Goal: Task Accomplishment & Management: Manage account settings

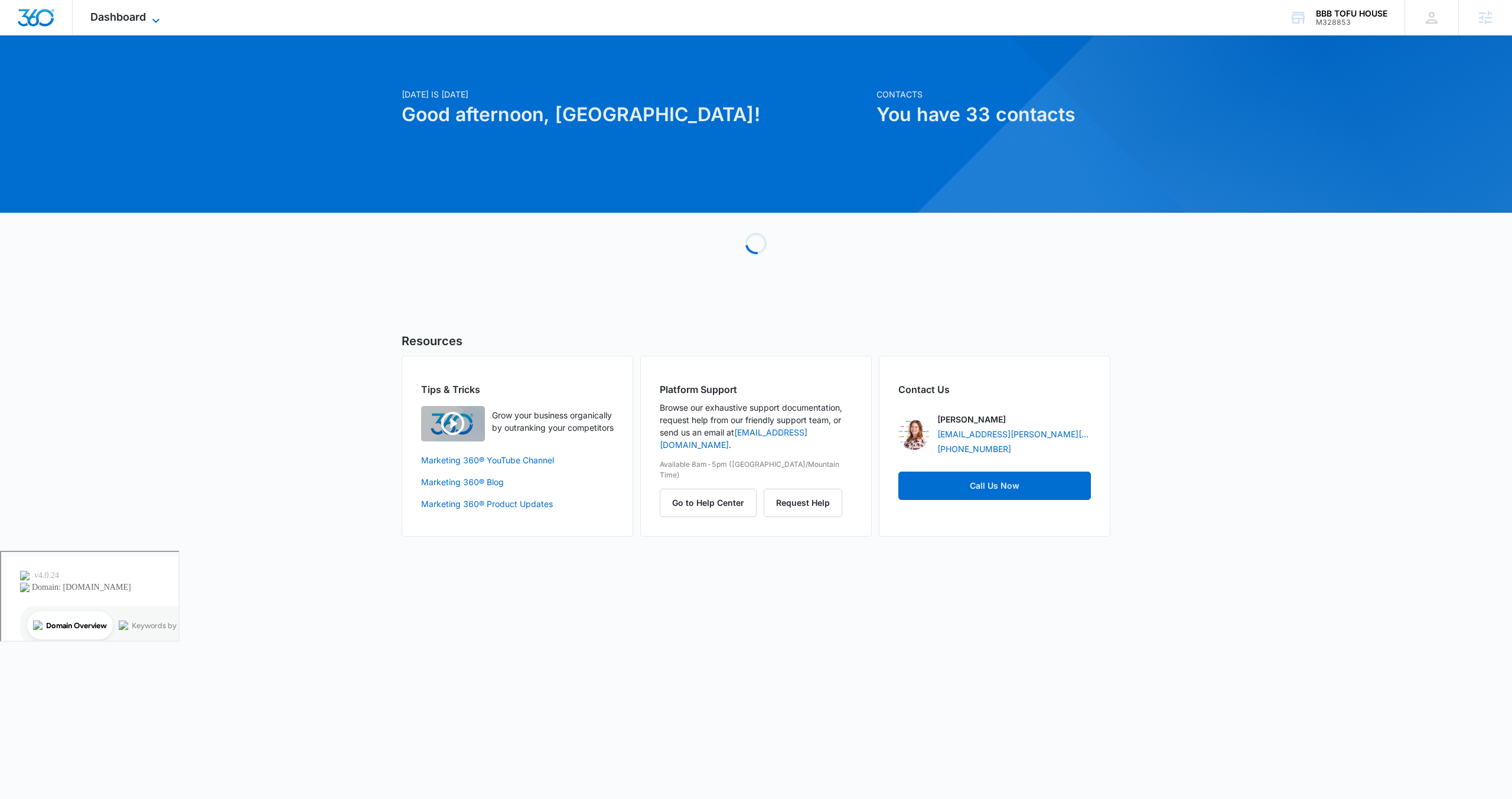
click at [159, 22] on icon at bounding box center [156, 20] width 14 height 14
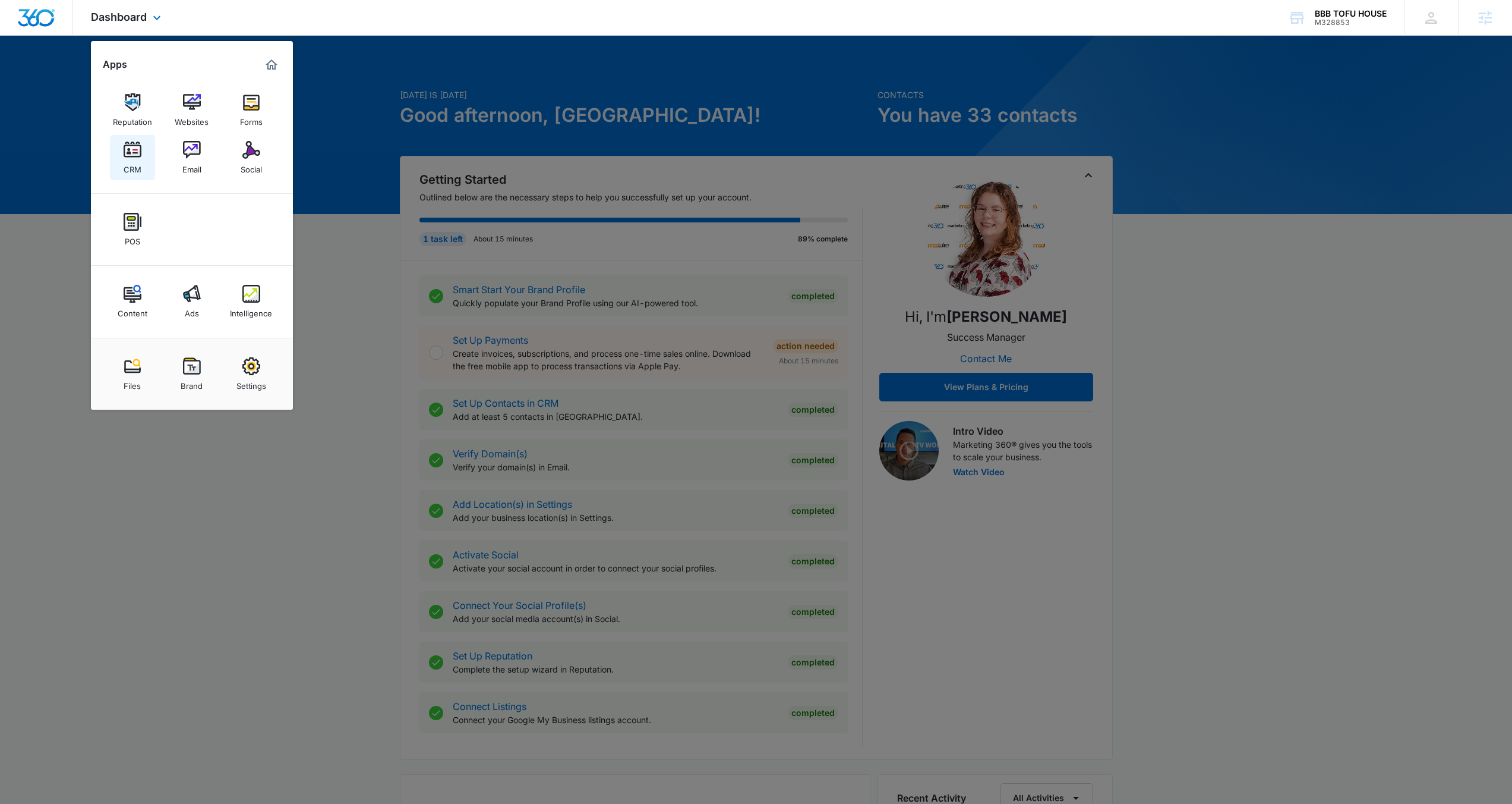
click at [128, 175] on link "CRM" at bounding box center [132, 157] width 45 height 45
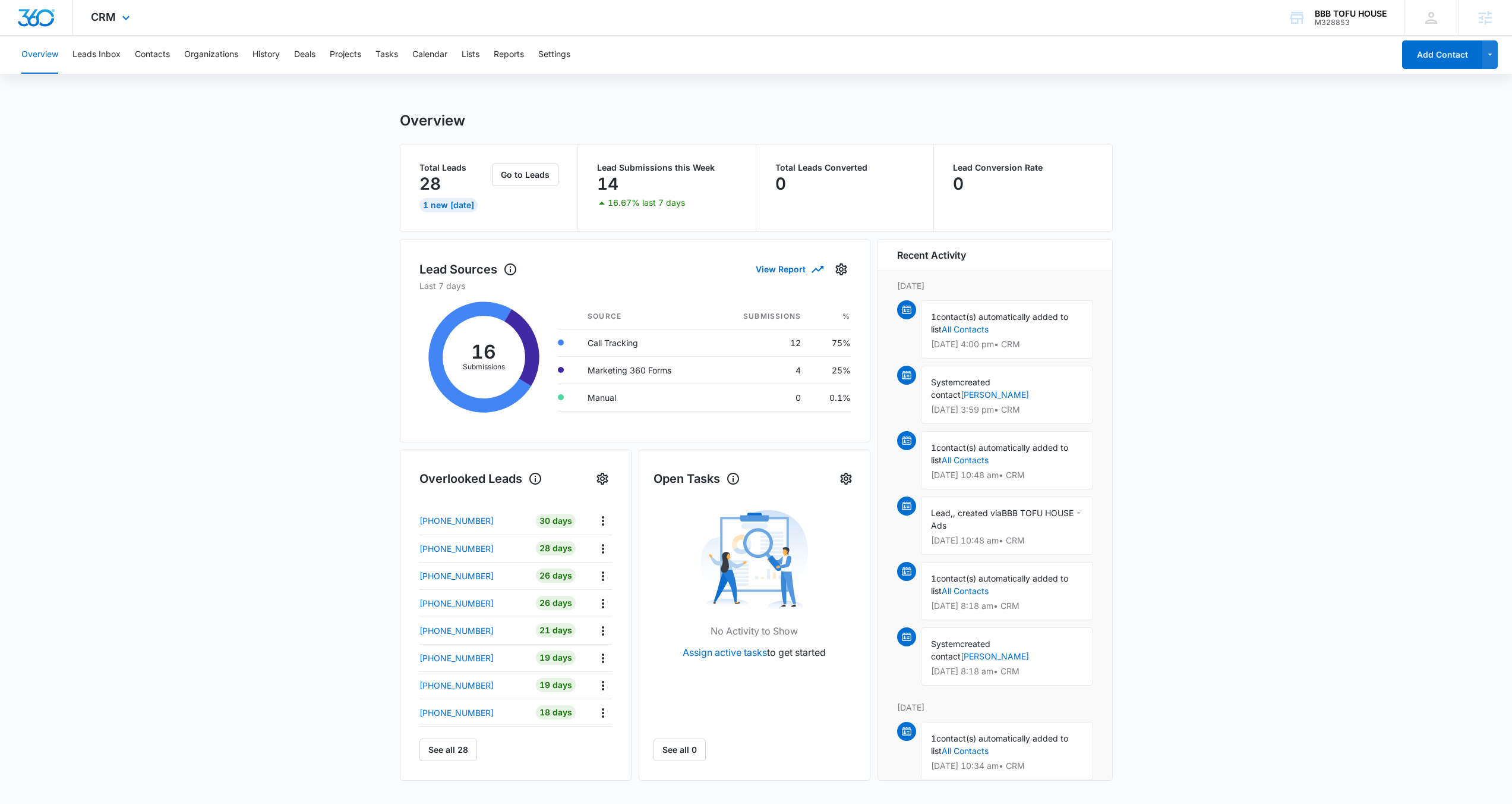
click at [139, 23] on div "CRM Apps Reputation Websites Forms CRM Email Social POS Content Ads Intelligenc…" at bounding box center [112, 17] width 78 height 35
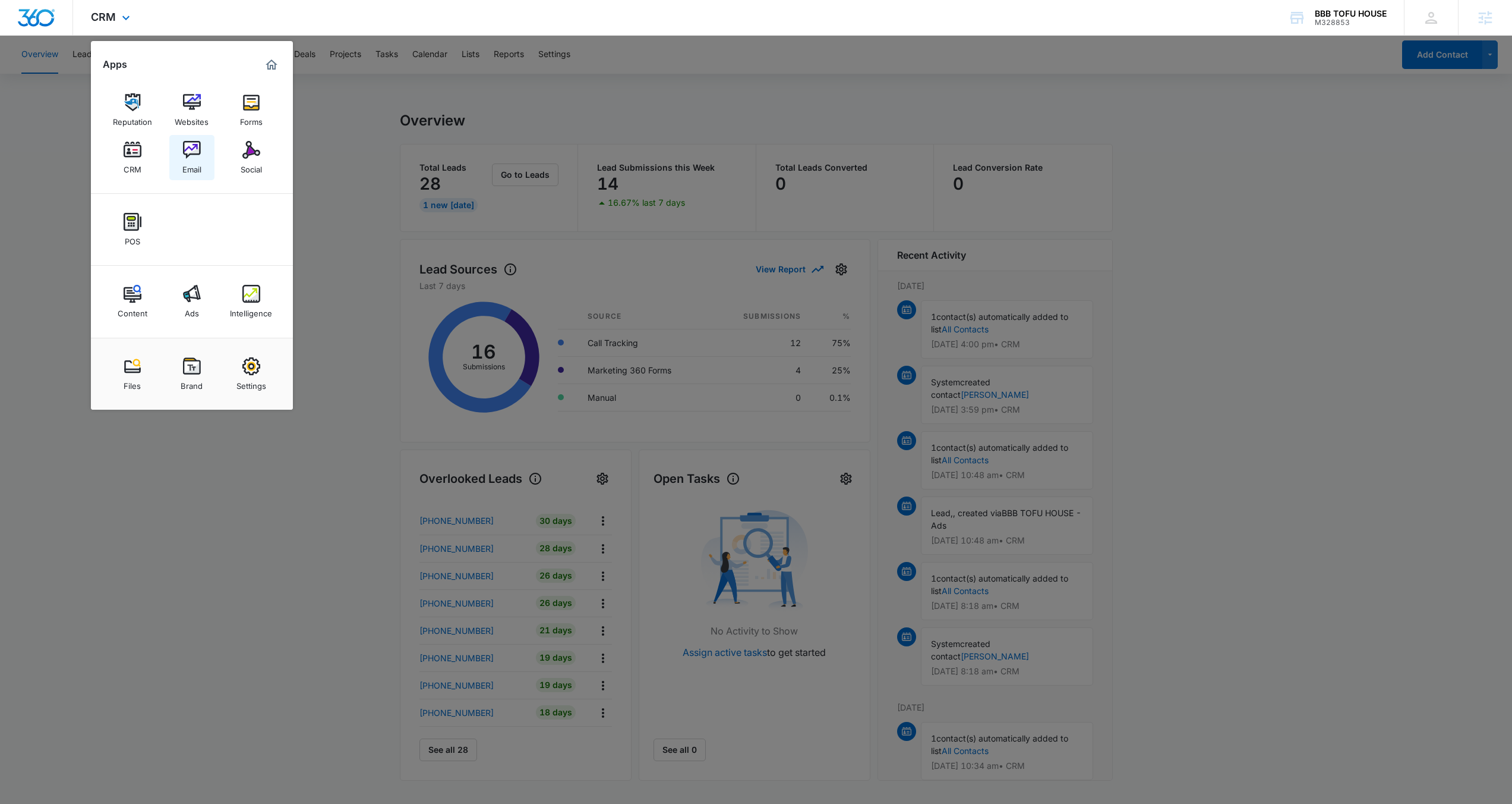
click at [202, 159] on link "Email" at bounding box center [191, 157] width 45 height 45
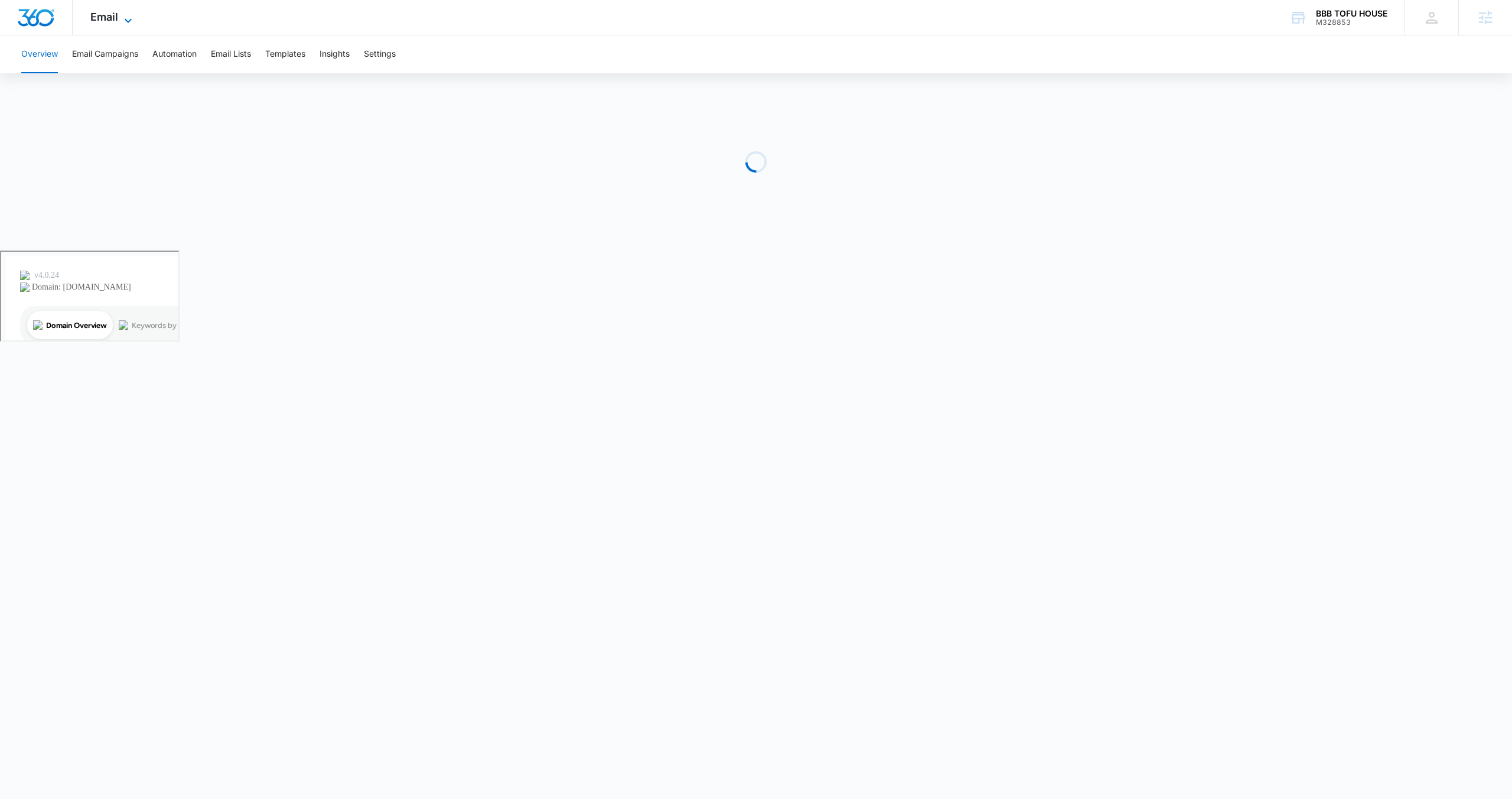
drag, startPoint x: 138, startPoint y: 19, endPoint x: 132, endPoint y: 18, distance: 6.1
click at [138, 20] on div "Email Apps Reputation Websites Forms CRM Email Social POS Content Ads Intellige…" at bounding box center [113, 17] width 81 height 34
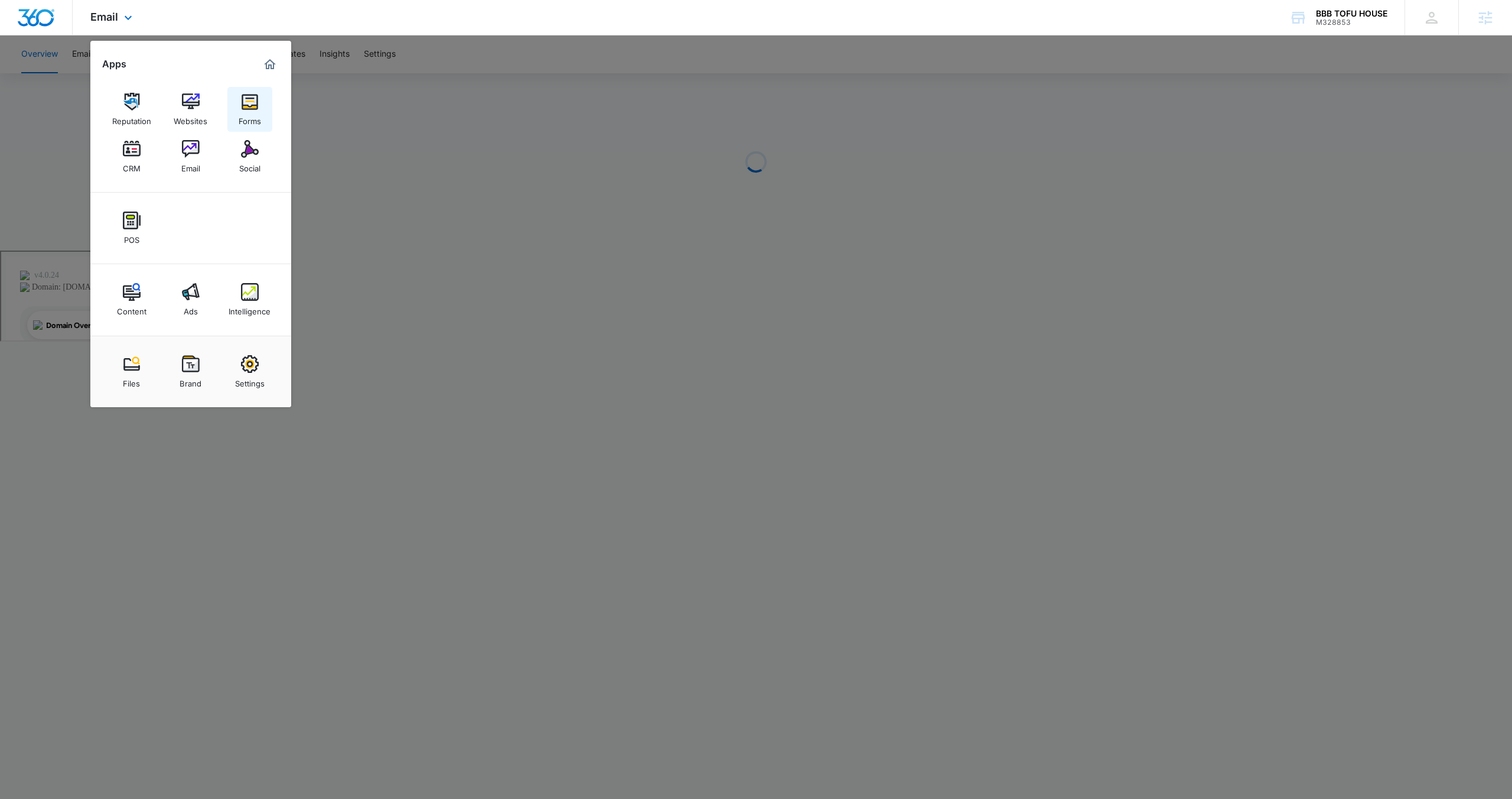
click at [244, 119] on div "Forms" at bounding box center [250, 118] width 23 height 16
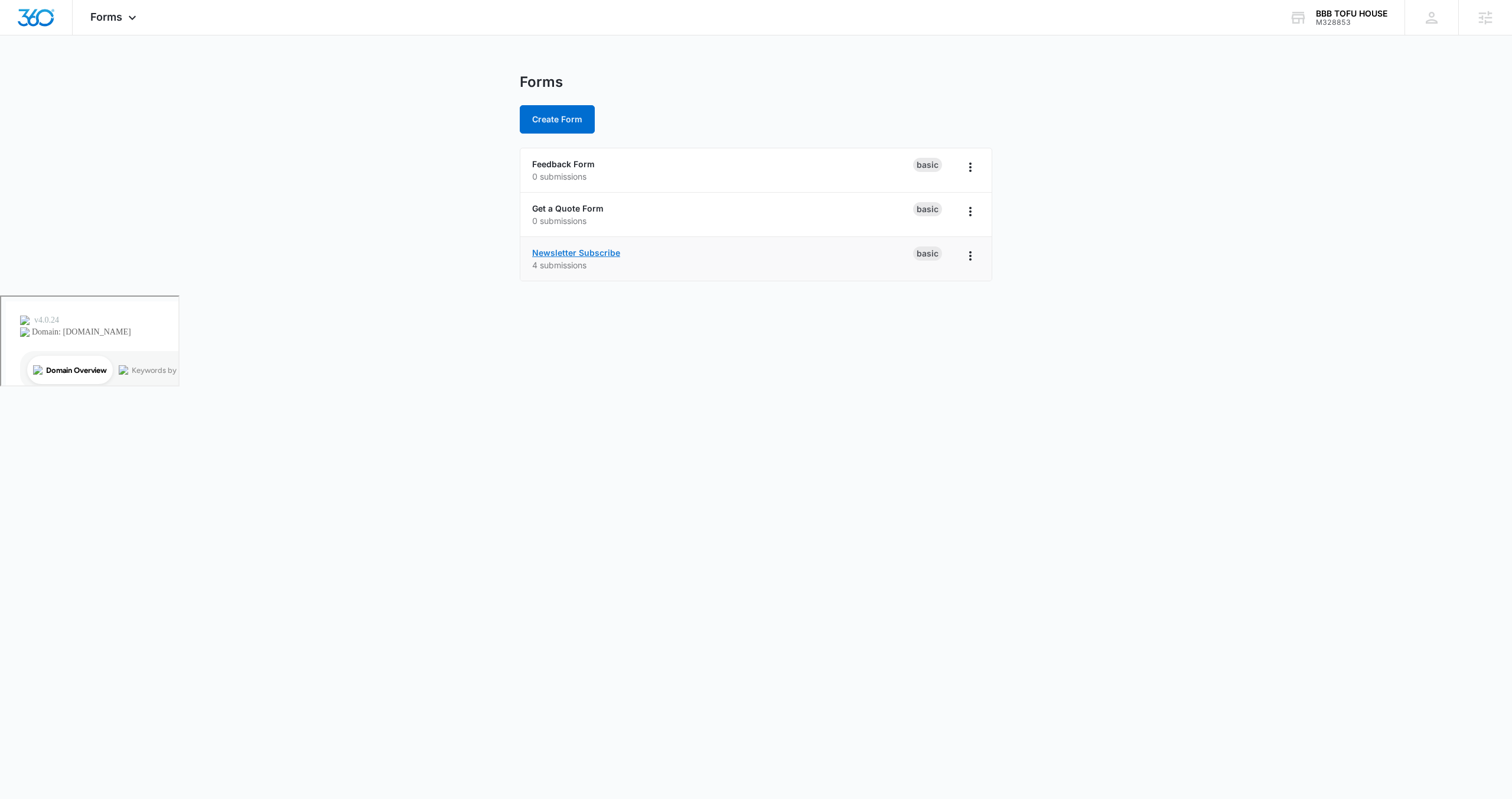
click at [596, 251] on link "Newsletter Subscribe" at bounding box center [576, 252] width 88 height 10
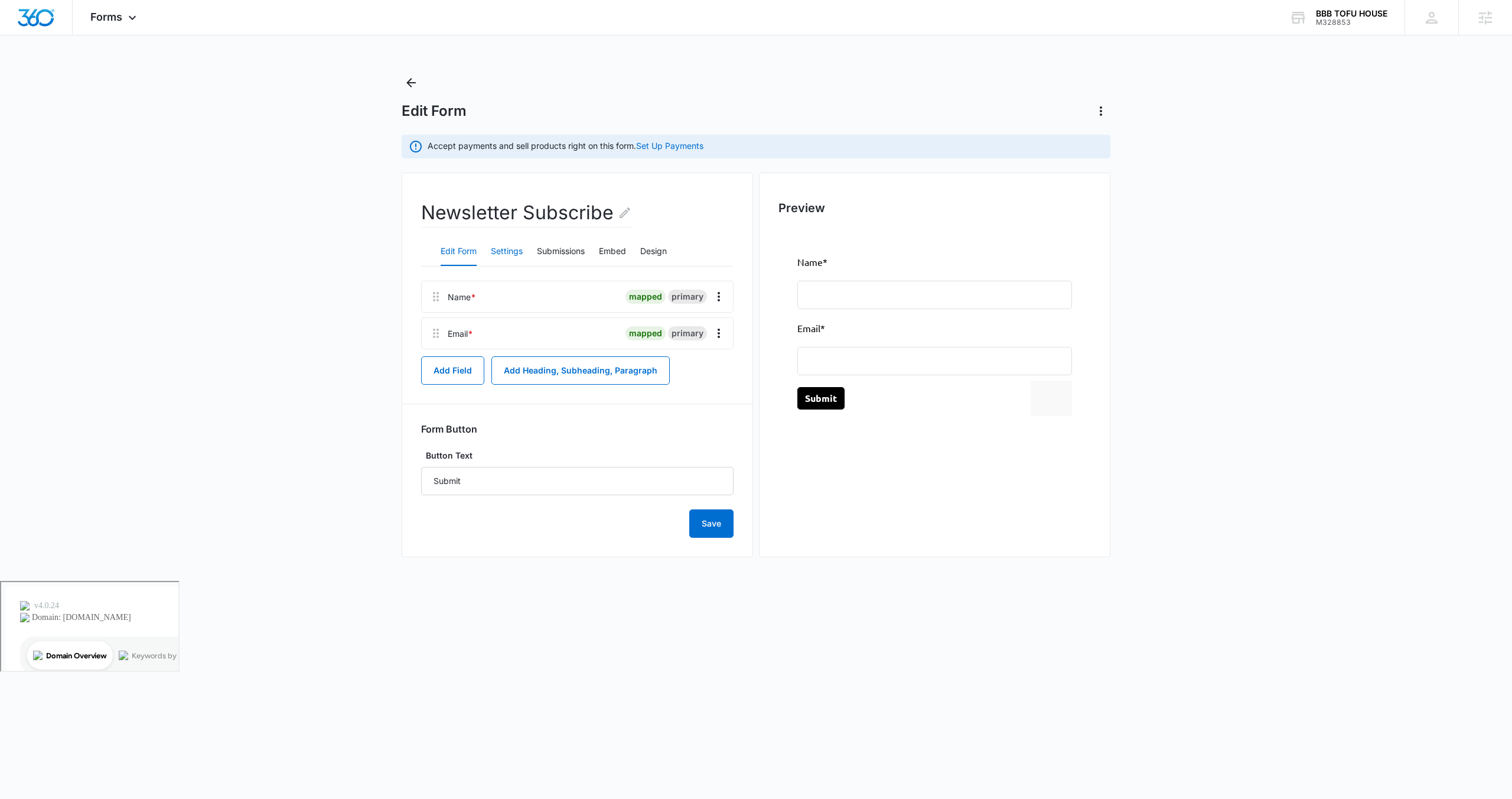
click at [506, 251] on button "Settings" at bounding box center [507, 251] width 32 height 28
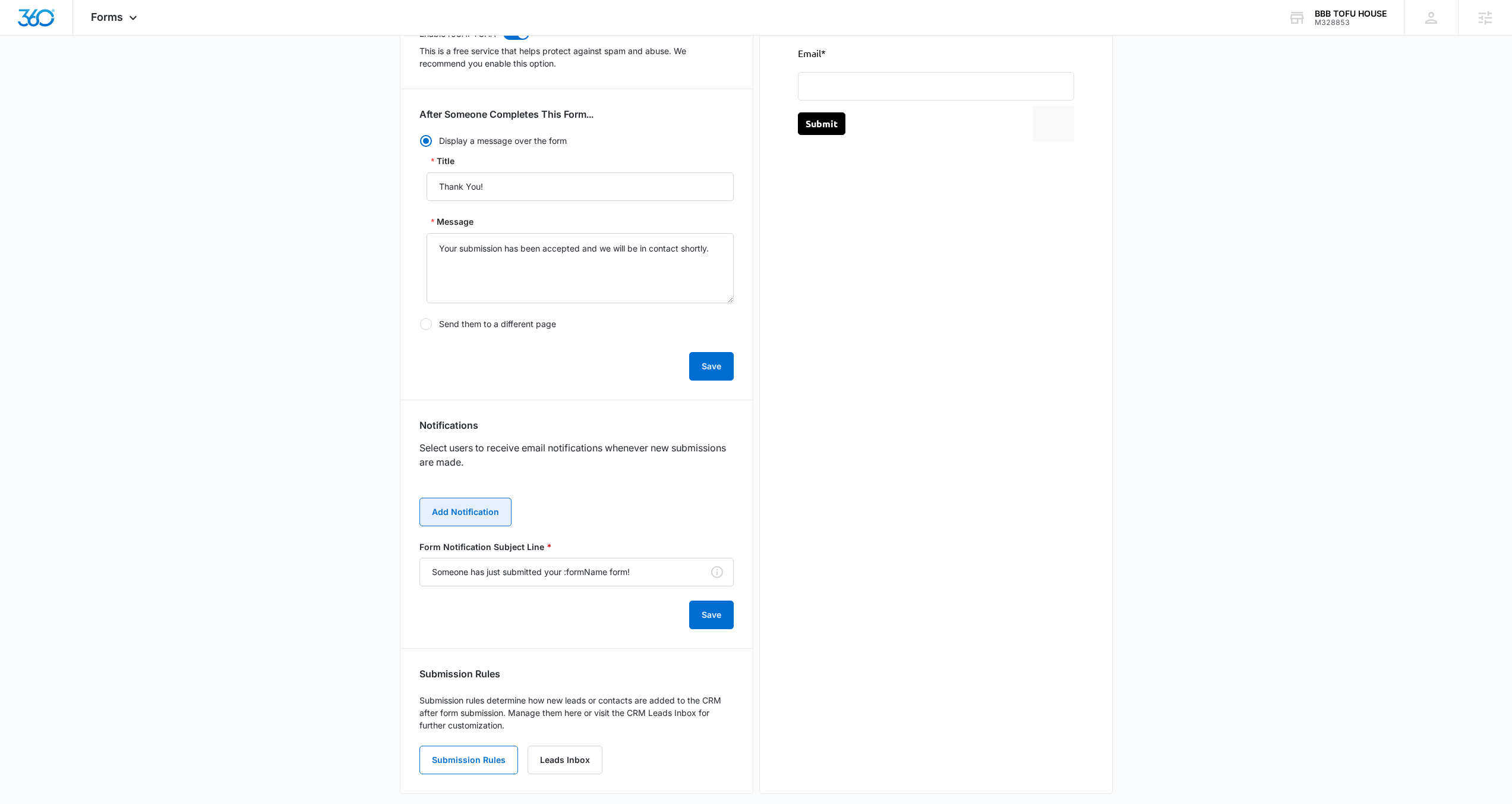
scroll to position [291, 0]
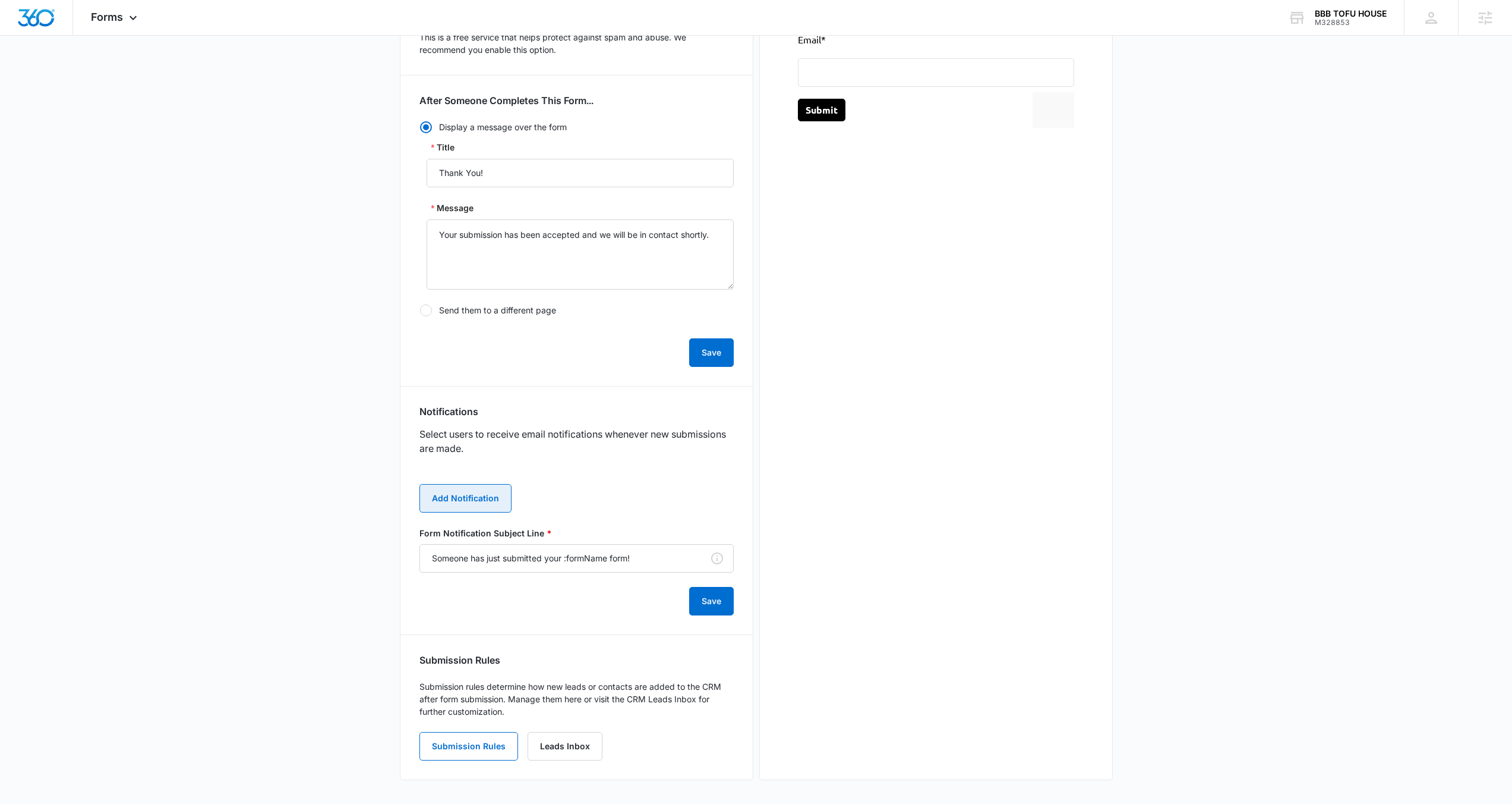
click at [501, 493] on button "Add Notification" at bounding box center [465, 498] width 92 height 28
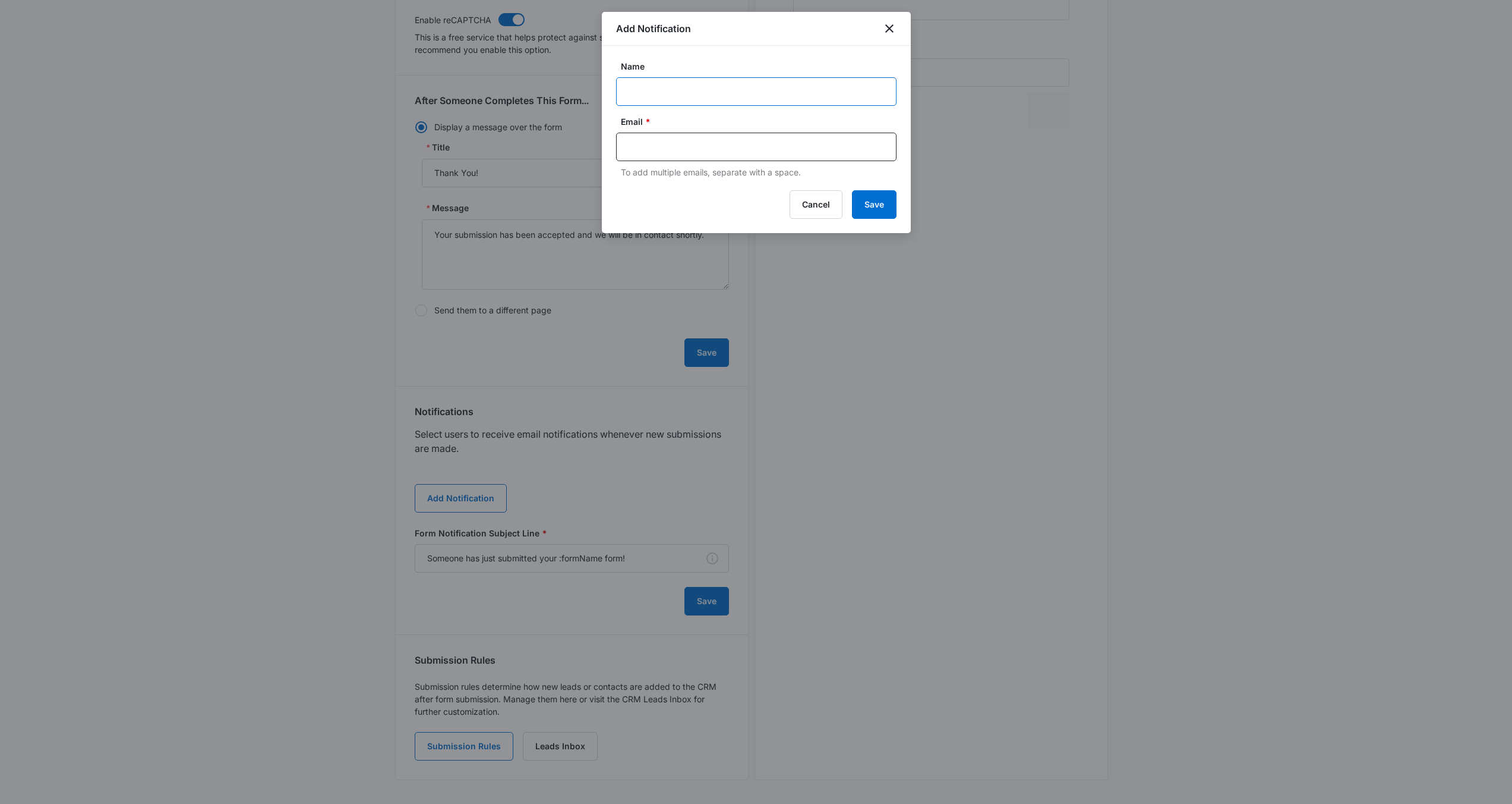
click at [691, 95] on input "Name" at bounding box center [756, 91] width 280 height 28
click at [756, 80] on input "Name" at bounding box center [756, 91] width 280 height 28
click at [815, 203] on button "Cancel" at bounding box center [815, 204] width 53 height 28
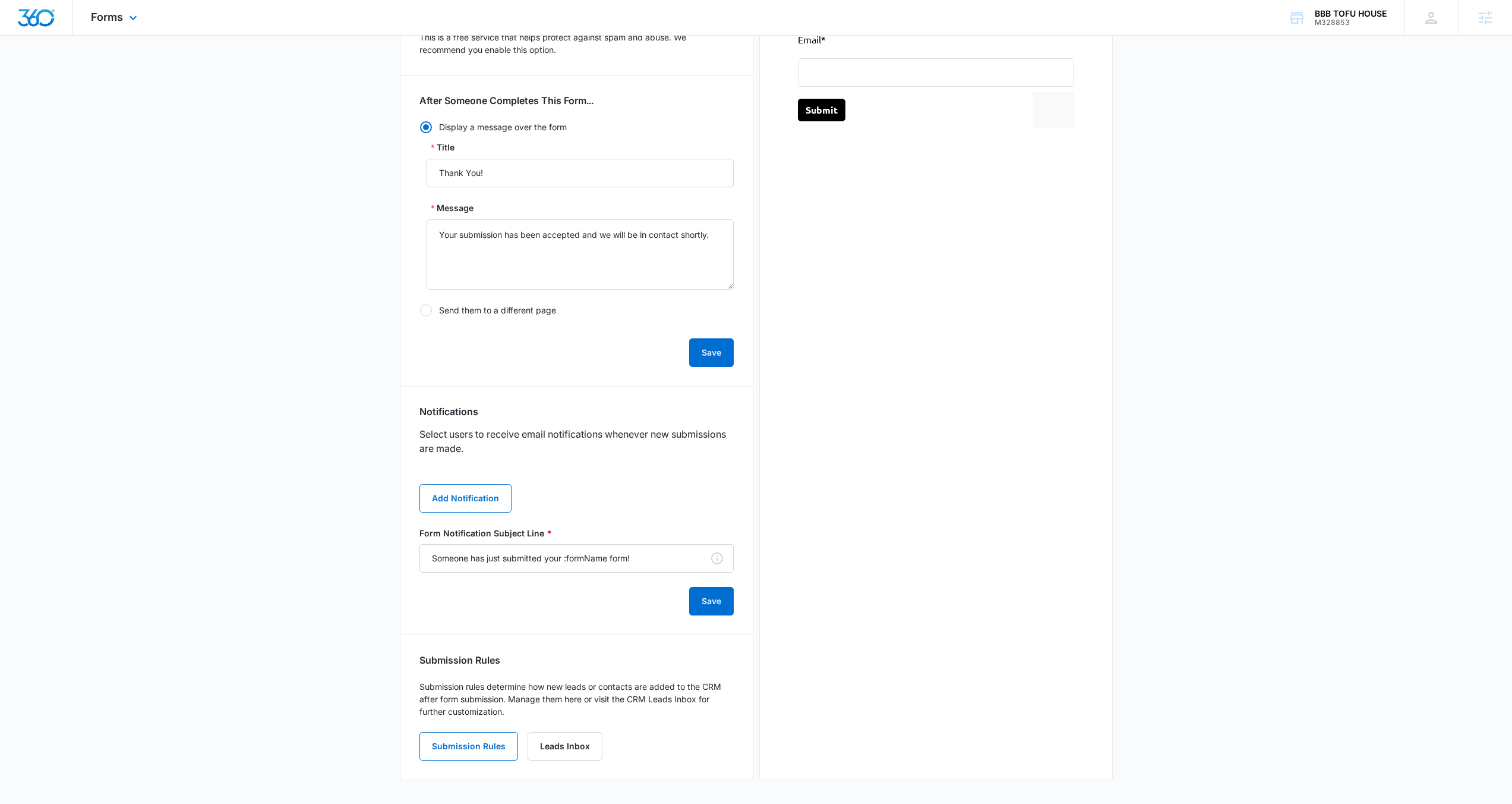
click at [148, 16] on div "Forms Apps Reputation Websites Forms CRM Email Social POS Content Ads Intellige…" at bounding box center [116, 17] width 85 height 35
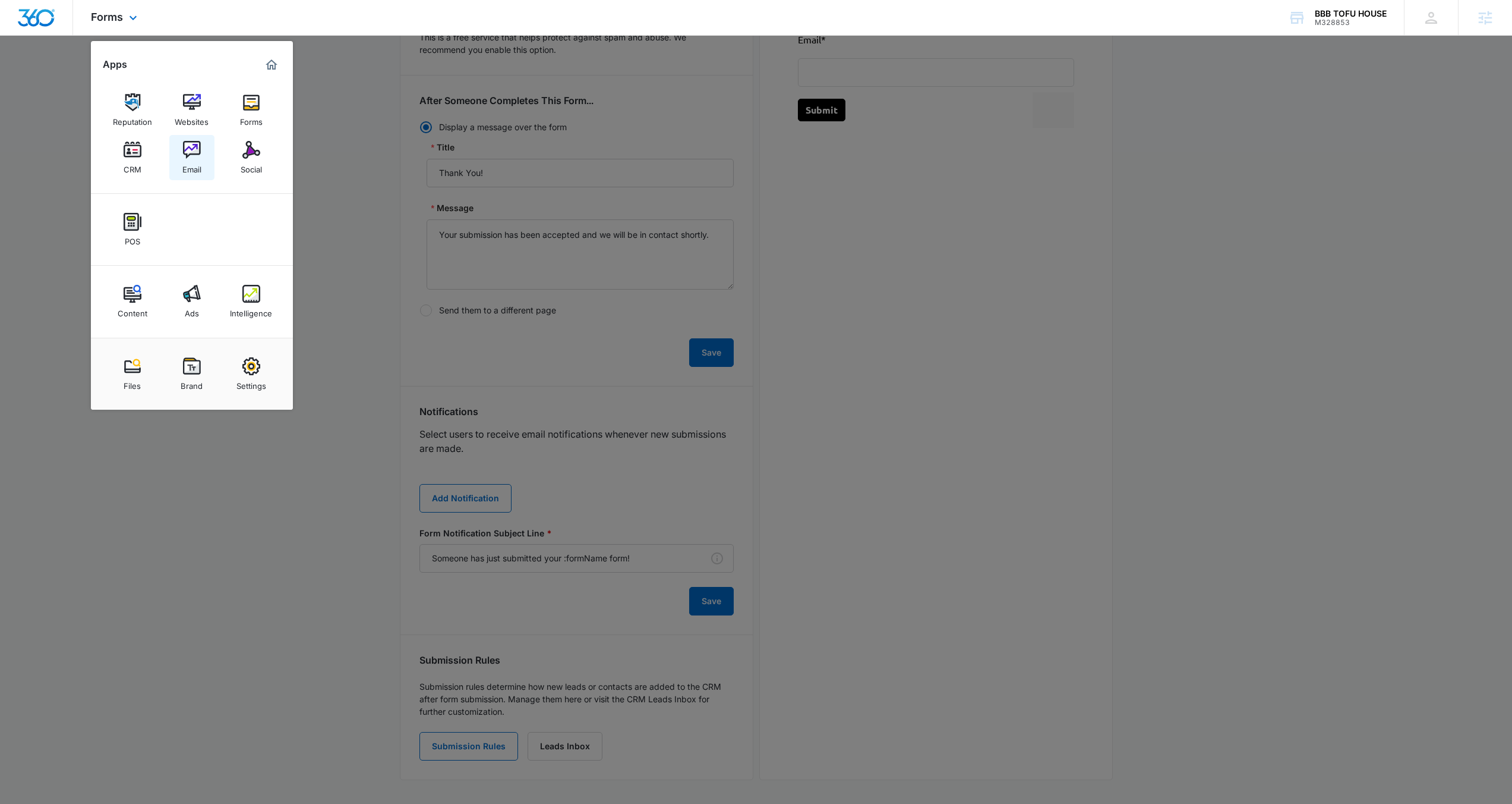
click at [196, 151] on img at bounding box center [191, 150] width 18 height 18
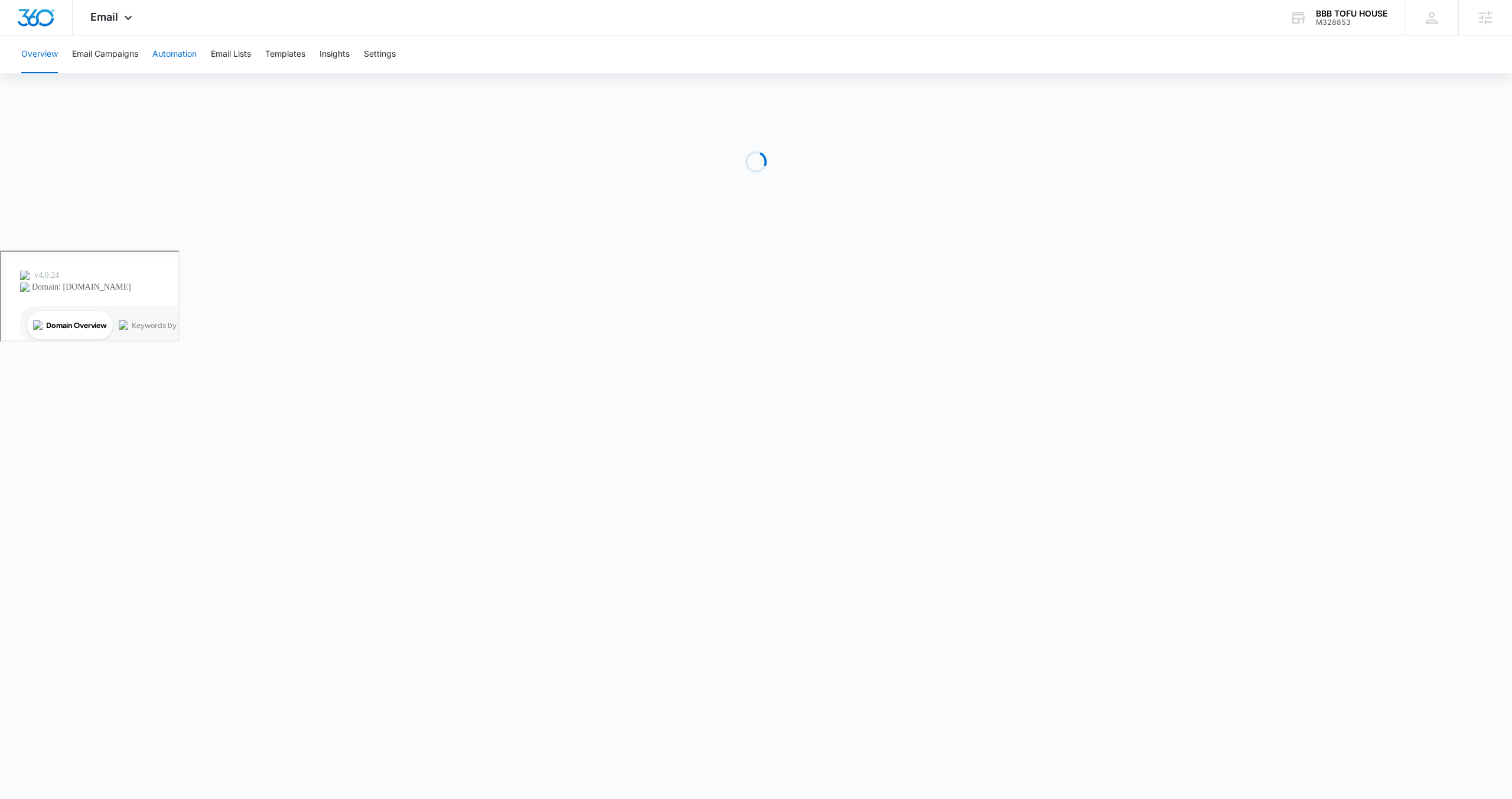
click at [177, 63] on button "Automation" at bounding box center [175, 54] width 45 height 38
click at [124, 18] on icon at bounding box center [128, 20] width 7 height 4
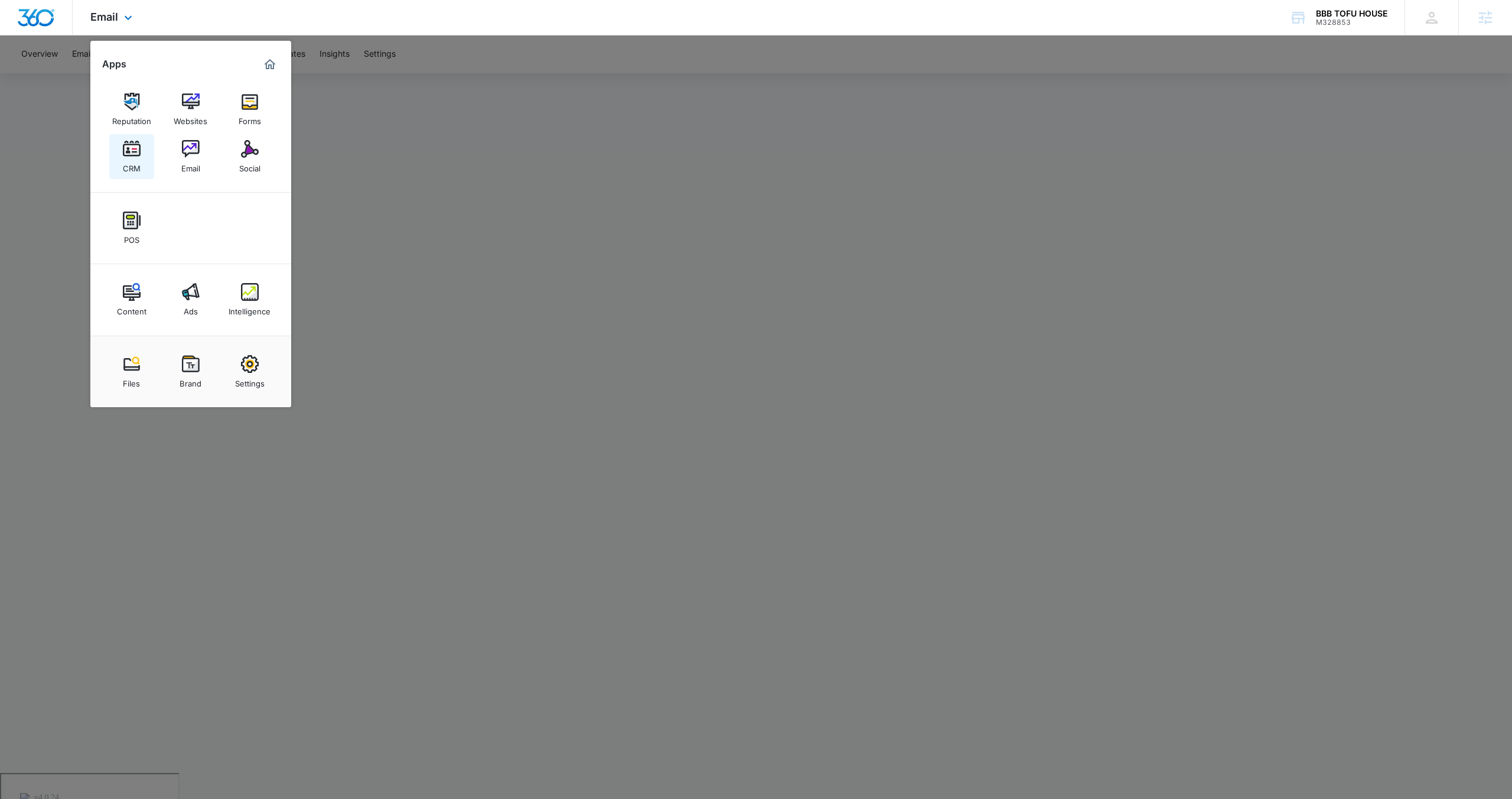
click at [135, 160] on div "CRM" at bounding box center [132, 165] width 18 height 16
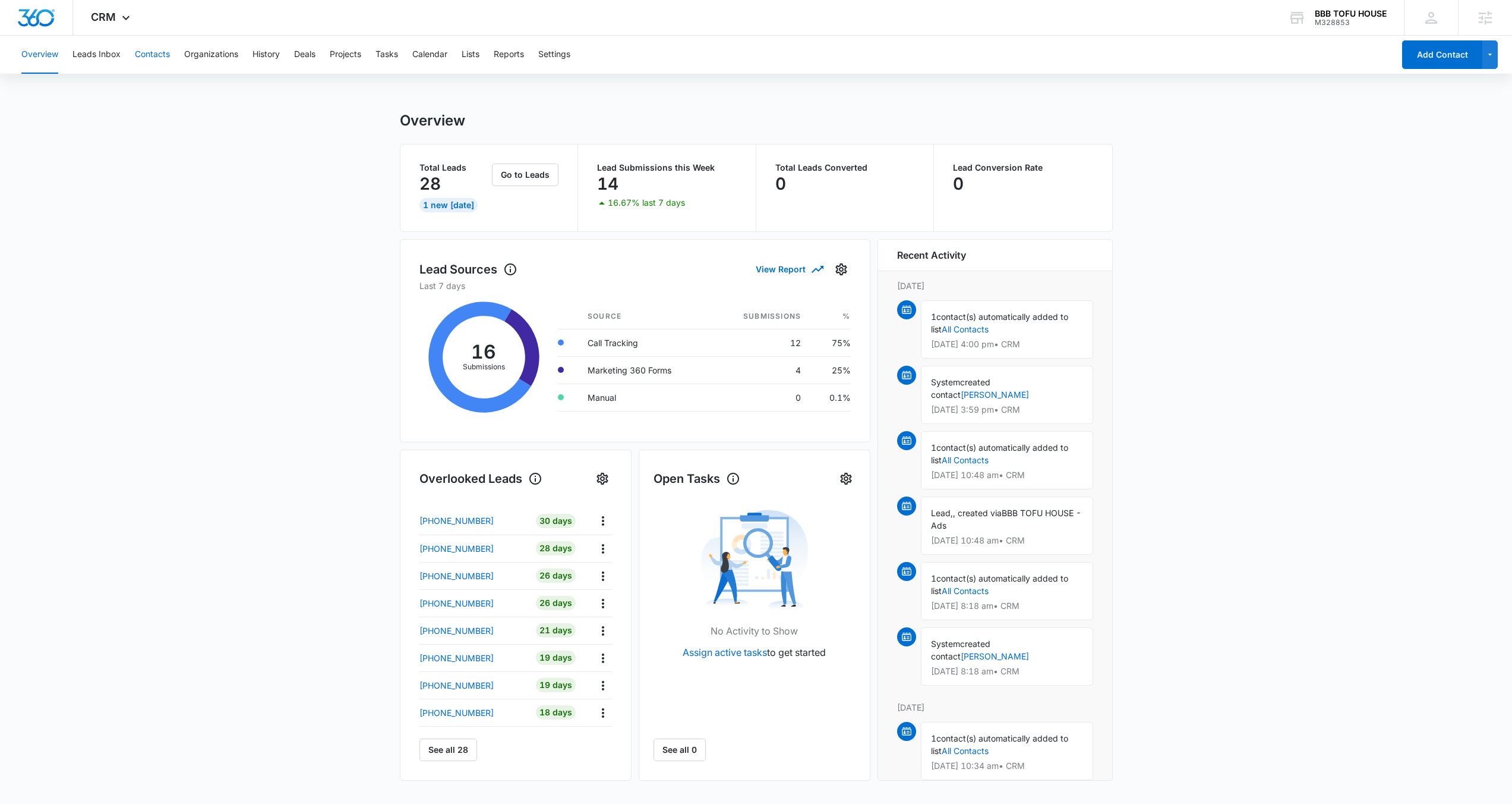
click at [150, 58] on button "Contacts" at bounding box center [152, 54] width 35 height 38
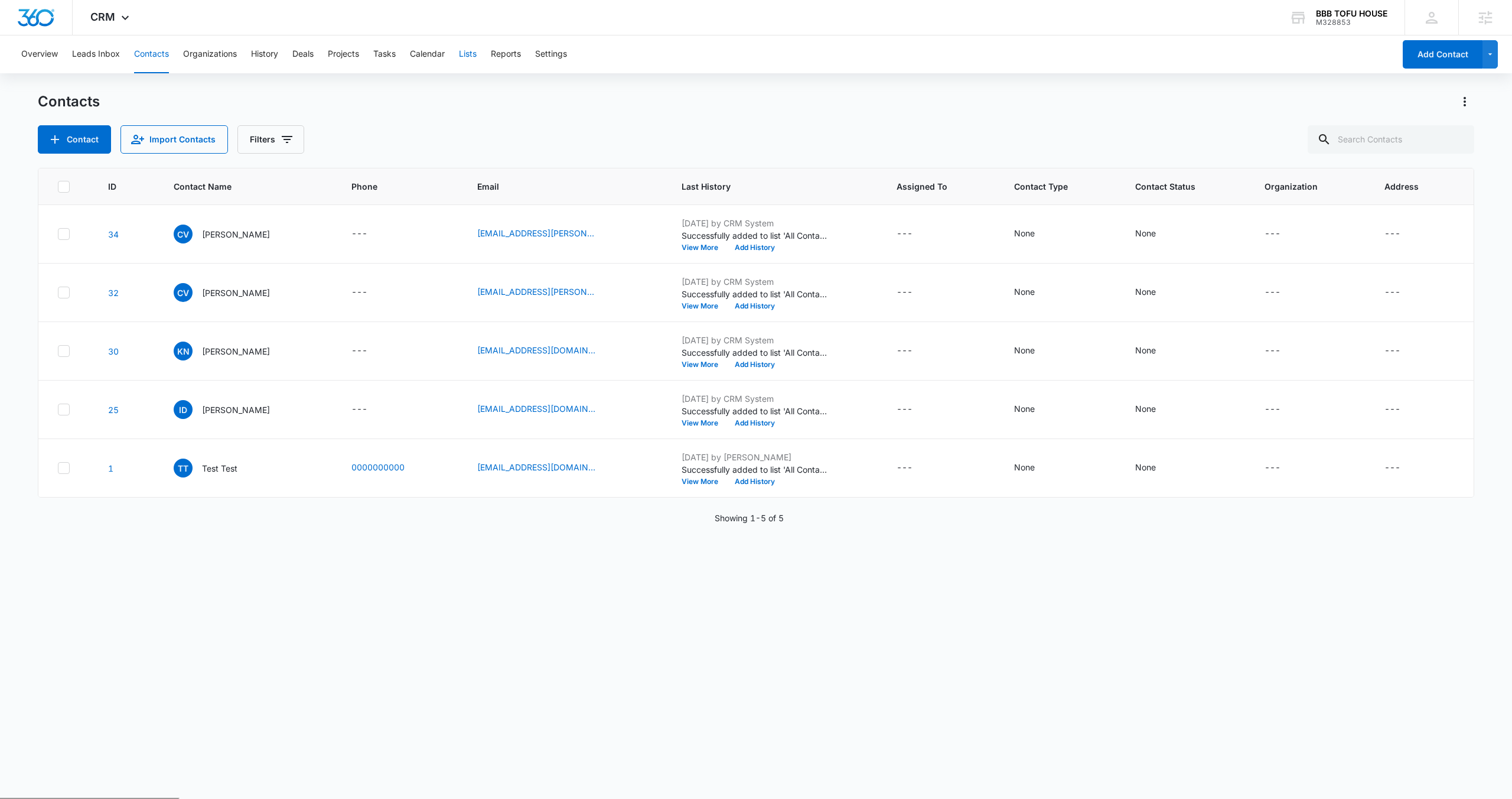
click at [477, 54] on button "Lists" at bounding box center [467, 54] width 18 height 38
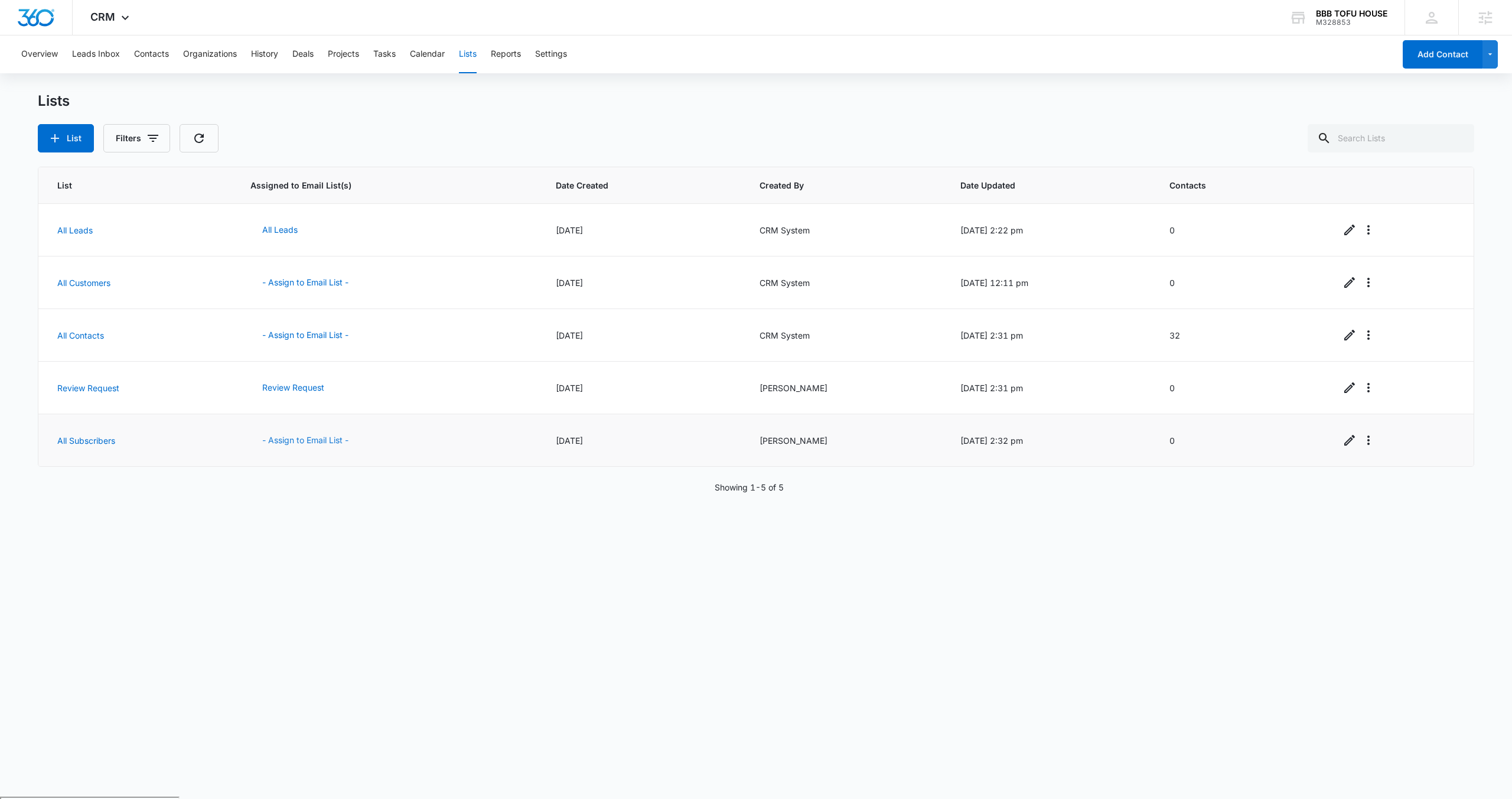
click at [319, 441] on button "- Assign to Email List -" at bounding box center [305, 440] width 110 height 28
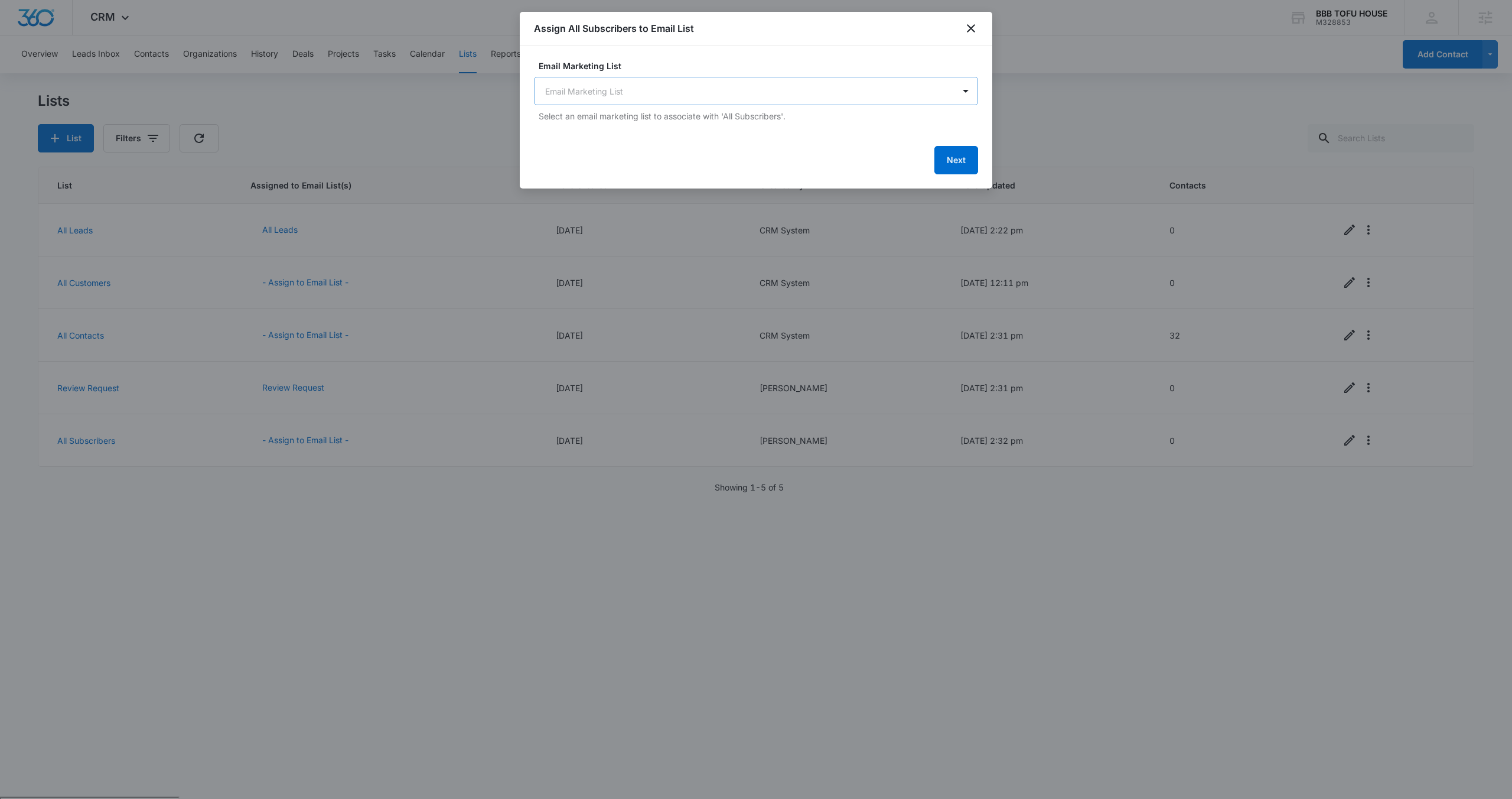
click at [618, 95] on body "CRM Apps Reputation Websites Forms CRM Email Social POS Content Ads Intelligenc…" at bounding box center [756, 445] width 1512 height 891
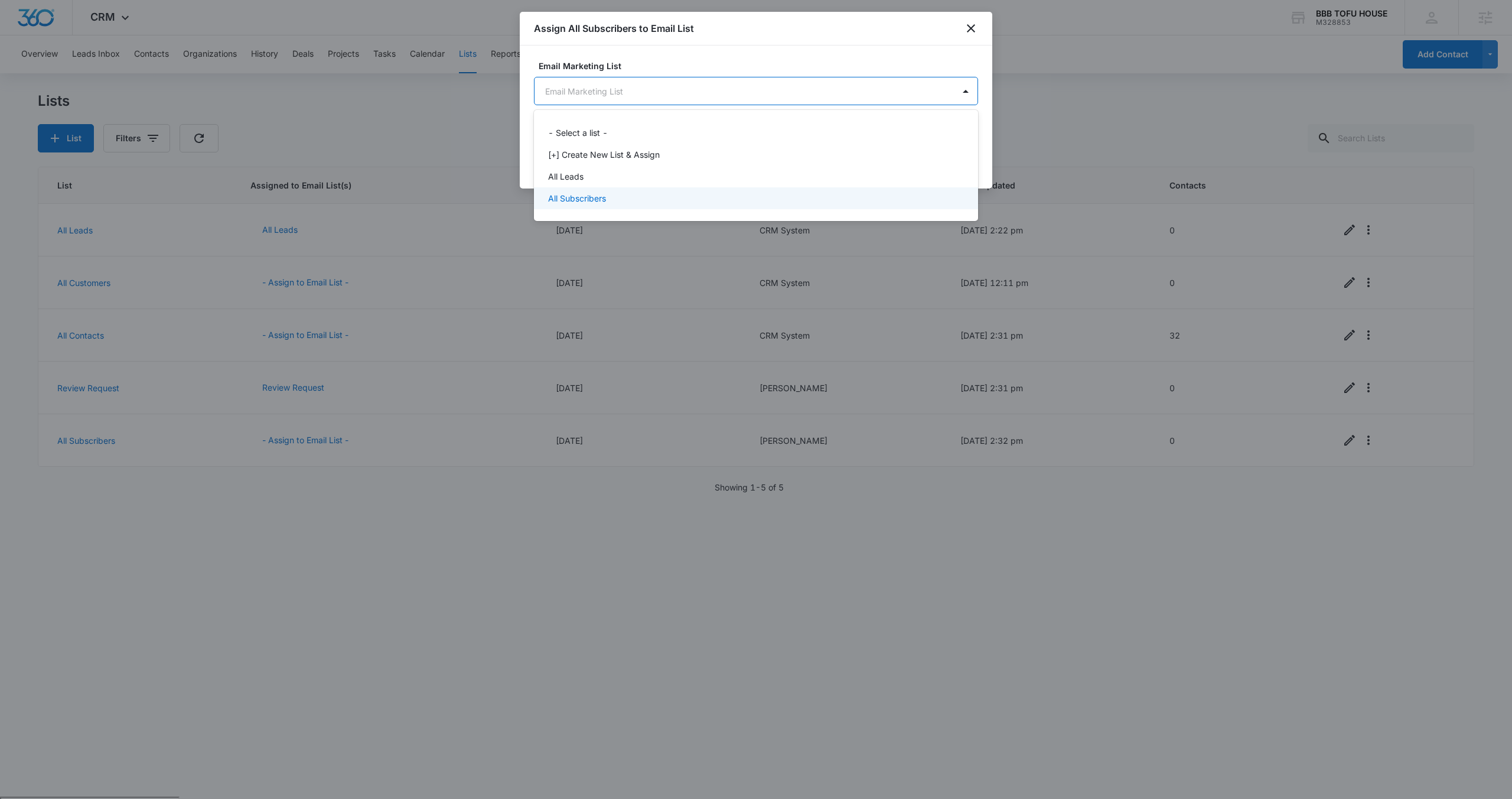
click at [596, 199] on p "All Subscribers" at bounding box center [577, 198] width 58 height 13
click at [835, 95] on body "CRM Apps Reputation Websites Forms CRM Email Social POS Content Ads Intelligenc…" at bounding box center [756, 400] width 1512 height 799
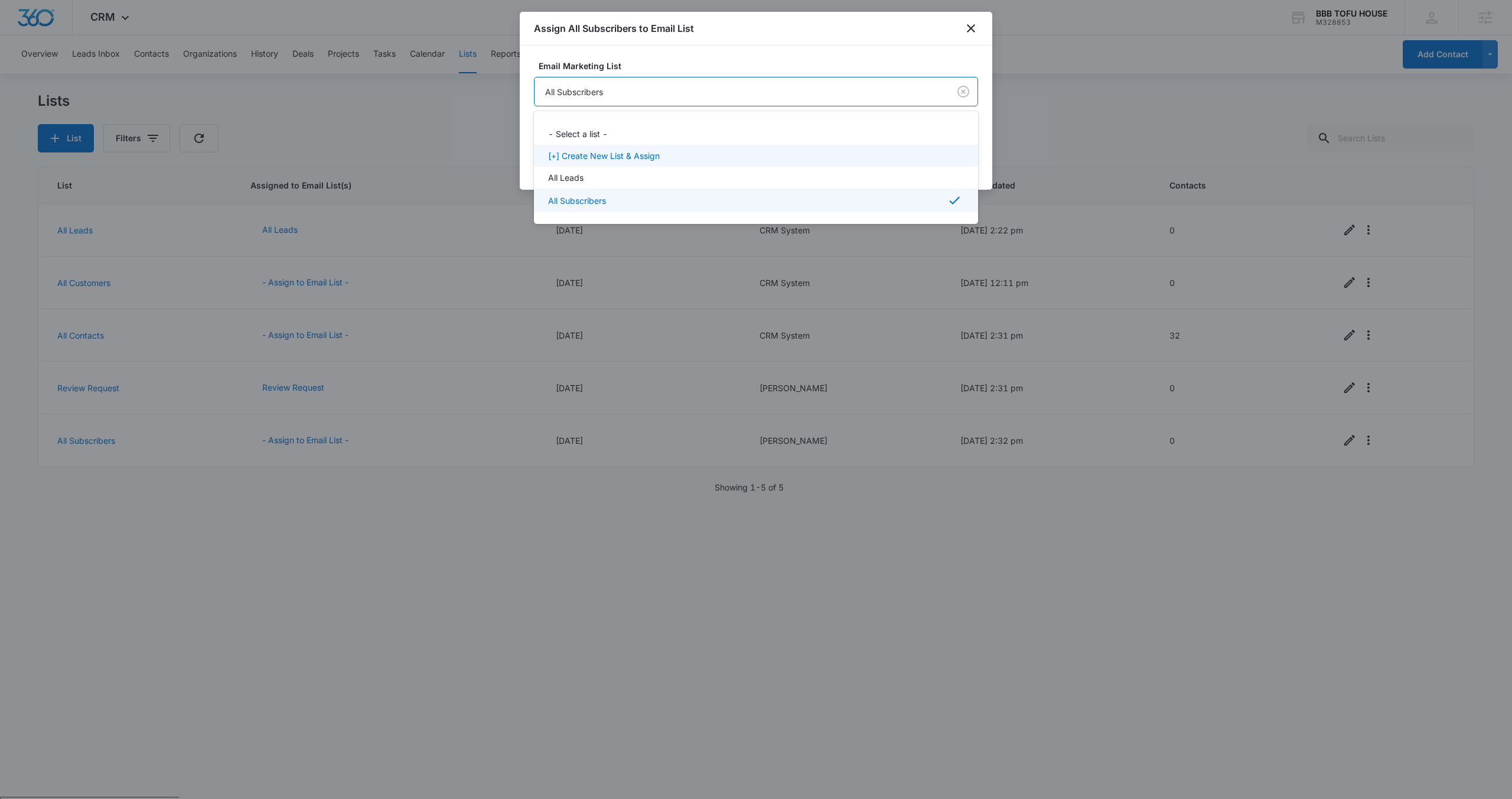
click at [624, 154] on p "[+] Create New List & Assign" at bounding box center [604, 156] width 112 height 13
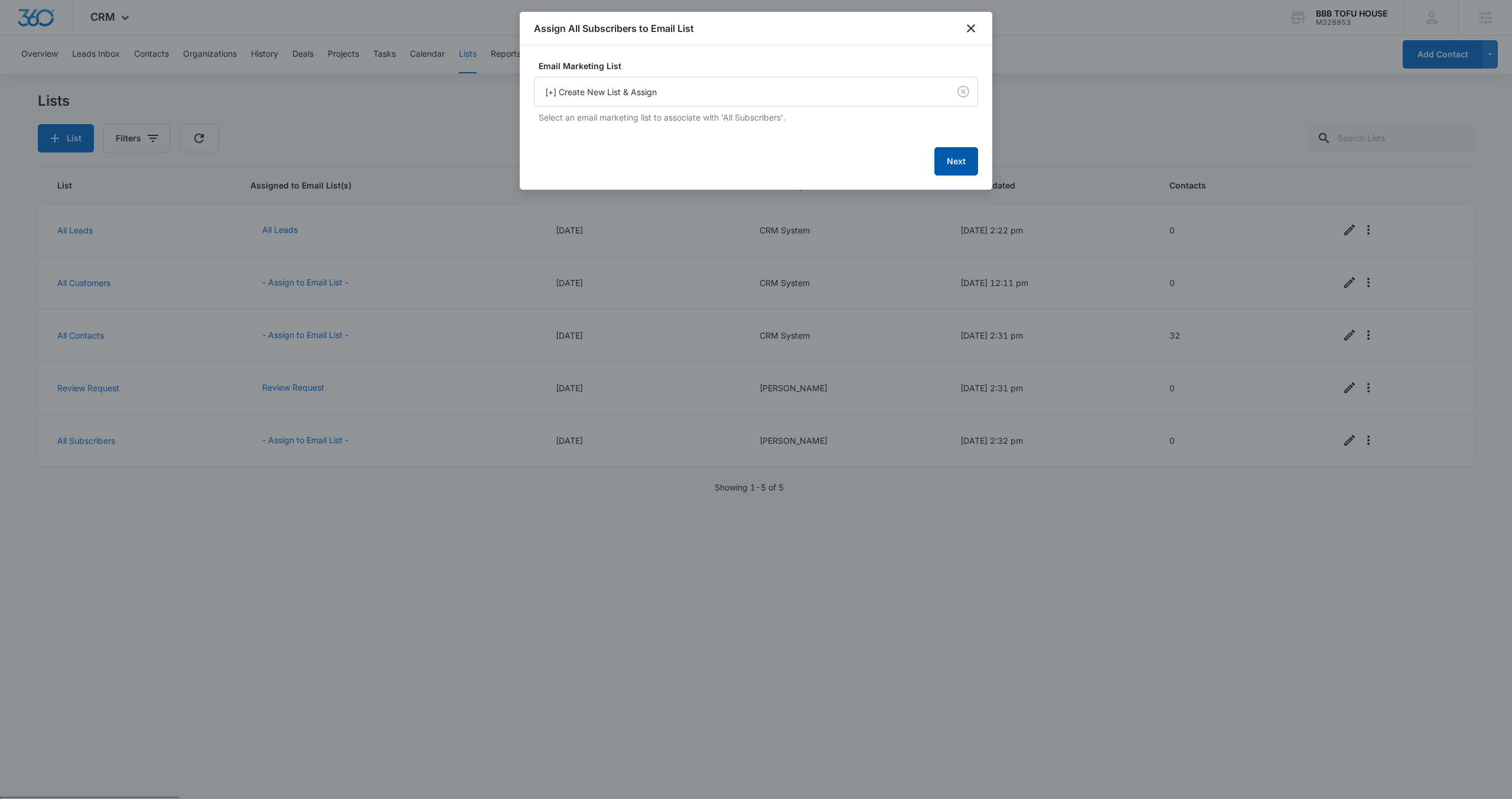
click at [958, 164] on button "Next" at bounding box center [956, 161] width 44 height 28
click at [969, 30] on icon "close" at bounding box center [971, 28] width 9 height 9
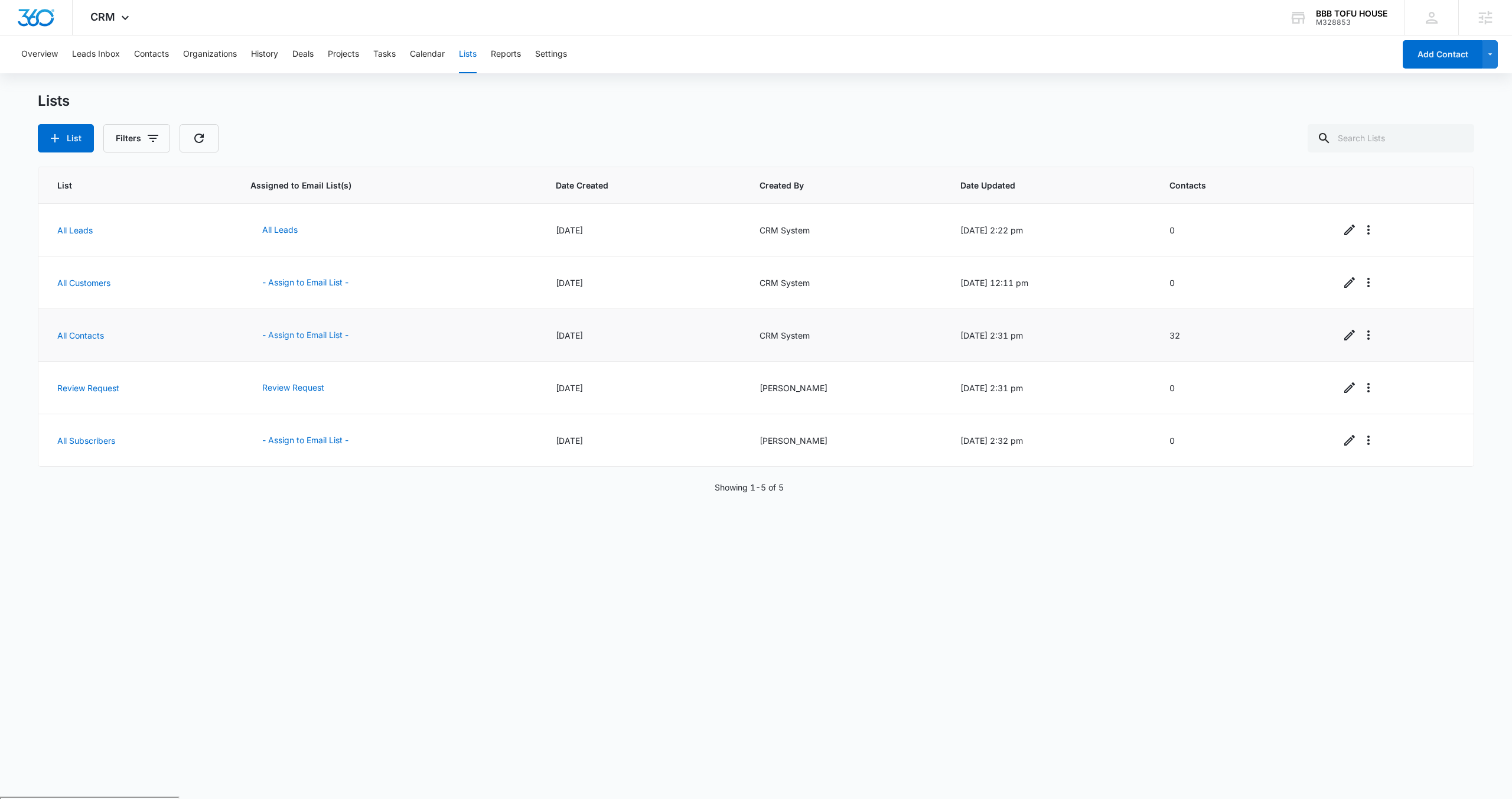
click at [327, 337] on button "- Assign to Email List -" at bounding box center [305, 335] width 110 height 28
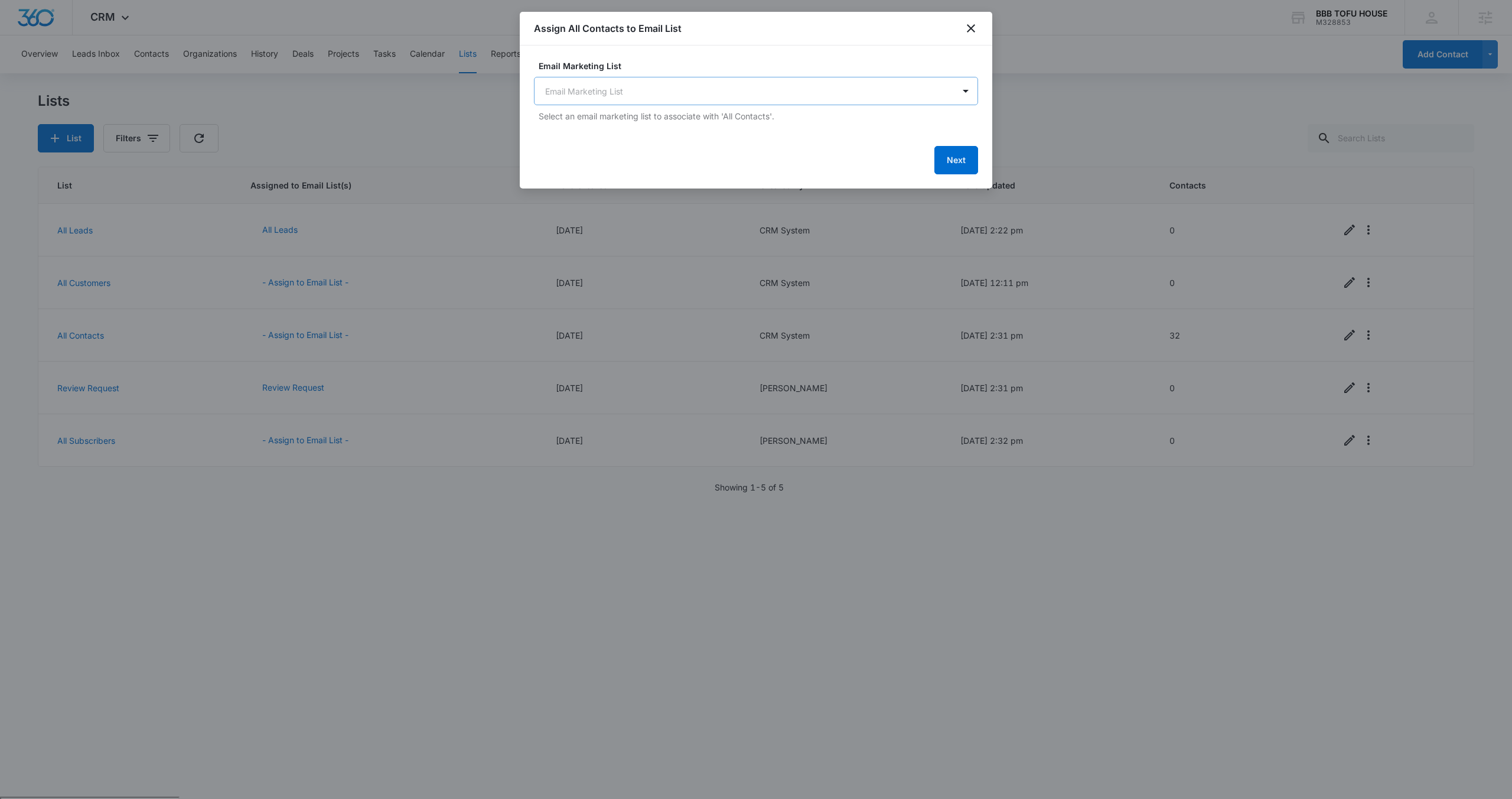
click at [666, 95] on body "CRM Apps Reputation Websites Forms CRM Email Social POS Content Ads Intelligenc…" at bounding box center [756, 445] width 1512 height 891
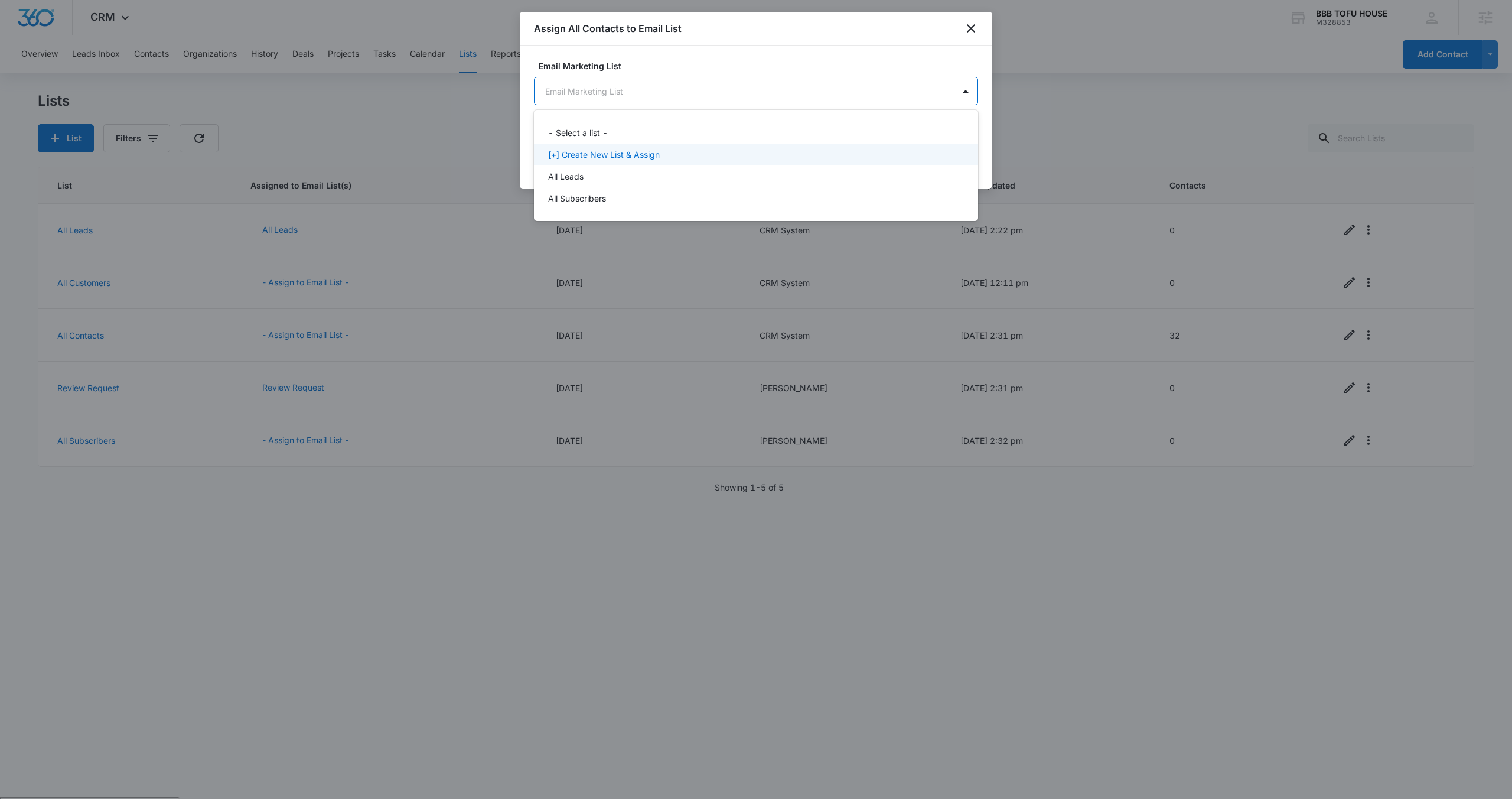
click at [633, 156] on p "[+] Create New List & Assign" at bounding box center [604, 154] width 112 height 13
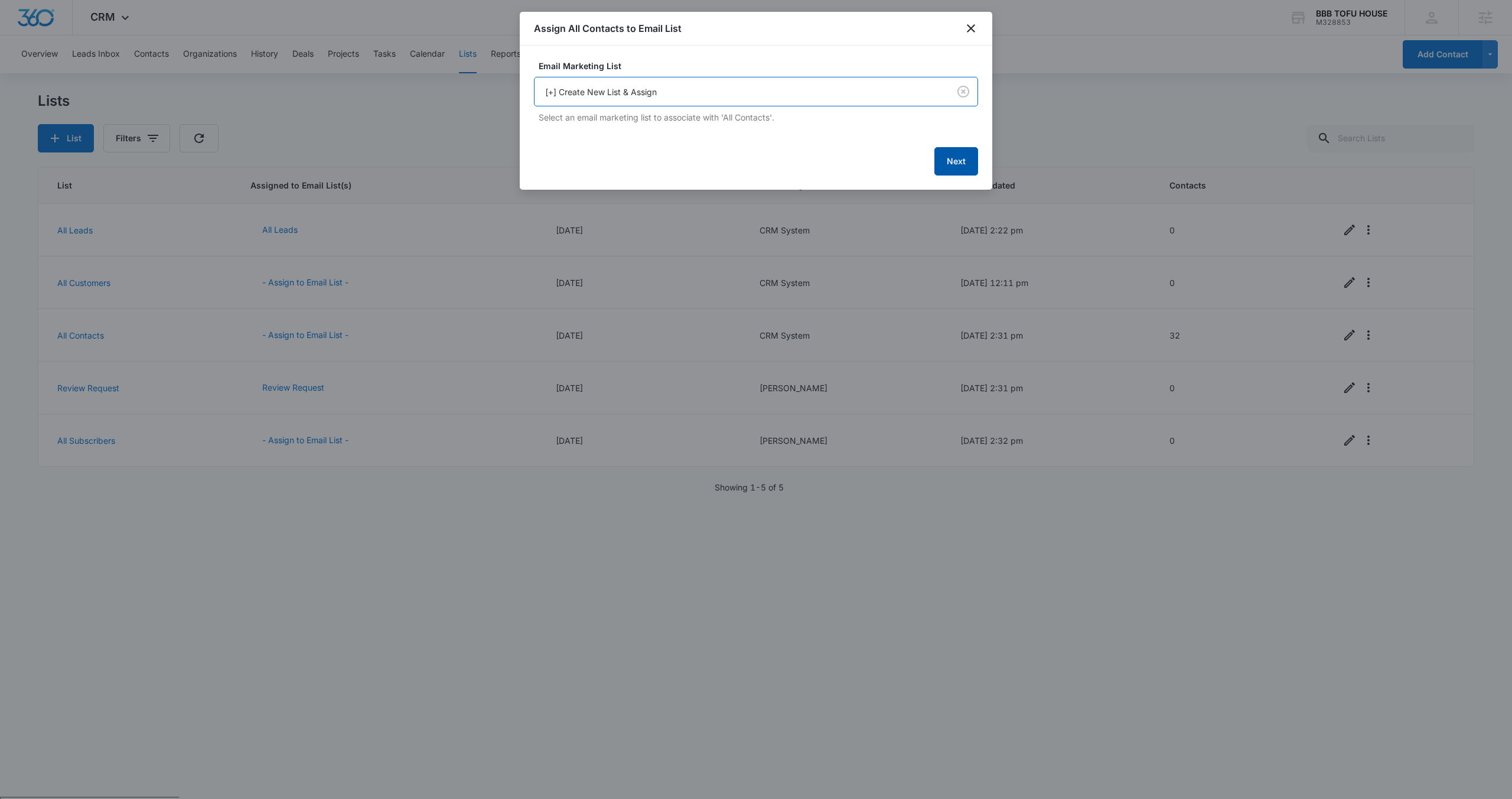
click at [973, 161] on button "Next" at bounding box center [956, 161] width 44 height 28
click at [693, 85] on input "All Contacts" at bounding box center [756, 91] width 444 height 28
click at [693, 85] on input "All Contacts" at bounding box center [756, 91] width 444 height 28
click at [692, 85] on input "All Contacts" at bounding box center [756, 91] width 444 height 28
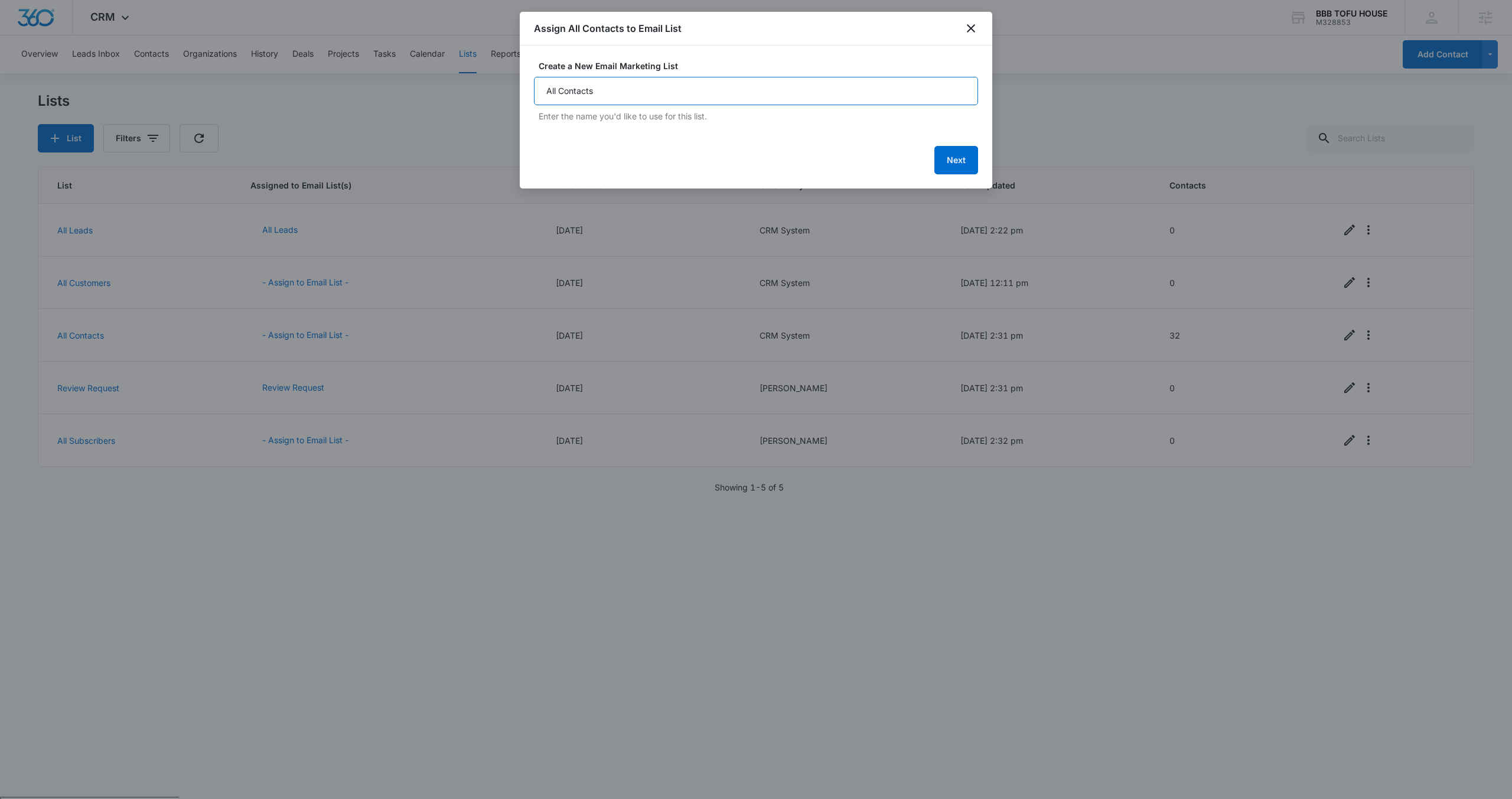
click at [691, 85] on input "All Contacts" at bounding box center [756, 91] width 444 height 28
click at [720, 123] on form "Create a New Email Marketing List All Contacts Enter the name you'd like to use…" at bounding box center [756, 117] width 444 height 114
click at [951, 164] on button "Next" at bounding box center [956, 160] width 44 height 28
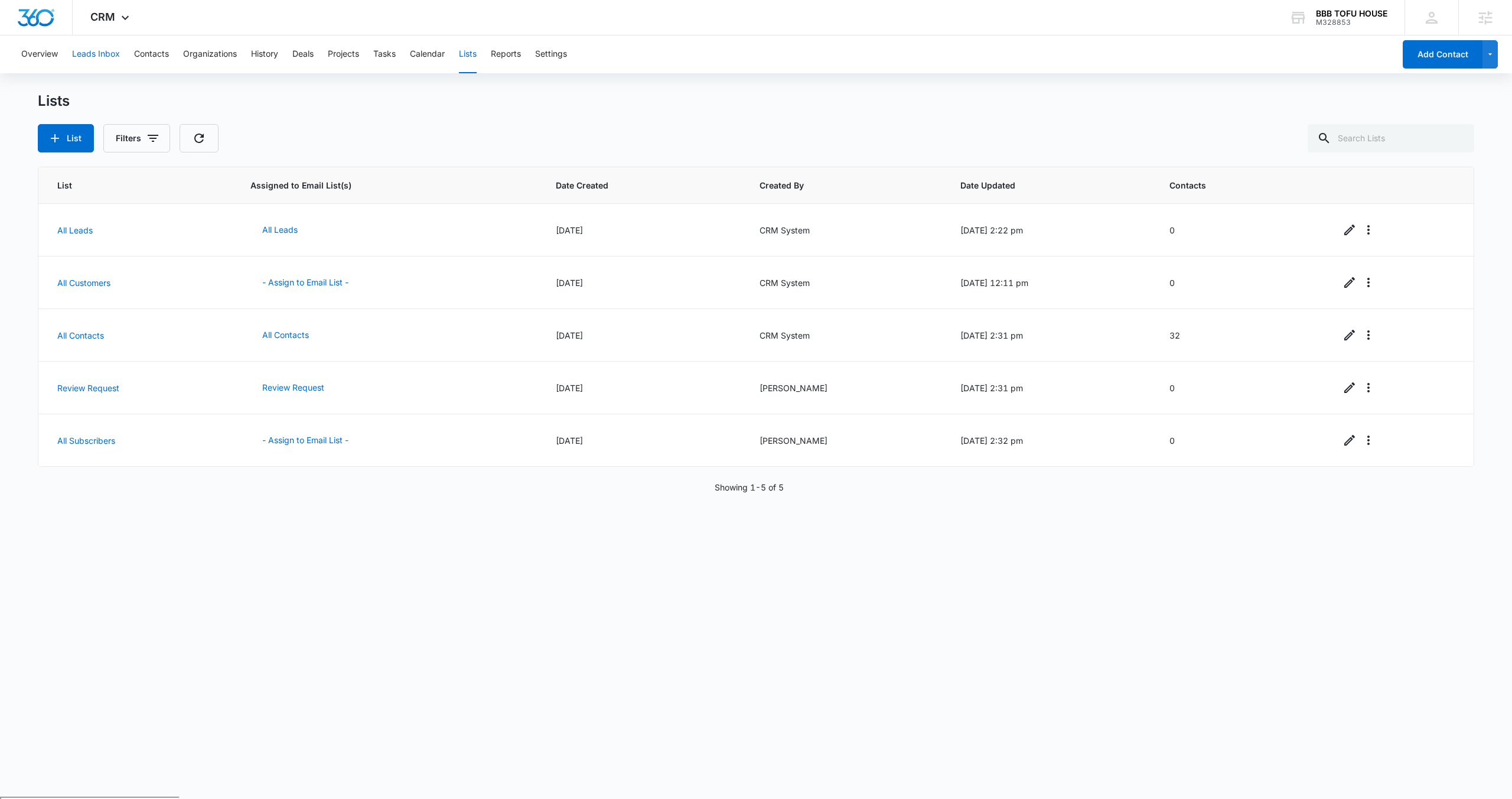
click at [107, 57] on button "Leads Inbox" at bounding box center [96, 54] width 48 height 38
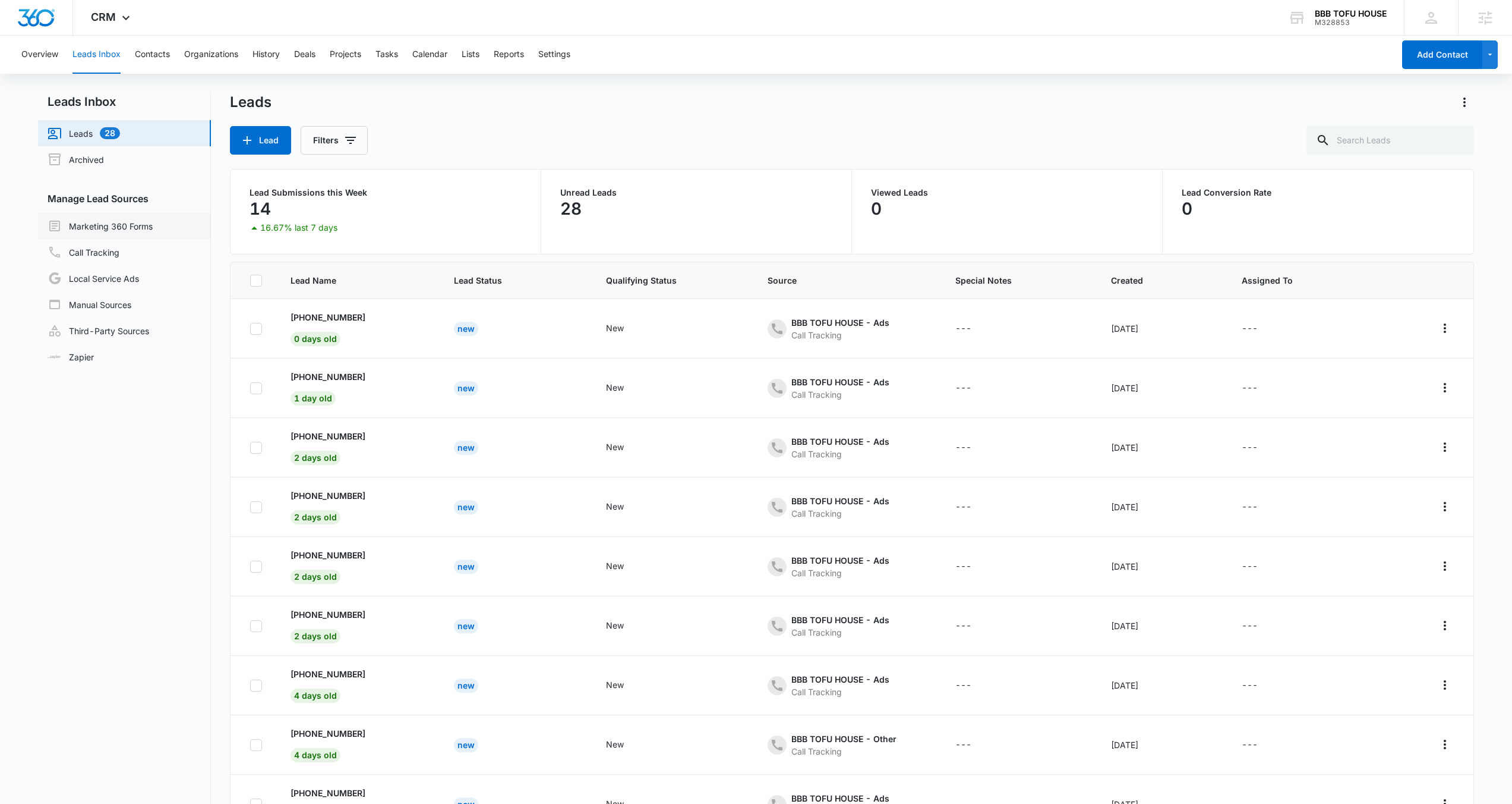
click at [153, 221] on link "Marketing 360 Forms" at bounding box center [99, 226] width 105 height 14
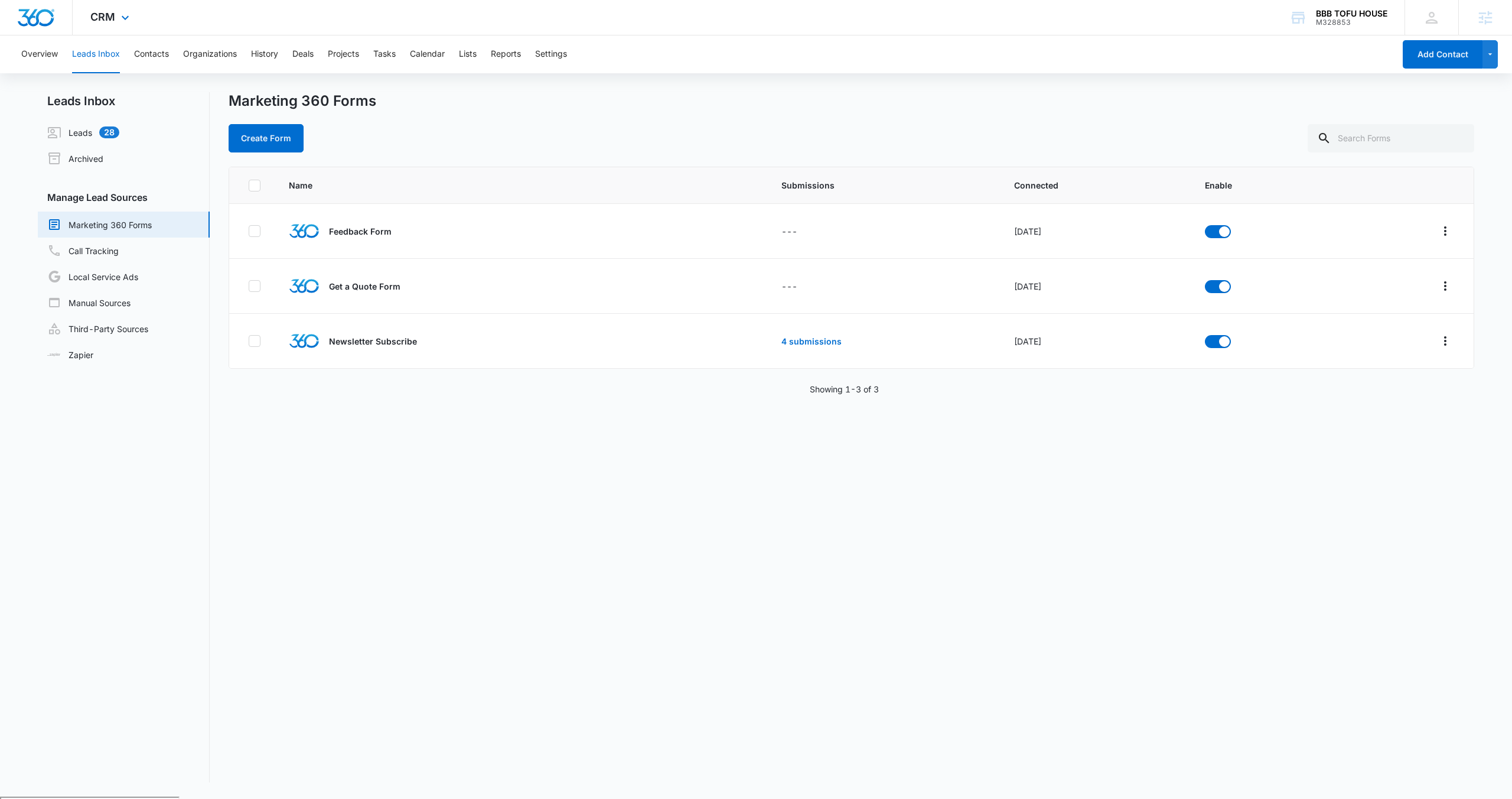
click at [121, 25] on div "CRM Apps Reputation Websites Forms CRM Email Social POS Content Ads Intelligenc…" at bounding box center [111, 17] width 78 height 34
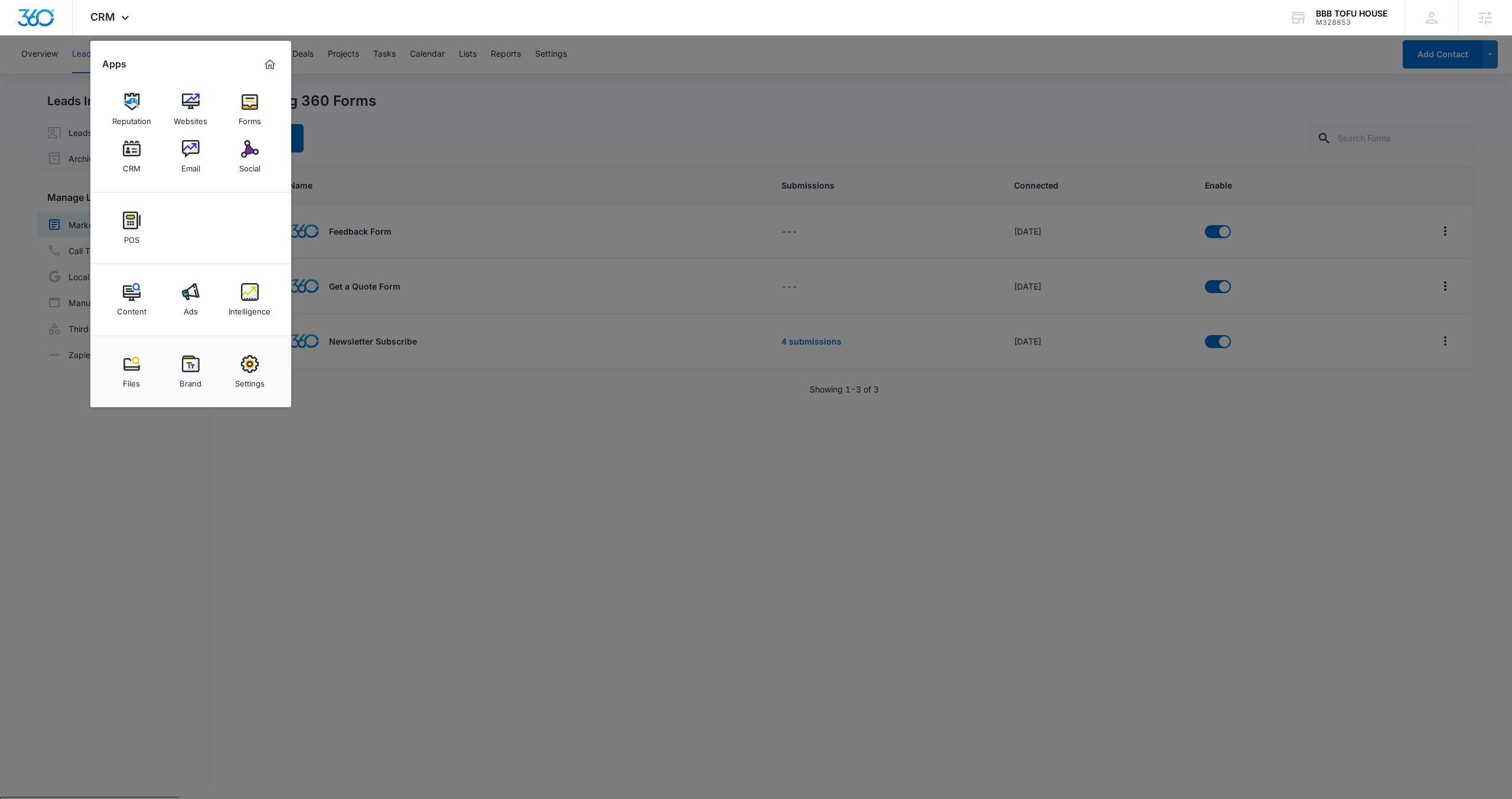
click at [198, 147] on img at bounding box center [190, 149] width 18 height 18
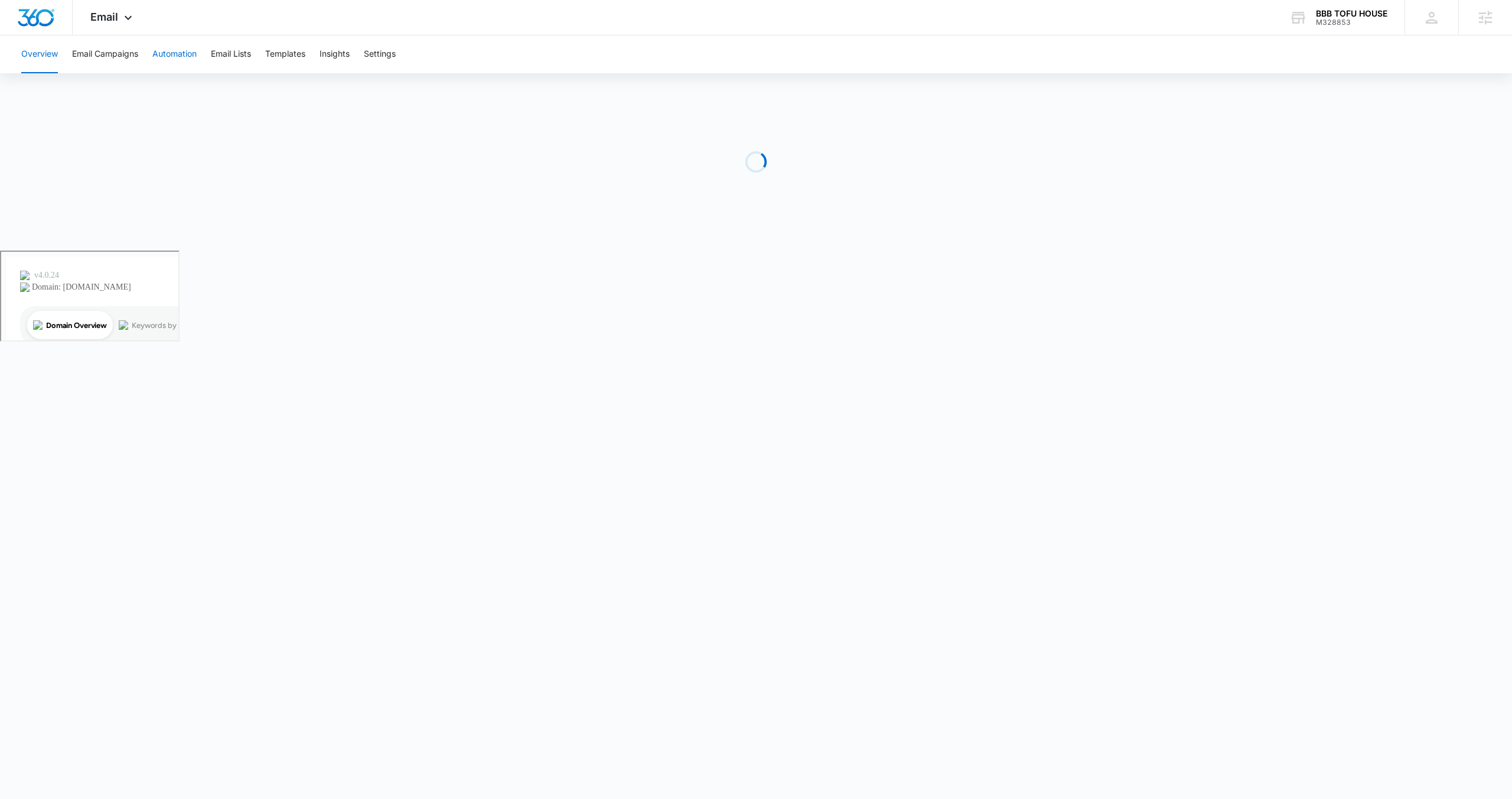
click at [180, 58] on button "Automation" at bounding box center [175, 54] width 45 height 38
click at [107, 13] on span "Email" at bounding box center [103, 17] width 27 height 13
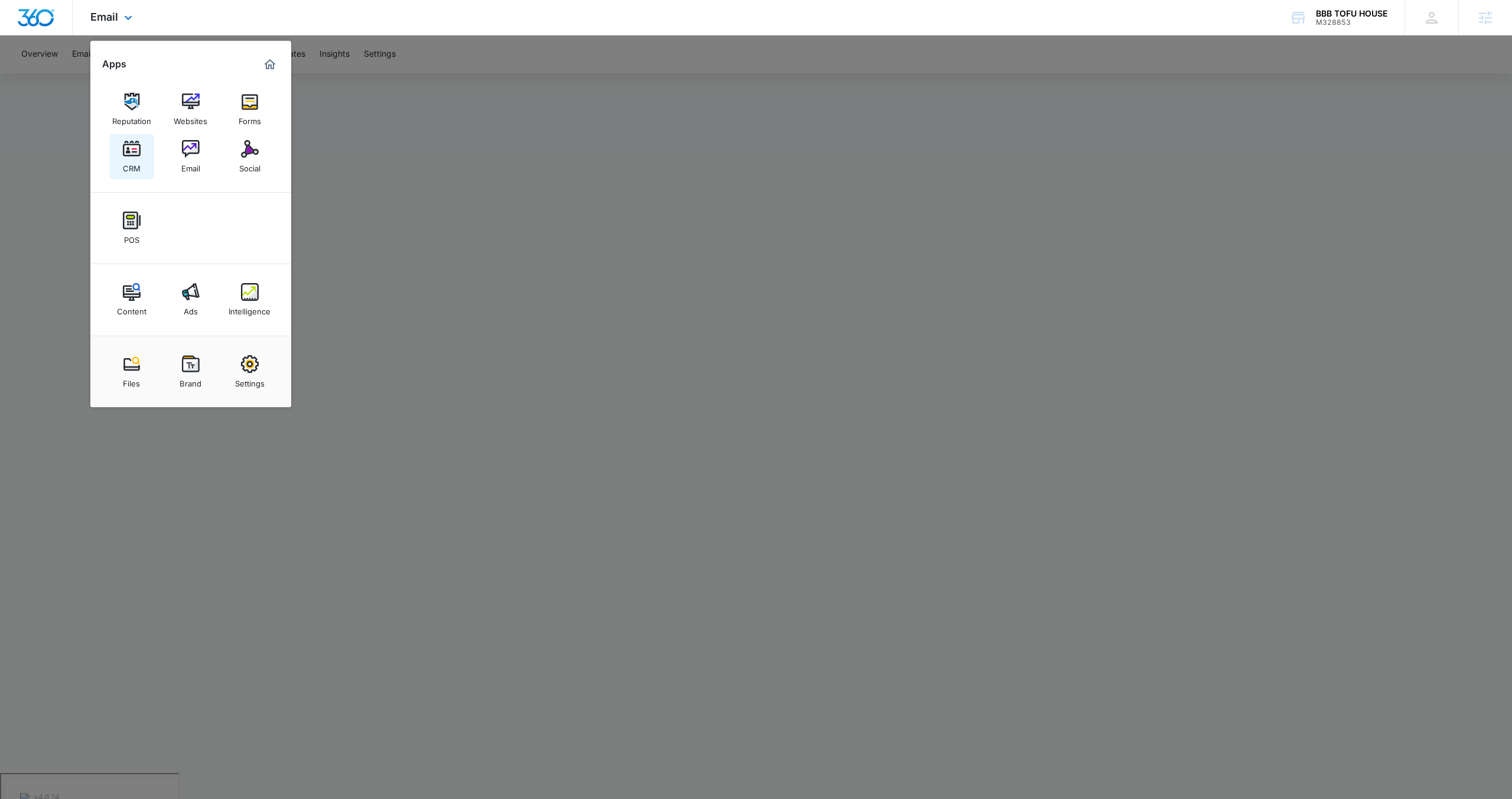
click at [147, 162] on link "CRM" at bounding box center [132, 156] width 45 height 45
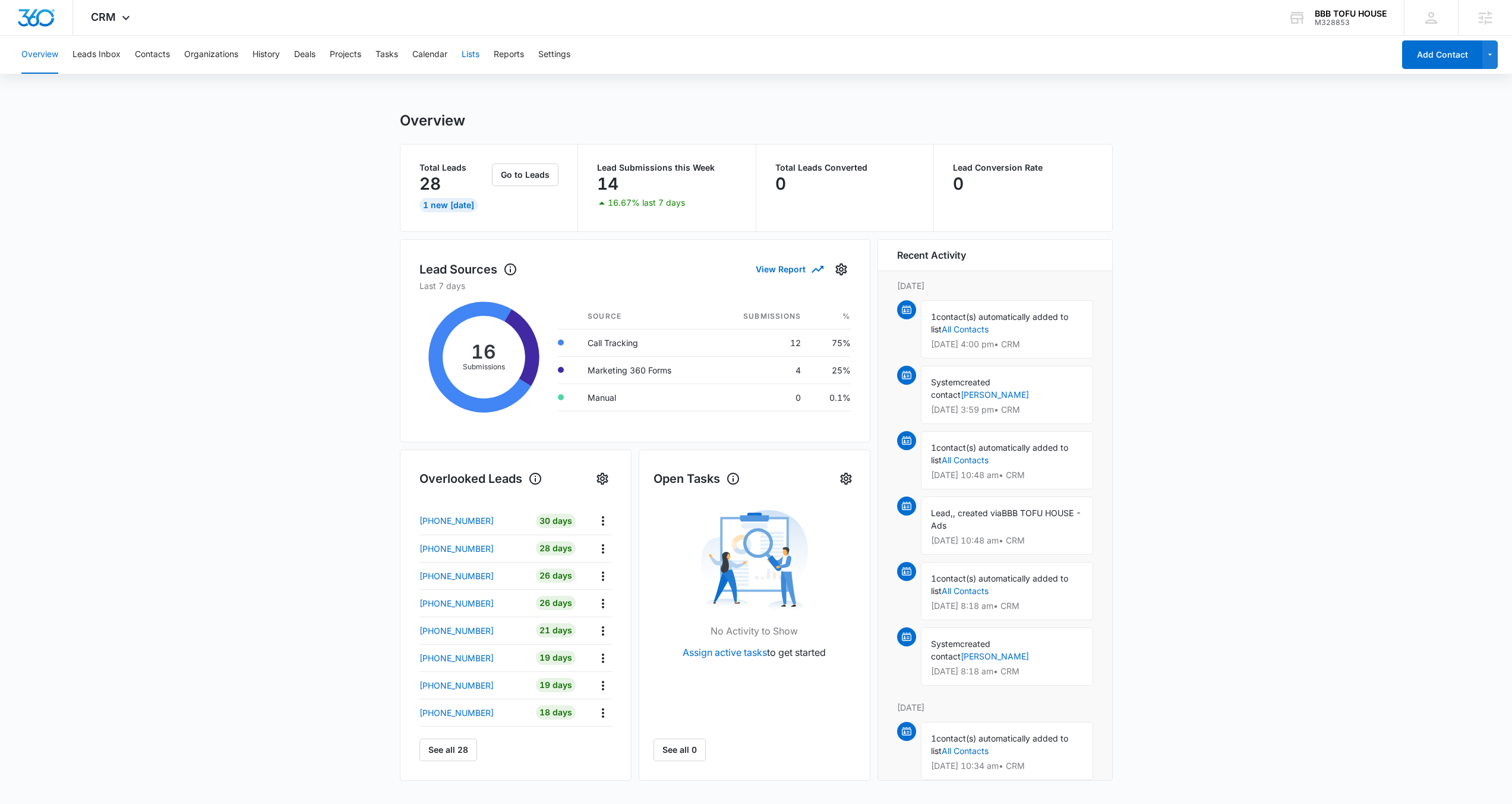
click at [469, 47] on button "Lists" at bounding box center [470, 54] width 18 height 38
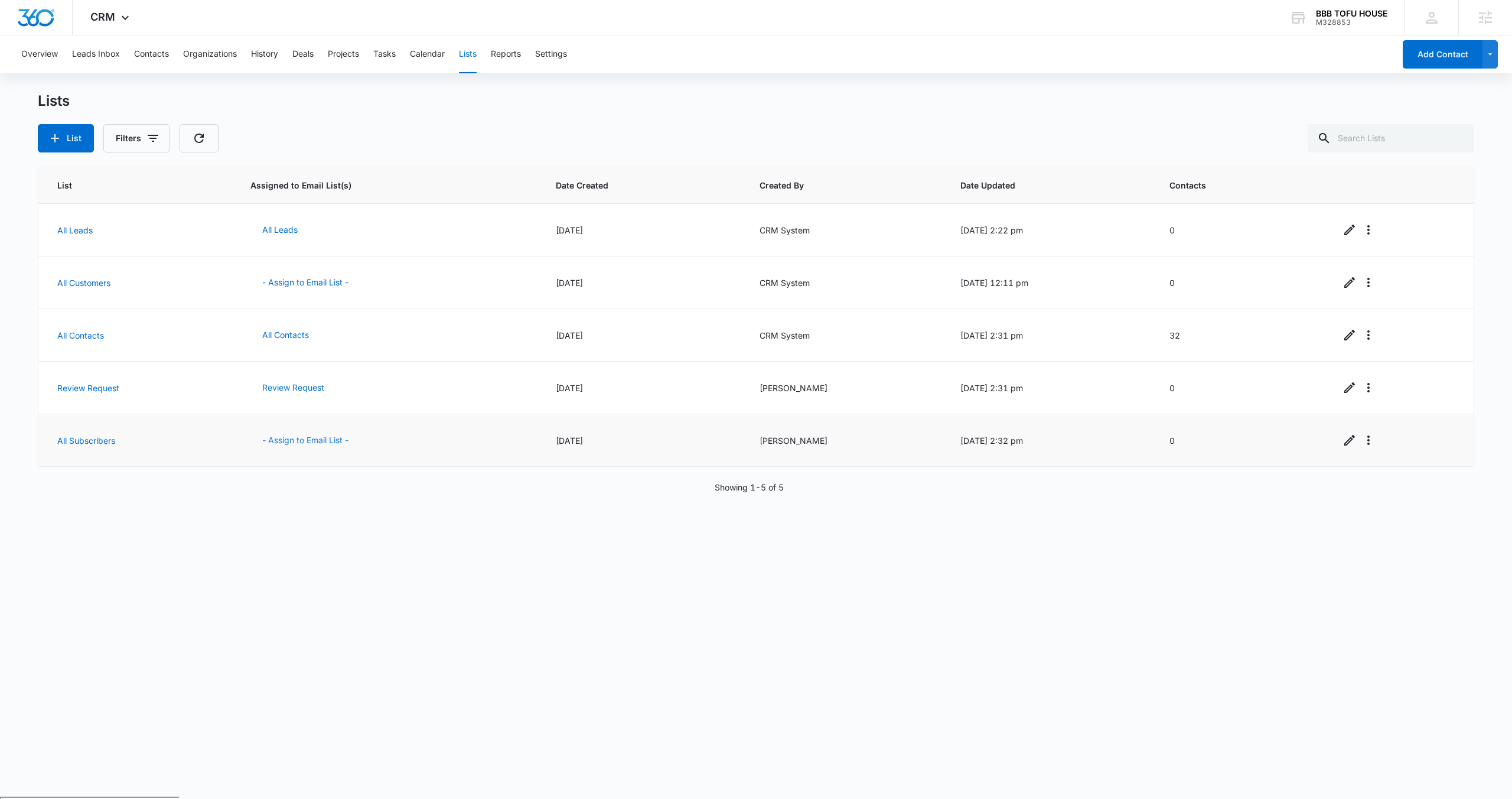
click at [280, 443] on button "- Assign to Email List -" at bounding box center [305, 440] width 110 height 28
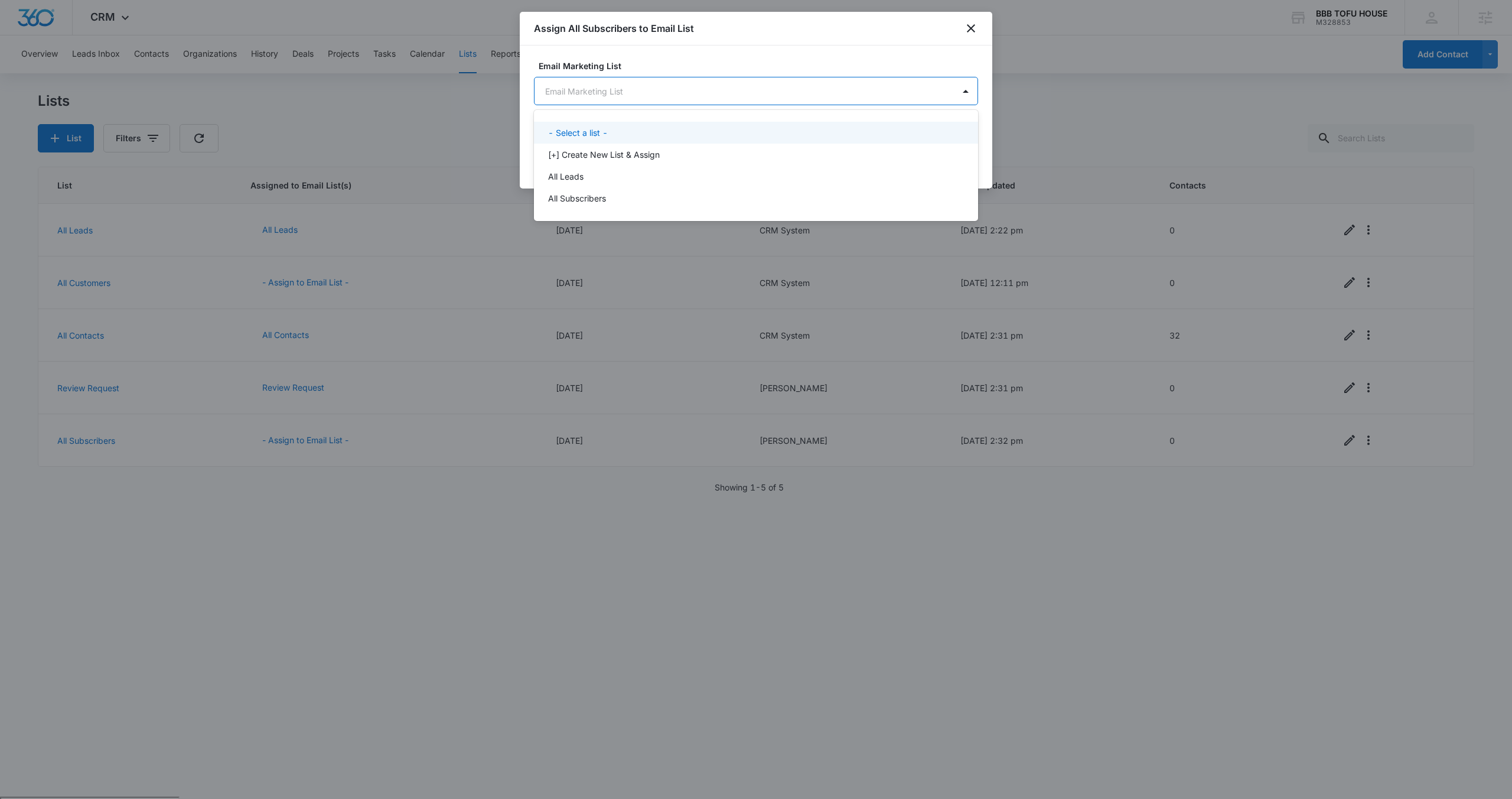
click at [681, 99] on body "CRM Apps Reputation Websites Forms CRM Email Social POS Content Ads Intelligenc…" at bounding box center [756, 400] width 1512 height 799
click at [763, 84] on div at bounding box center [756, 400] width 1512 height 799
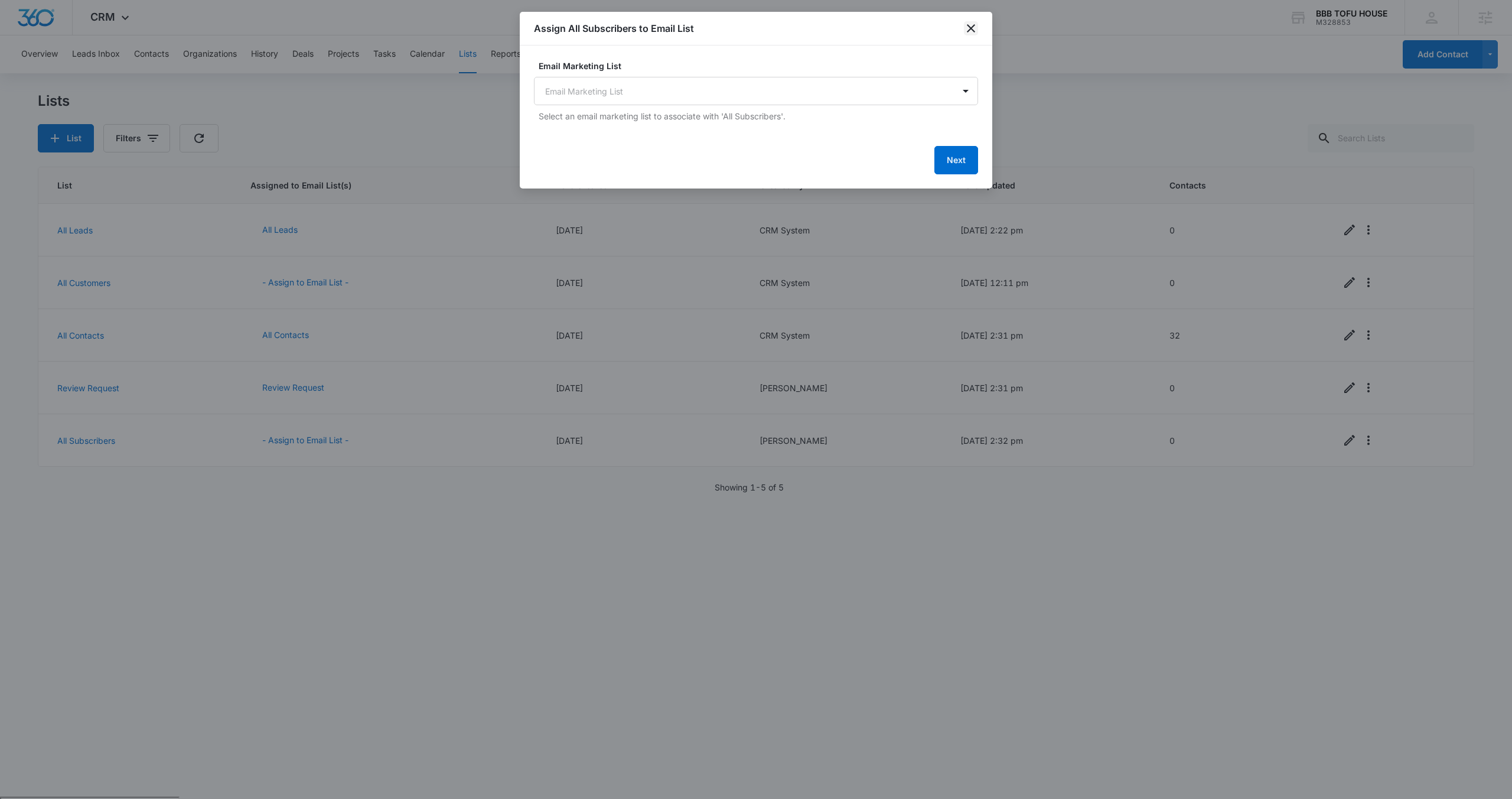
click at [974, 27] on icon "close" at bounding box center [971, 28] width 14 height 14
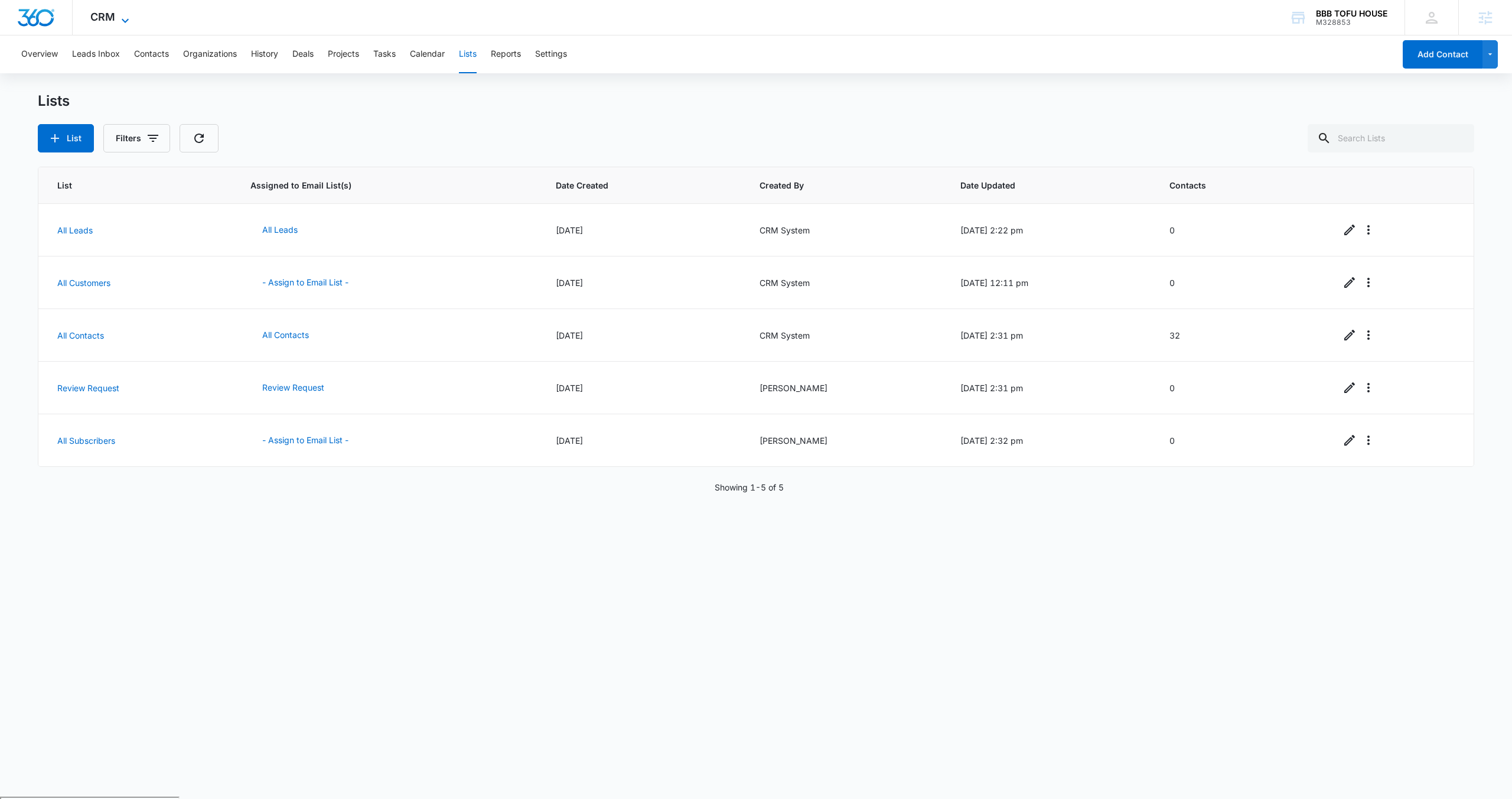
click at [110, 18] on span "CRM" at bounding box center [103, 17] width 25 height 13
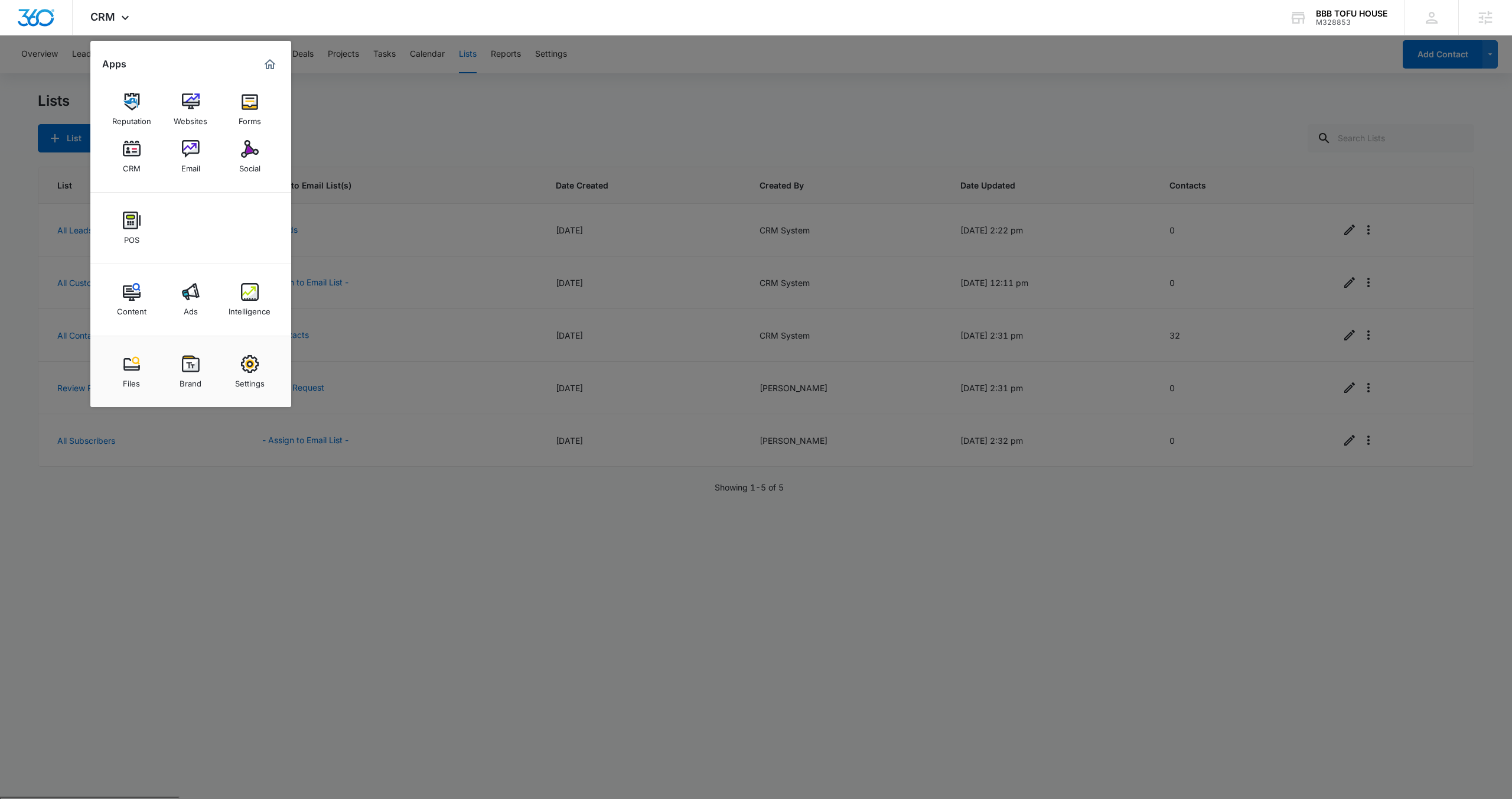
click at [315, 99] on div at bounding box center [756, 400] width 1512 height 799
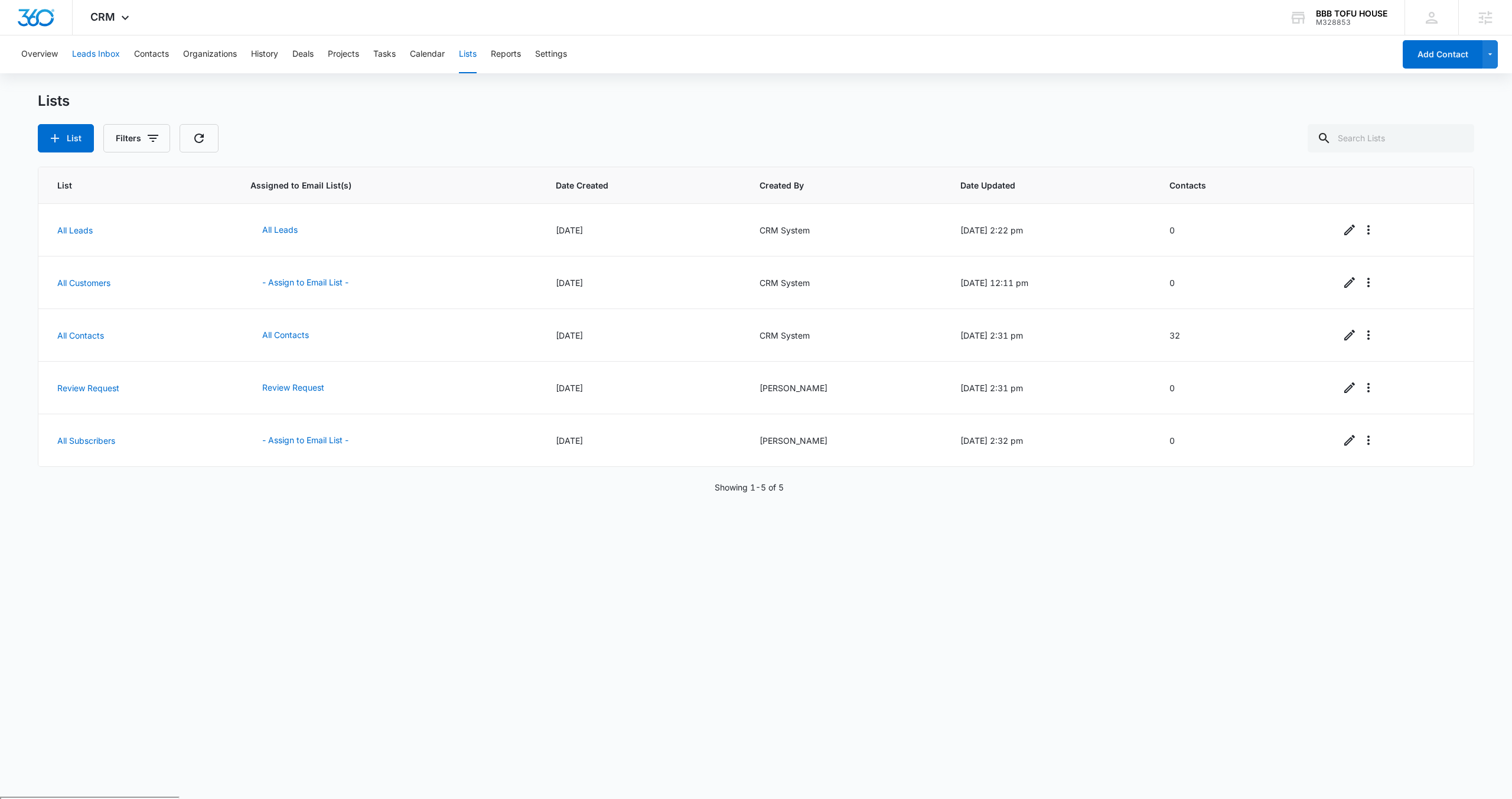
click at [85, 46] on button "Leads Inbox" at bounding box center [96, 54] width 48 height 38
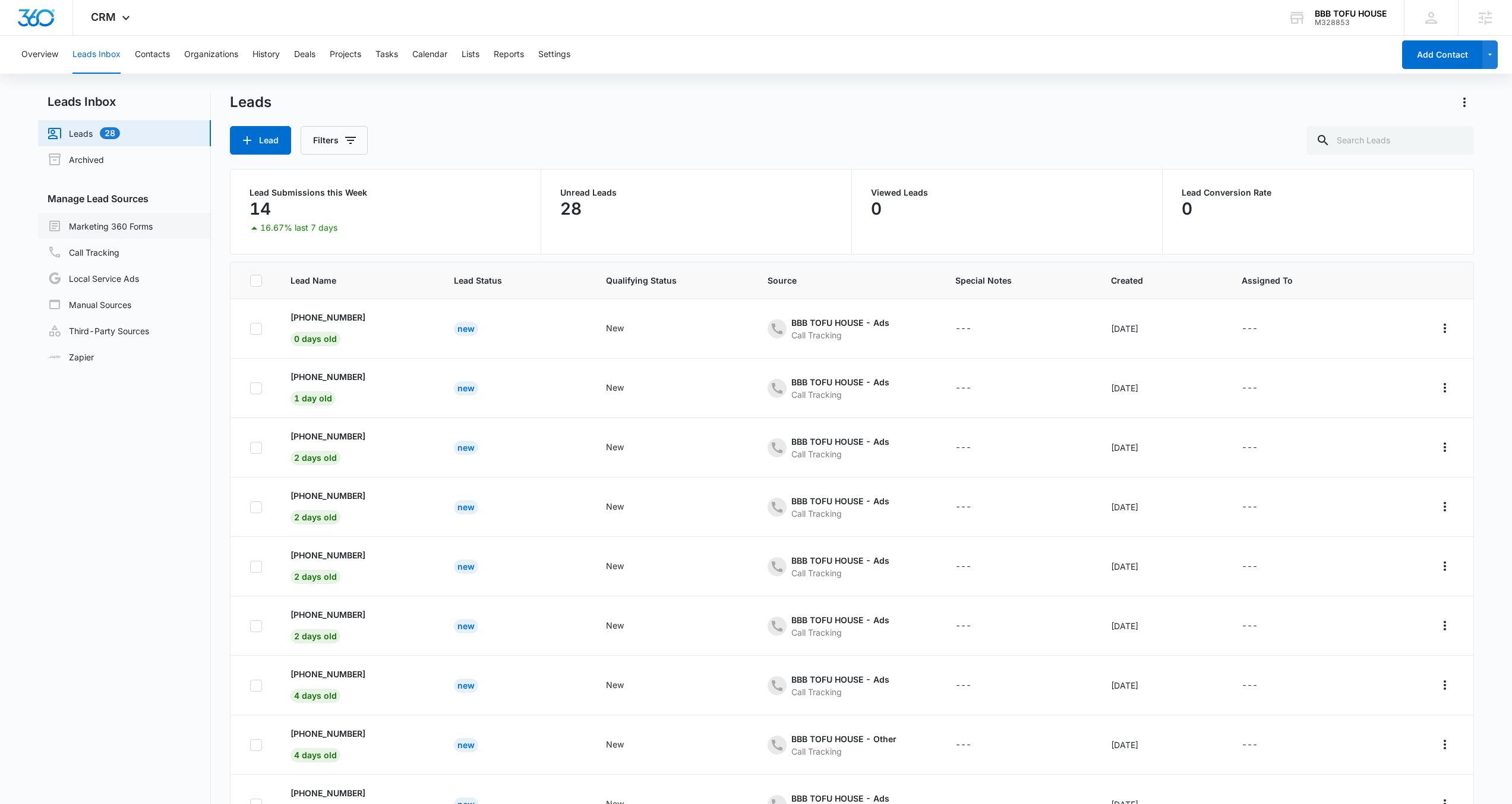
click at [146, 225] on link "Marketing 360 Forms" at bounding box center [99, 226] width 105 height 14
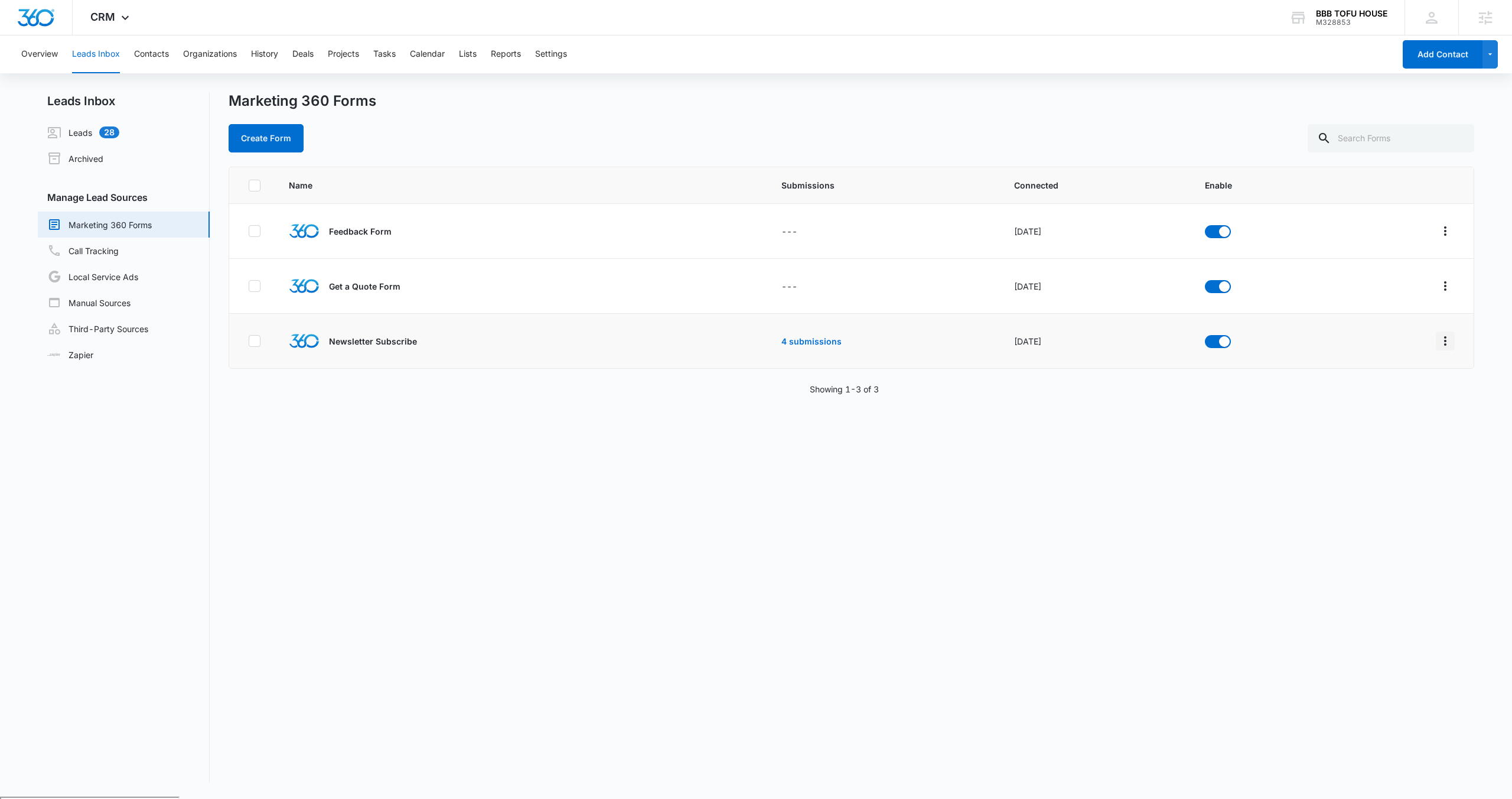
click at [1439, 338] on icon "Overflow Menu" at bounding box center [1445, 341] width 14 height 14
click at [1400, 406] on div "Field Mapping" at bounding box center [1383, 409] width 67 height 9
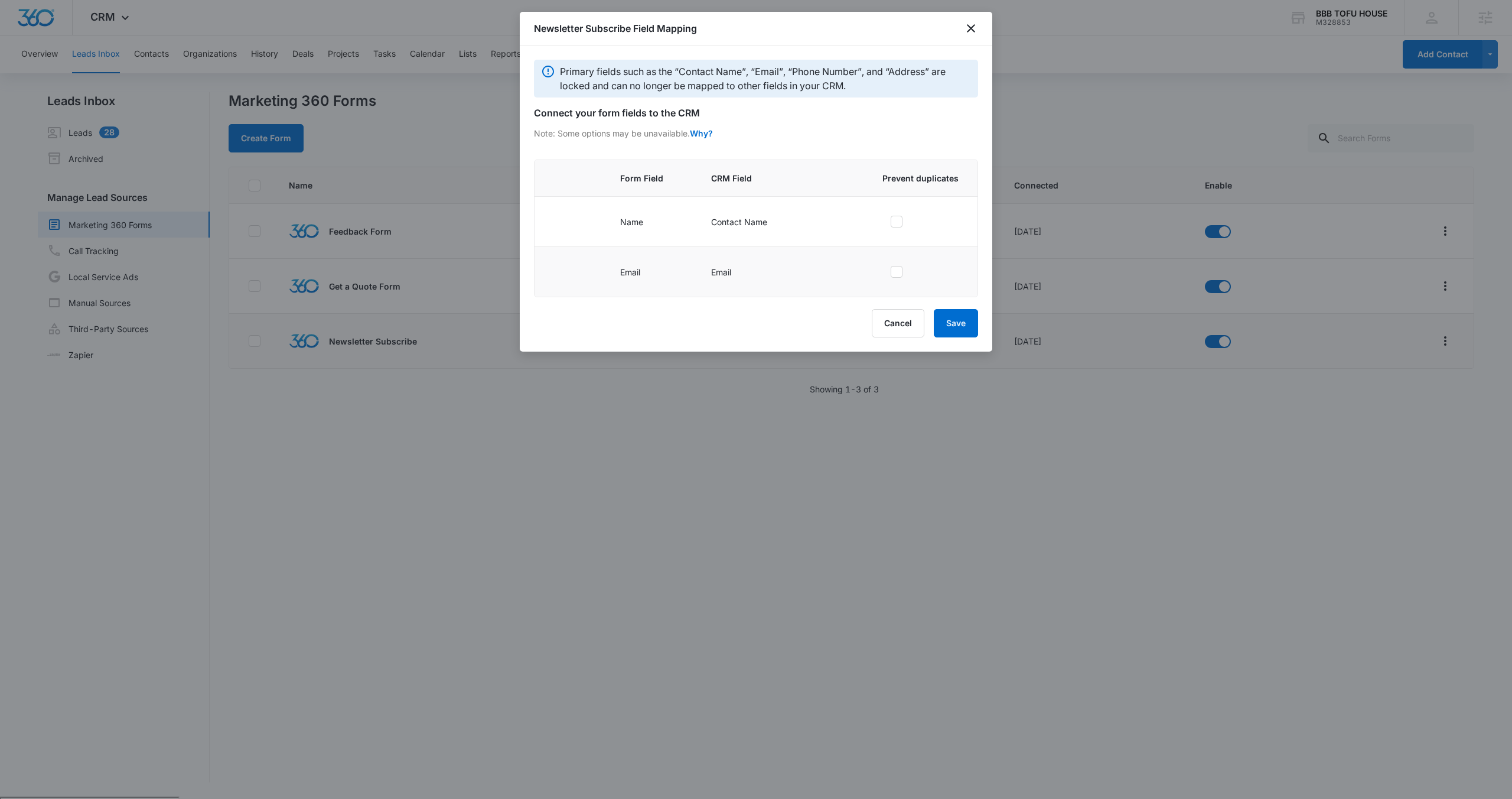
click at [896, 277] on icon at bounding box center [897, 272] width 11 height 11
click at [890, 276] on input "checkbox" at bounding box center [886, 272] width 9 height 9
checkbox input "true"
click at [951, 331] on button "Save" at bounding box center [955, 323] width 45 height 28
click at [926, 428] on div at bounding box center [756, 400] width 1512 height 799
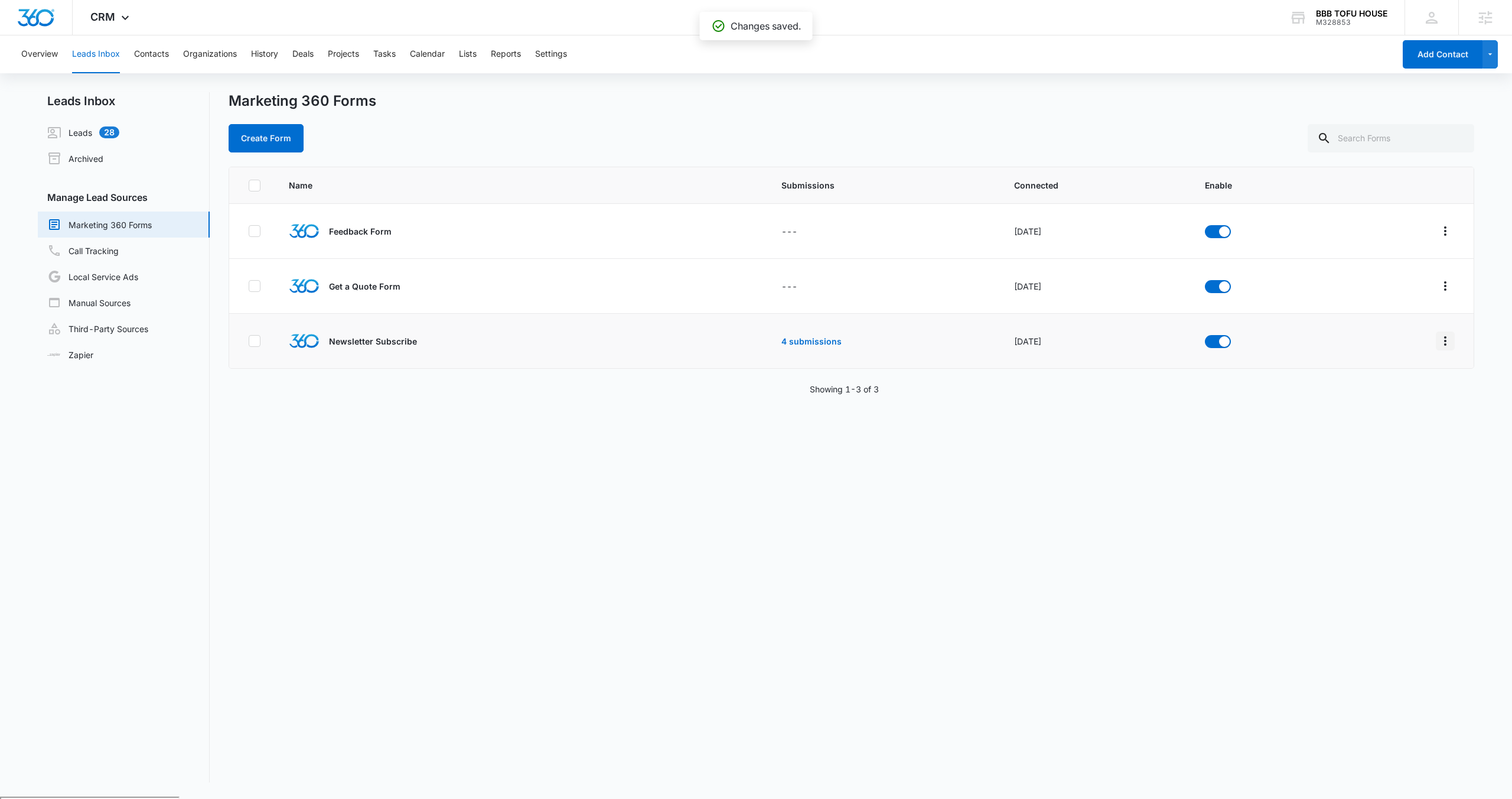
click at [1439, 338] on icon "Overflow Menu" at bounding box center [1445, 341] width 14 height 14
click at [1399, 427] on div "Submission Rules" at bounding box center [1383, 427] width 67 height 9
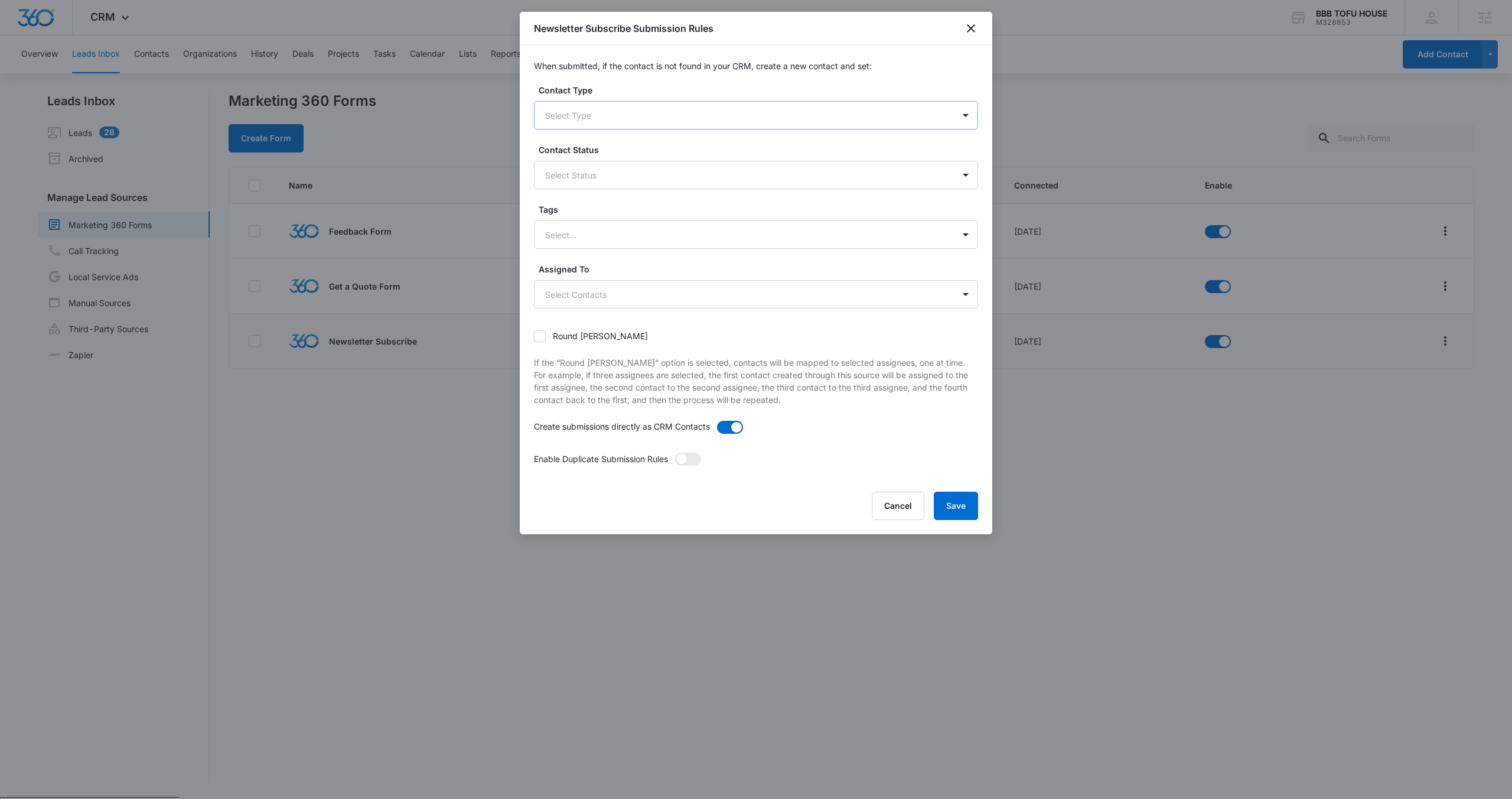
click at [630, 110] on div at bounding box center [742, 115] width 393 height 15
click at [593, 202] on div "Subscriber" at bounding box center [755, 201] width 413 height 13
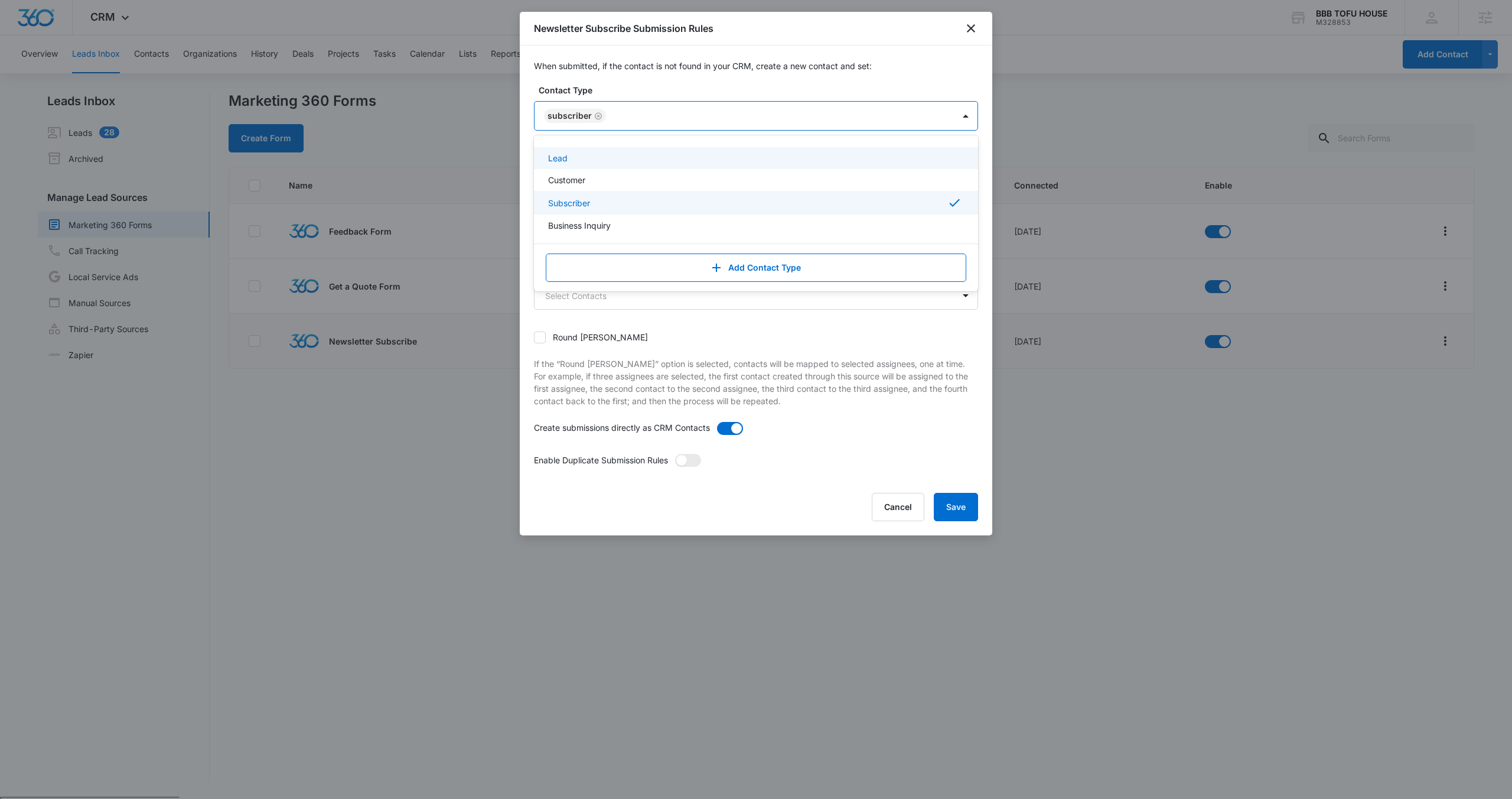
click at [659, 96] on div "Contact Type option Subscriber, selected. Lead, 1 of 4. 4 results available. Us…" at bounding box center [756, 107] width 444 height 47
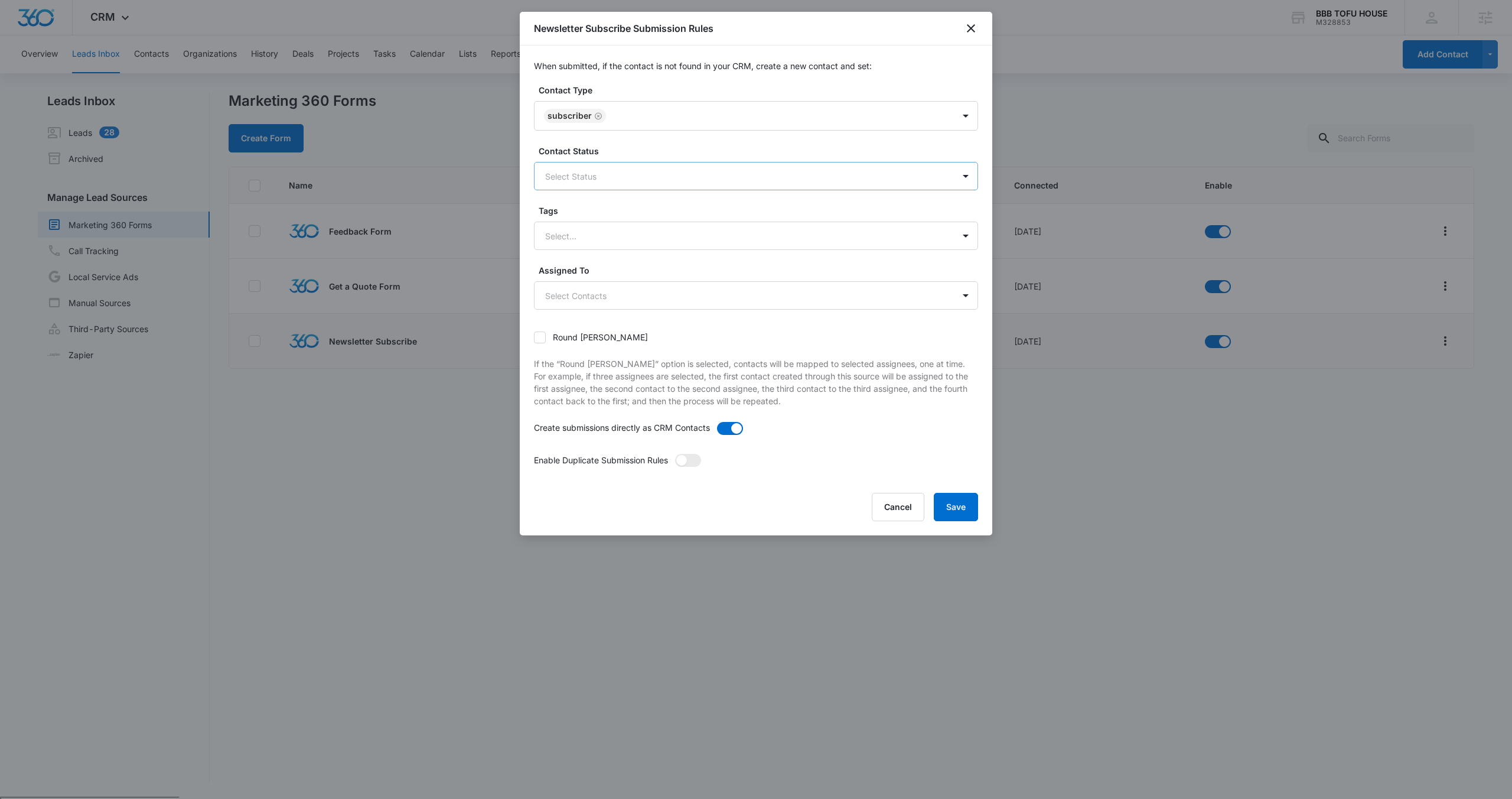
click at [664, 184] on div "Select Status" at bounding box center [744, 176] width 419 height 27
click at [659, 146] on label "Contact Status" at bounding box center [760, 151] width 444 height 13
click at [655, 239] on div at bounding box center [742, 236] width 393 height 15
click at [664, 215] on label "Tags" at bounding box center [760, 211] width 444 height 13
click at [966, 515] on button "Save" at bounding box center [955, 507] width 45 height 28
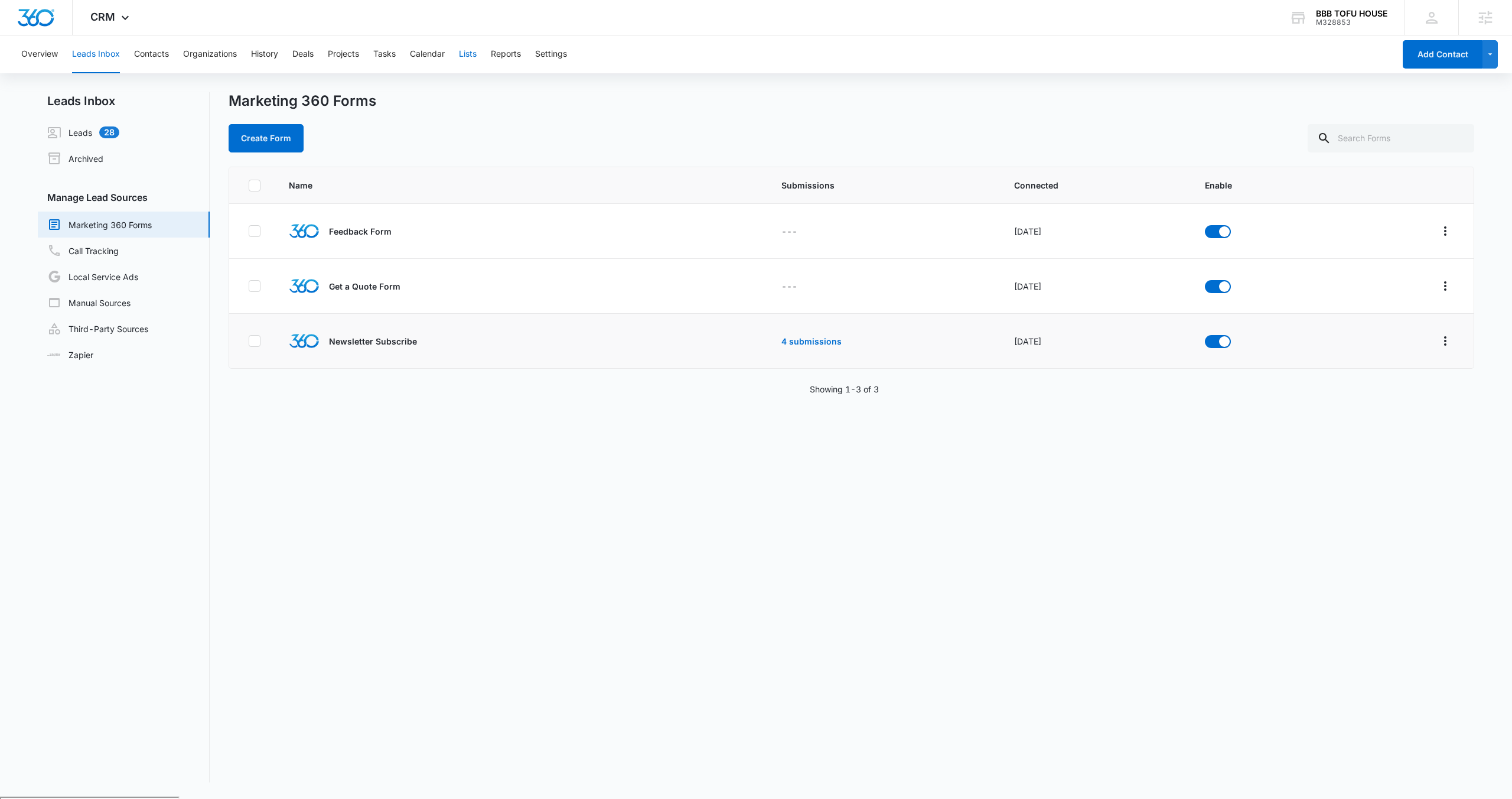
click at [460, 51] on button "Lists" at bounding box center [467, 54] width 18 height 38
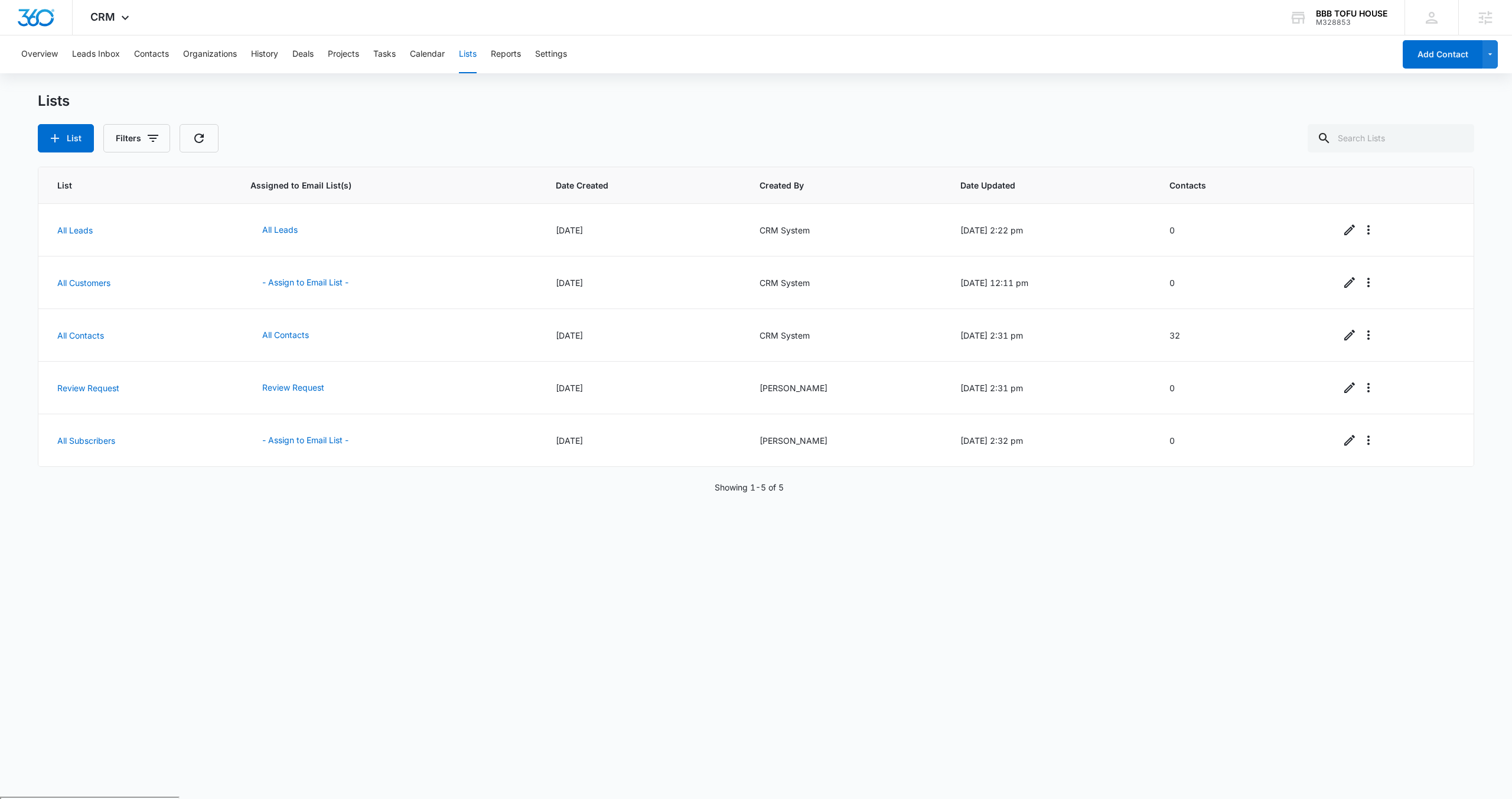
click at [517, 498] on div "List Assigned to Email List(s) Date Created Created By Date Updated Contacts Al…" at bounding box center [756, 475] width 1436 height 616
click at [315, 439] on button "- Assign to Email List -" at bounding box center [305, 440] width 110 height 28
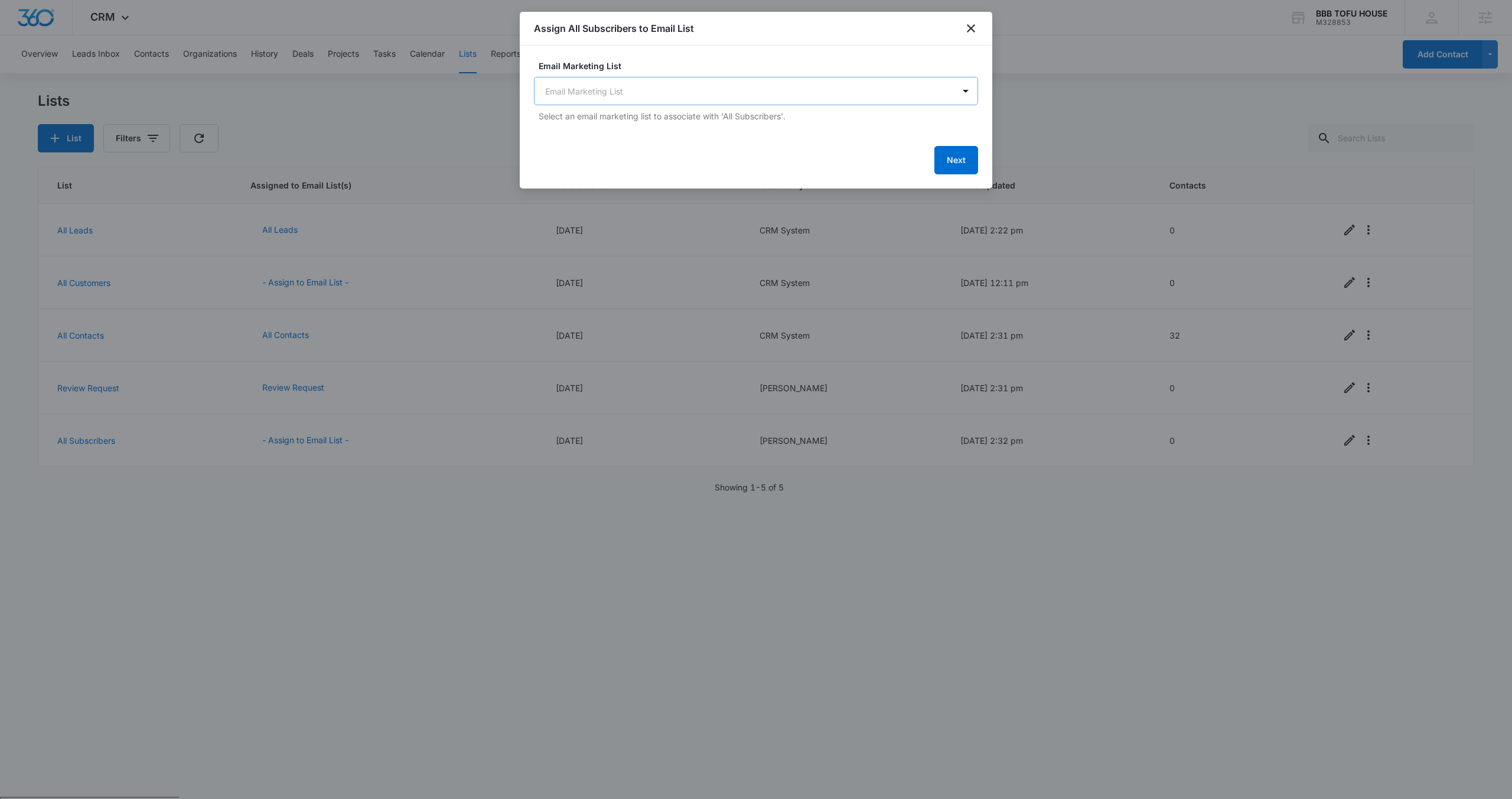
click at [655, 87] on body "CRM Apps Reputation Websites Forms CRM Email Social POS Content Ads Intelligenc…" at bounding box center [756, 445] width 1512 height 891
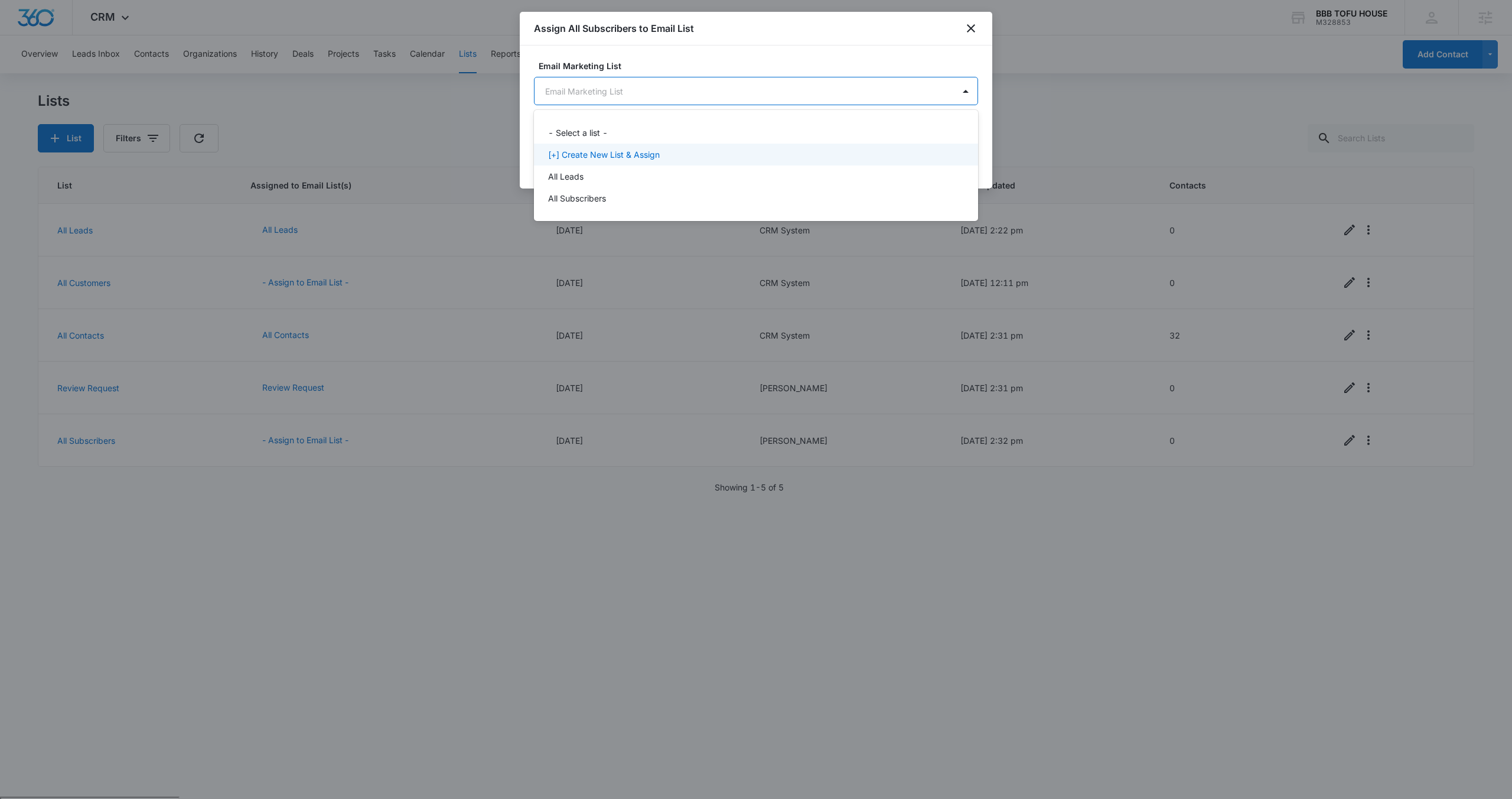
click at [599, 155] on p "[+] Create New List & Assign" at bounding box center [604, 154] width 112 height 13
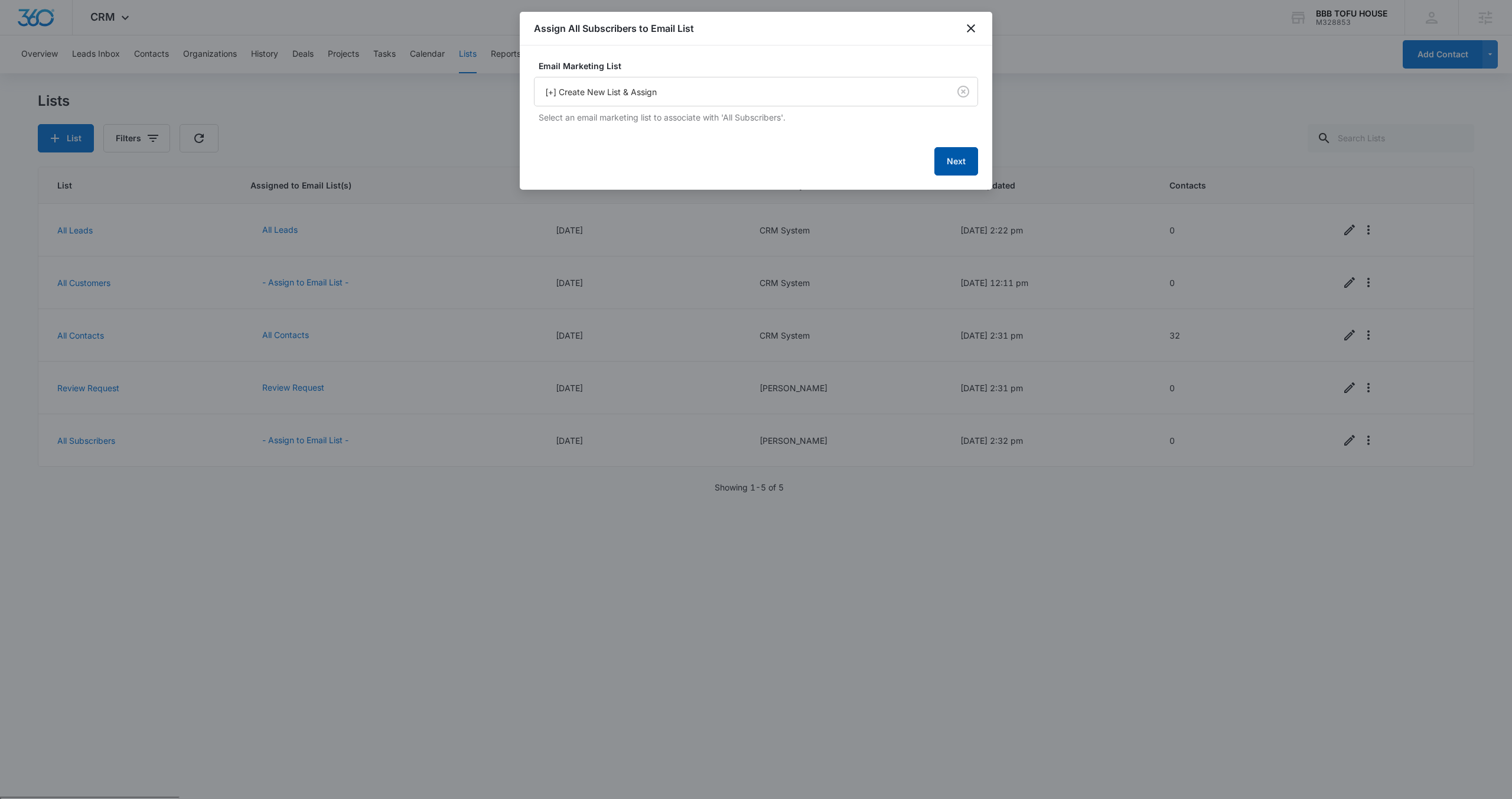
click at [953, 155] on button "Next" at bounding box center [956, 161] width 44 height 28
click at [965, 166] on button "Next" at bounding box center [956, 160] width 44 height 28
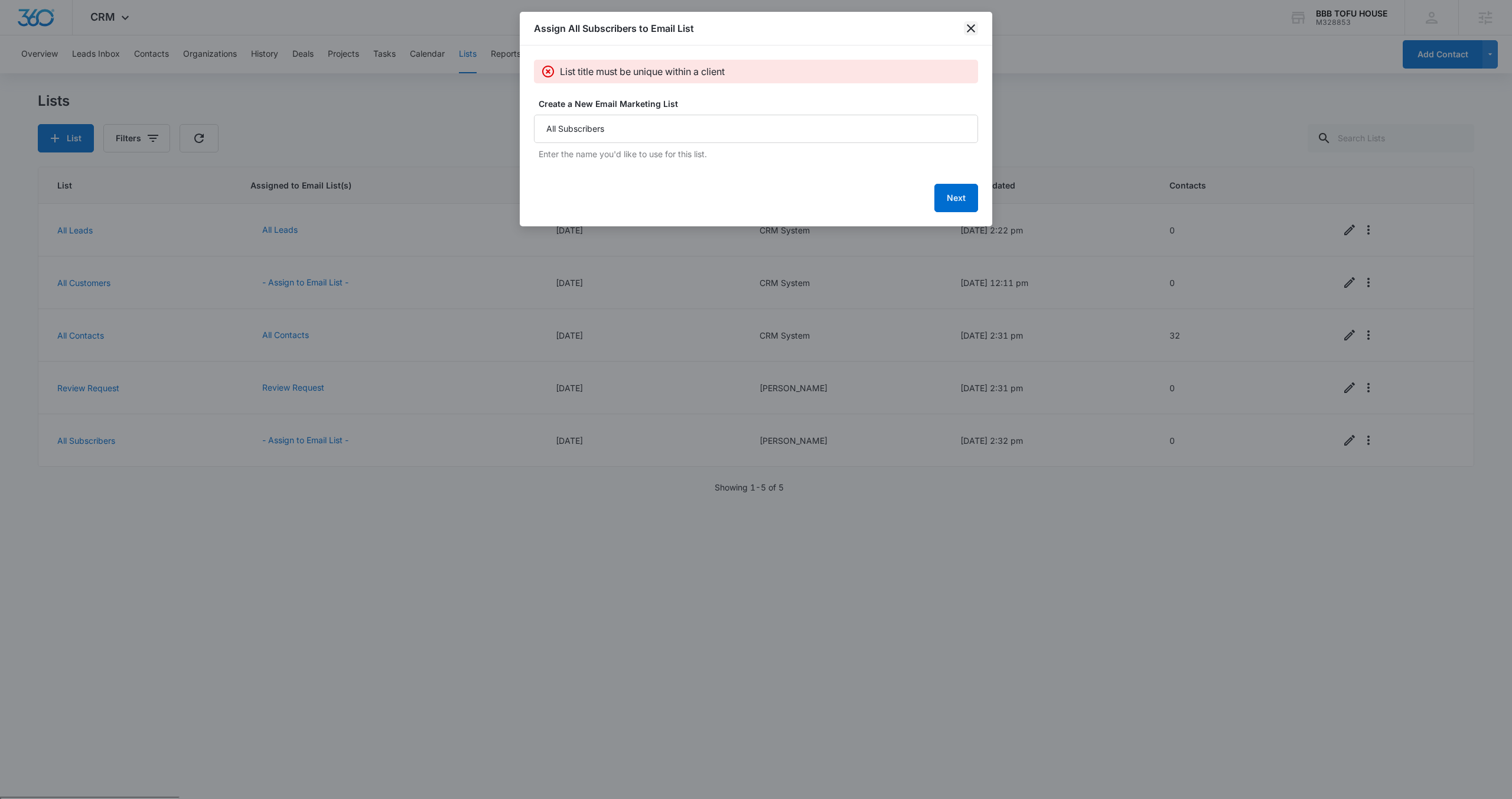
click at [967, 30] on icon "close" at bounding box center [971, 28] width 14 height 14
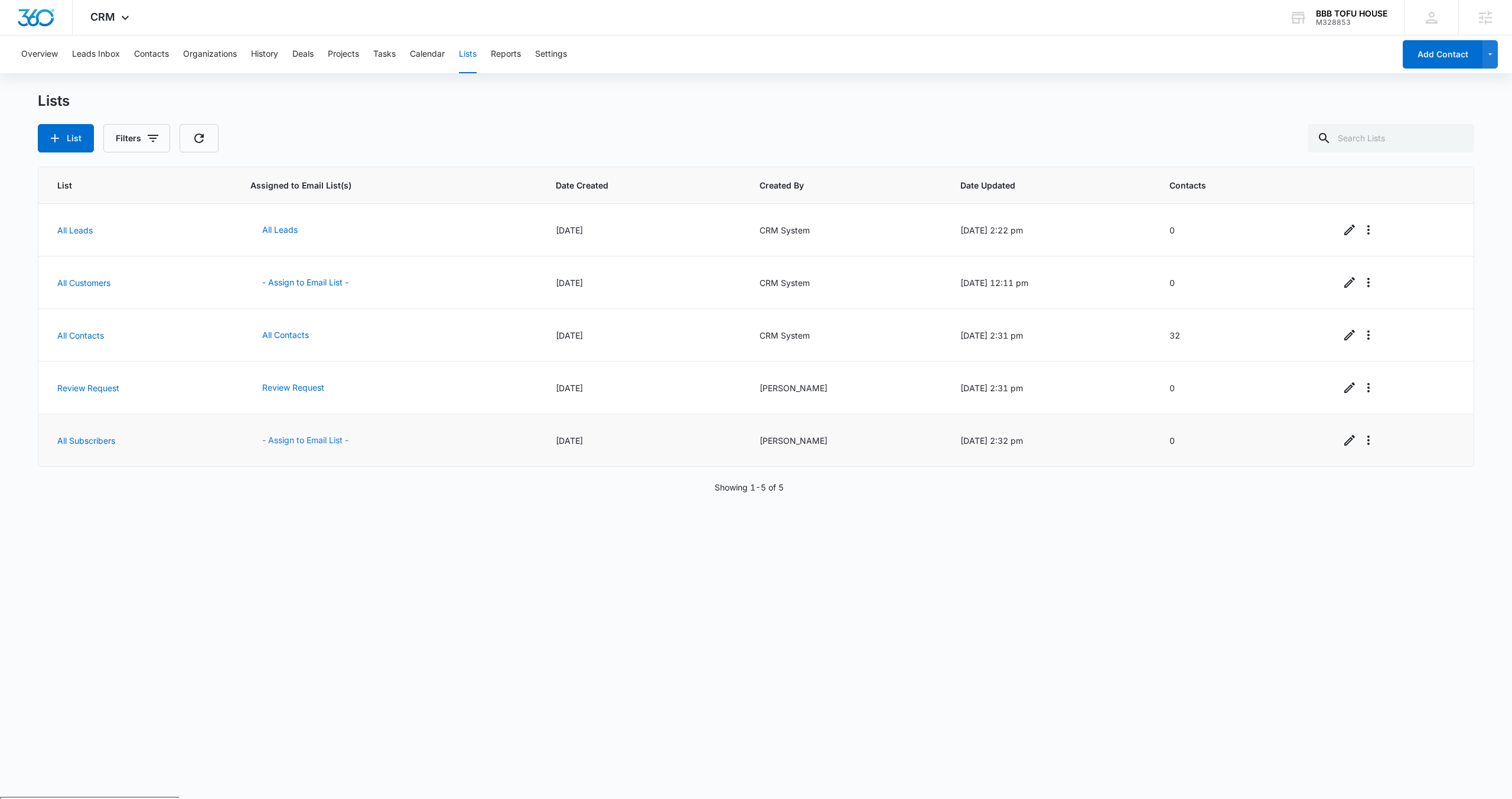
click at [313, 441] on button "- Assign to Email List -" at bounding box center [305, 440] width 110 height 28
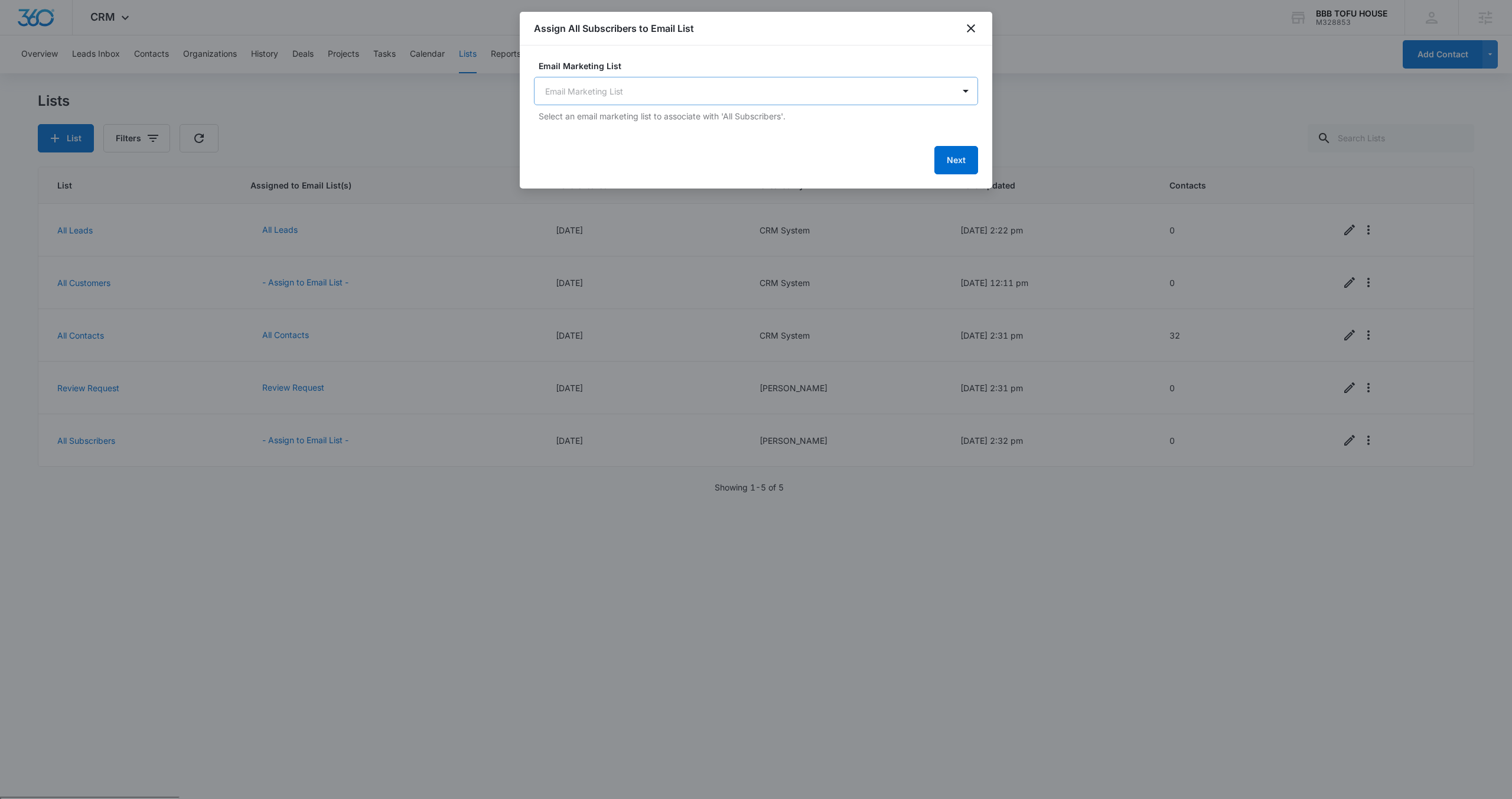
click at [664, 101] on body "CRM Apps Reputation Websites Forms CRM Email Social POS Content Ads Intelligenc…" at bounding box center [756, 445] width 1512 height 891
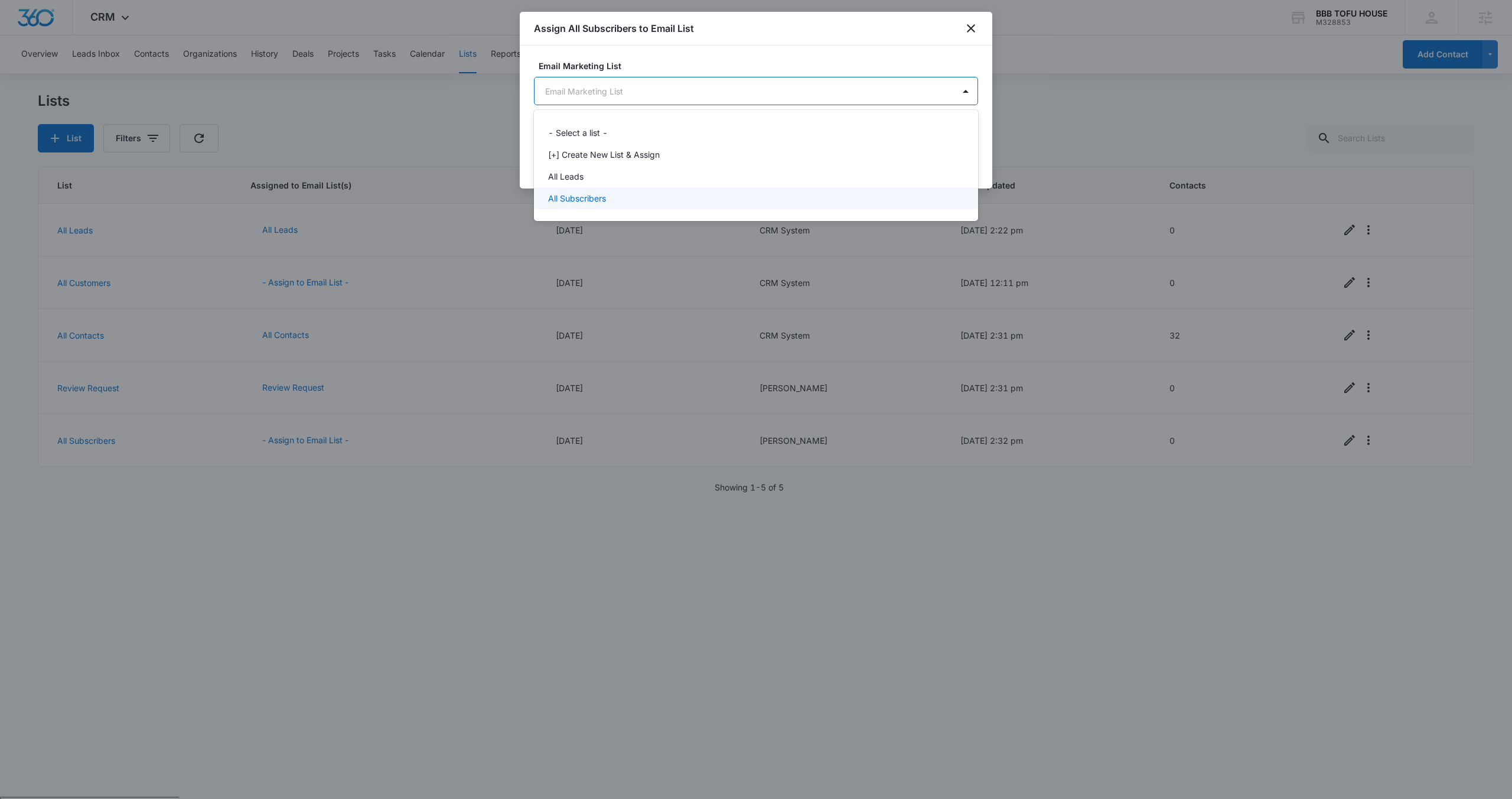
click at [620, 204] on div "All Subscribers" at bounding box center [755, 198] width 413 height 13
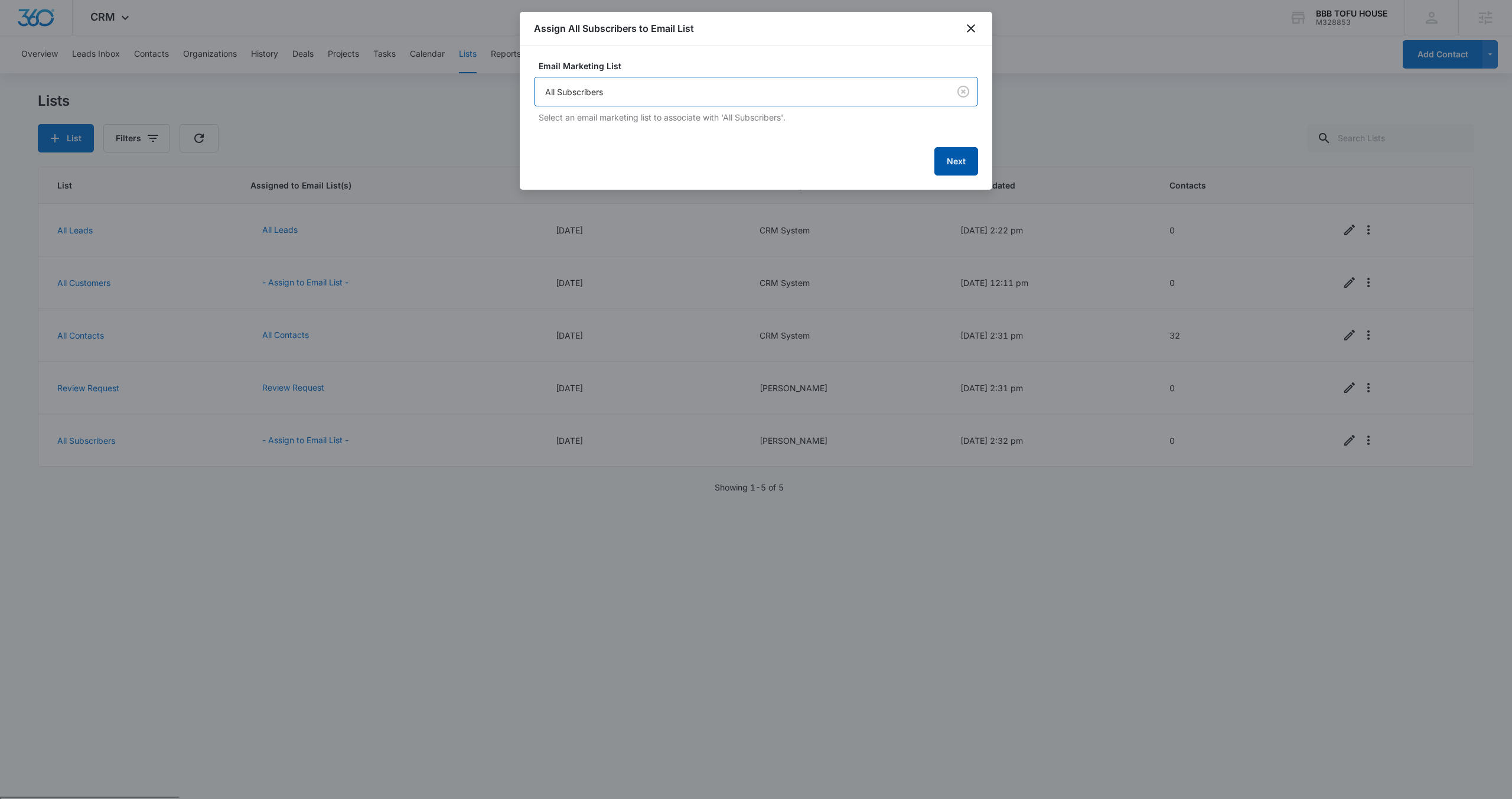
click at [961, 161] on button "Next" at bounding box center [956, 161] width 44 height 28
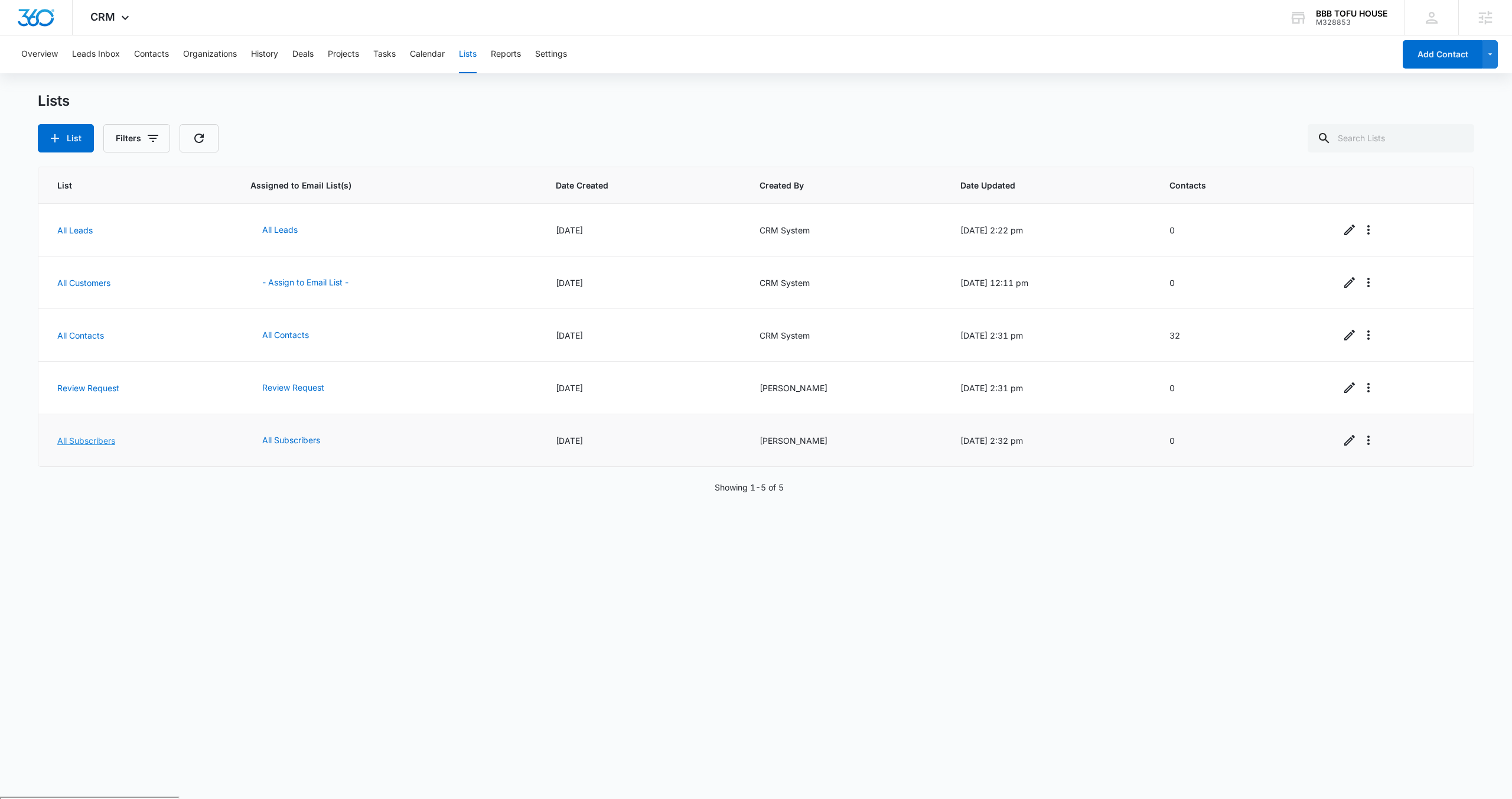
click at [78, 436] on link "All Subscribers" at bounding box center [86, 440] width 58 height 10
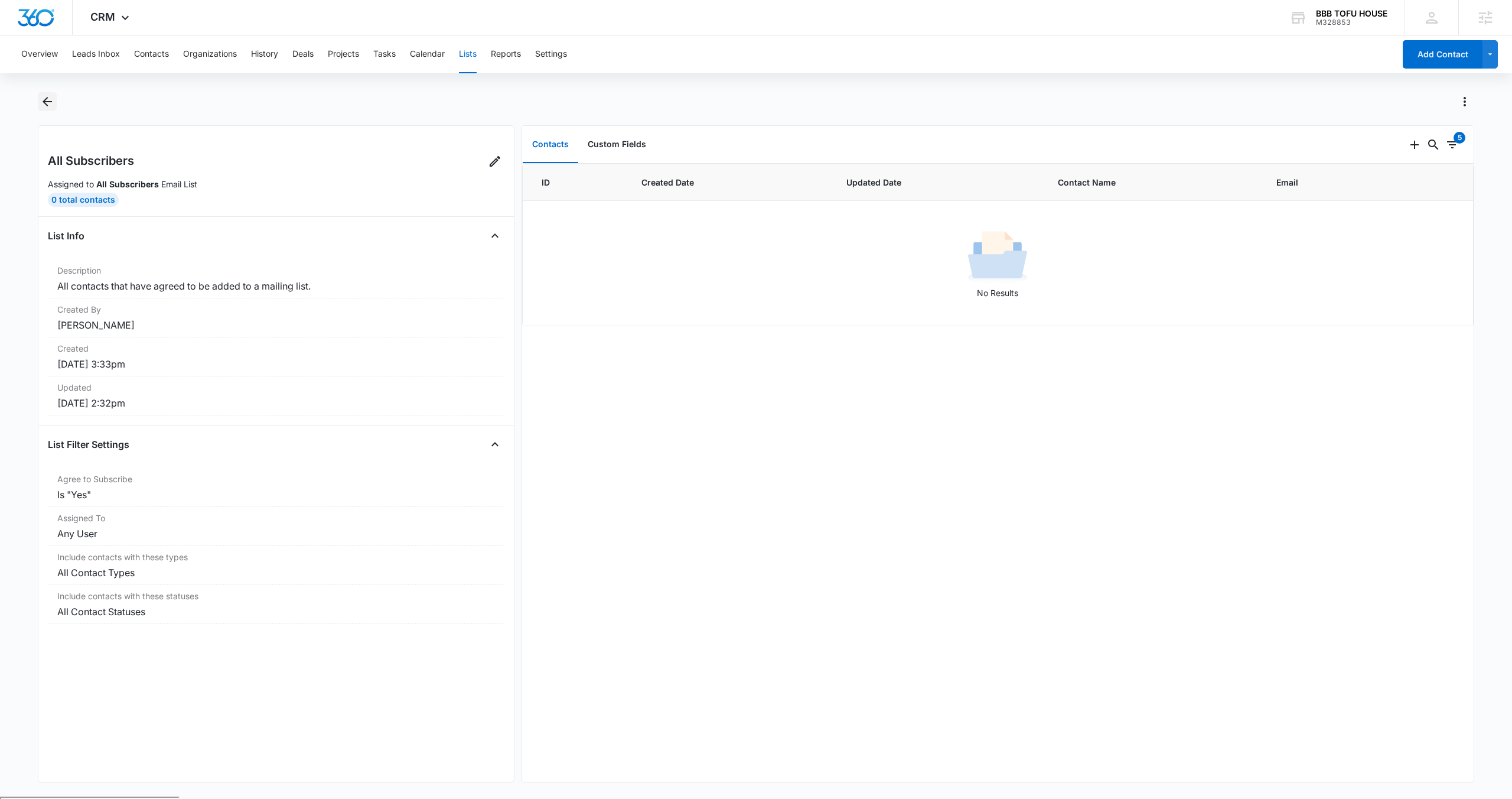
click at [40, 103] on icon "Back" at bounding box center [47, 102] width 14 height 14
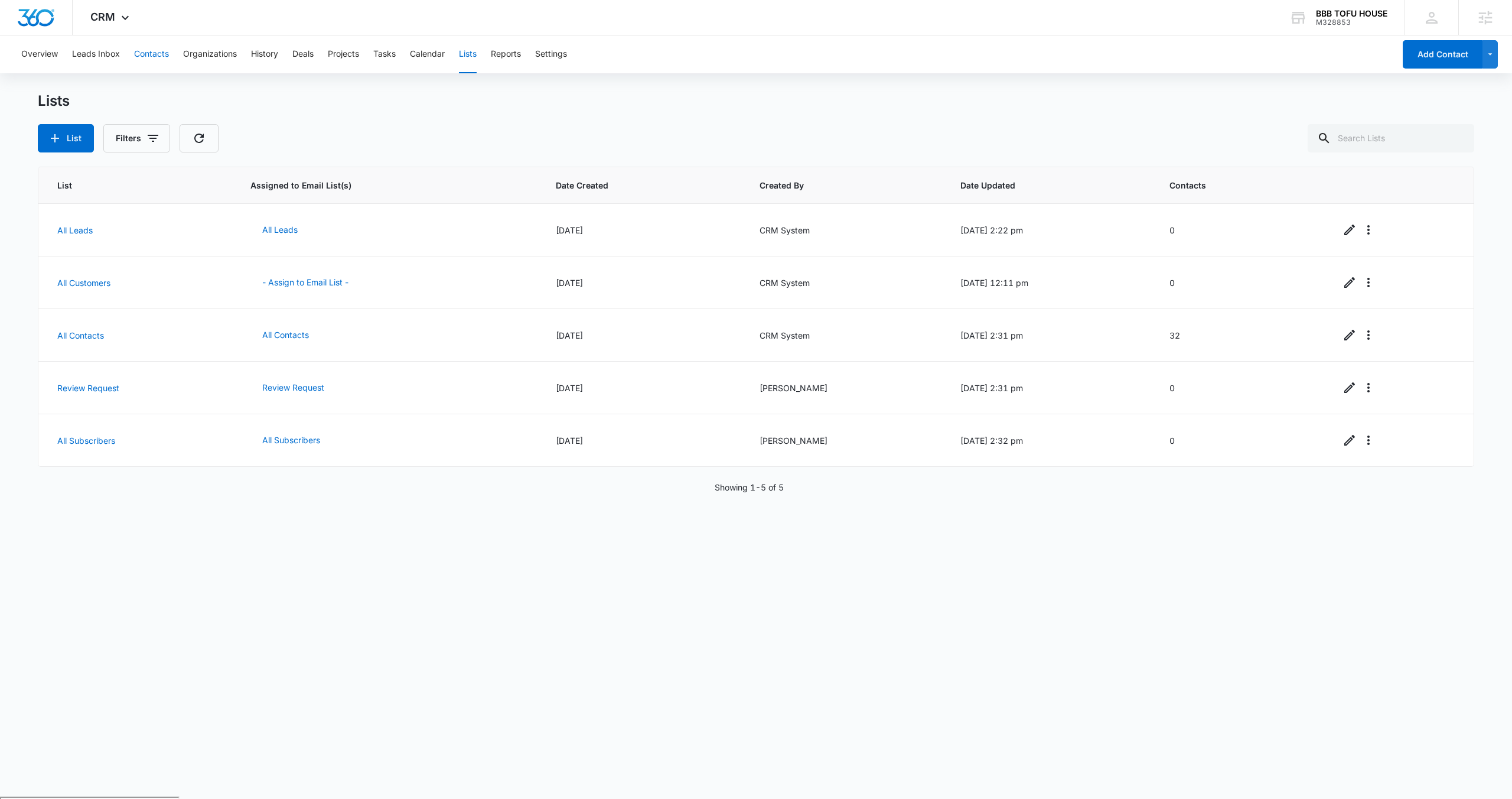
click at [146, 54] on button "Contacts" at bounding box center [151, 54] width 34 height 38
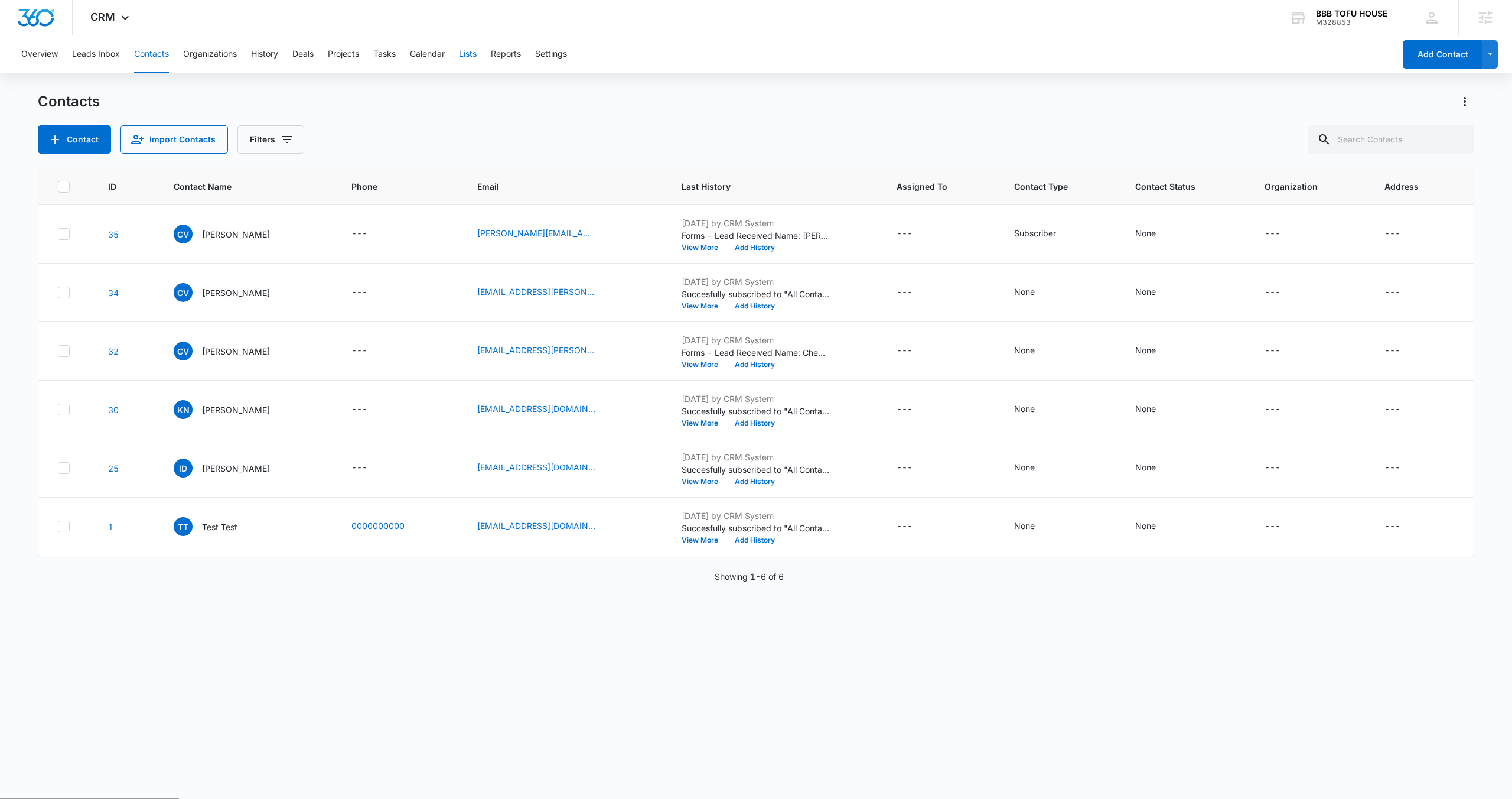
click at [465, 56] on button "Lists" at bounding box center [467, 54] width 18 height 38
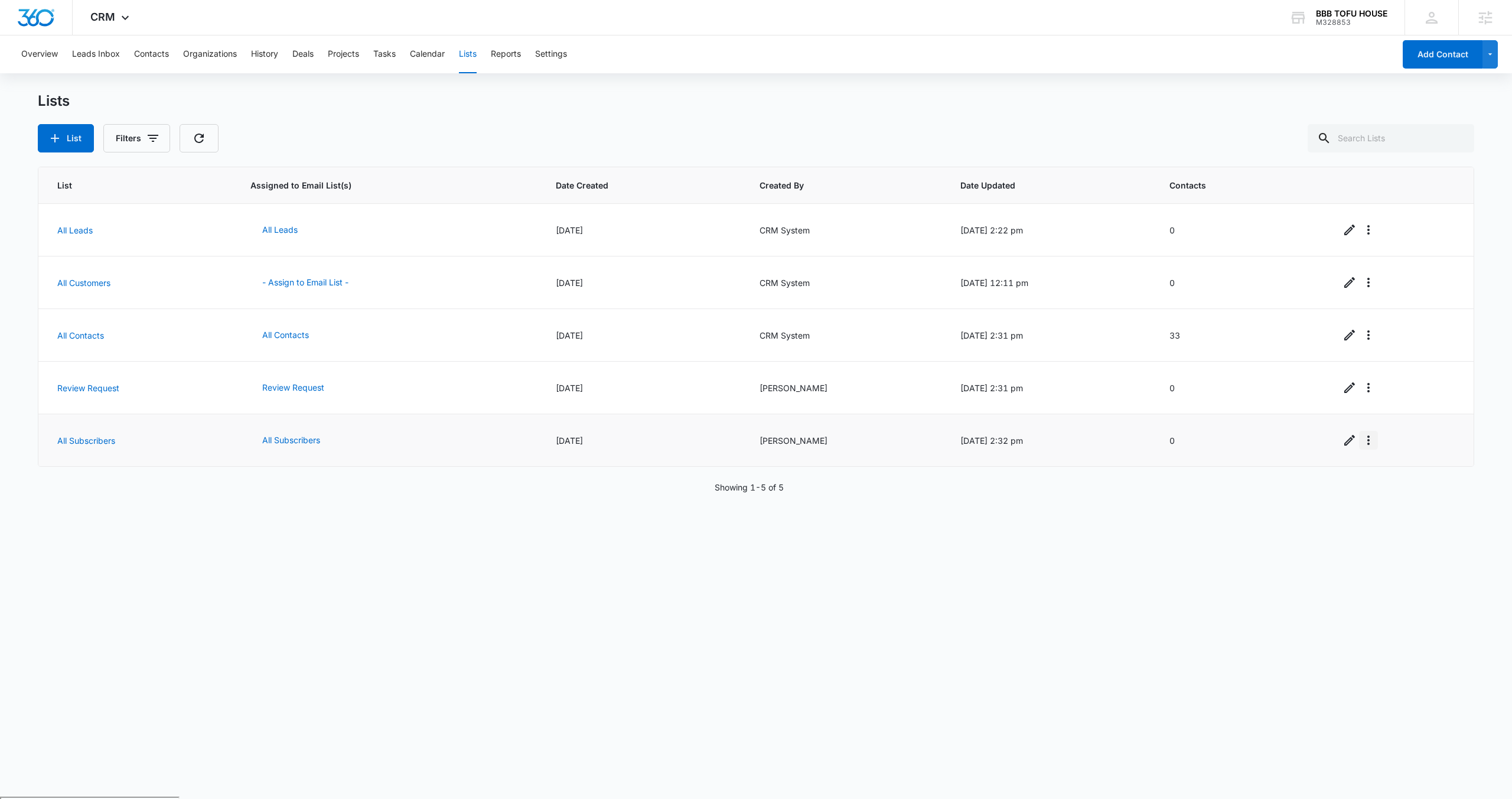
click at [1367, 441] on icon "Overflow Menu" at bounding box center [1368, 440] width 14 height 14
click at [1306, 494] on div "List Assigned to Email List(s) Date Created Created By Date Updated Contacts Al…" at bounding box center [756, 475] width 1436 height 616
click at [81, 438] on link "All Subscribers" at bounding box center [86, 440] width 58 height 10
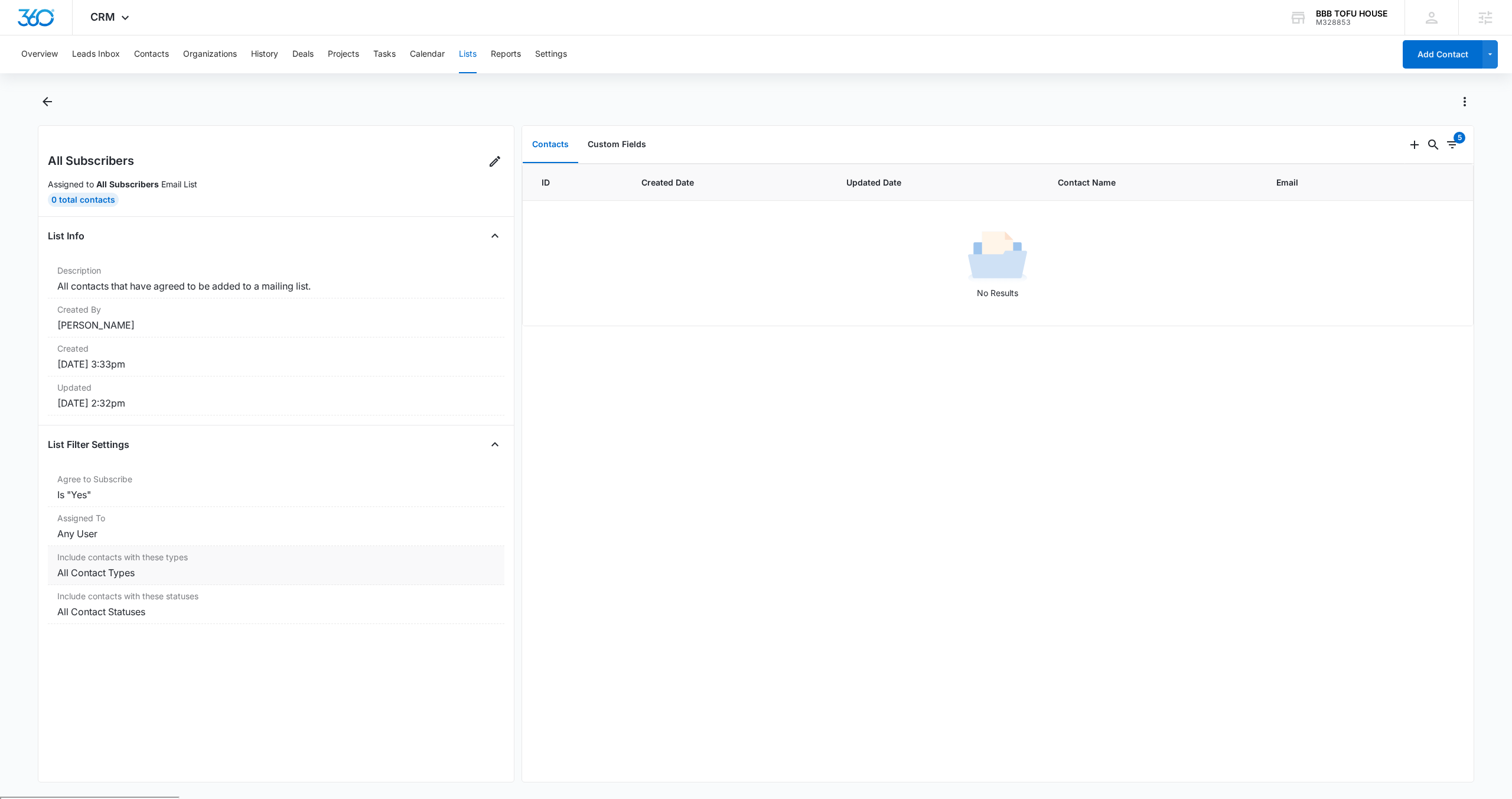
click at [140, 573] on dd "All Contact Types" at bounding box center [276, 573] width 438 height 14
click at [489, 159] on icon at bounding box center [495, 161] width 11 height 11
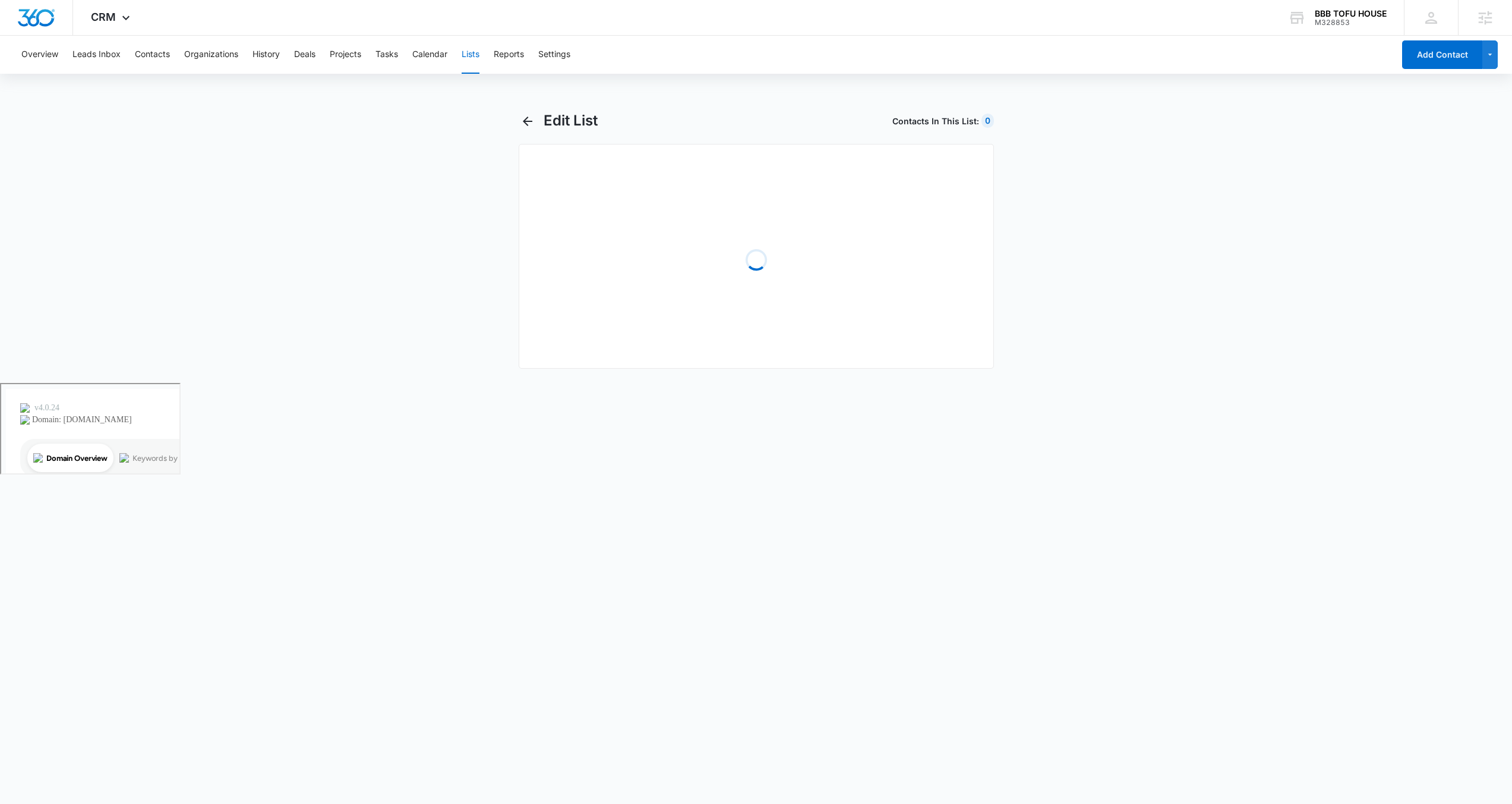
select select "31"
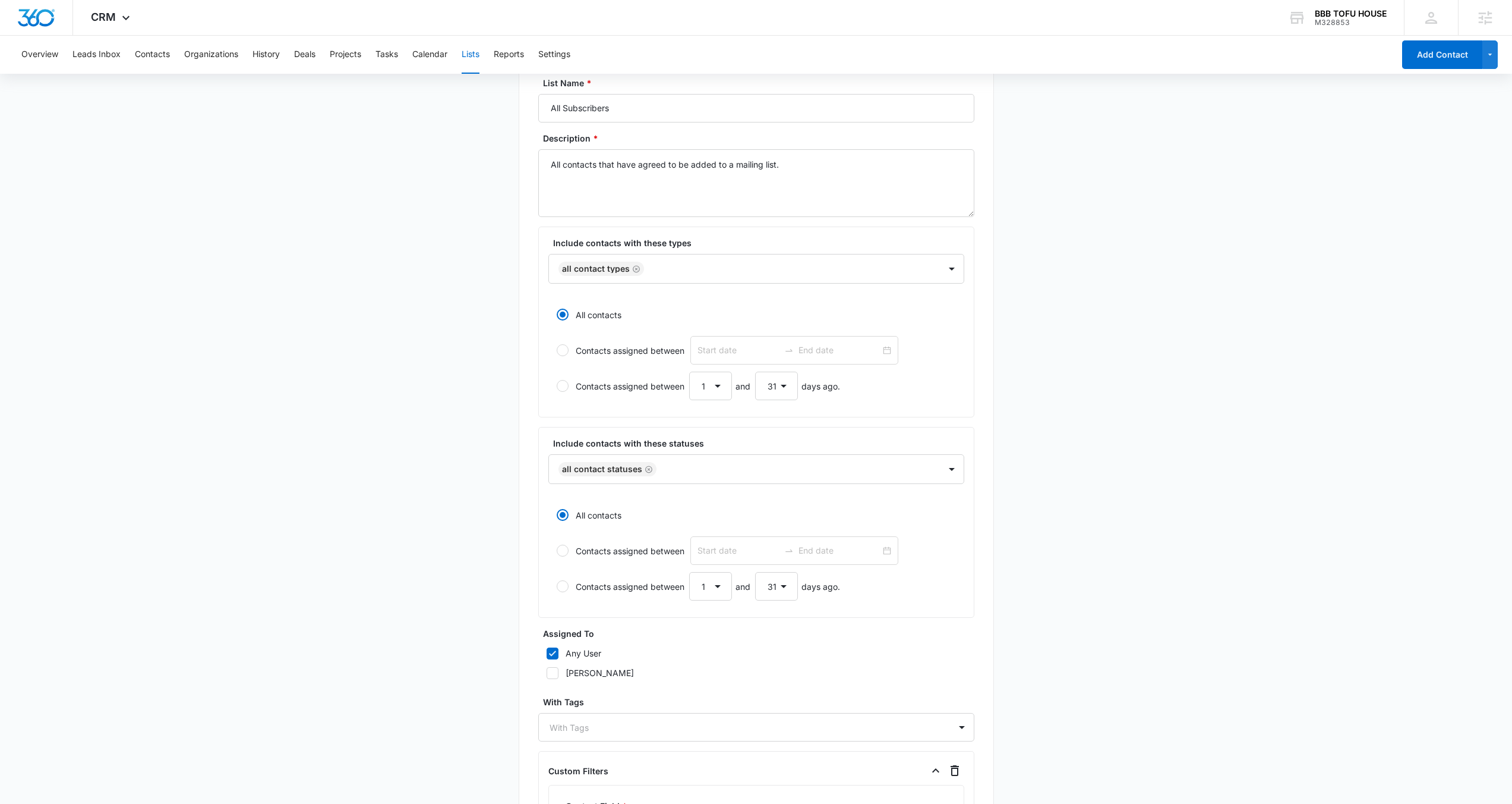
scroll to position [37, 0]
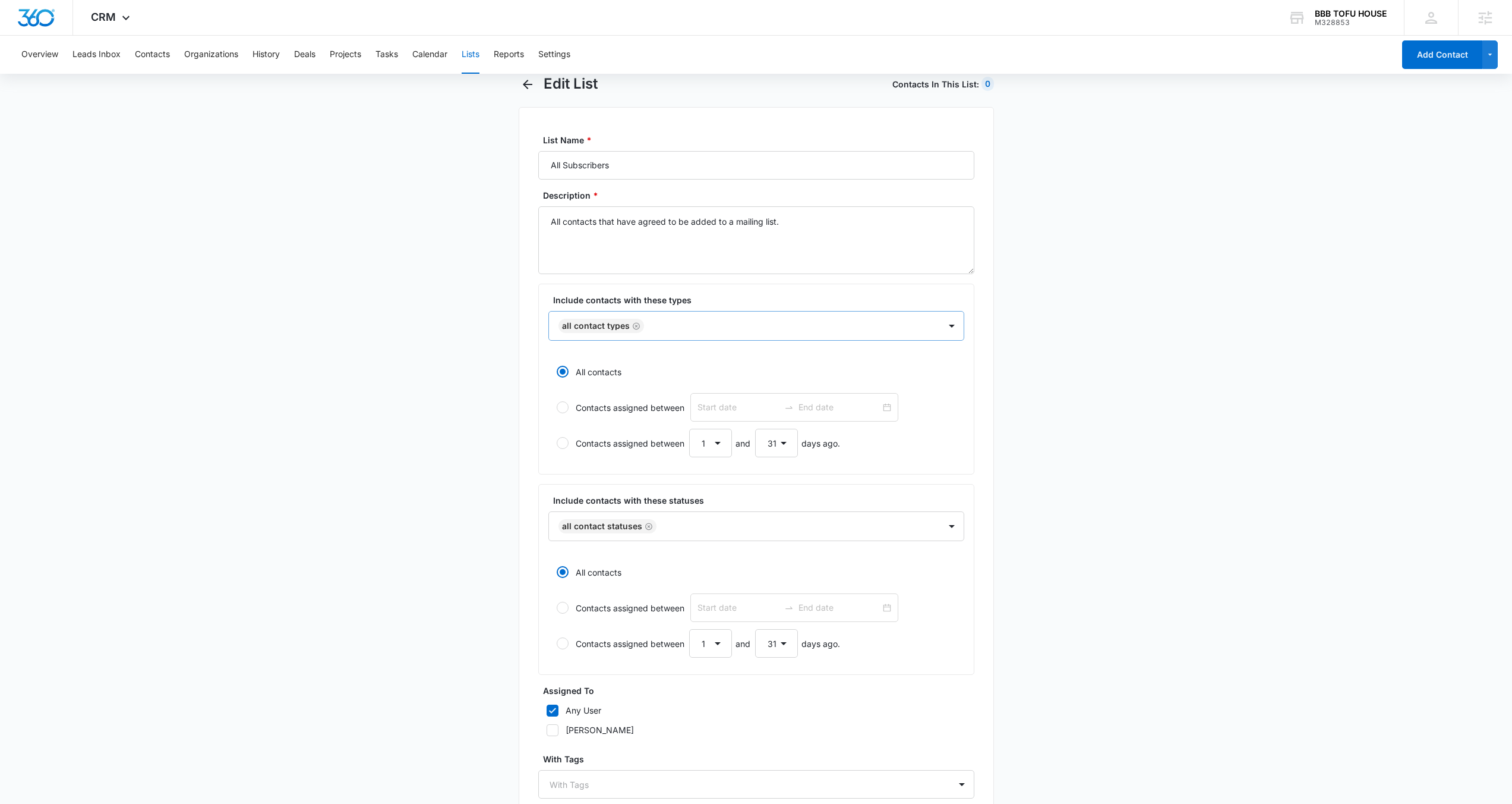
click at [659, 329] on div at bounding box center [786, 326] width 277 height 15
click at [637, 324] on icon "Remove All Contact Types" at bounding box center [636, 326] width 9 height 9
click at [592, 456] on p "Subscriber" at bounding box center [584, 455] width 43 height 13
click at [922, 297] on label "Include contacts with these types" at bounding box center [761, 300] width 416 height 13
click at [643, 525] on div "Remove All Contact Statuses" at bounding box center [648, 526] width 11 height 9
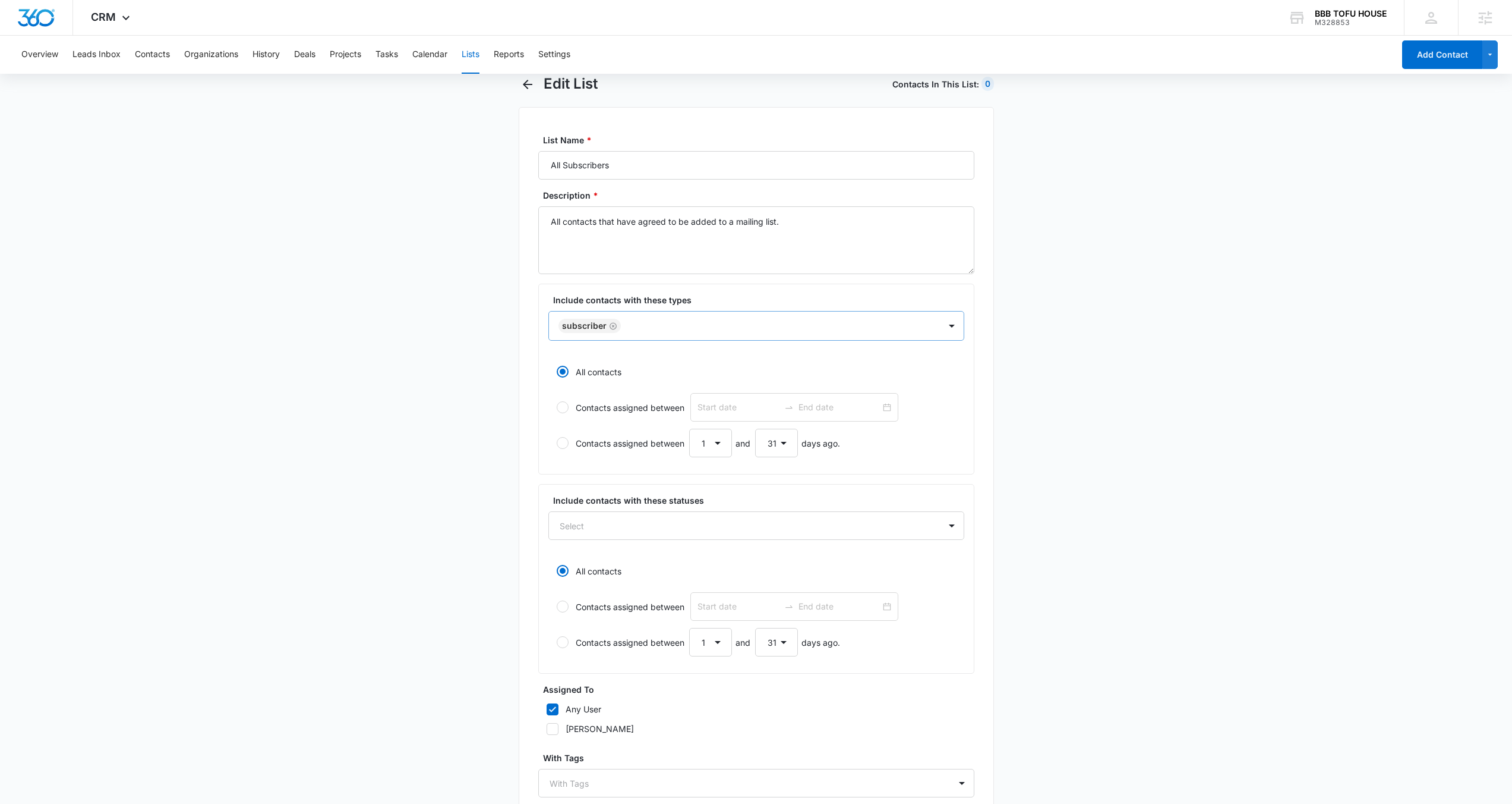
click at [656, 545] on div "Include contacts with these statuses Select All contacts Contacts assigned betw…" at bounding box center [756, 579] width 437 height 190
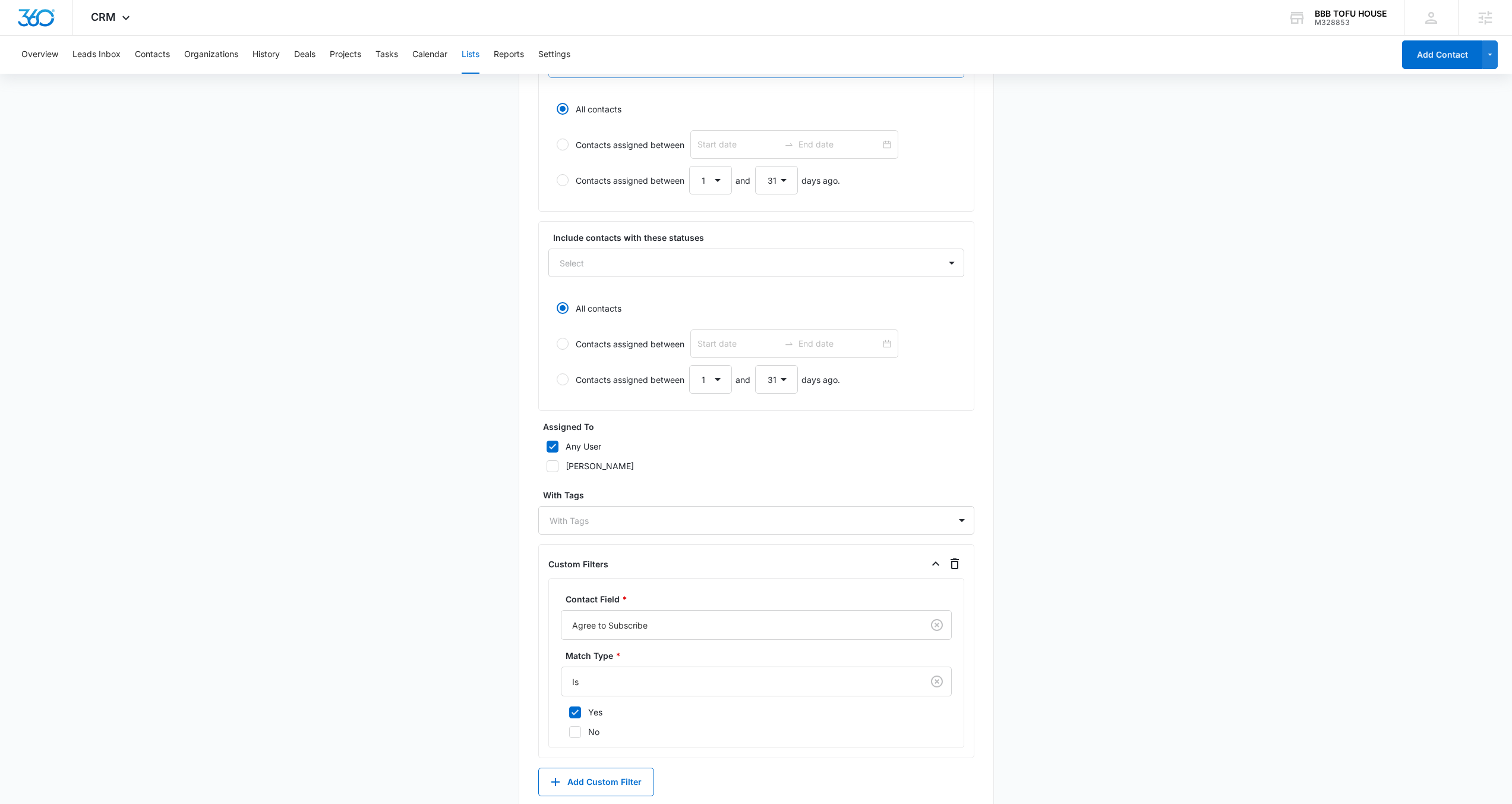
scroll to position [364, 0]
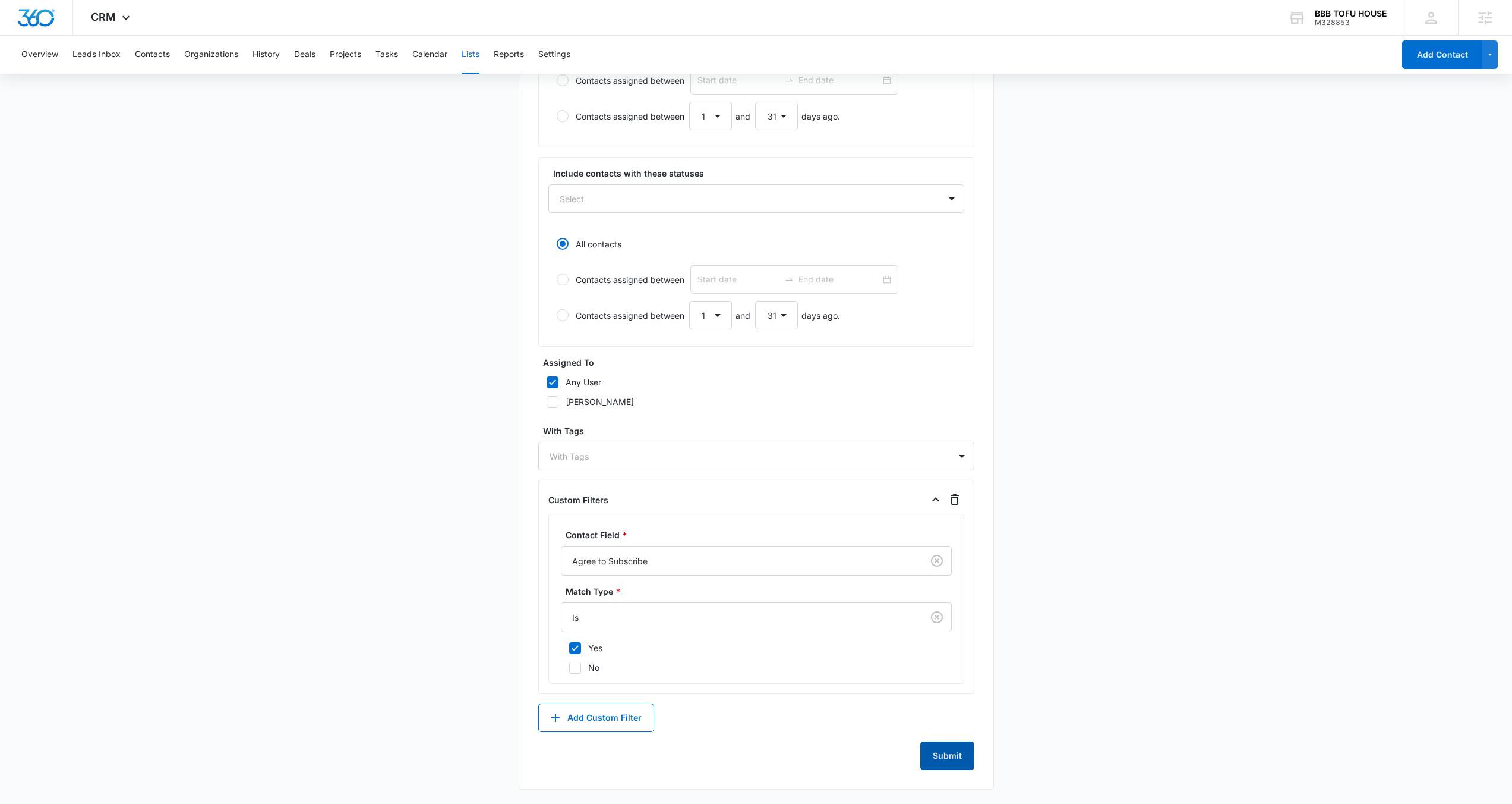
click at [934, 756] on button "Submit" at bounding box center [947, 755] width 54 height 28
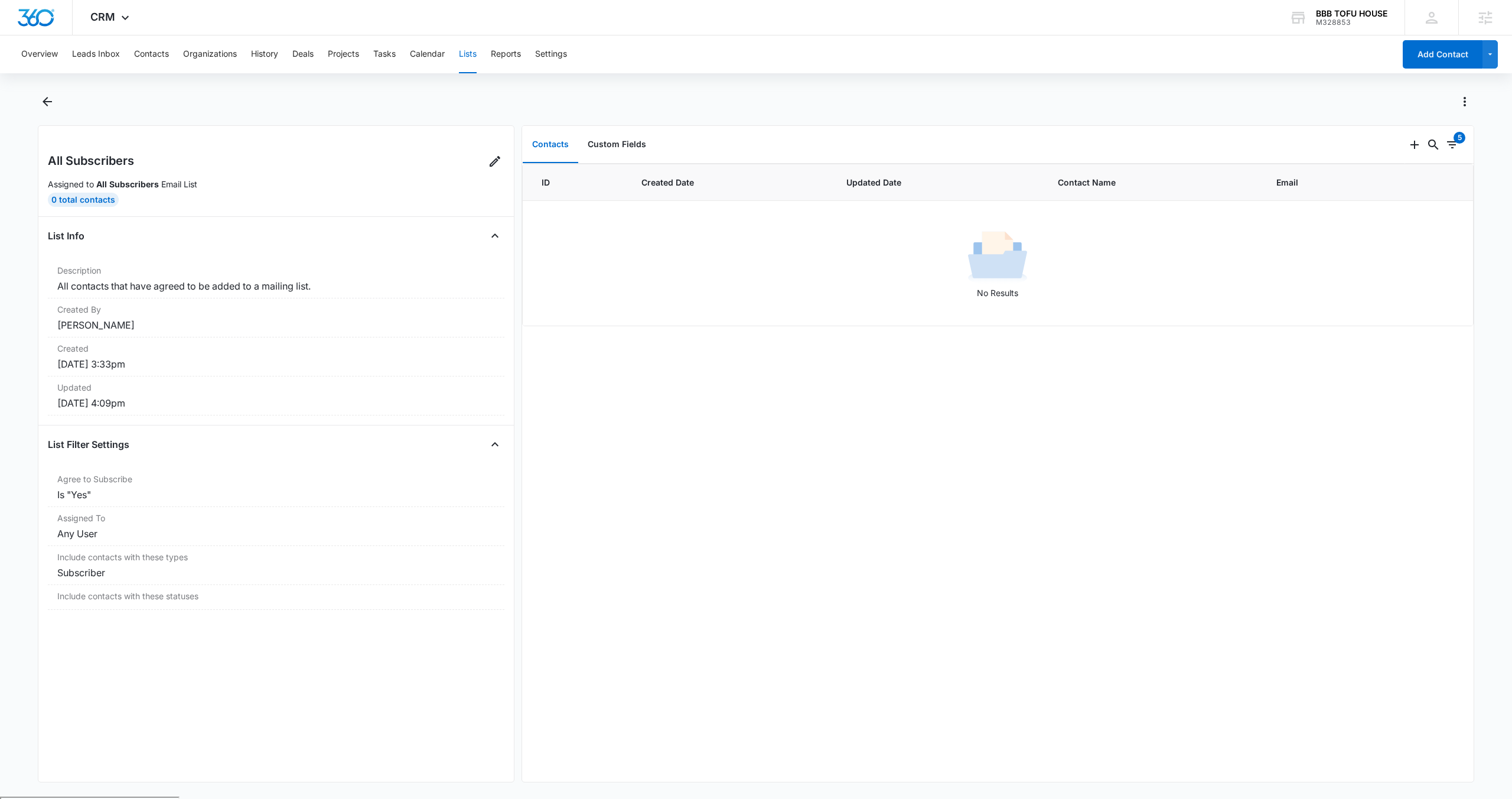
click at [475, 51] on button "Lists" at bounding box center [467, 54] width 18 height 38
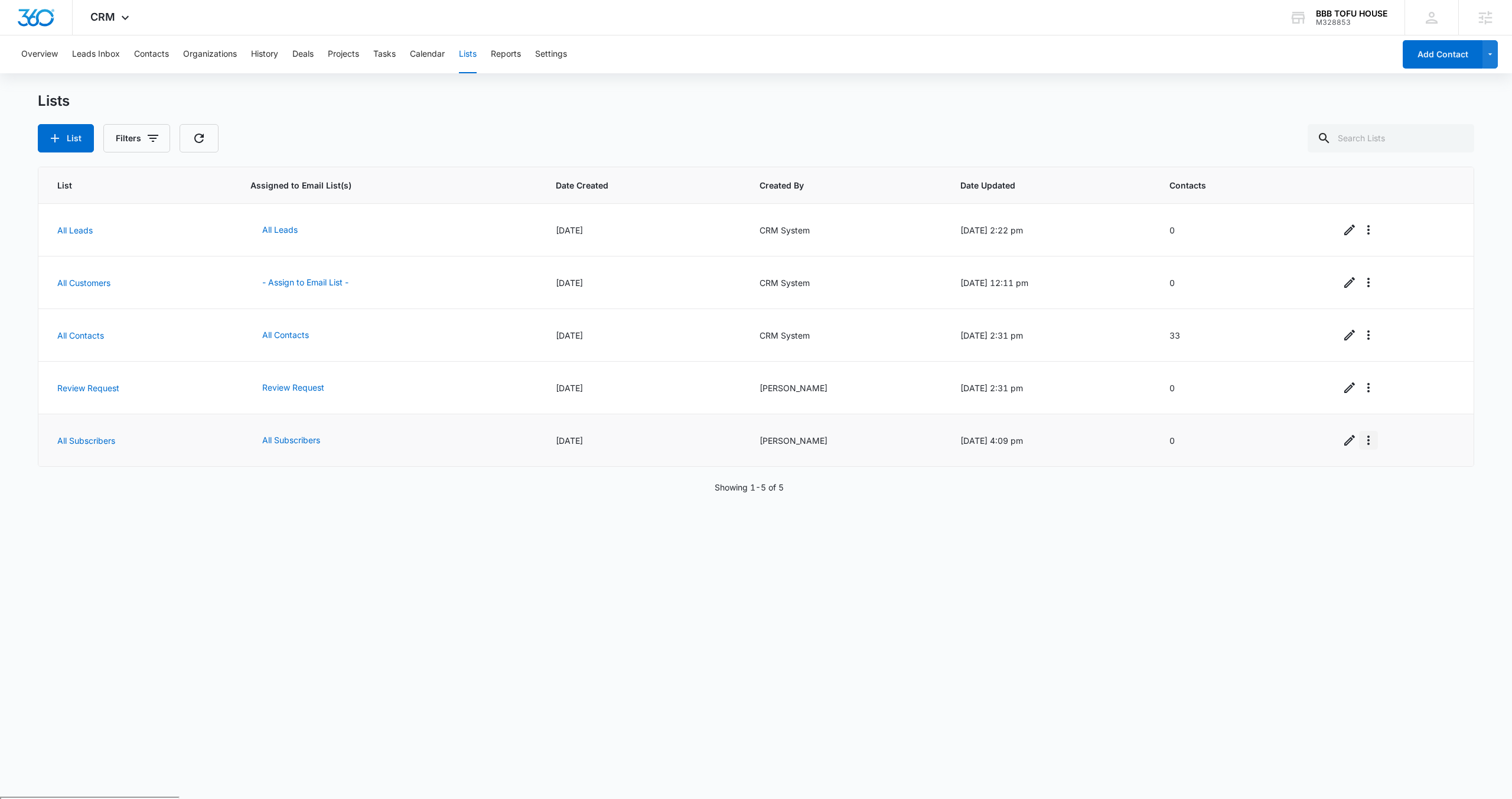
click at [1368, 443] on icon "Overflow Menu" at bounding box center [1368, 440] width 14 height 14
click at [1400, 491] on div "View List Log" at bounding box center [1395, 490] width 52 height 9
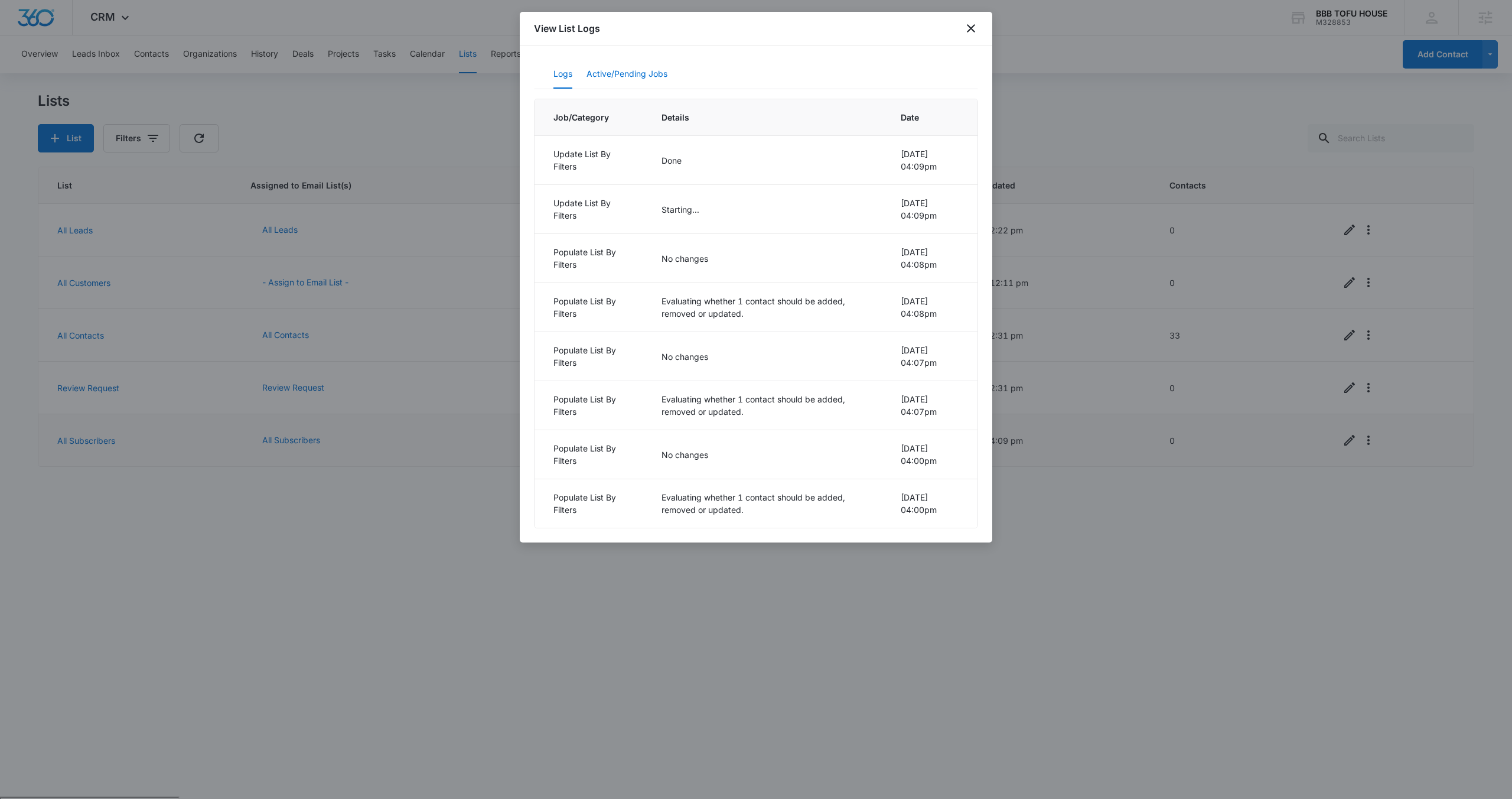
click at [647, 72] on button "Active/Pending Jobs" at bounding box center [626, 74] width 81 height 28
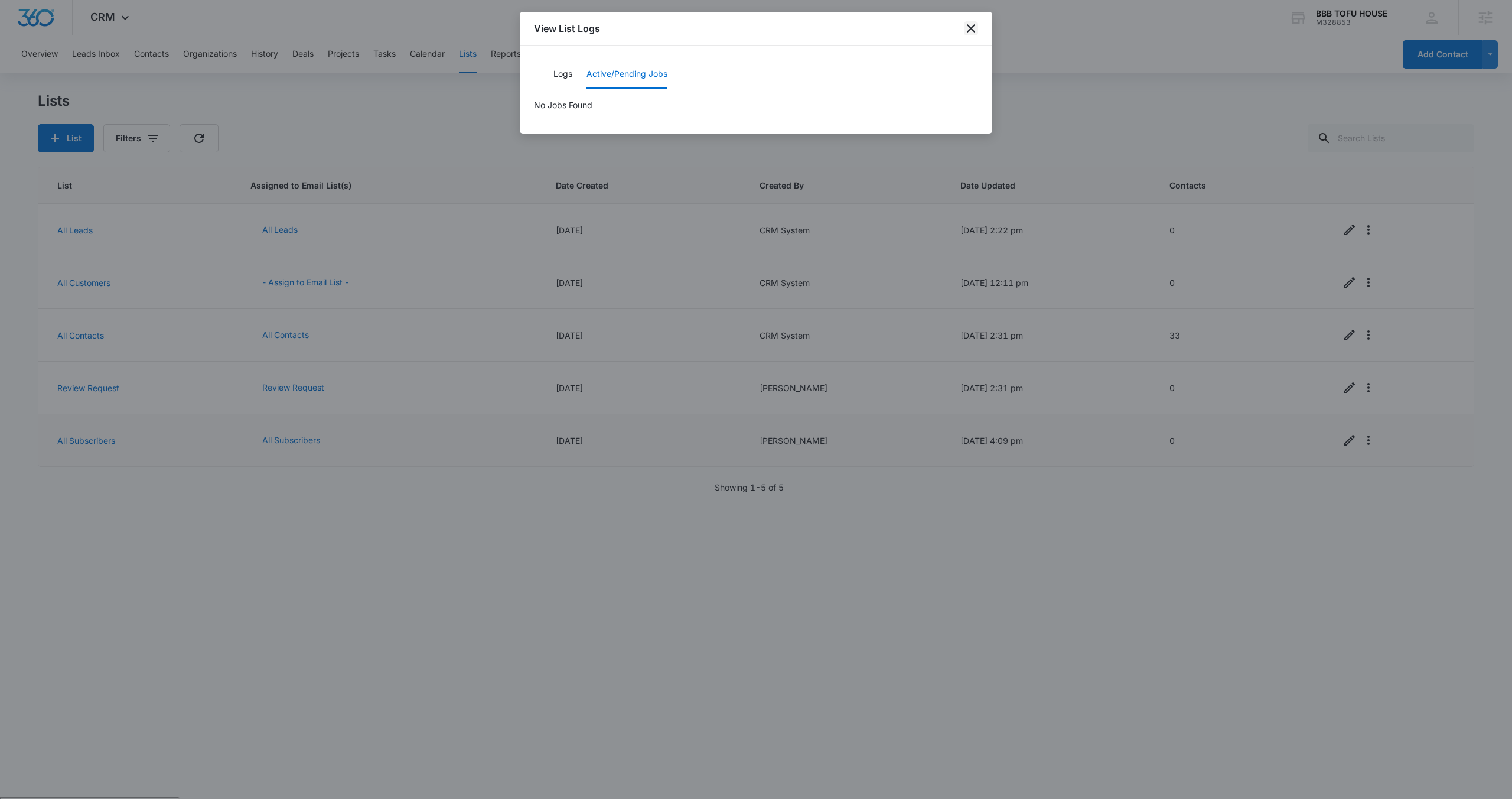
click at [970, 30] on icon "close" at bounding box center [971, 28] width 14 height 14
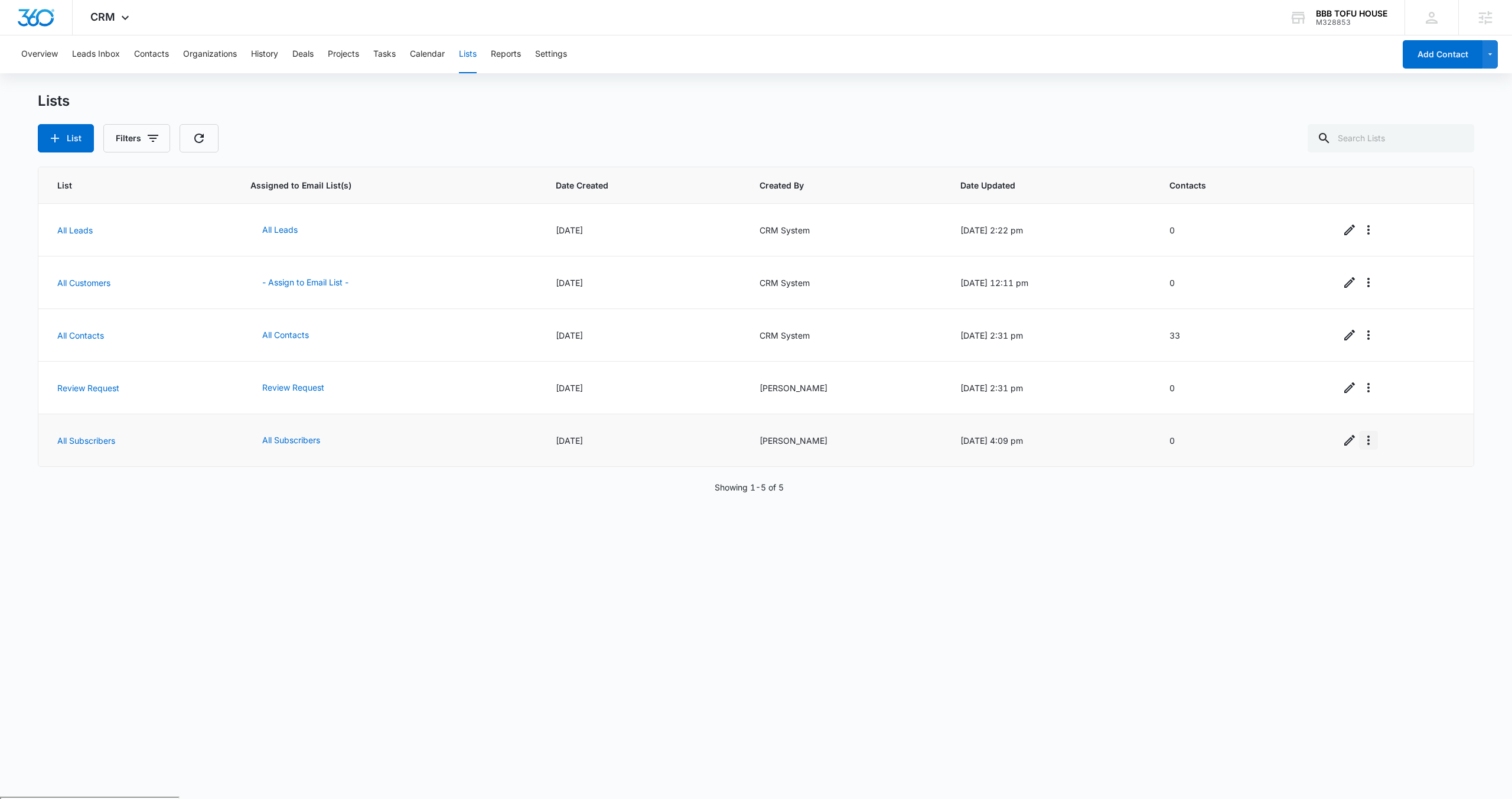
click at [1367, 434] on icon "Overflow Menu" at bounding box center [1368, 440] width 14 height 14
click at [1388, 475] on div "Refresh List" at bounding box center [1395, 473] width 52 height 9
click at [99, 441] on link "All Subscribers" at bounding box center [86, 440] width 58 height 10
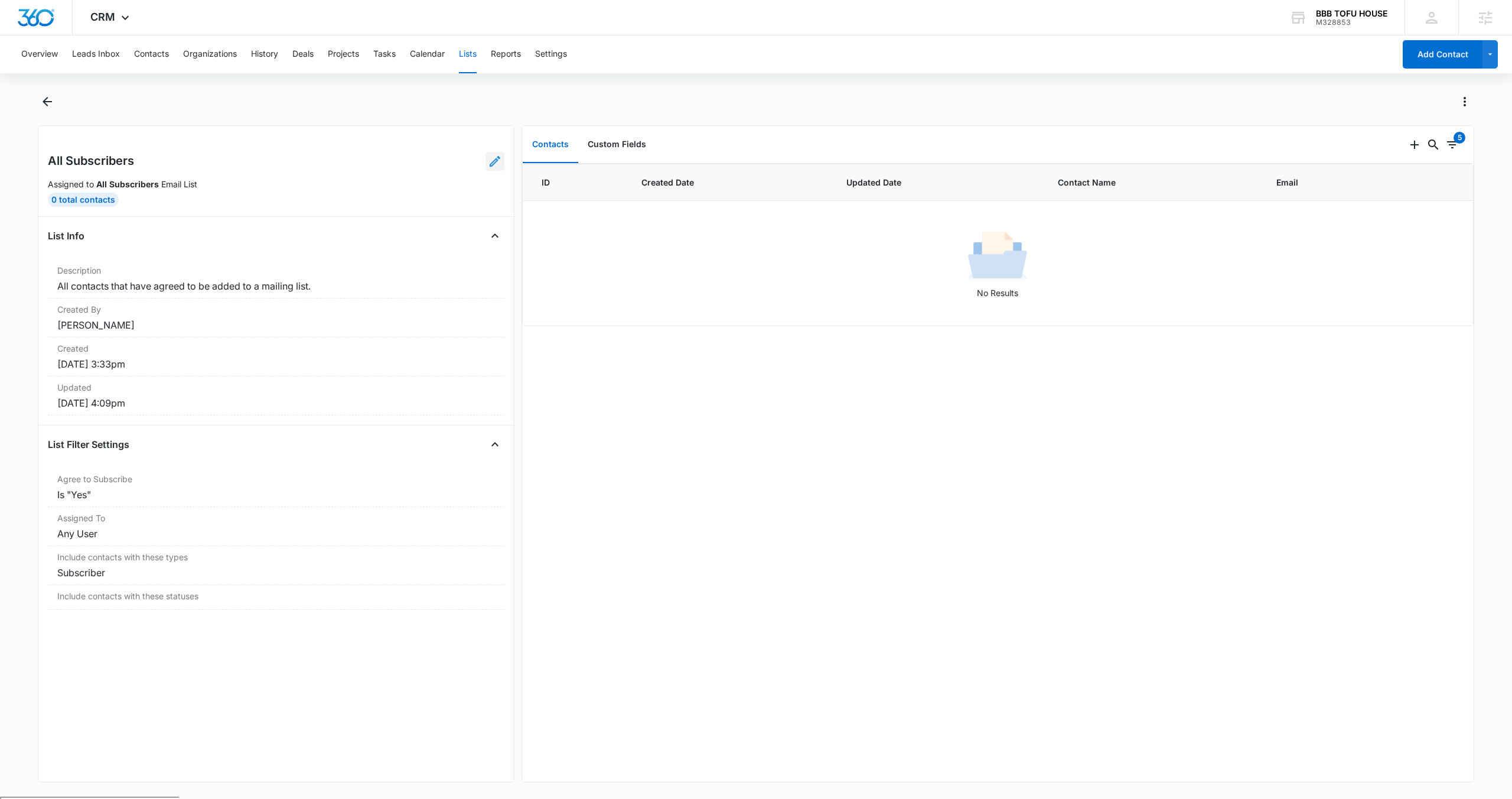
click at [489, 162] on icon at bounding box center [495, 161] width 14 height 14
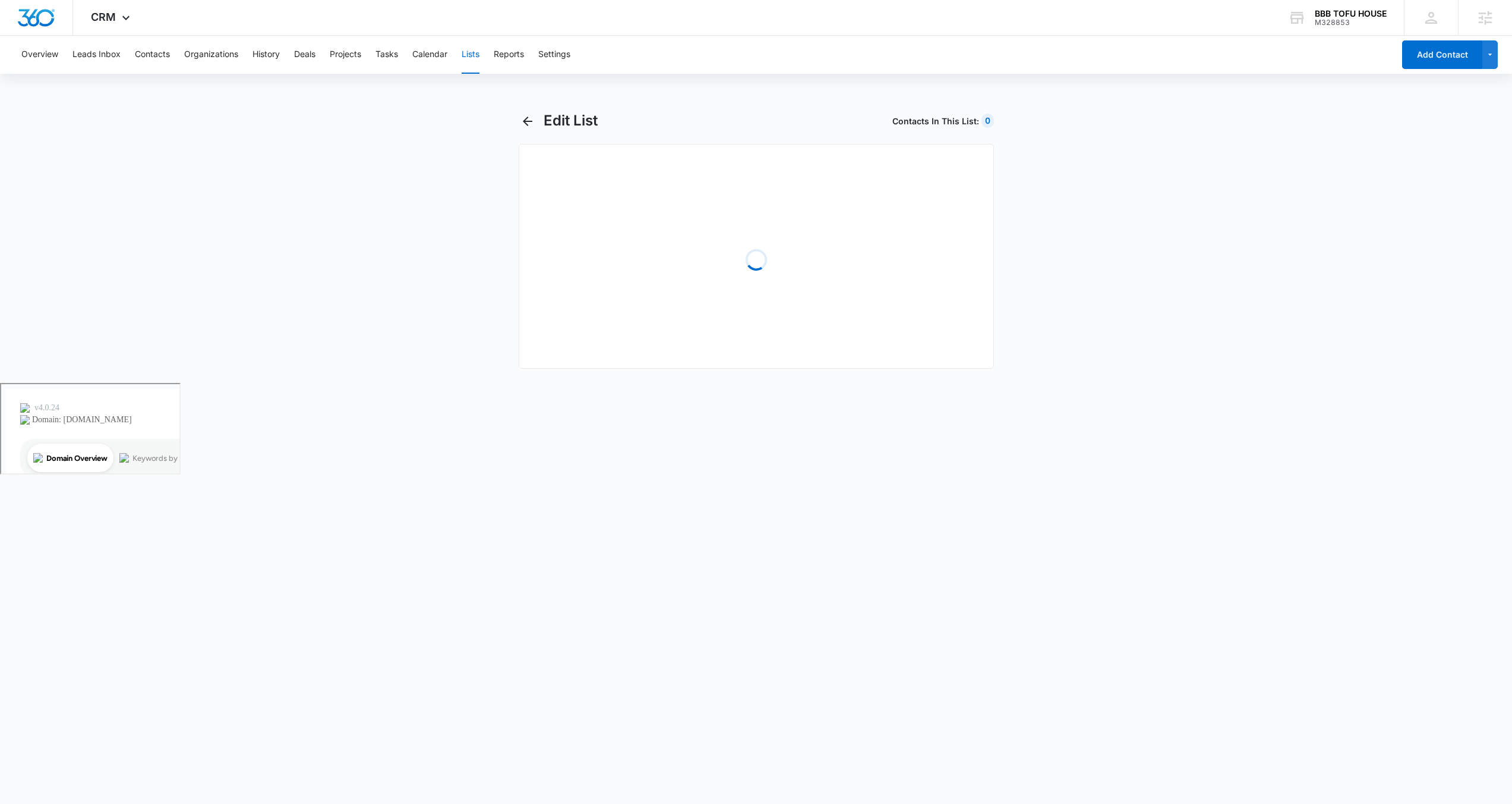
select select "31"
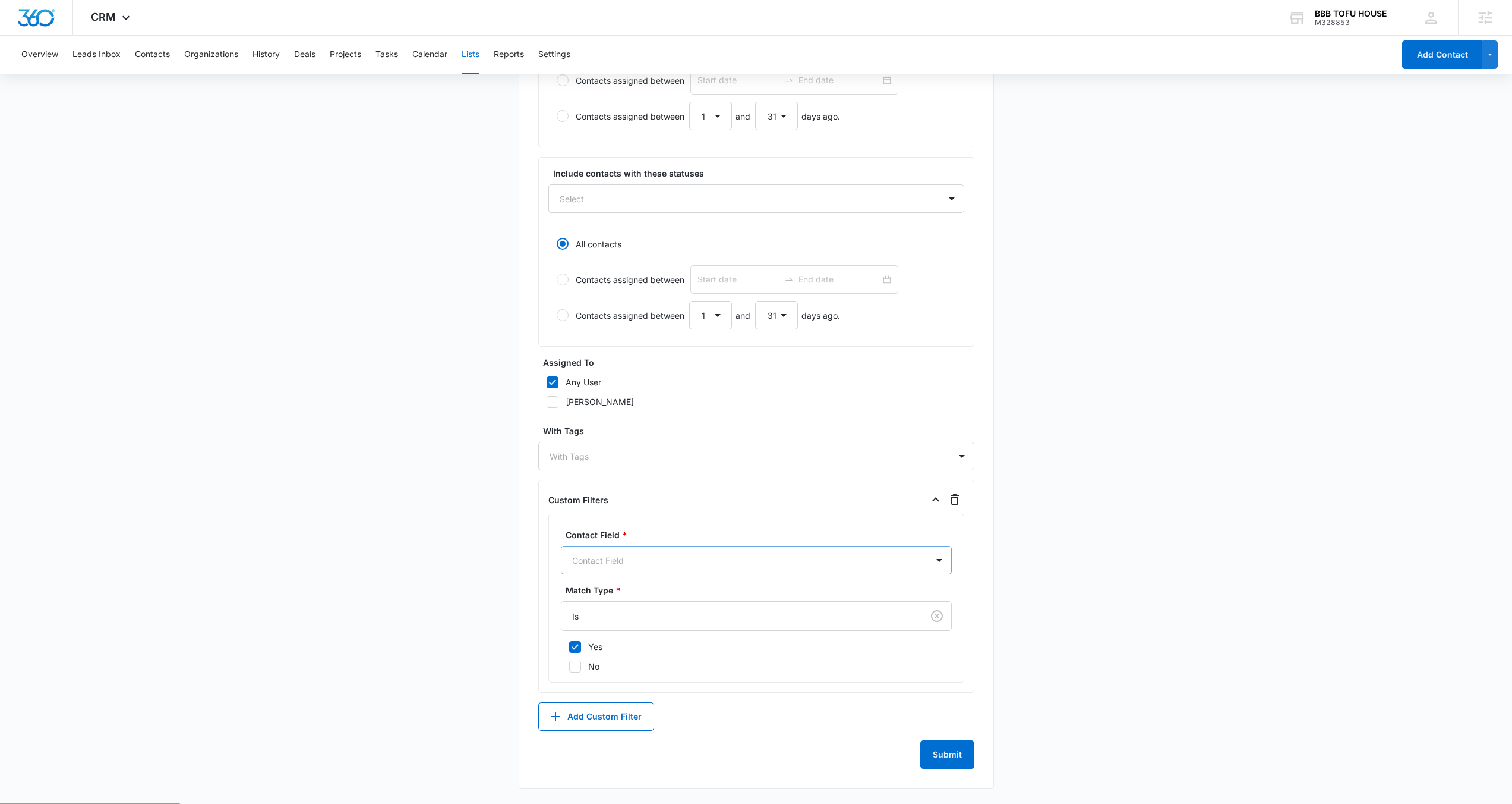
scroll to position [363, 0]
click at [745, 627] on div "Is" at bounding box center [742, 617] width 362 height 27
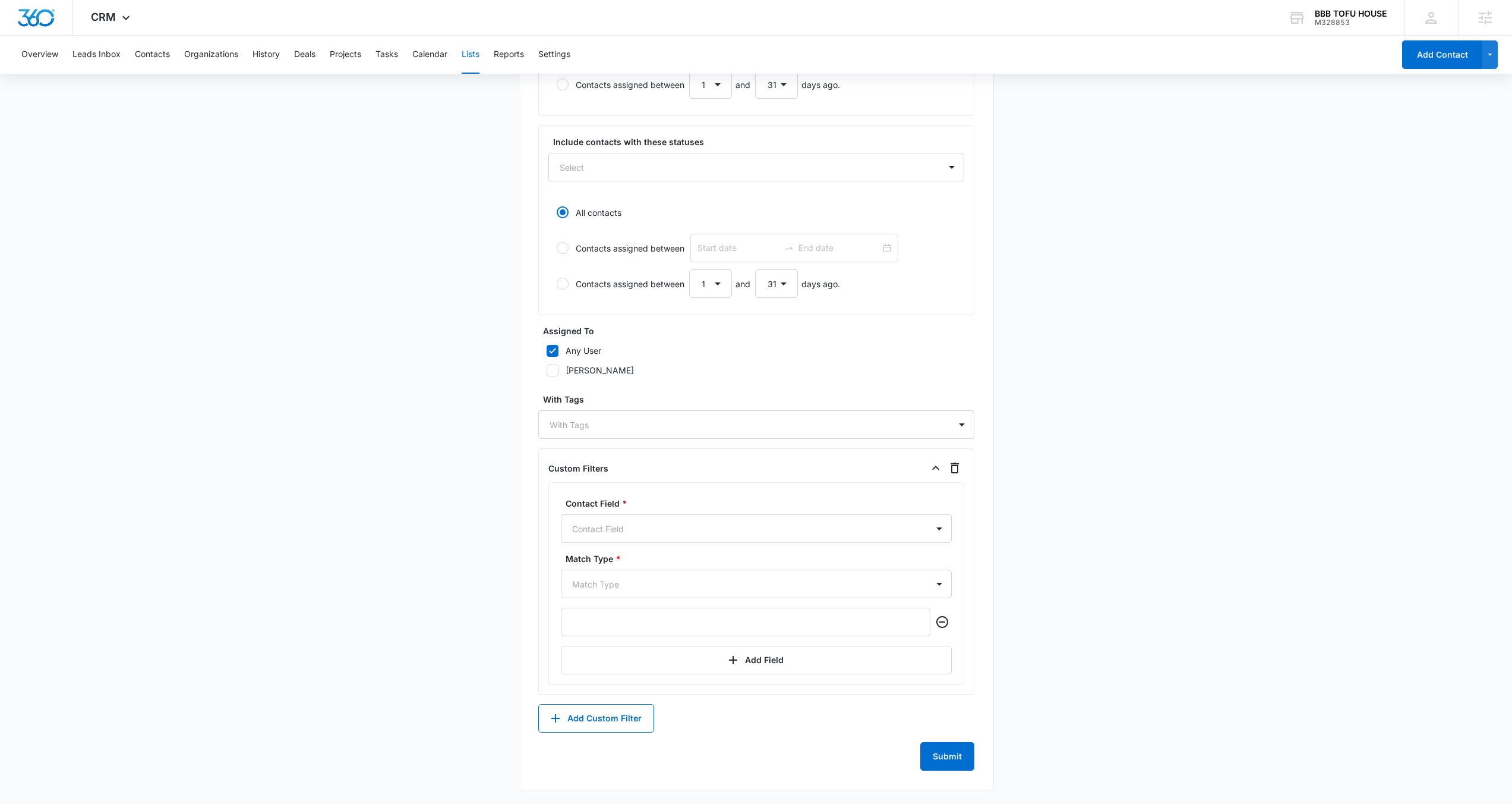
scroll to position [396, 0]
click at [951, 465] on icon "button" at bounding box center [955, 467] width 14 height 14
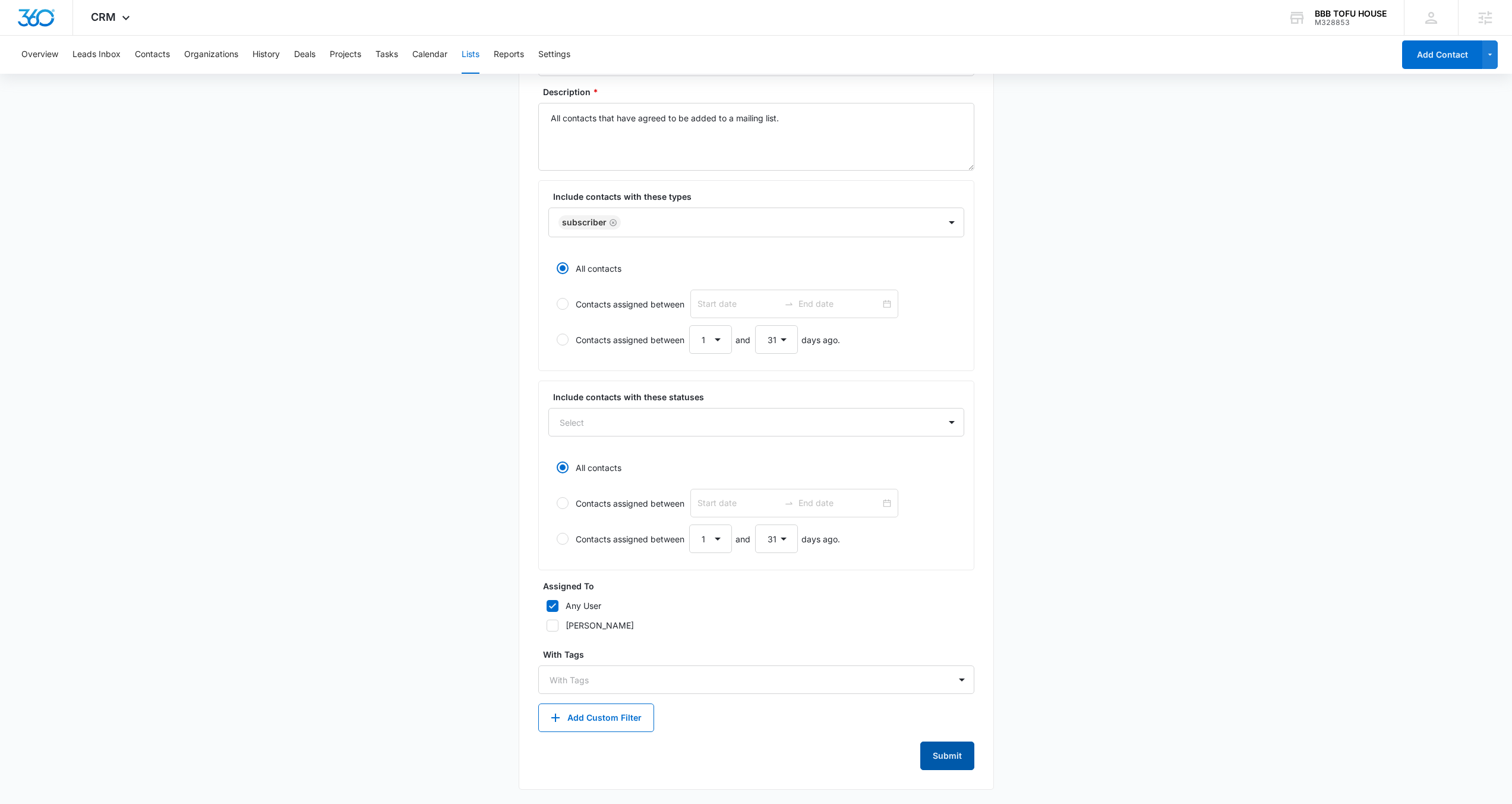
click at [958, 756] on button "Submit" at bounding box center [947, 755] width 54 height 28
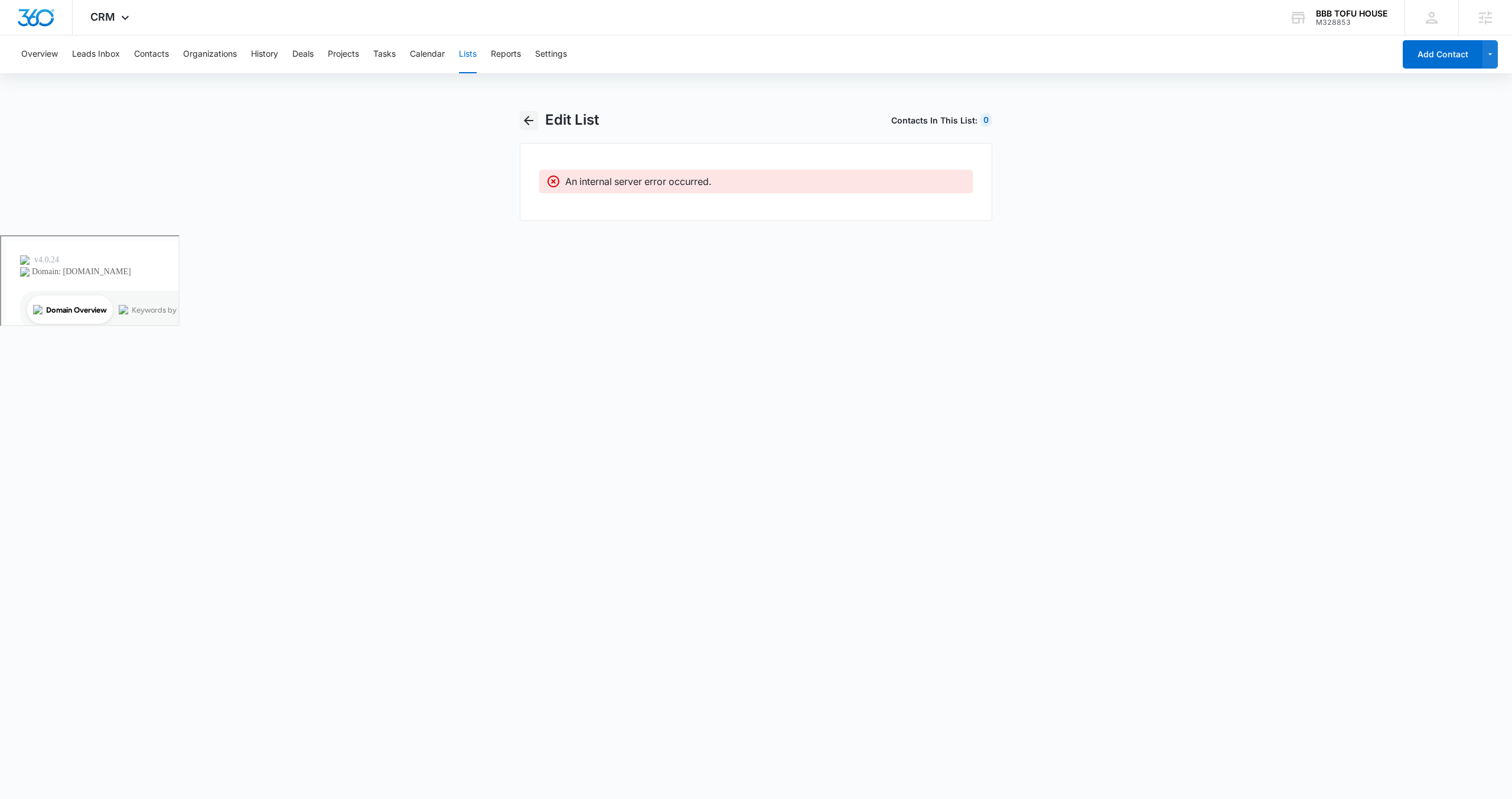
click at [529, 120] on icon "button" at bounding box center [529, 121] width 9 height 9
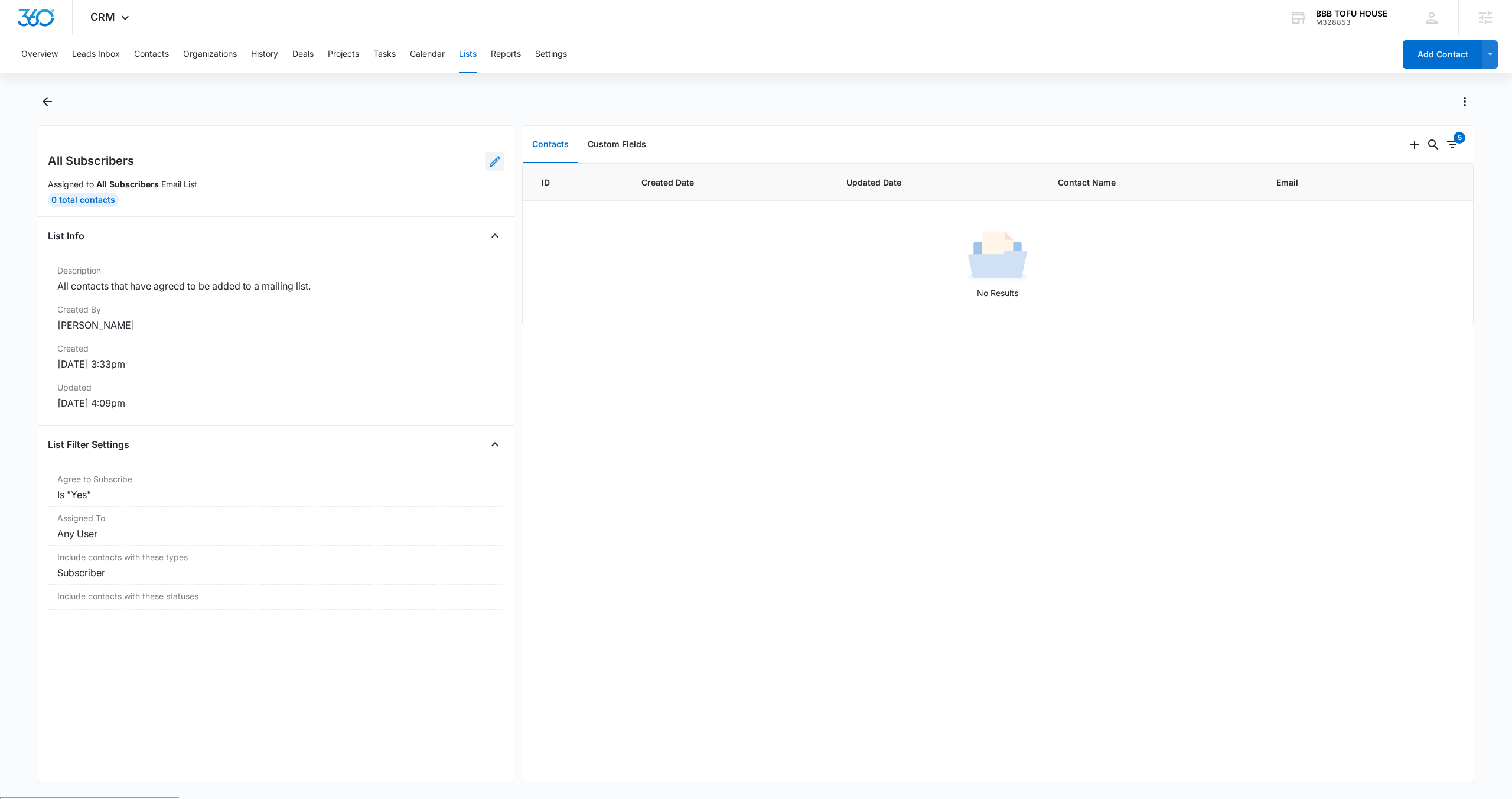
click at [485, 161] on link at bounding box center [495, 161] width 19 height 19
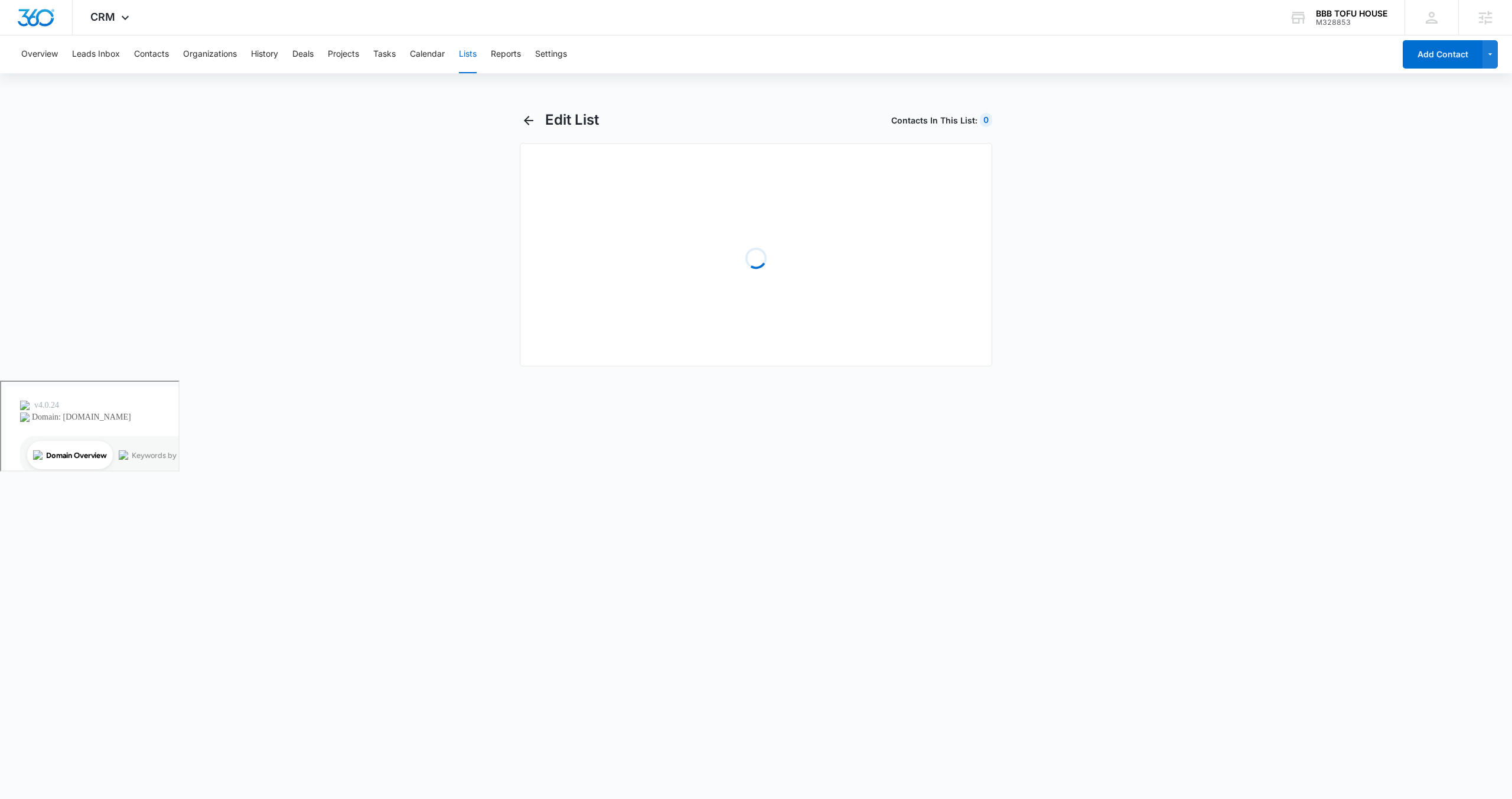
select select "31"
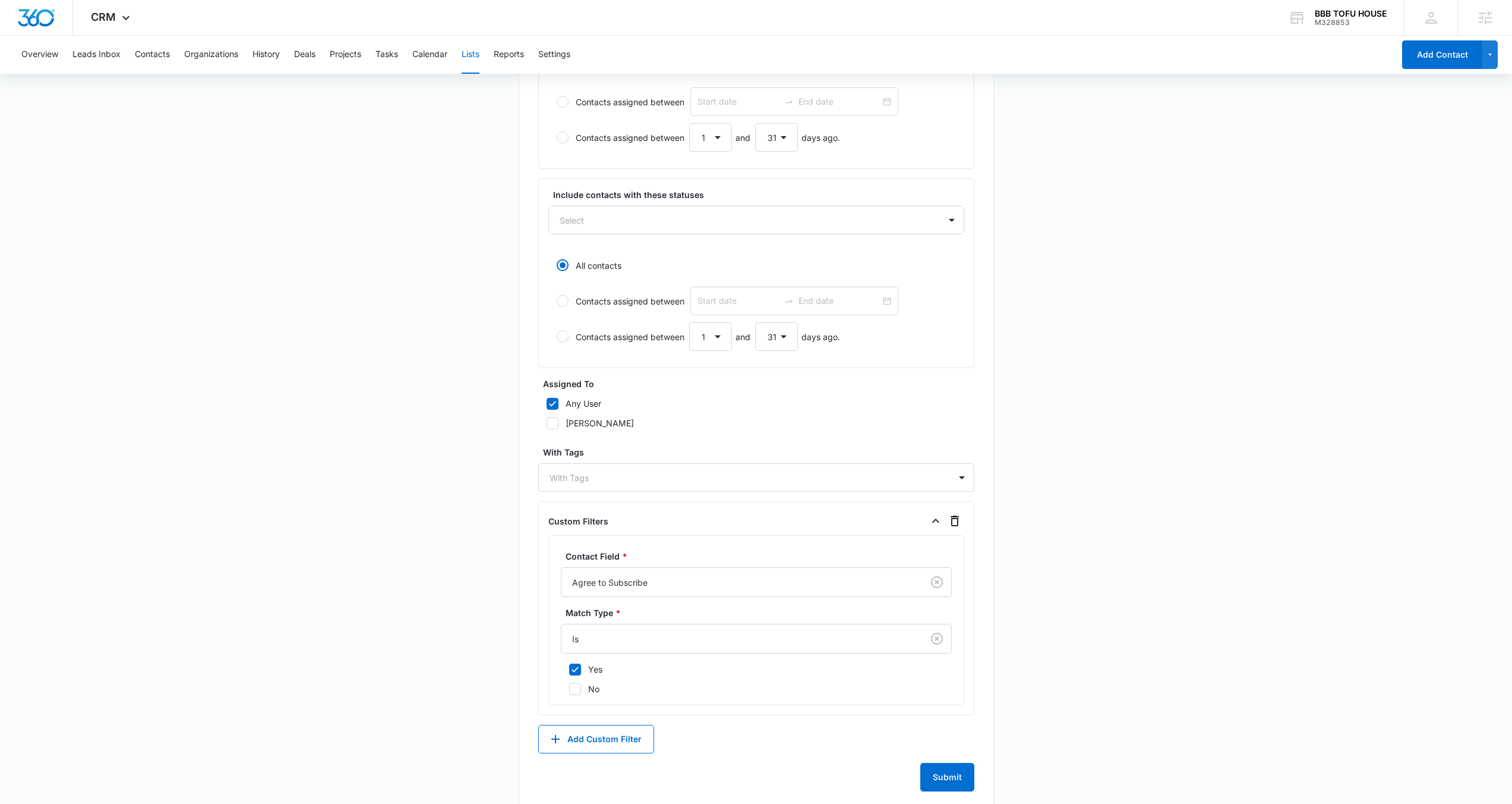
scroll to position [364, 0]
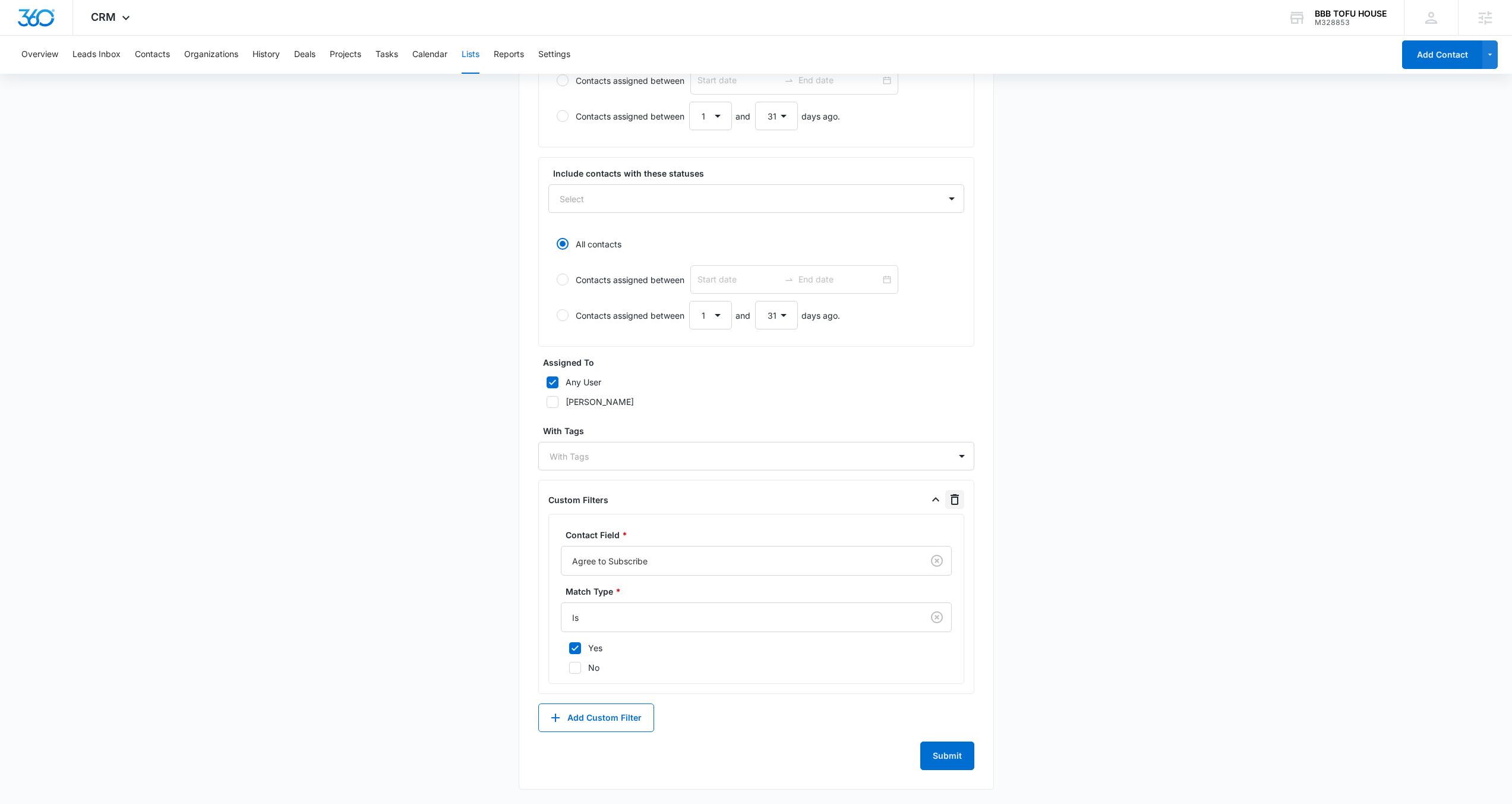
click at [961, 500] on button "button" at bounding box center [955, 499] width 19 height 19
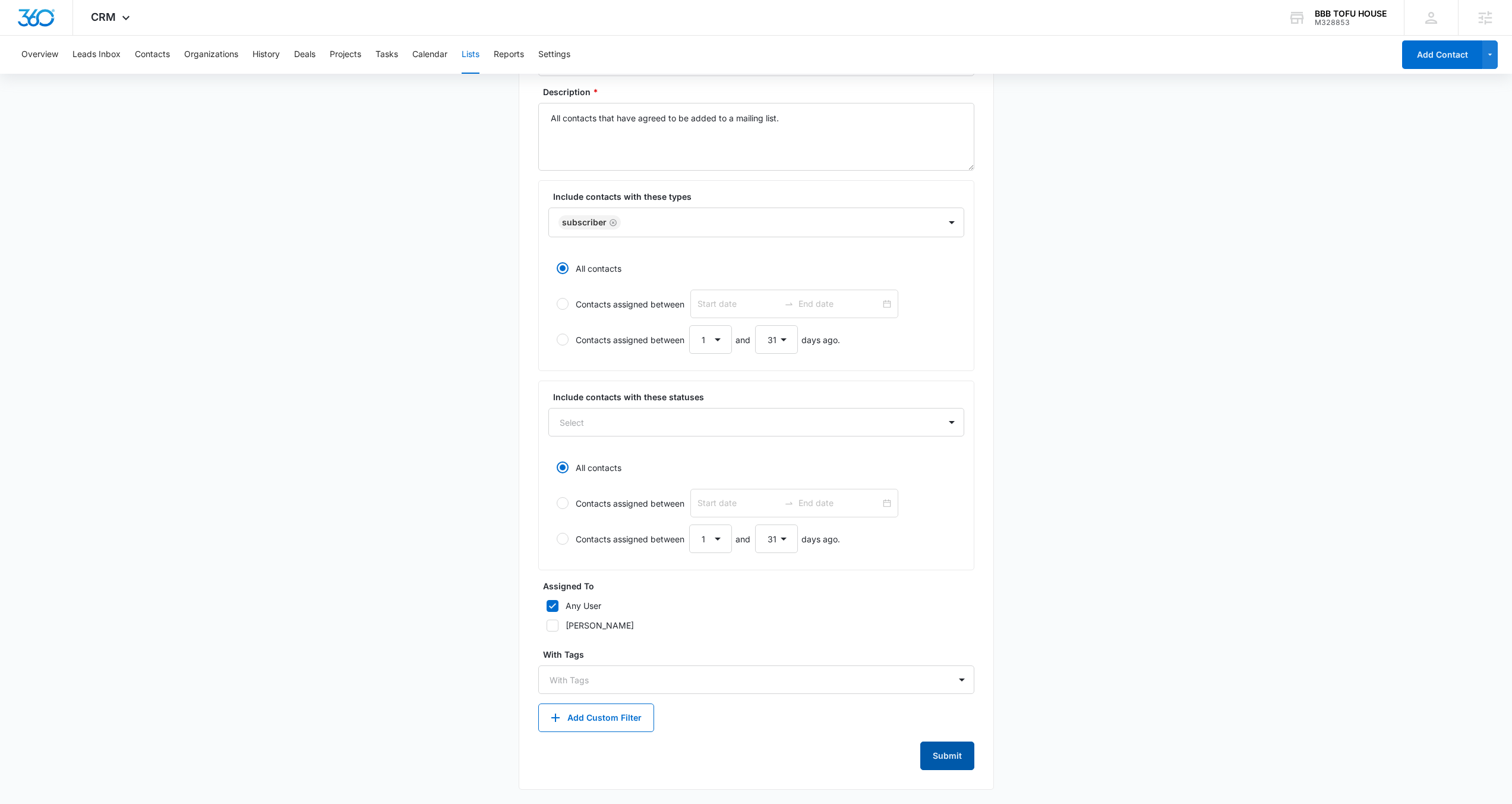
click at [944, 753] on button "Submit" at bounding box center [947, 755] width 54 height 28
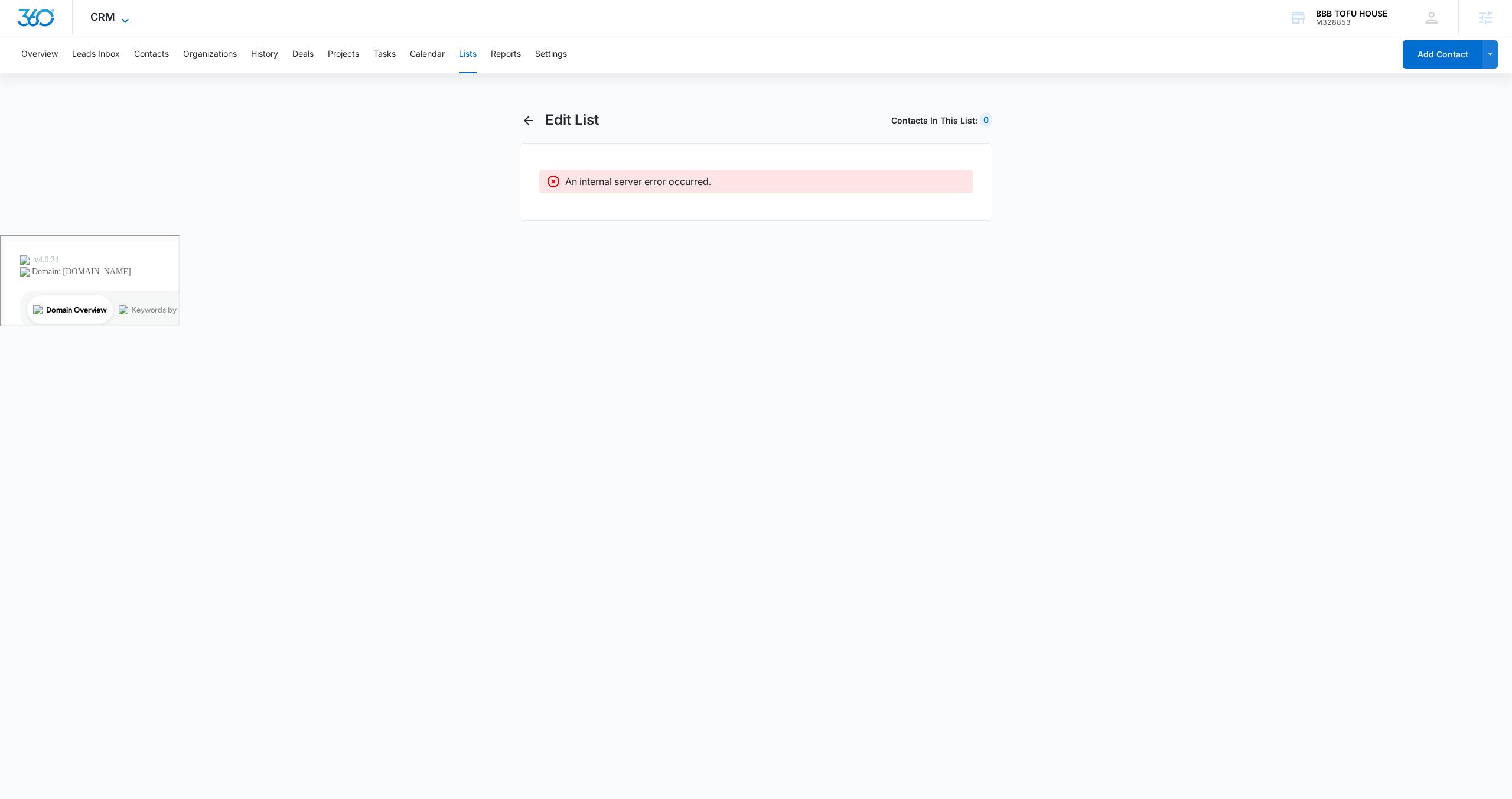
click at [112, 11] on span "CRM" at bounding box center [103, 17] width 25 height 13
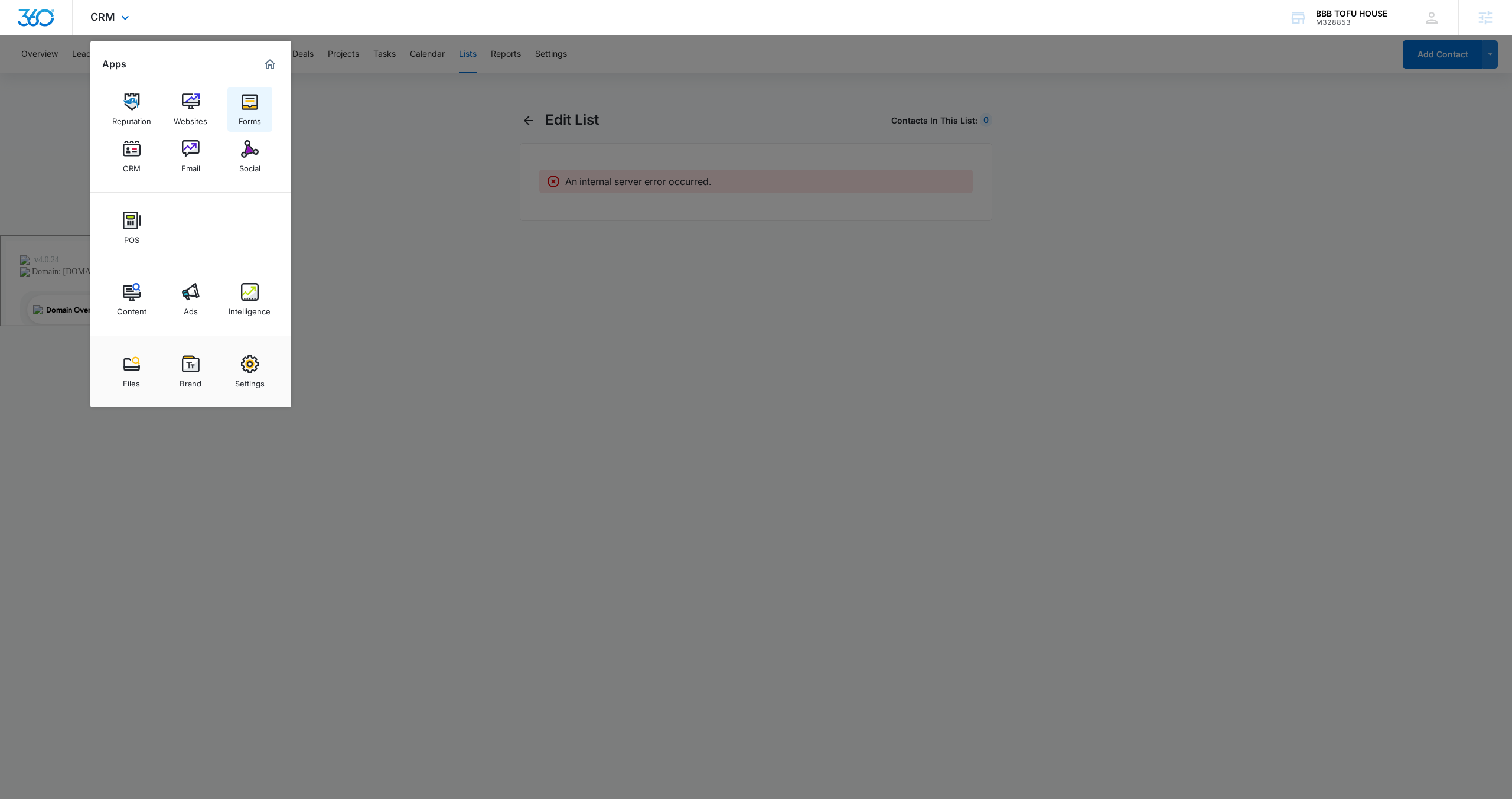
click at [254, 113] on div "Forms" at bounding box center [250, 118] width 23 height 16
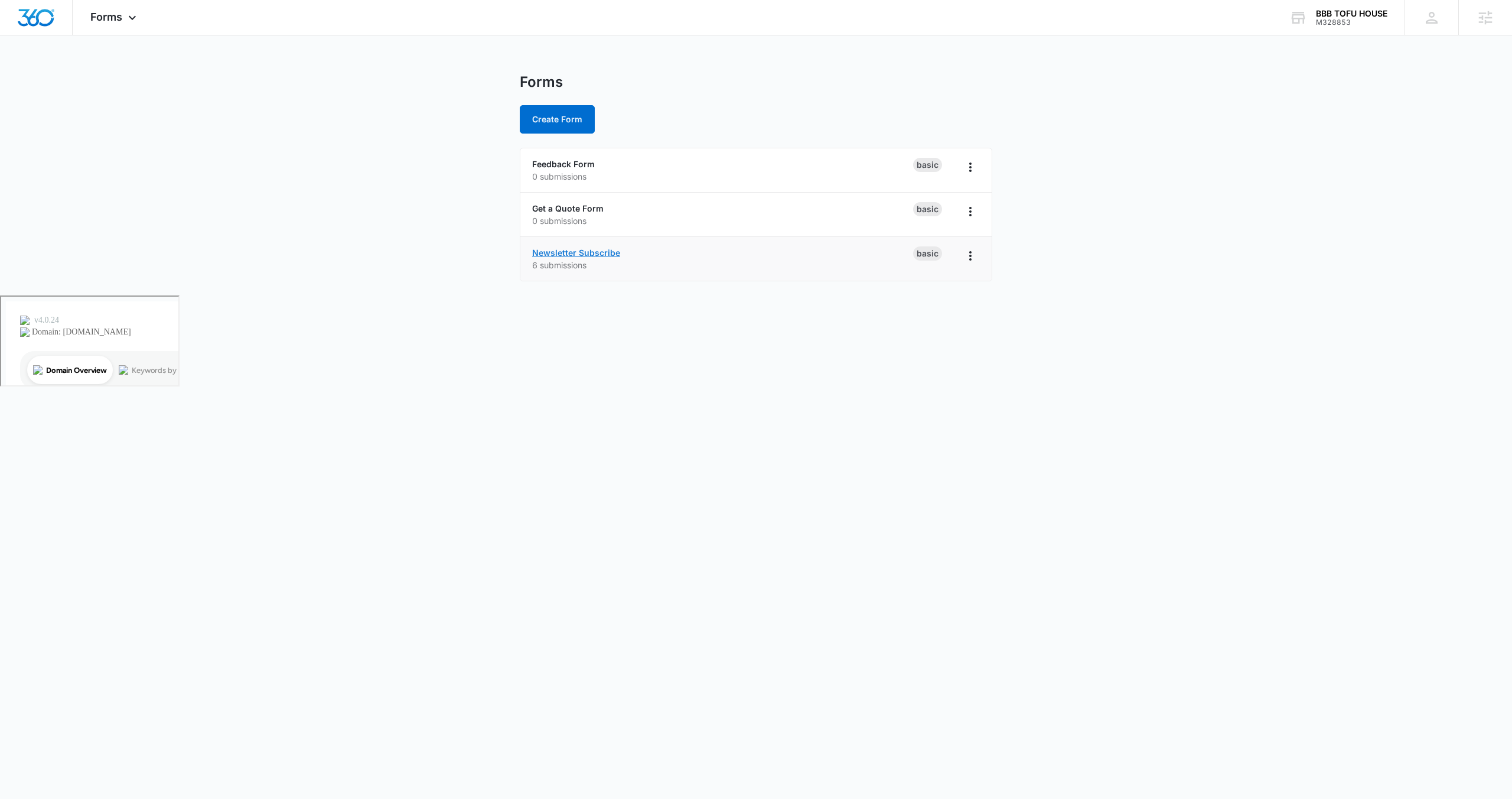
click at [592, 253] on link "Newsletter Subscribe" at bounding box center [576, 252] width 88 height 10
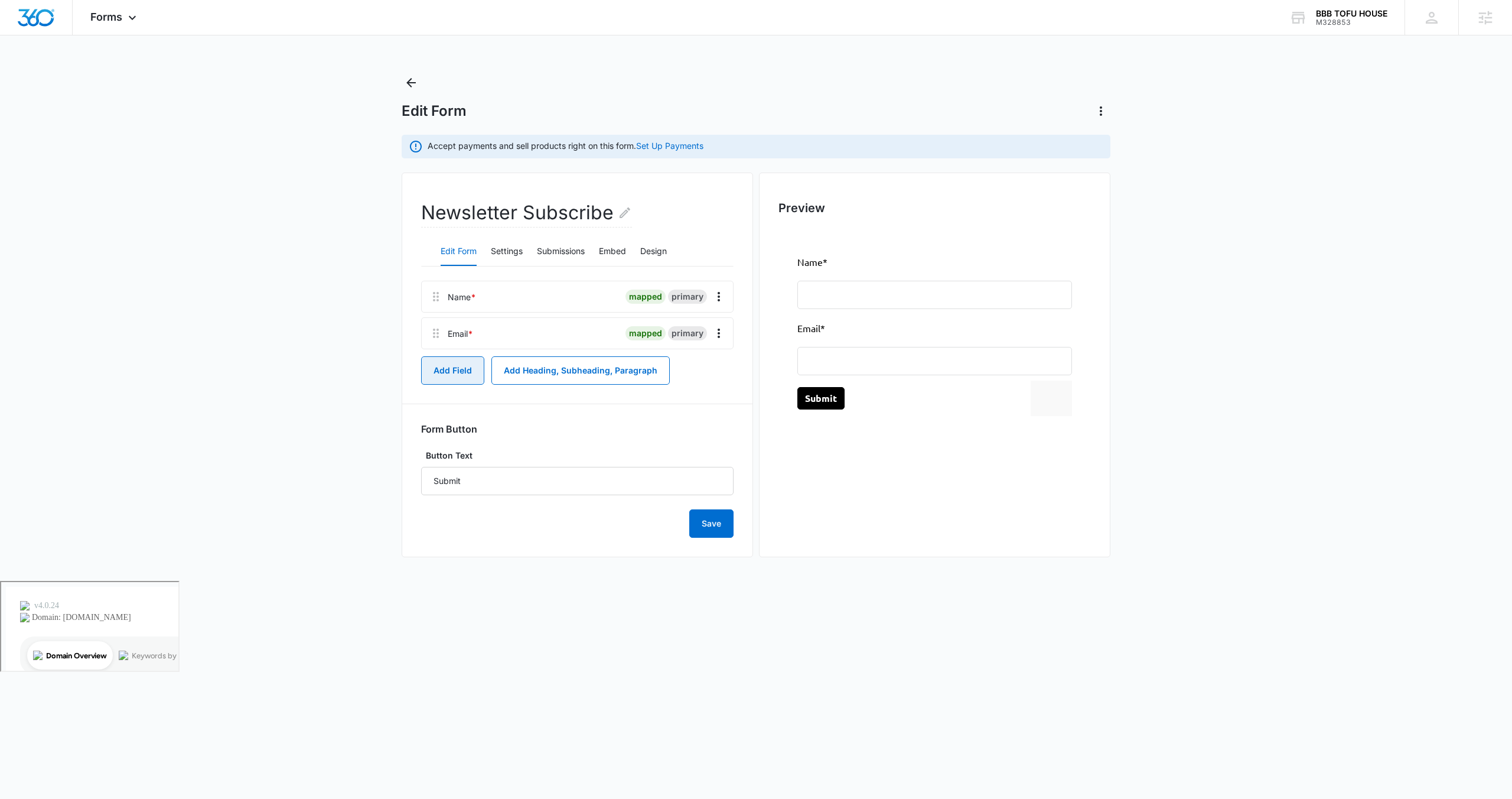
click at [450, 381] on button "Add Field" at bounding box center [453, 371] width 63 height 28
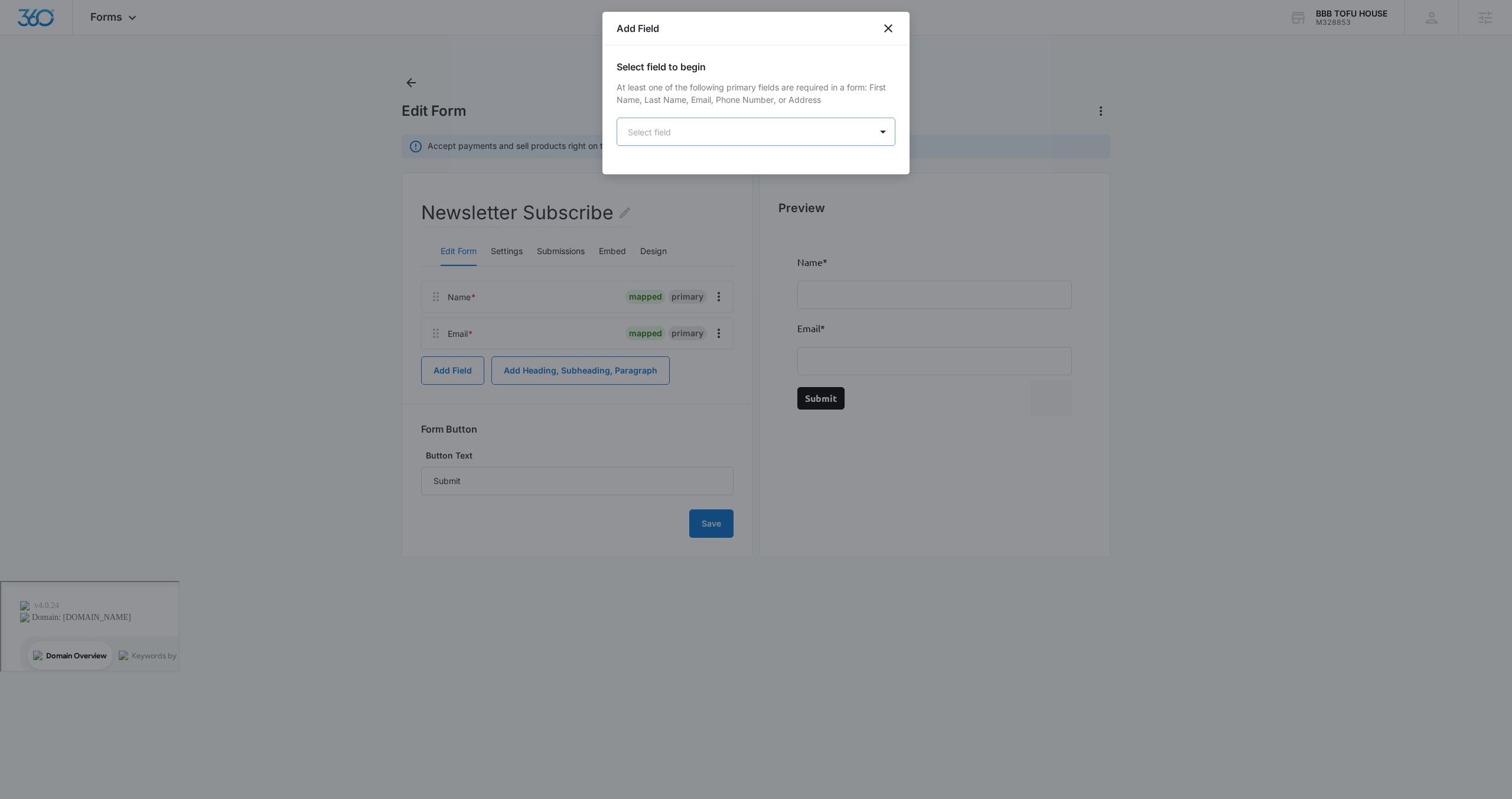
click at [720, 124] on body "Forms Apps Reputation Websites Forms CRM Email Social POS Content Ads Intellige…" at bounding box center [756, 400] width 1512 height 799
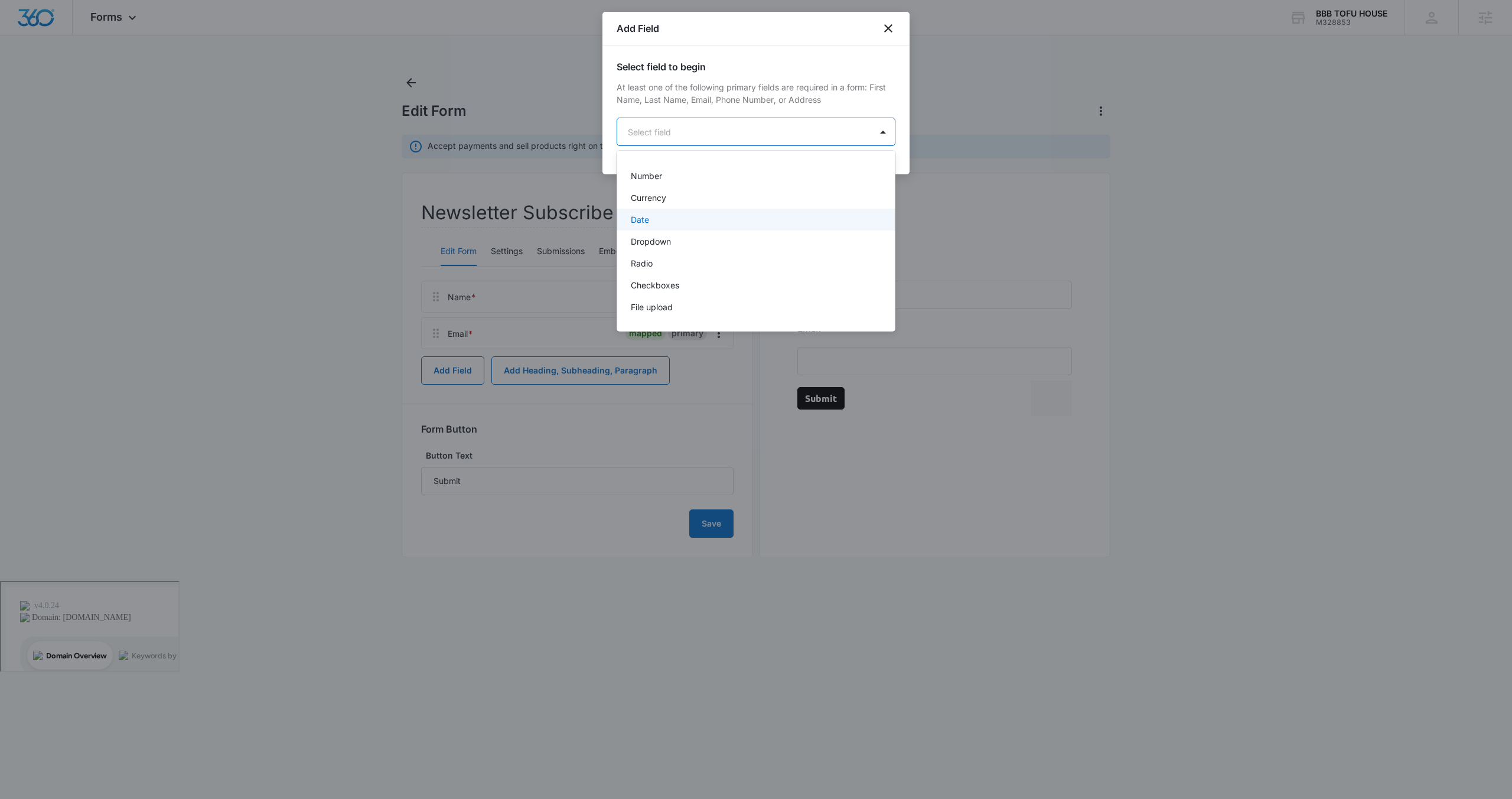
scroll to position [208, 0]
click at [702, 241] on div "Dropdown" at bounding box center [754, 244] width 248 height 13
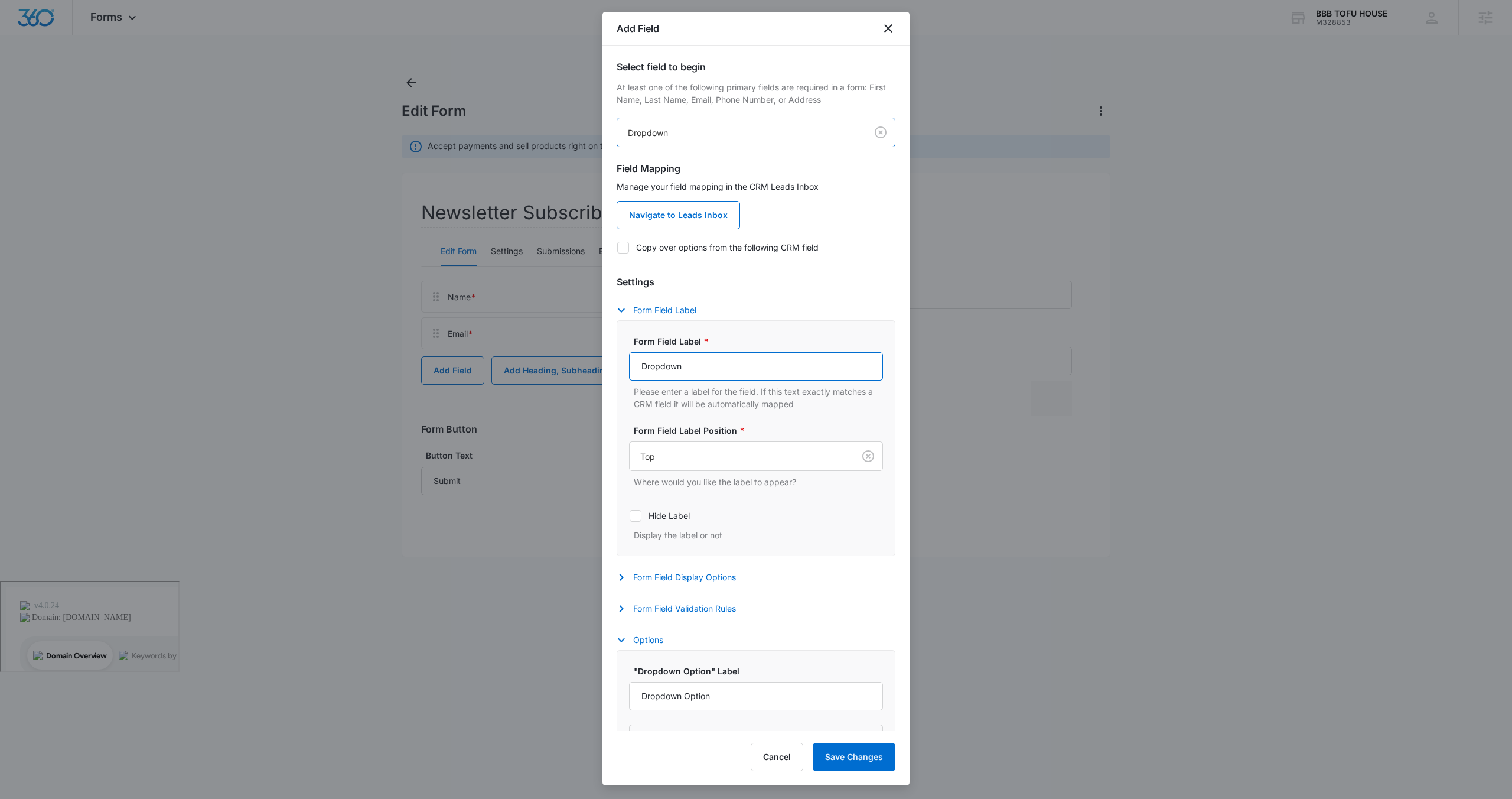
click at [713, 367] on input "Dropdown" at bounding box center [756, 367] width 254 height 28
drag, startPoint x: 694, startPoint y: 367, endPoint x: 619, endPoint y: 359, distance: 75.4
click at [619, 360] on div "Form Field Label * Do You Agree to Subscribe to Our Newsletter? Please enter a …" at bounding box center [756, 438] width 279 height 236
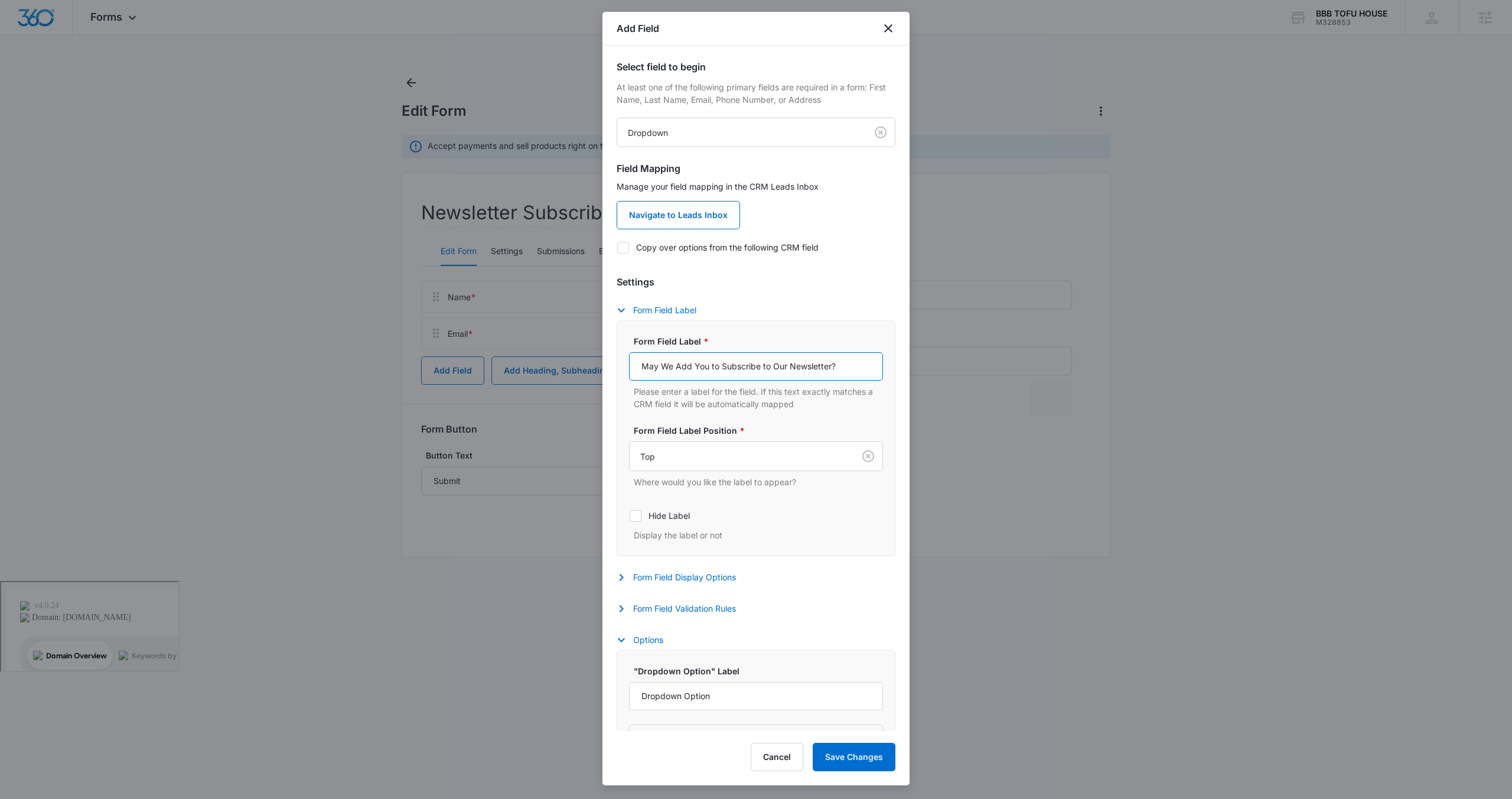
click at [772, 367] on input "May We Add You to Subscribe to Our Newsletter?" at bounding box center [756, 367] width 254 height 28
drag, startPoint x: 765, startPoint y: 364, endPoint x: 720, endPoint y: 368, distance: 45.2
click at [720, 368] on input "May We Add You to Subscribe Our Newsletter?" at bounding box center [756, 367] width 254 height 28
type input "May We Add You to Our Newsletter?"
click at [859, 403] on p "Please enter a label for the field. If this text exactly matches a CRM field it…" at bounding box center [758, 398] width 249 height 25
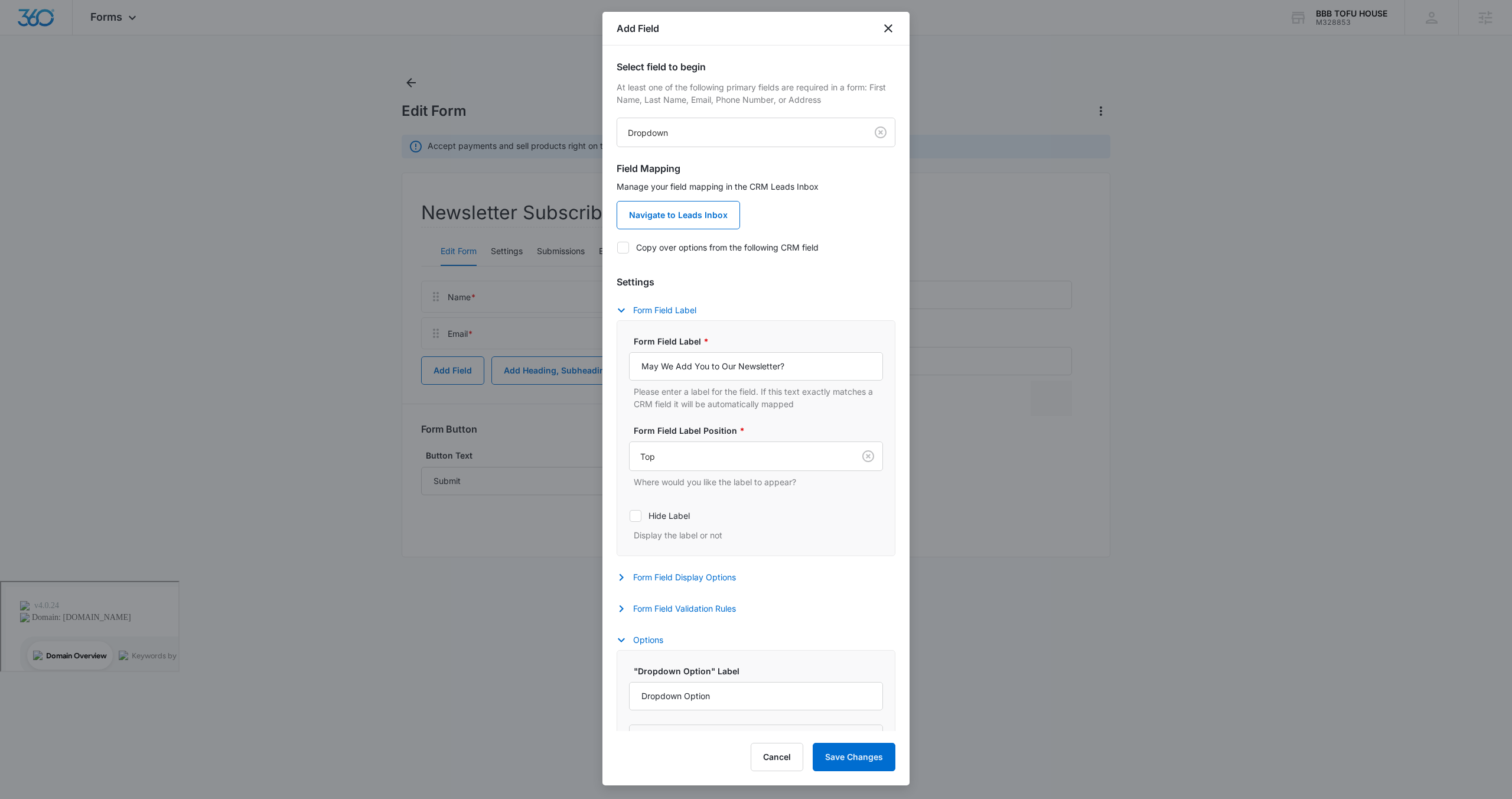
scroll to position [37, 0]
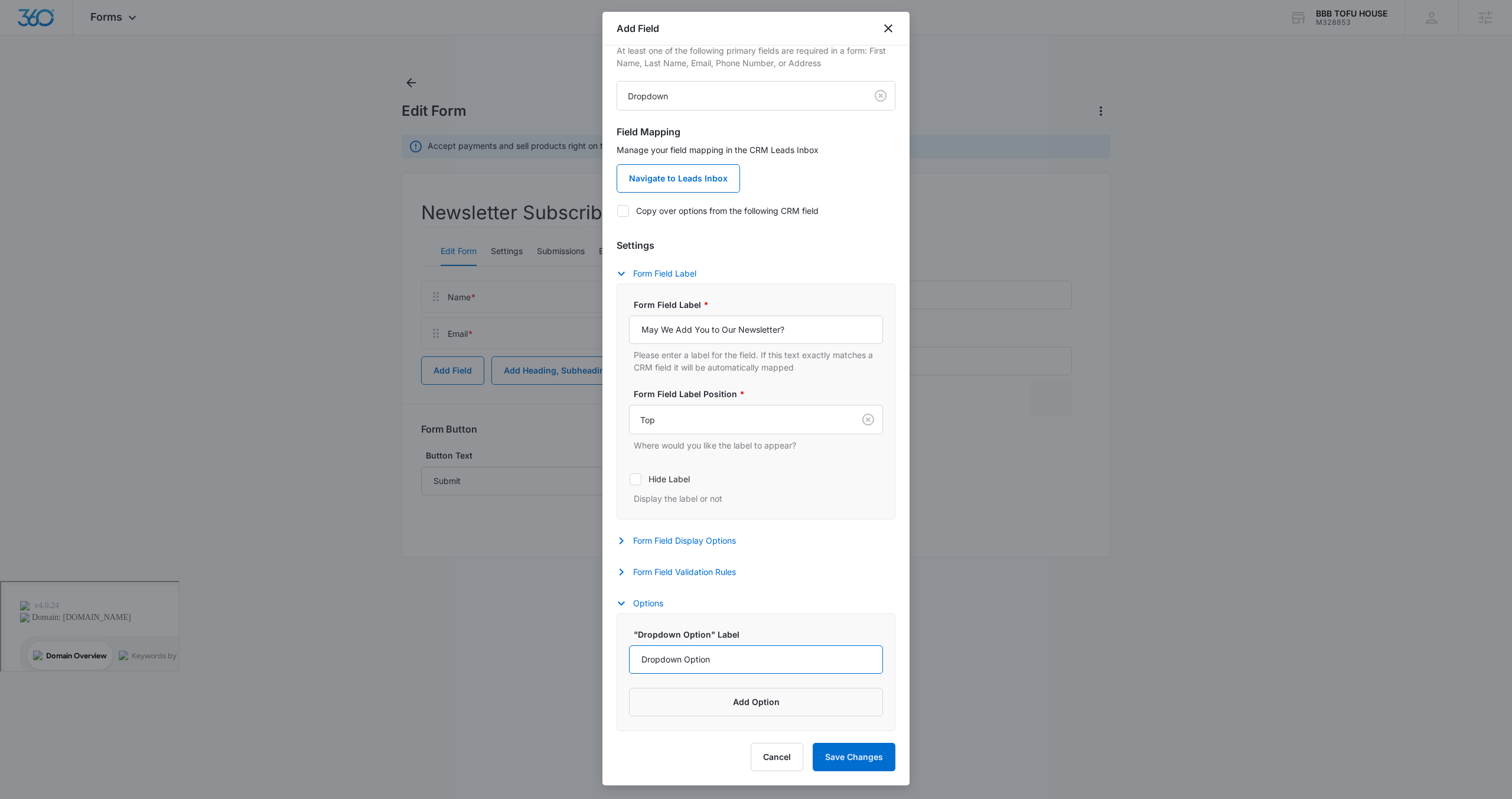
click at [725, 662] on input "Dropdown Option" at bounding box center [756, 660] width 254 height 28
click at [726, 661] on input "Dropdown Option" at bounding box center [756, 660] width 254 height 28
type input "Yes"
click at [724, 699] on button "Add Option" at bounding box center [756, 702] width 254 height 28
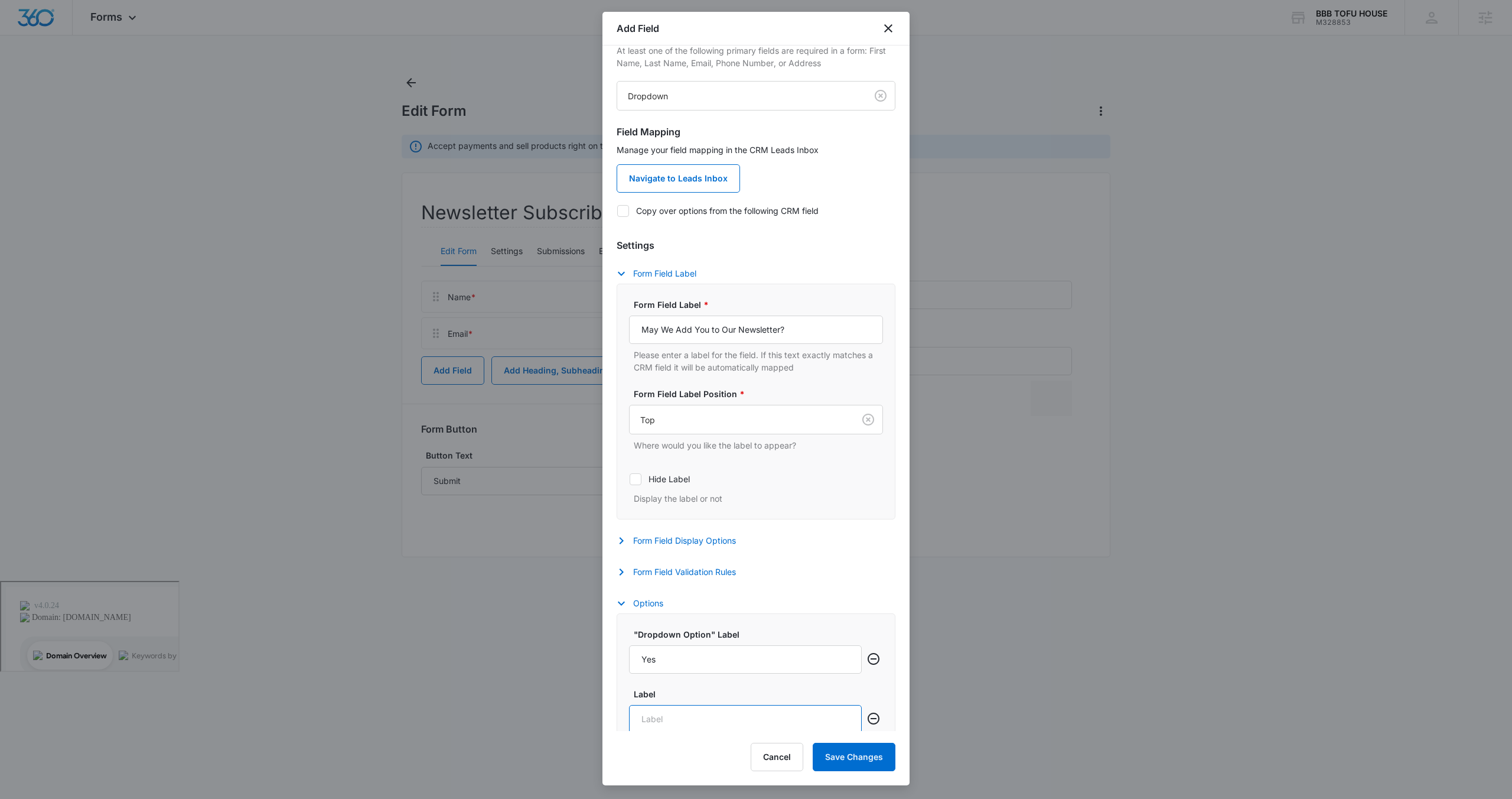
click at [718, 715] on input "Label" at bounding box center [745, 719] width 233 height 28
type input "No"
click at [846, 757] on button "Save Changes" at bounding box center [854, 757] width 83 height 28
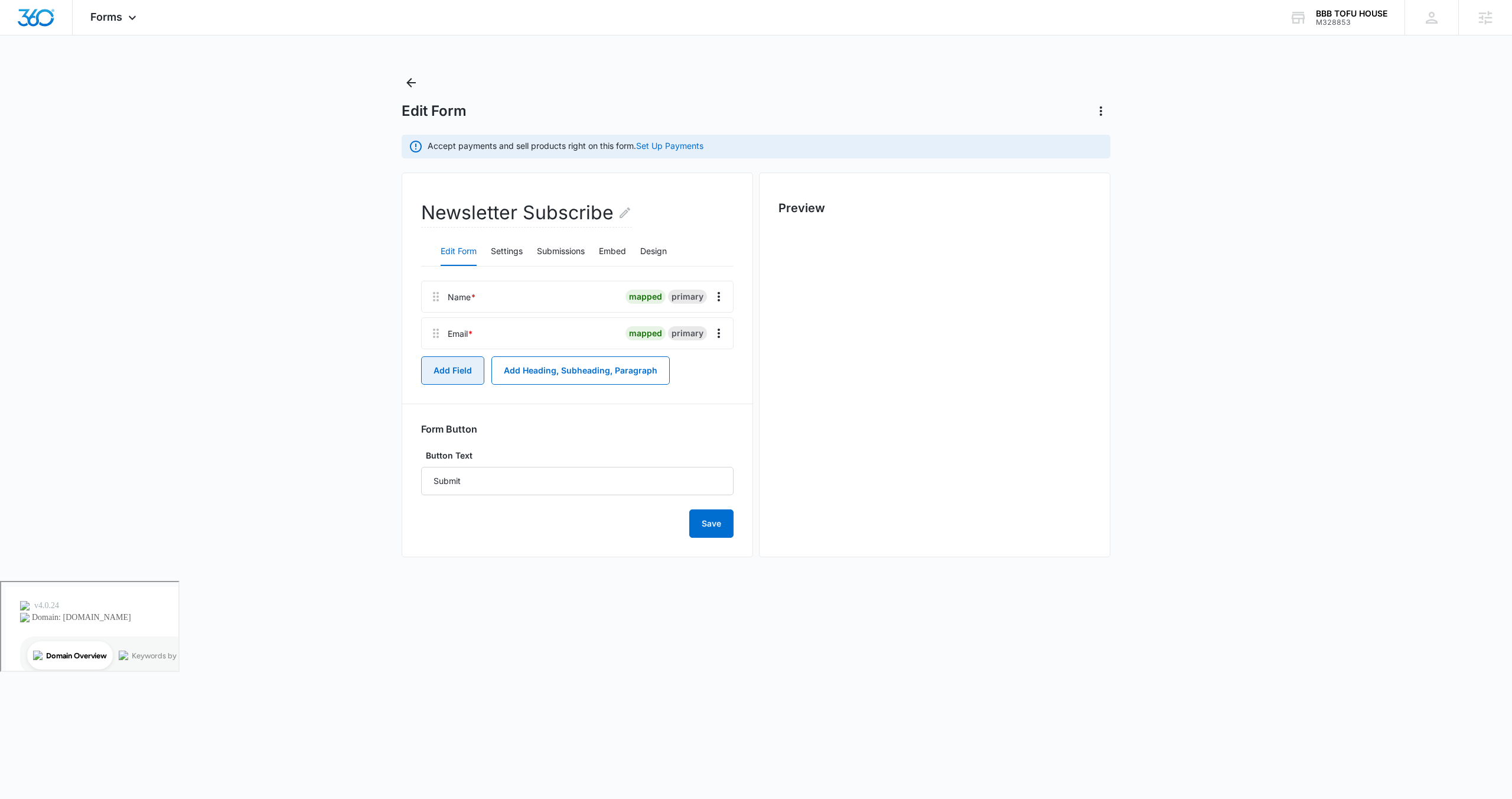
scroll to position [0, 0]
click at [528, 397] on div "Name * mapped primary Email * mapped primary Add Field Add Heading, Subheading,…" at bounding box center [577, 409] width 312 height 257
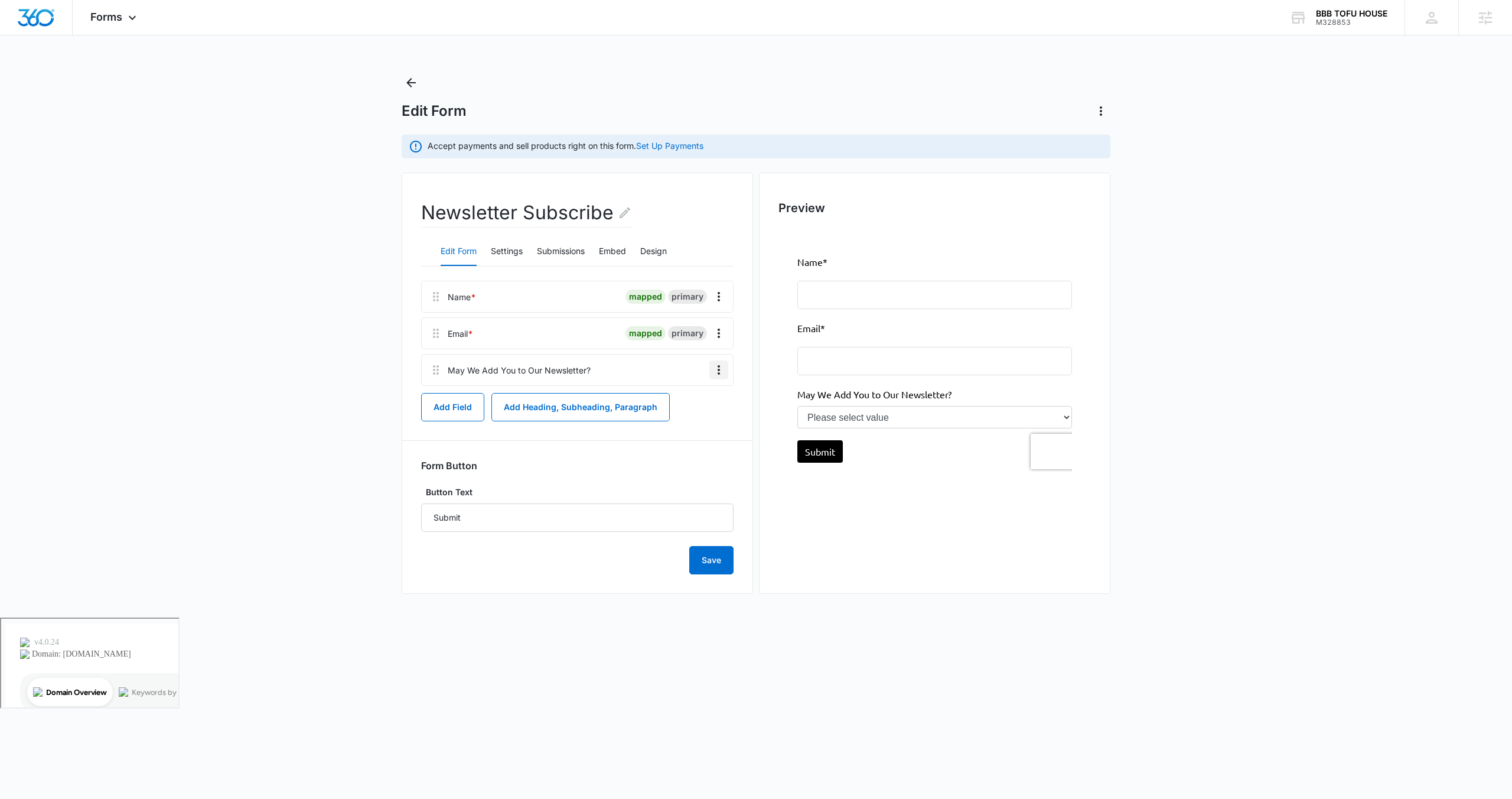
click at [718, 371] on icon "Overflow Menu" at bounding box center [719, 370] width 14 height 14
click at [702, 400] on button "Edit" at bounding box center [694, 403] width 67 height 18
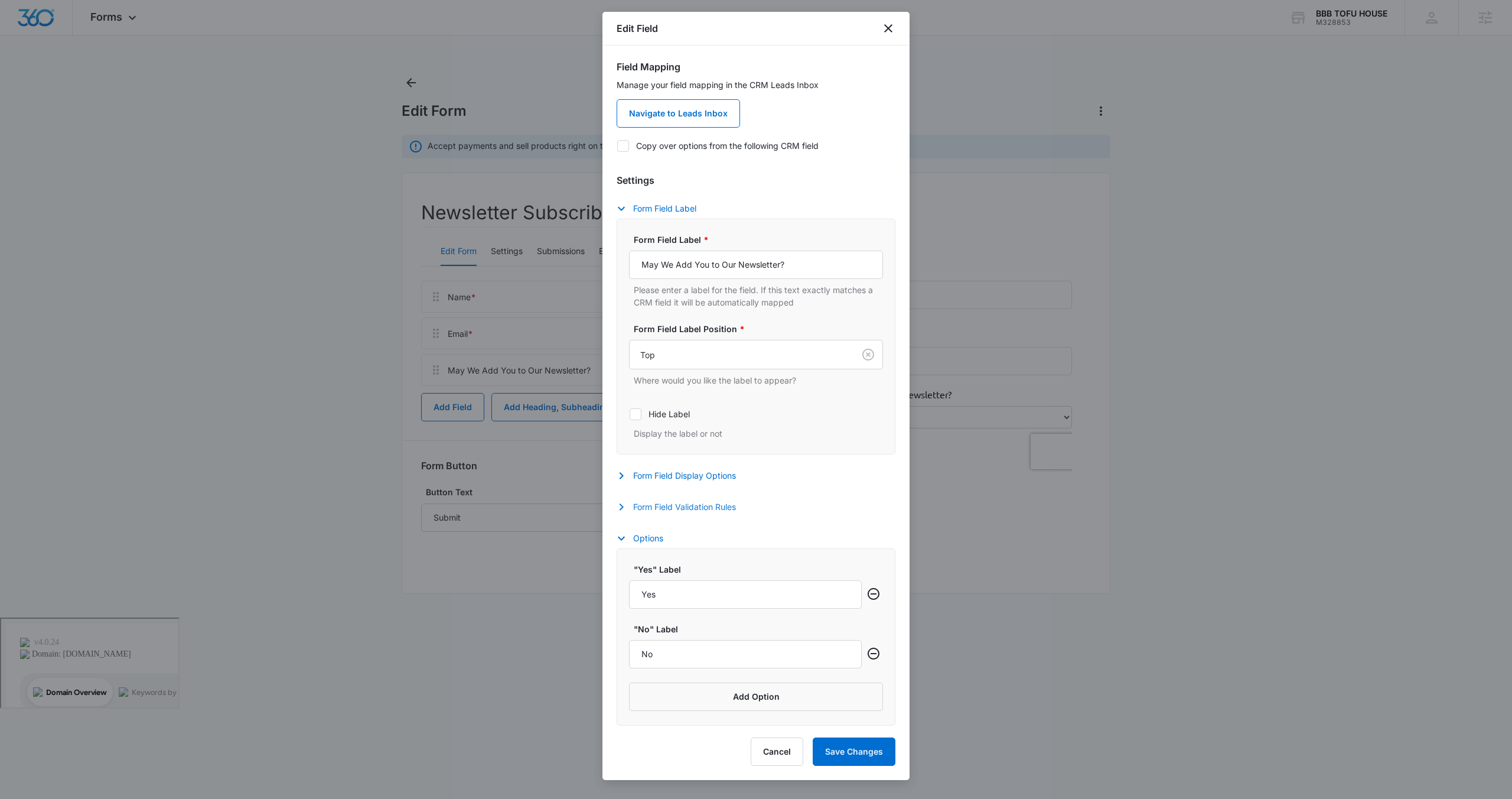
click at [691, 504] on button "Form Field Validation Rules" at bounding box center [681, 507] width 131 height 14
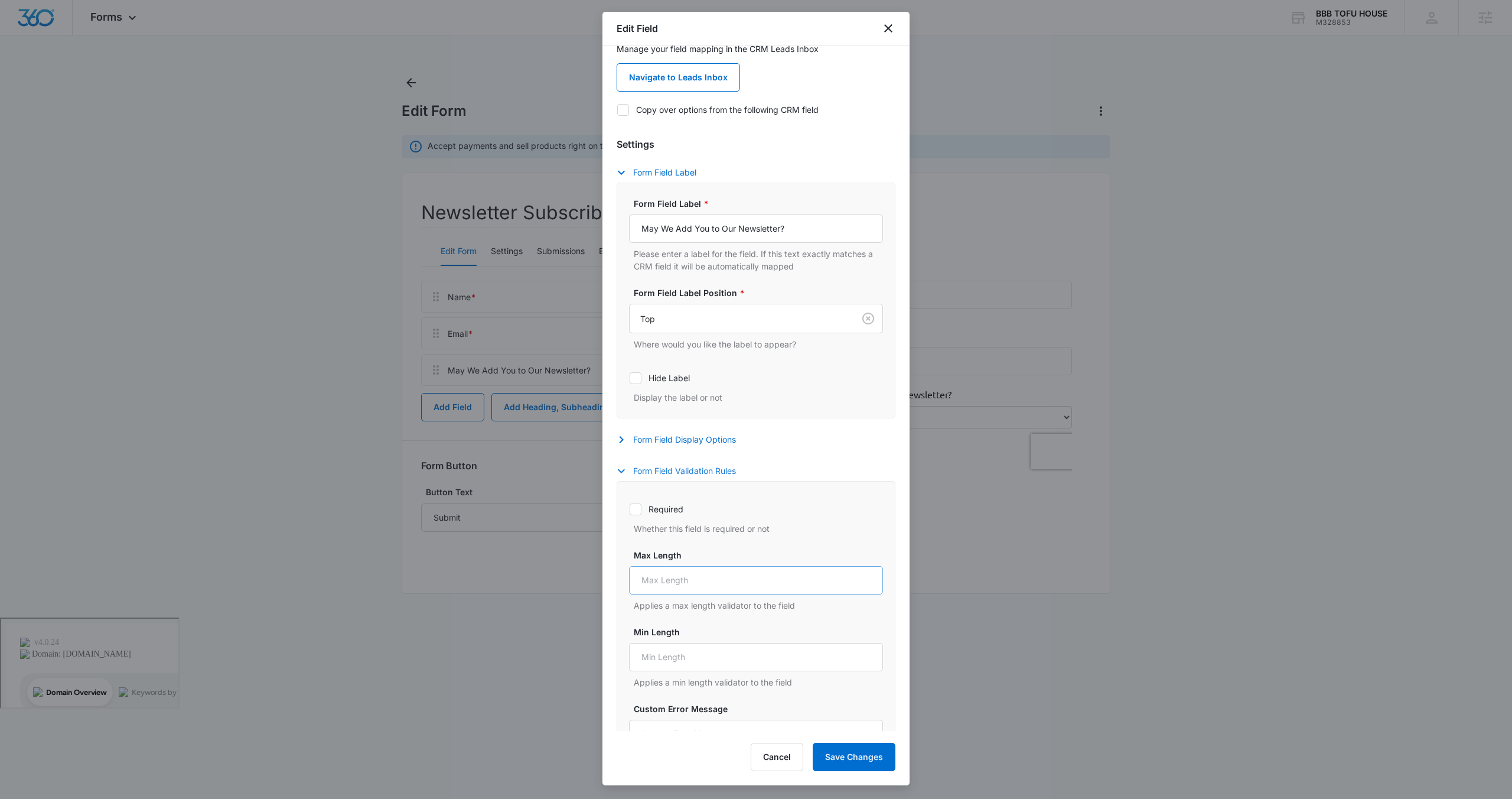
scroll to position [99, 0]
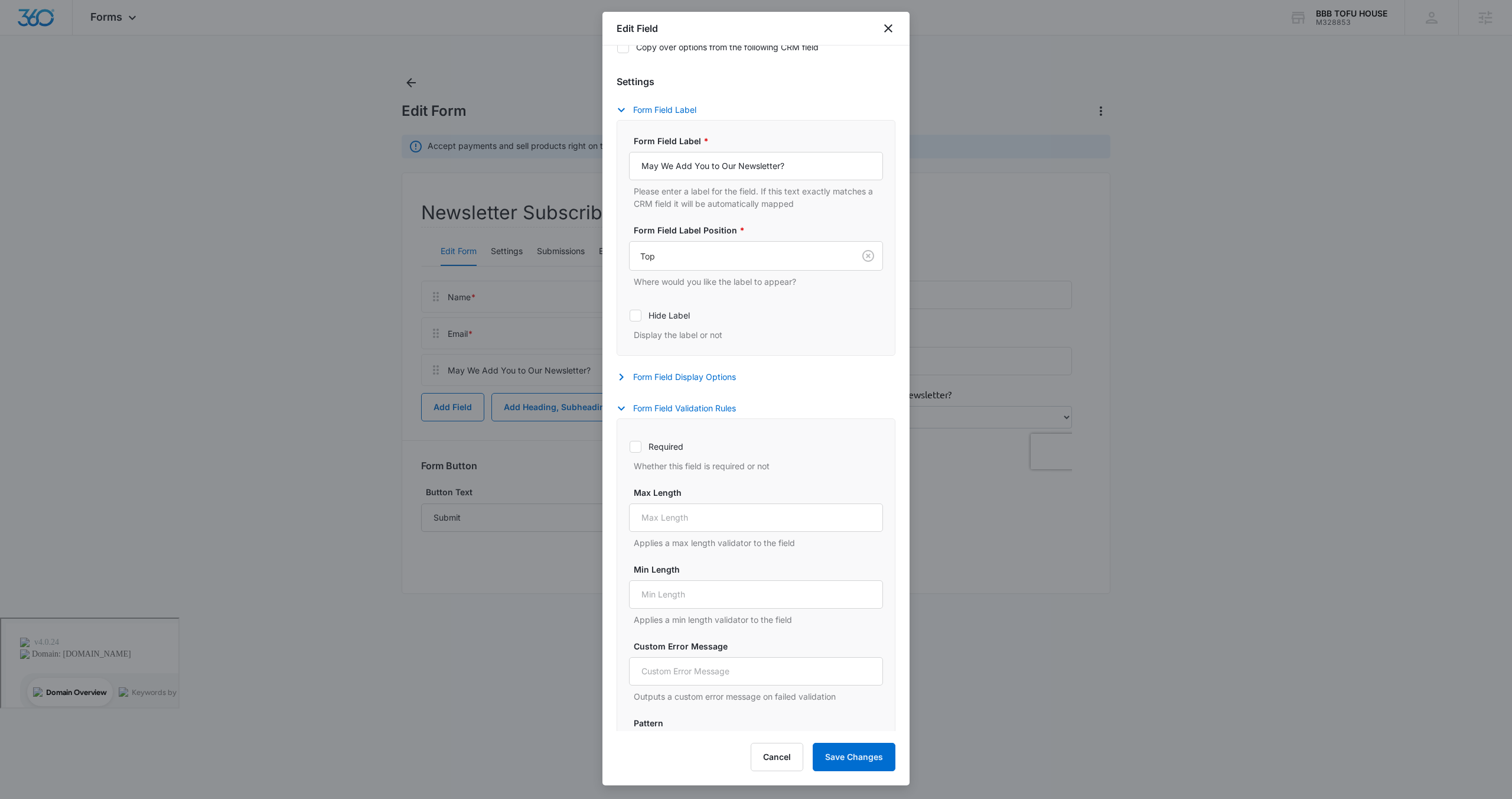
click at [644, 450] on label "Required" at bounding box center [756, 446] width 254 height 13
click at [630, 446] on input "Required" at bounding box center [629, 446] width 1 height 1
checkbox input "true"
click at [854, 755] on button "Save Changes" at bounding box center [854, 757] width 83 height 28
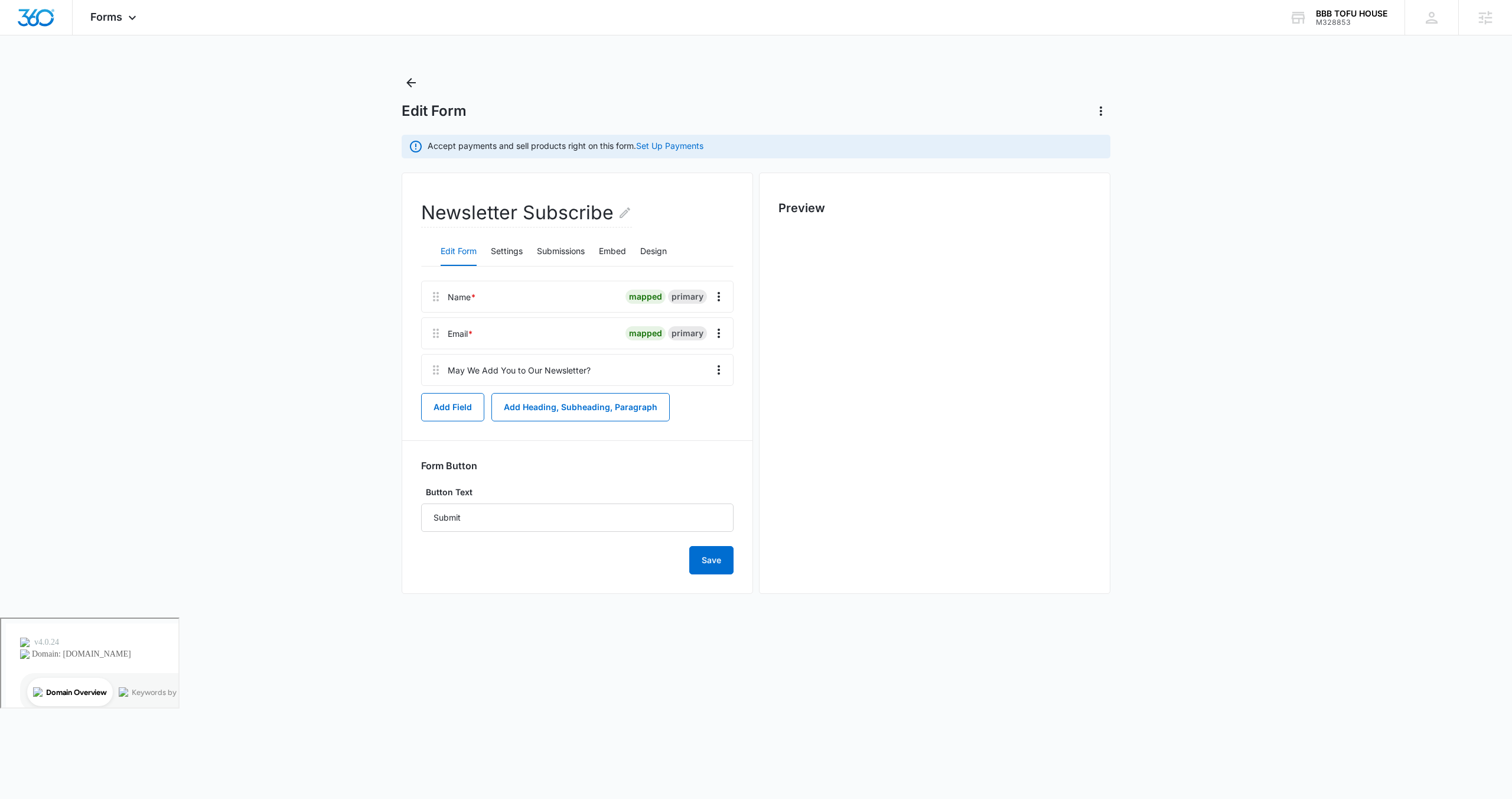
scroll to position [0, 0]
click at [119, 20] on span "Forms" at bounding box center [106, 17] width 32 height 13
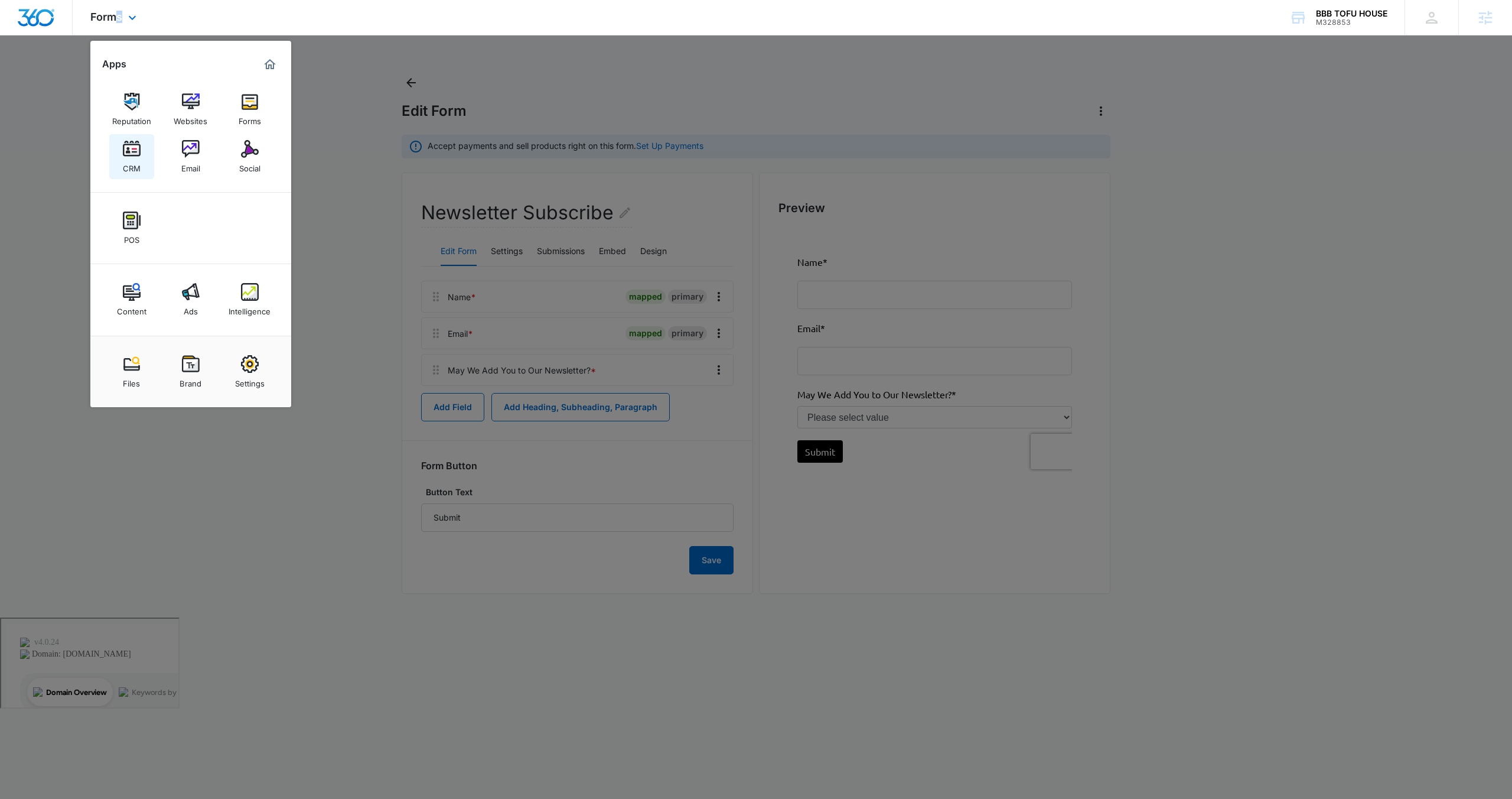
click at [124, 150] on img at bounding box center [132, 149] width 18 height 18
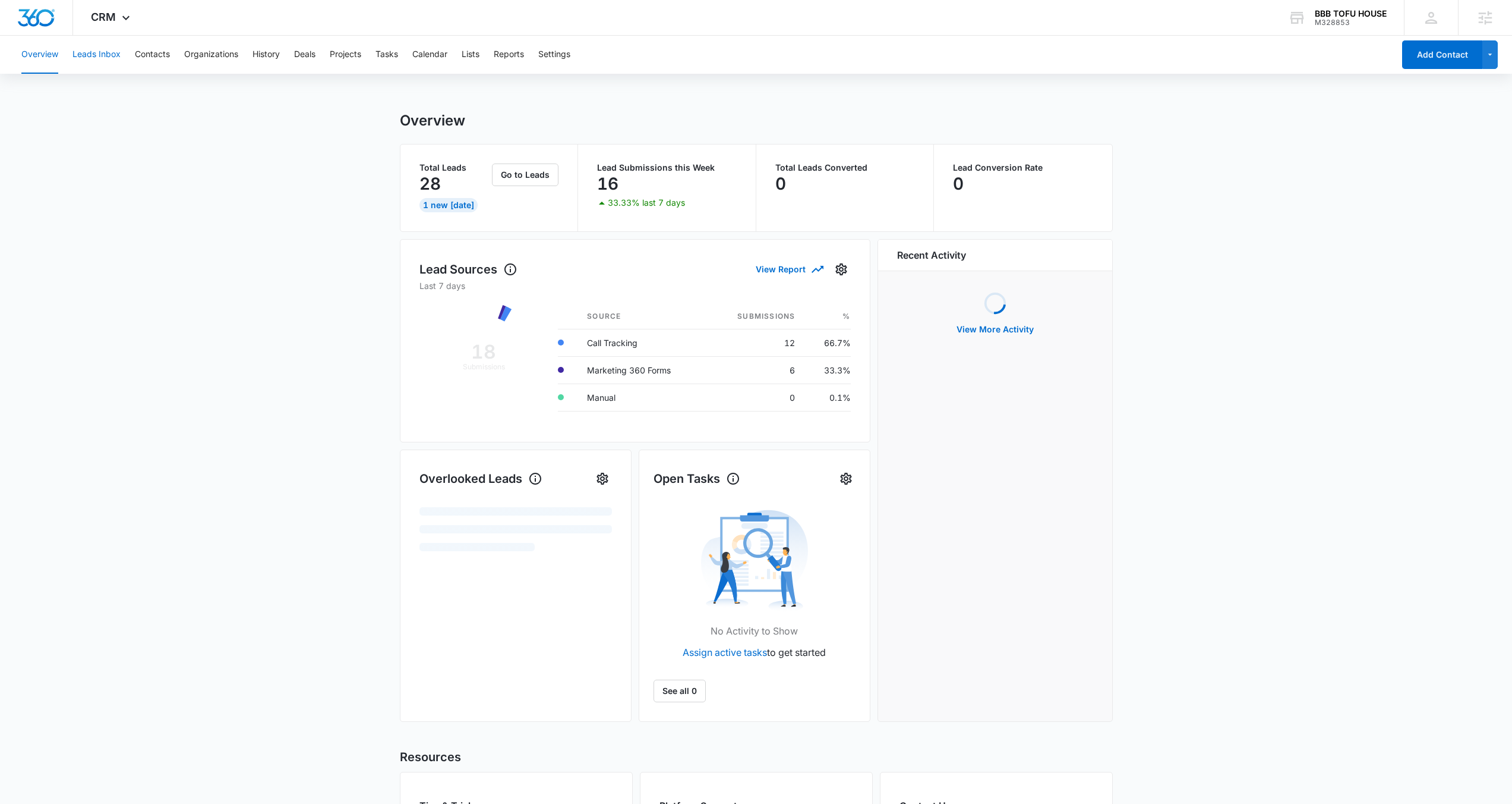
click at [105, 56] on button "Leads Inbox" at bounding box center [96, 54] width 48 height 38
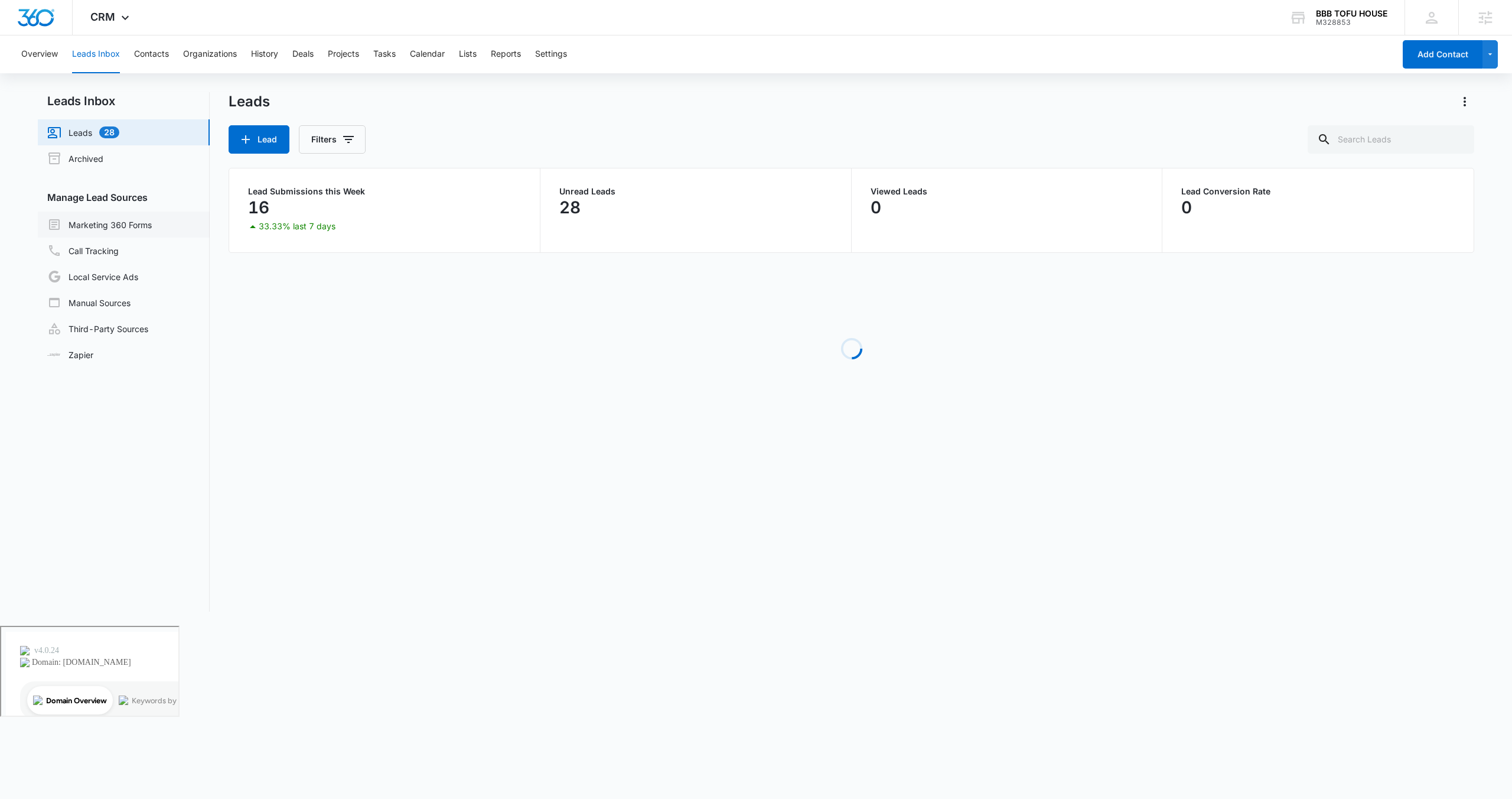
click at [140, 230] on link "Marketing 360 Forms" at bounding box center [99, 225] width 104 height 14
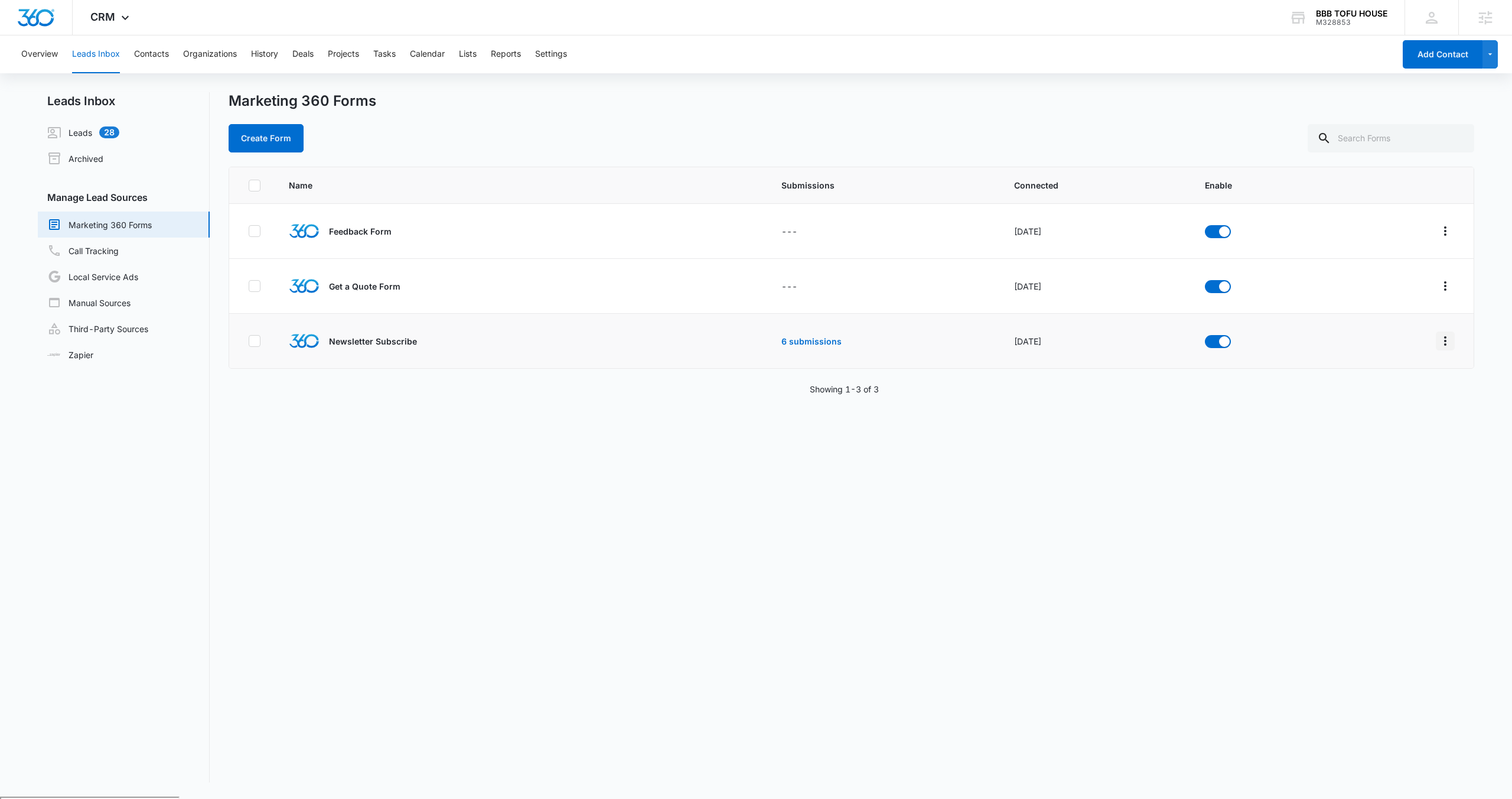
click at [1444, 341] on icon "Overflow Menu" at bounding box center [1445, 341] width 2 height 9
click at [1401, 410] on div "Field Mapping" at bounding box center [1383, 409] width 67 height 9
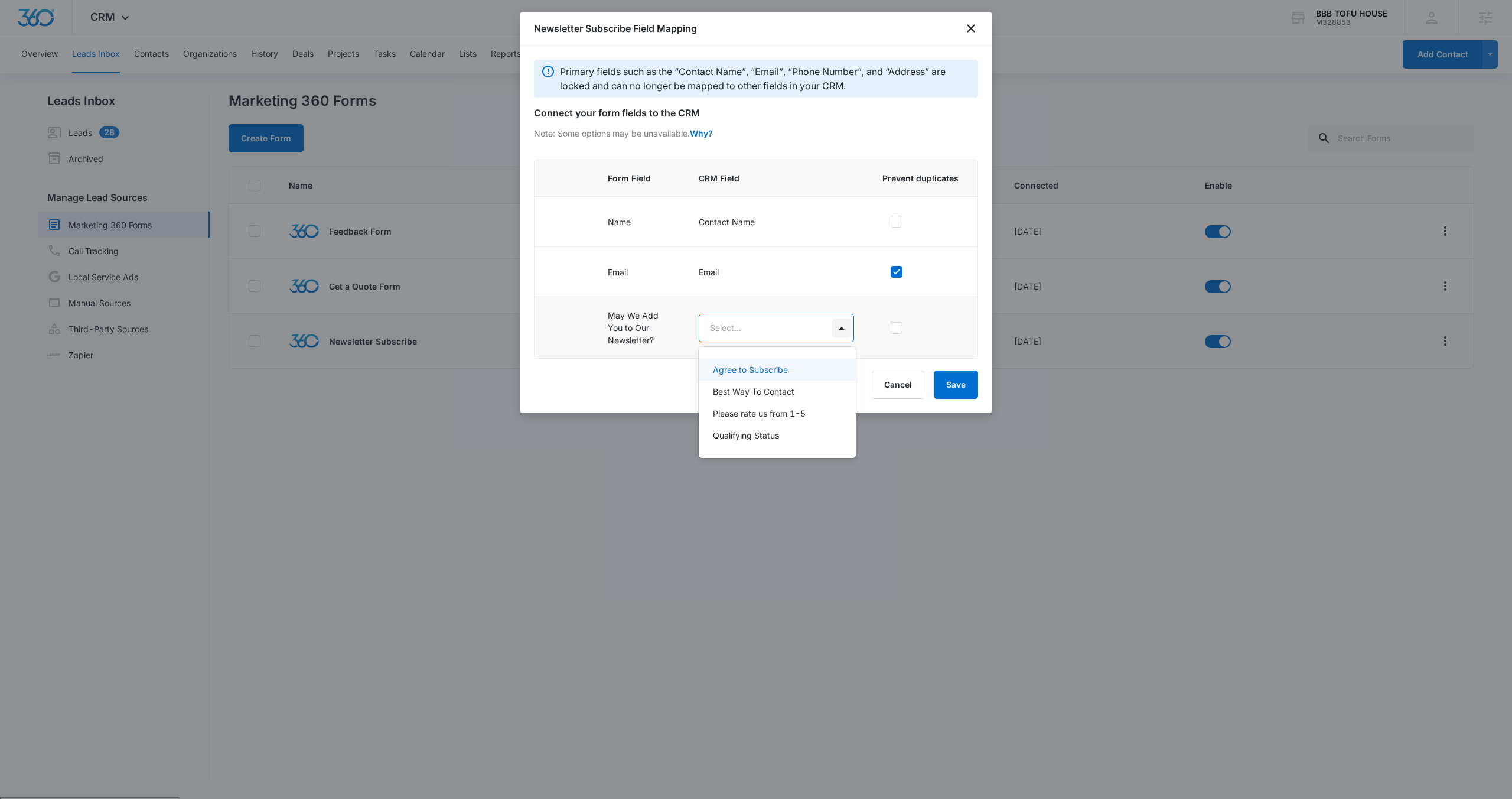
click at [834, 324] on body "CRM Apps Reputation Websites Forms CRM Email Social POS Content Ads Intelligenc…" at bounding box center [756, 400] width 1512 height 799
click at [796, 374] on div "Agree to Subscribe" at bounding box center [775, 370] width 126 height 13
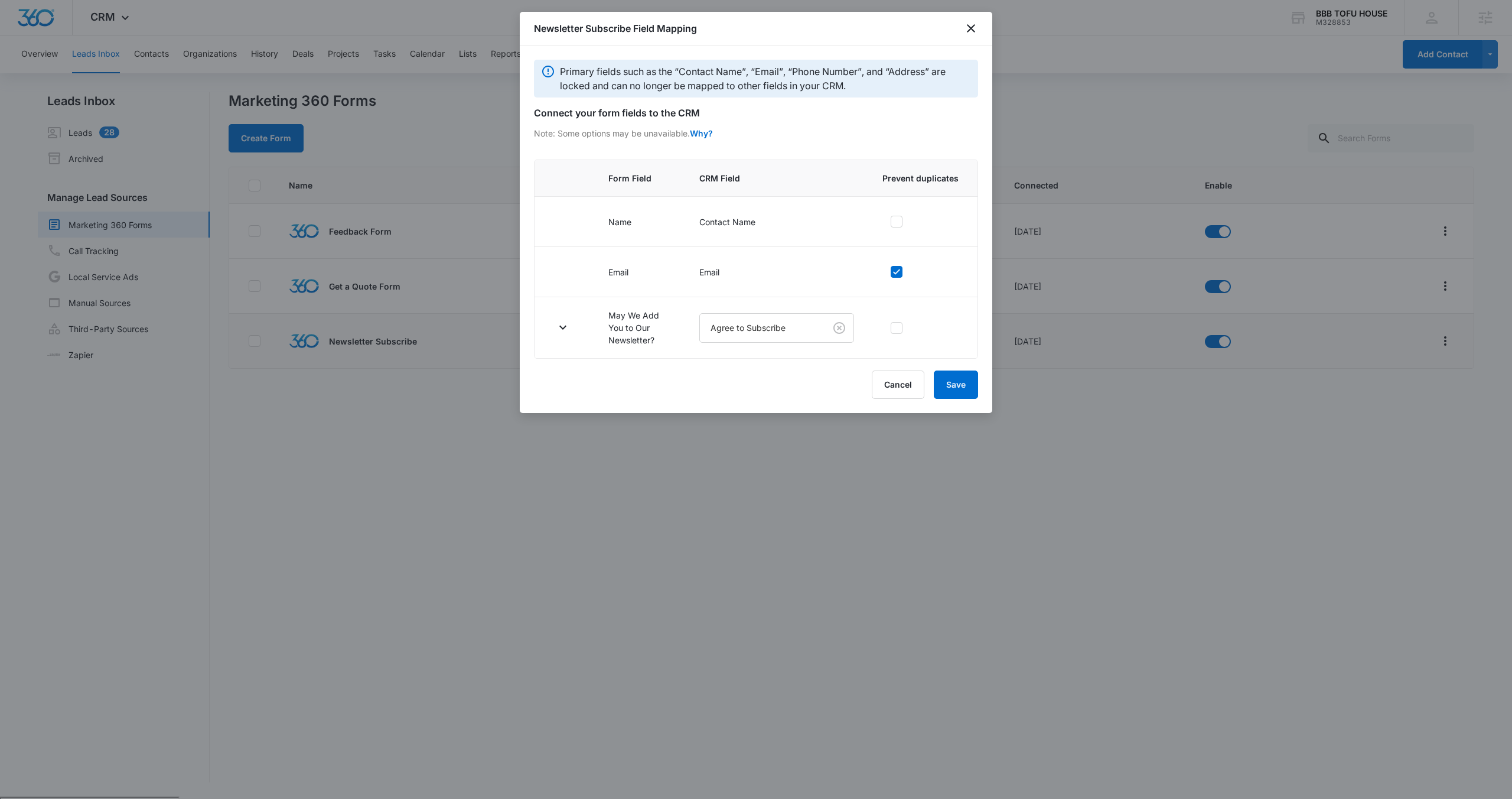
click at [796, 377] on div "Cancel Save" at bounding box center [756, 385] width 444 height 28
click at [954, 389] on button "Save" at bounding box center [955, 385] width 45 height 28
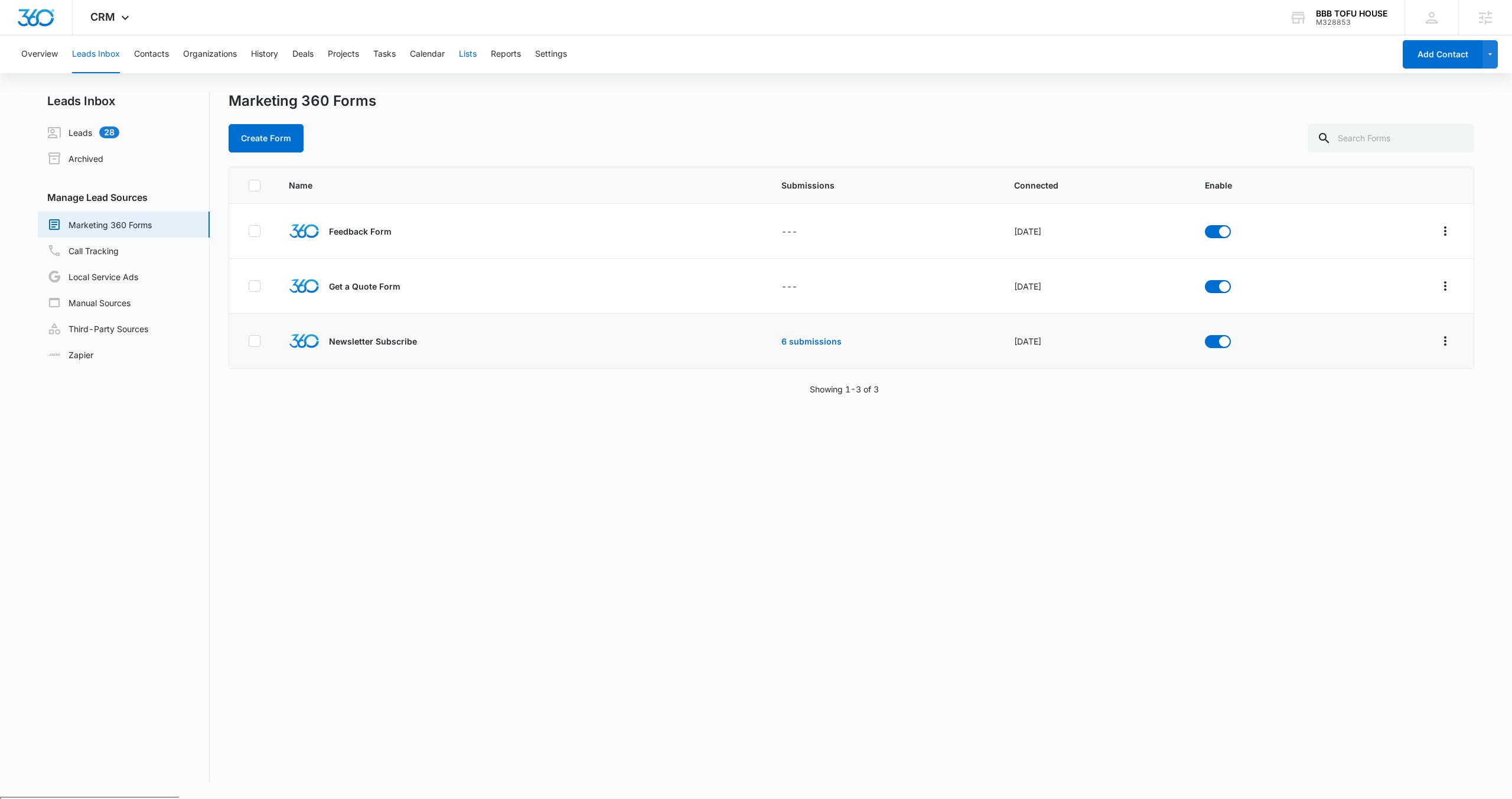
click at [463, 50] on button "Lists" at bounding box center [467, 54] width 18 height 38
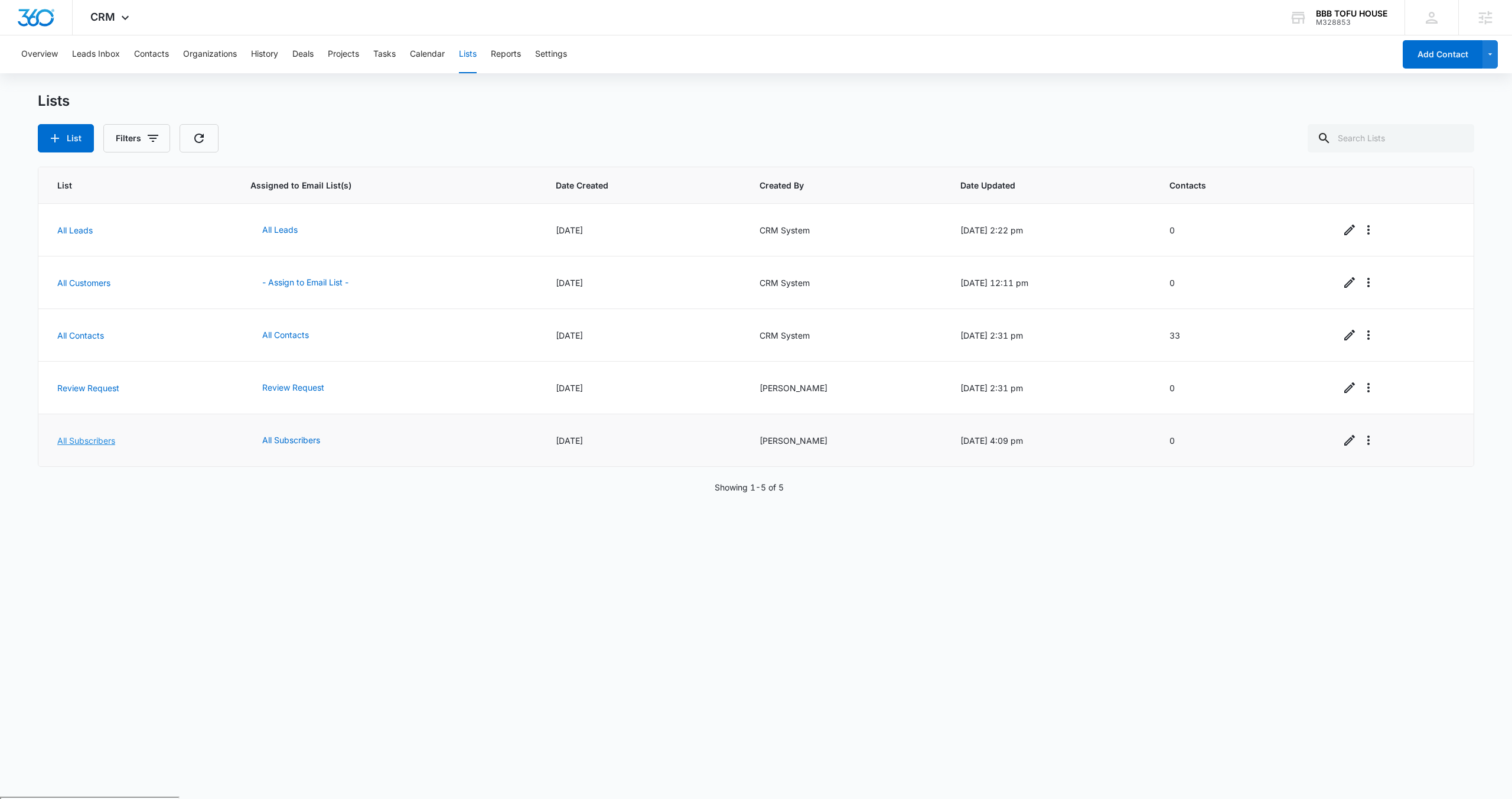
click at [84, 439] on link "All Subscribers" at bounding box center [86, 440] width 58 height 10
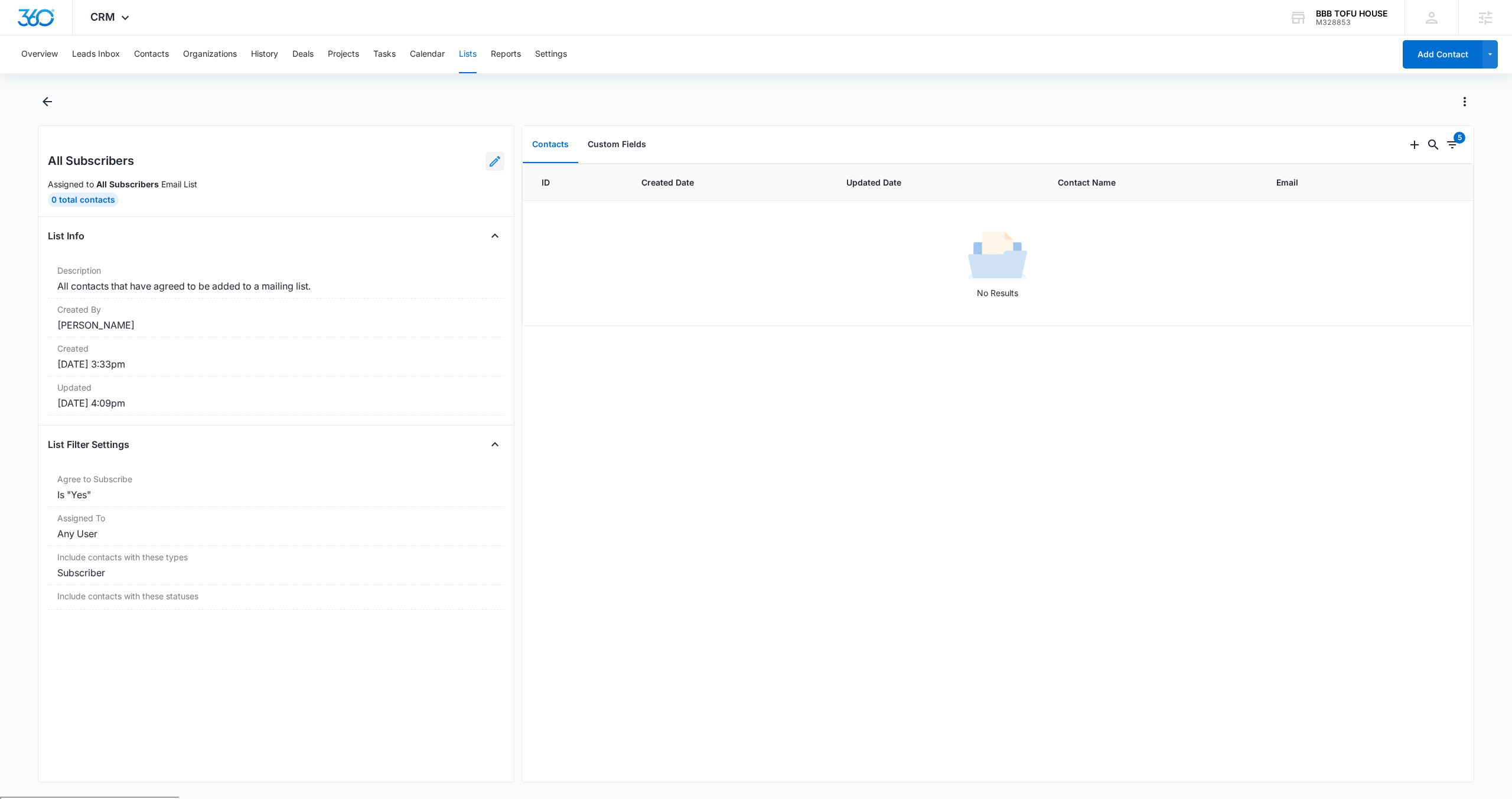
click at [488, 167] on icon at bounding box center [495, 161] width 14 height 14
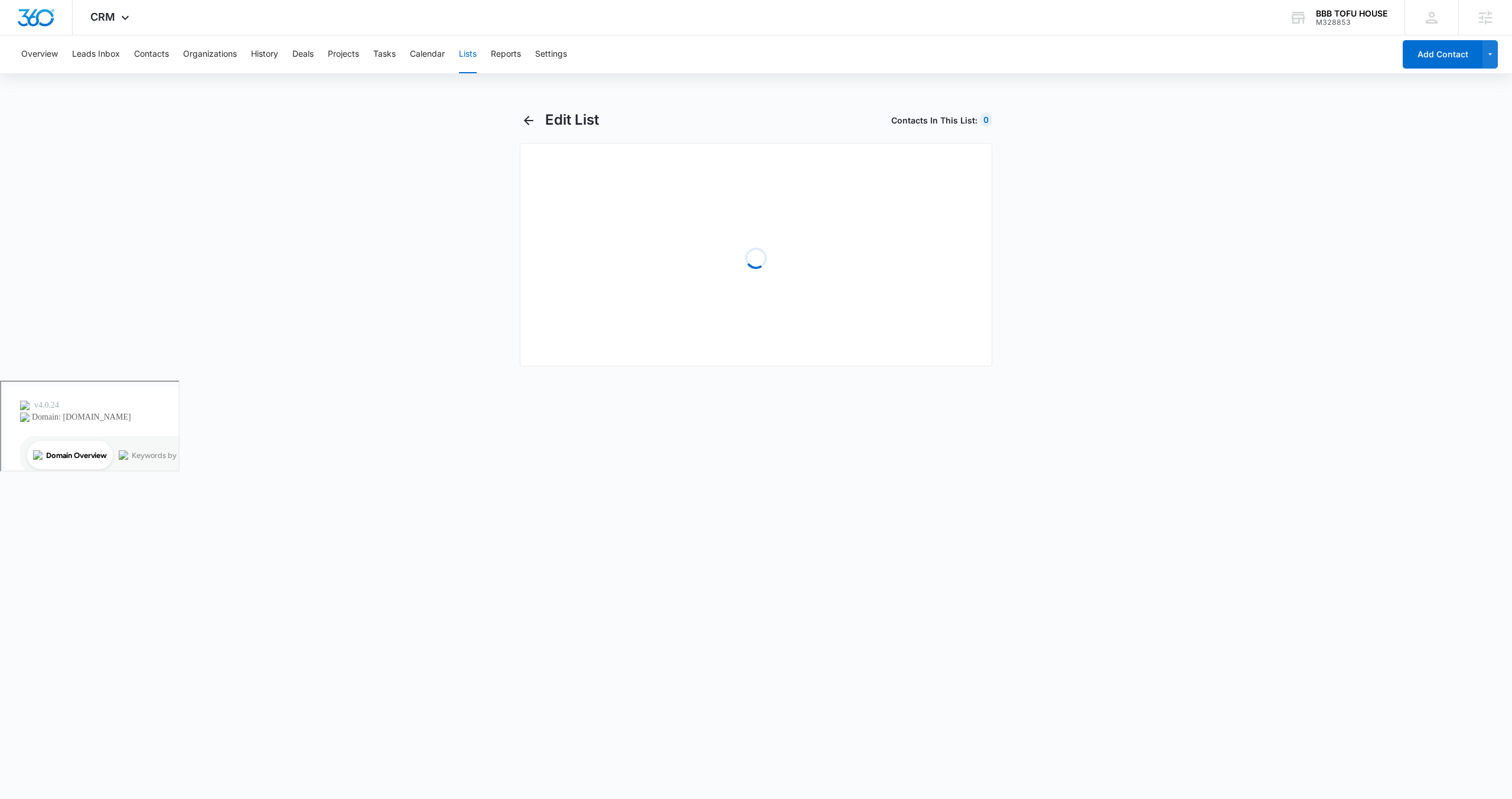
select select "31"
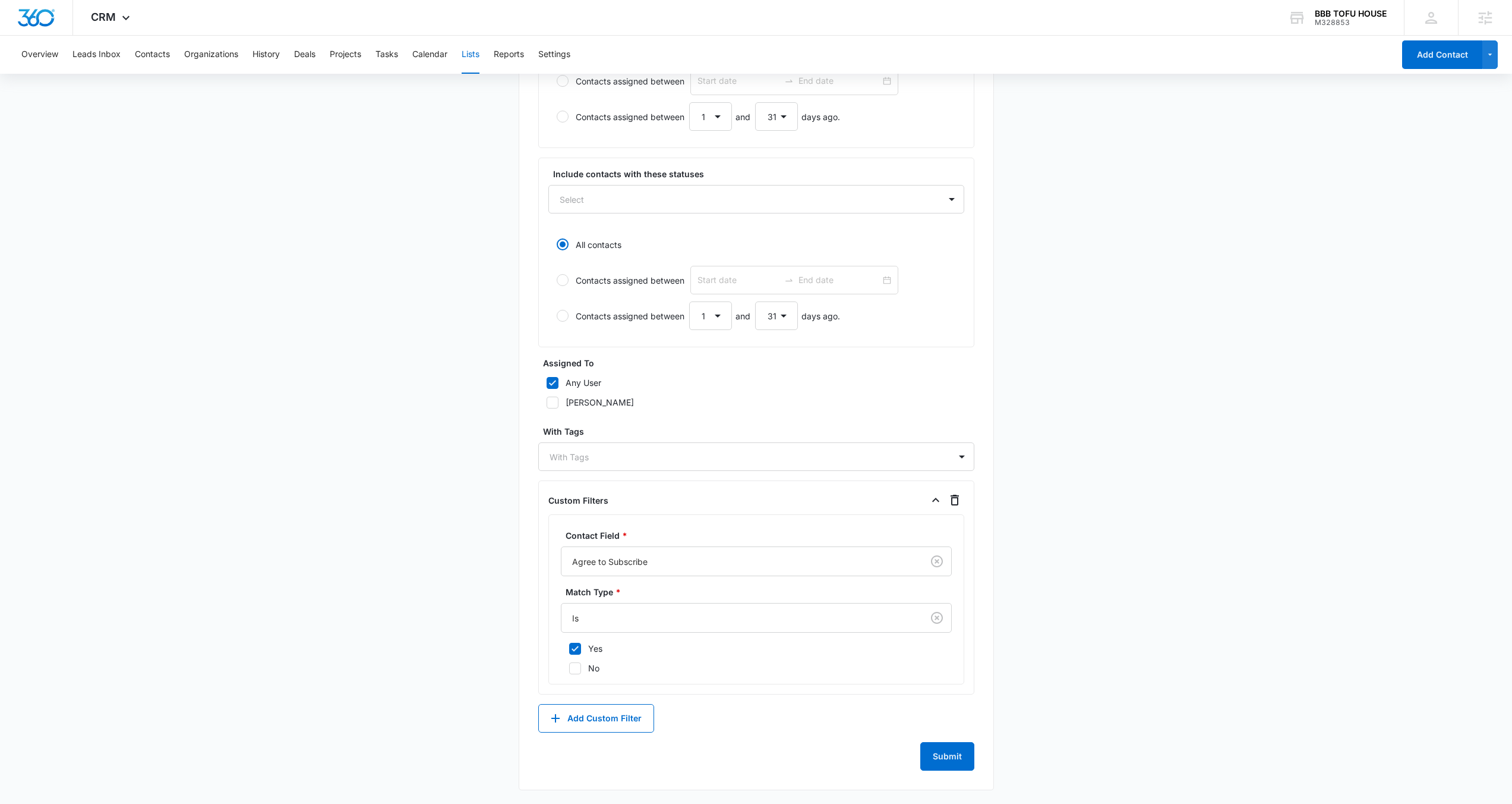
scroll to position [364, 0]
click at [616, 613] on div at bounding box center [739, 617] width 335 height 15
click at [749, 504] on div "Custom Filters" at bounding box center [756, 499] width 416 height 19
click at [609, 719] on button "Add Custom Filter" at bounding box center [596, 717] width 116 height 28
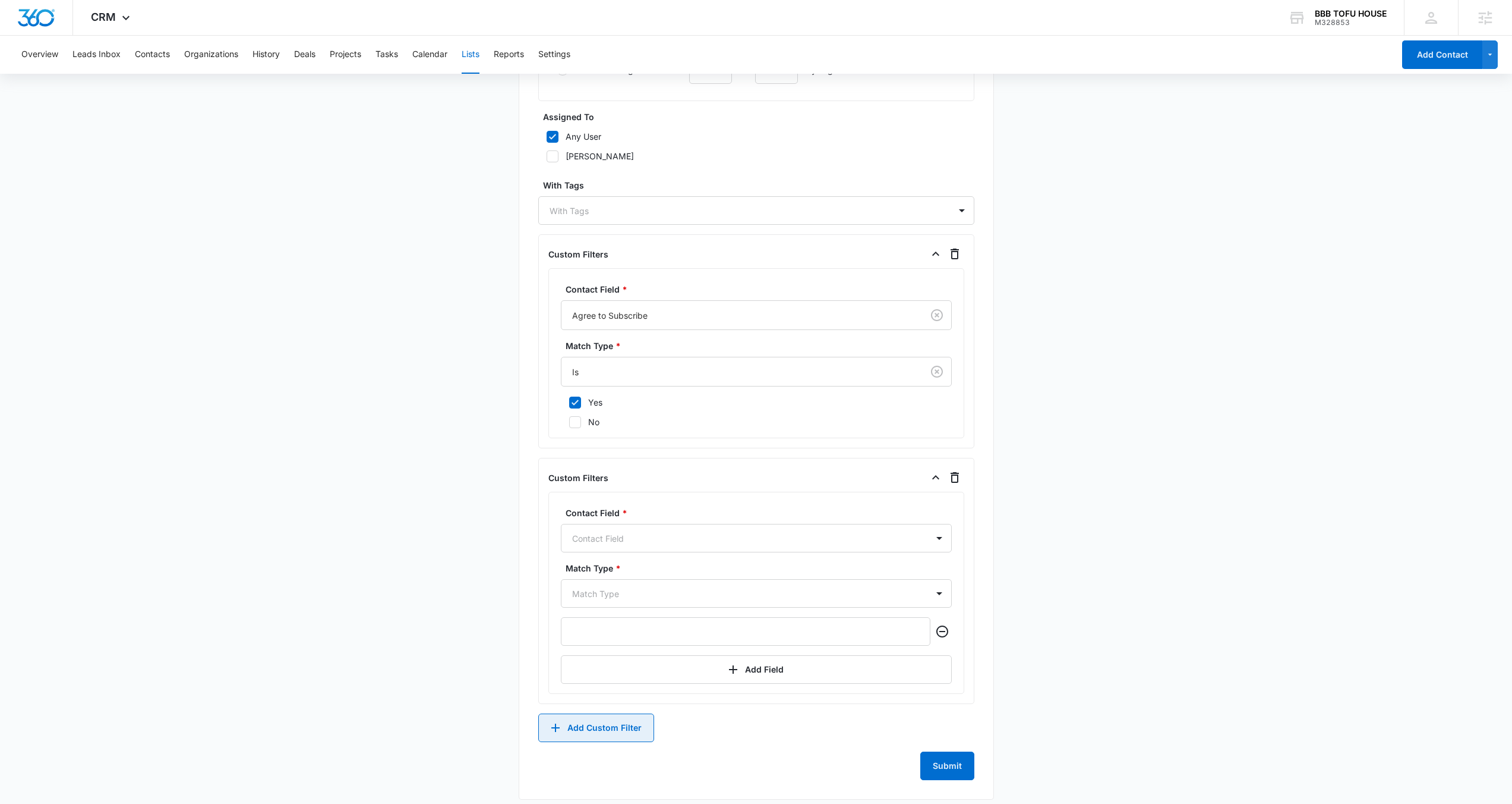
scroll to position [620, 0]
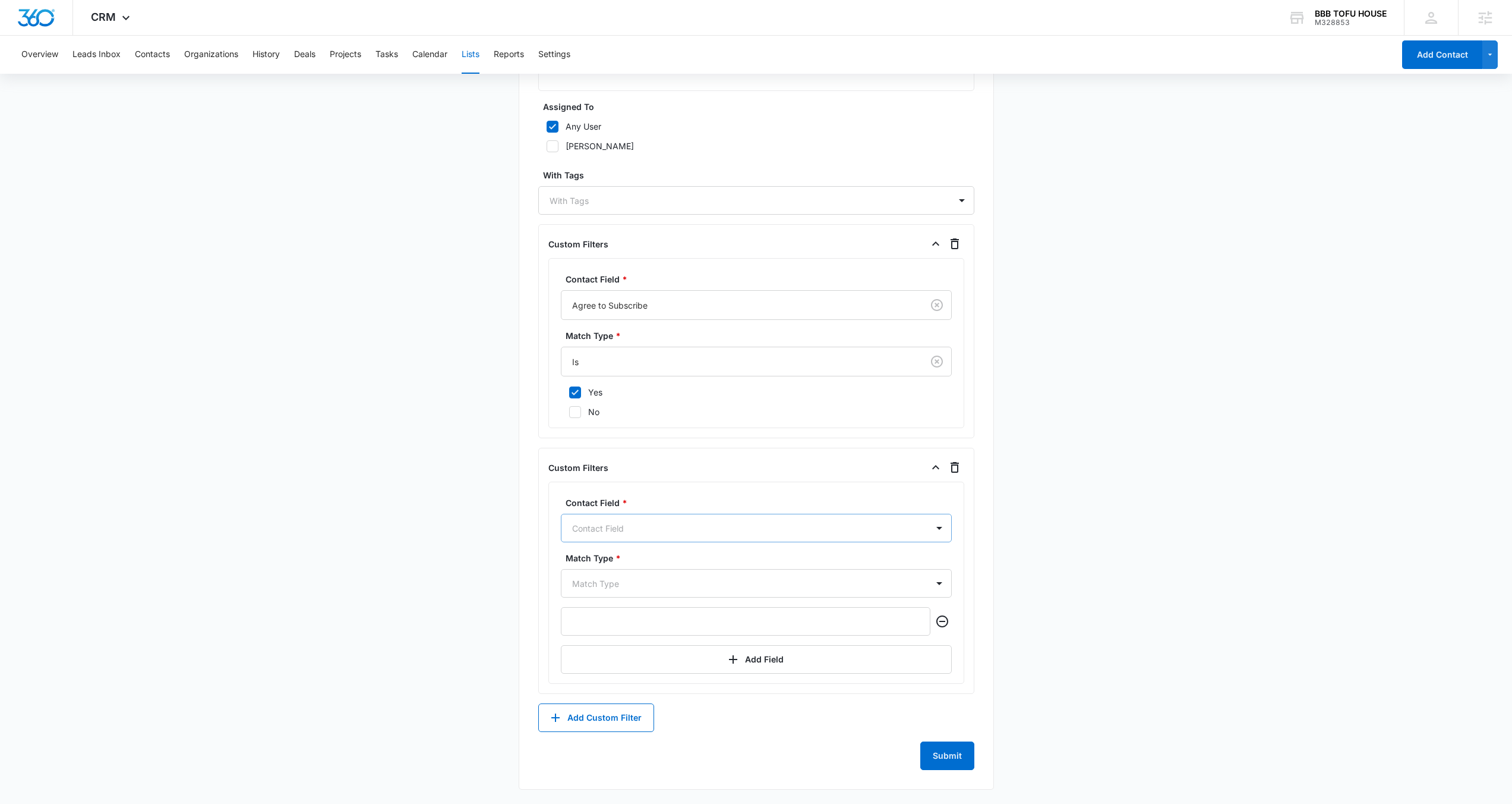
click at [636, 534] on div "Contact Field" at bounding box center [745, 528] width 366 height 27
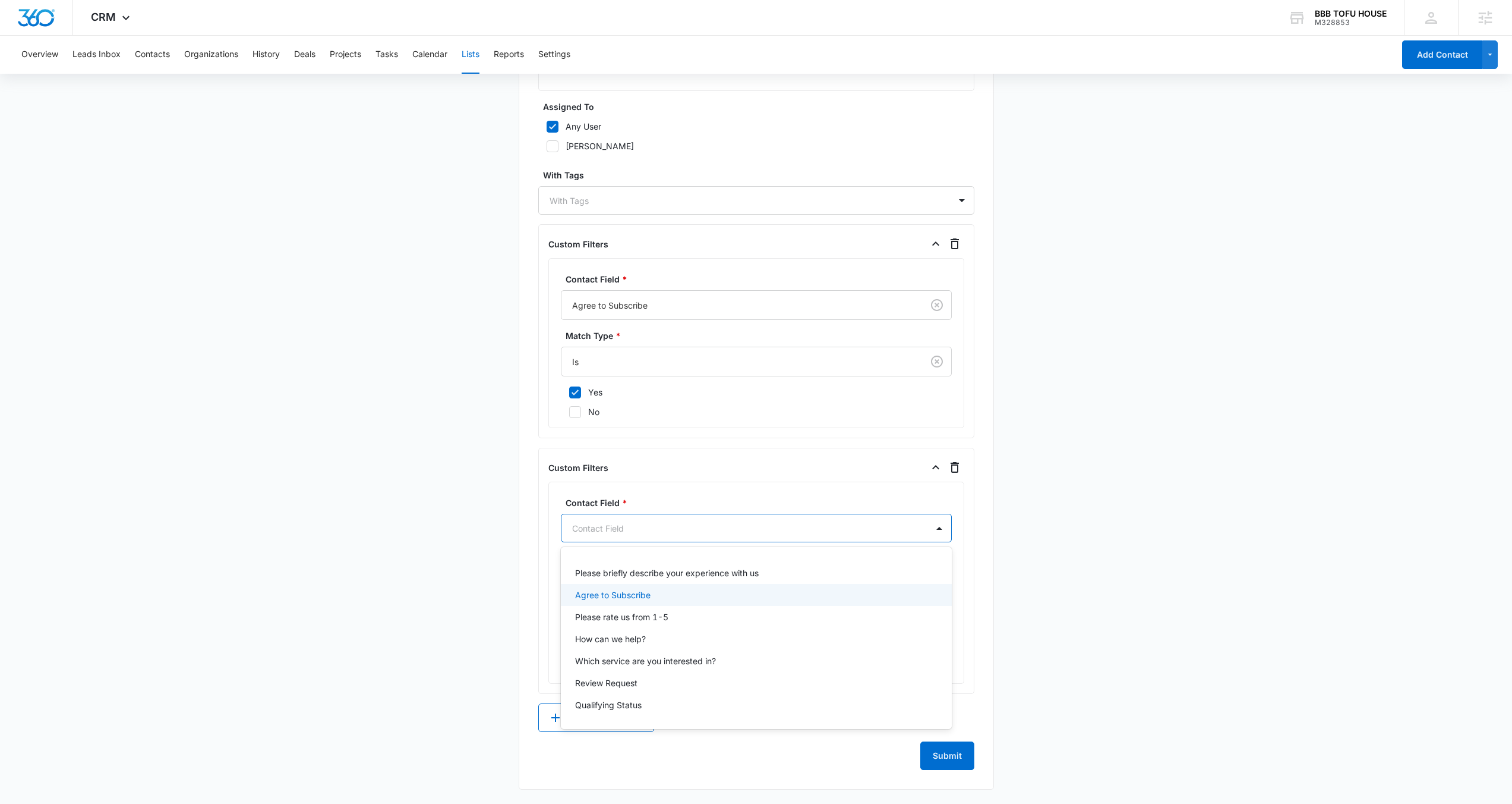
click at [664, 592] on div "Agree to Subscribe" at bounding box center [755, 595] width 360 height 13
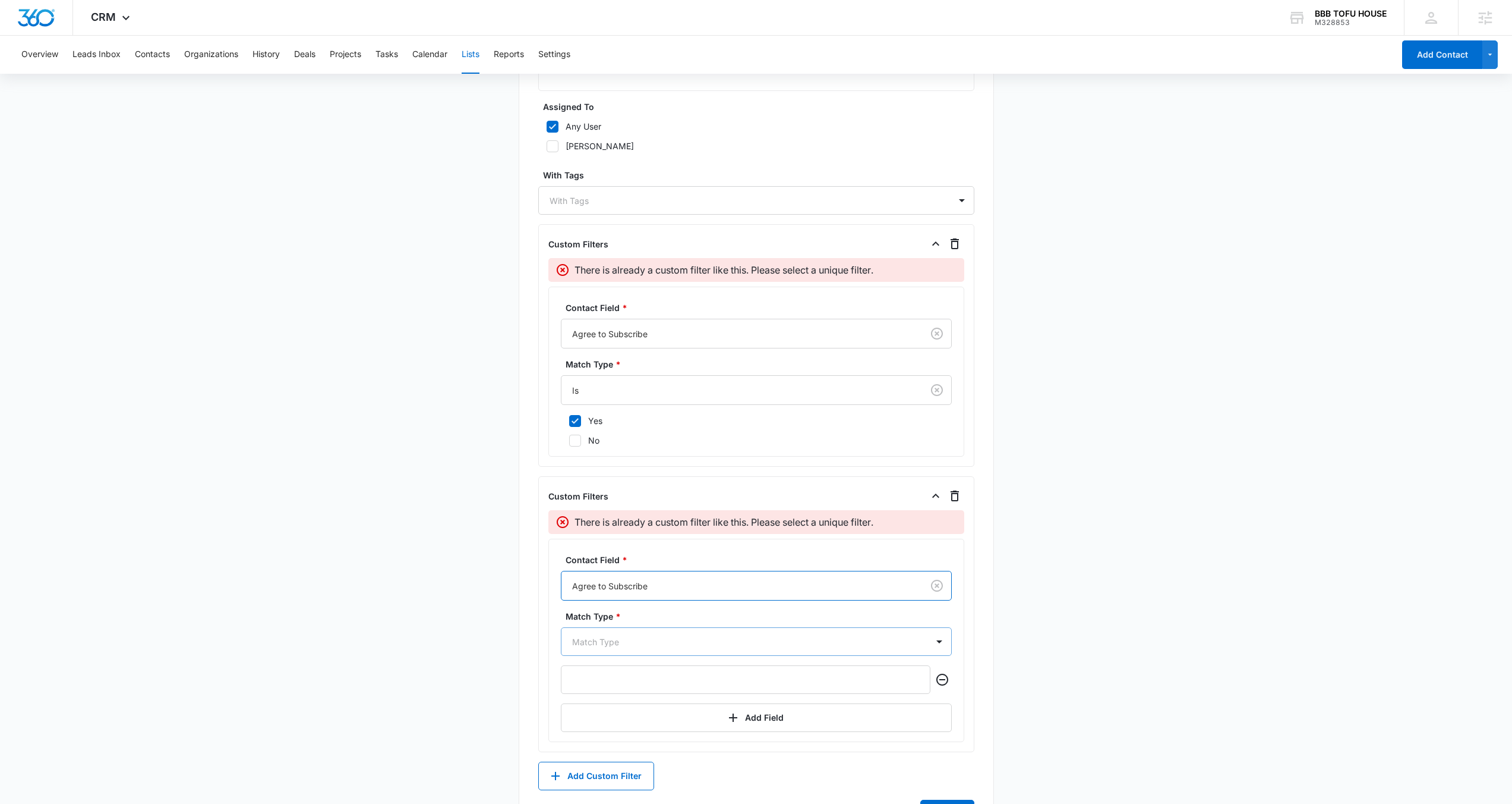
click at [642, 645] on div "Match Type" at bounding box center [756, 642] width 391 height 28
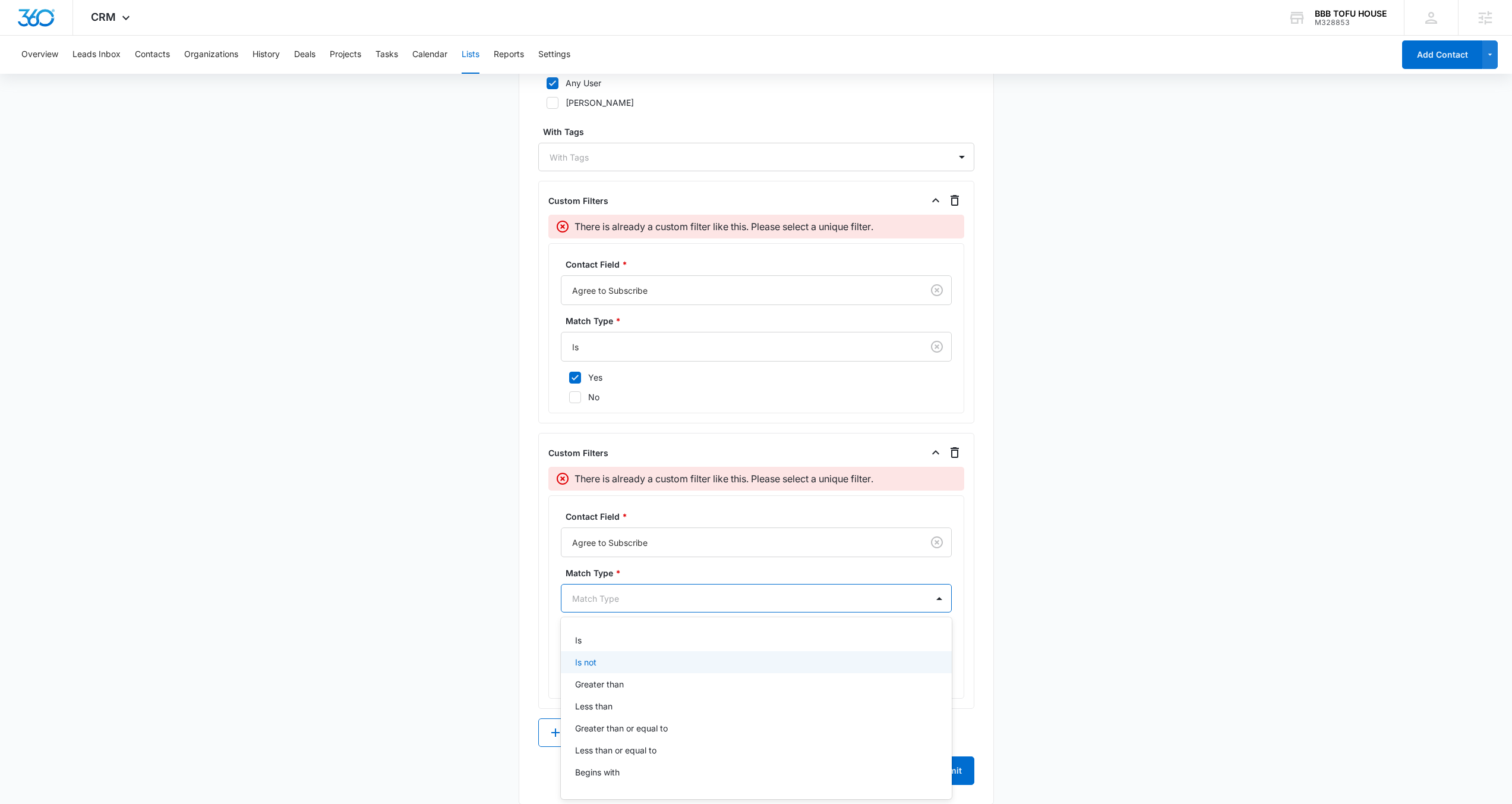
click at [630, 661] on div "Is not" at bounding box center [755, 662] width 360 height 13
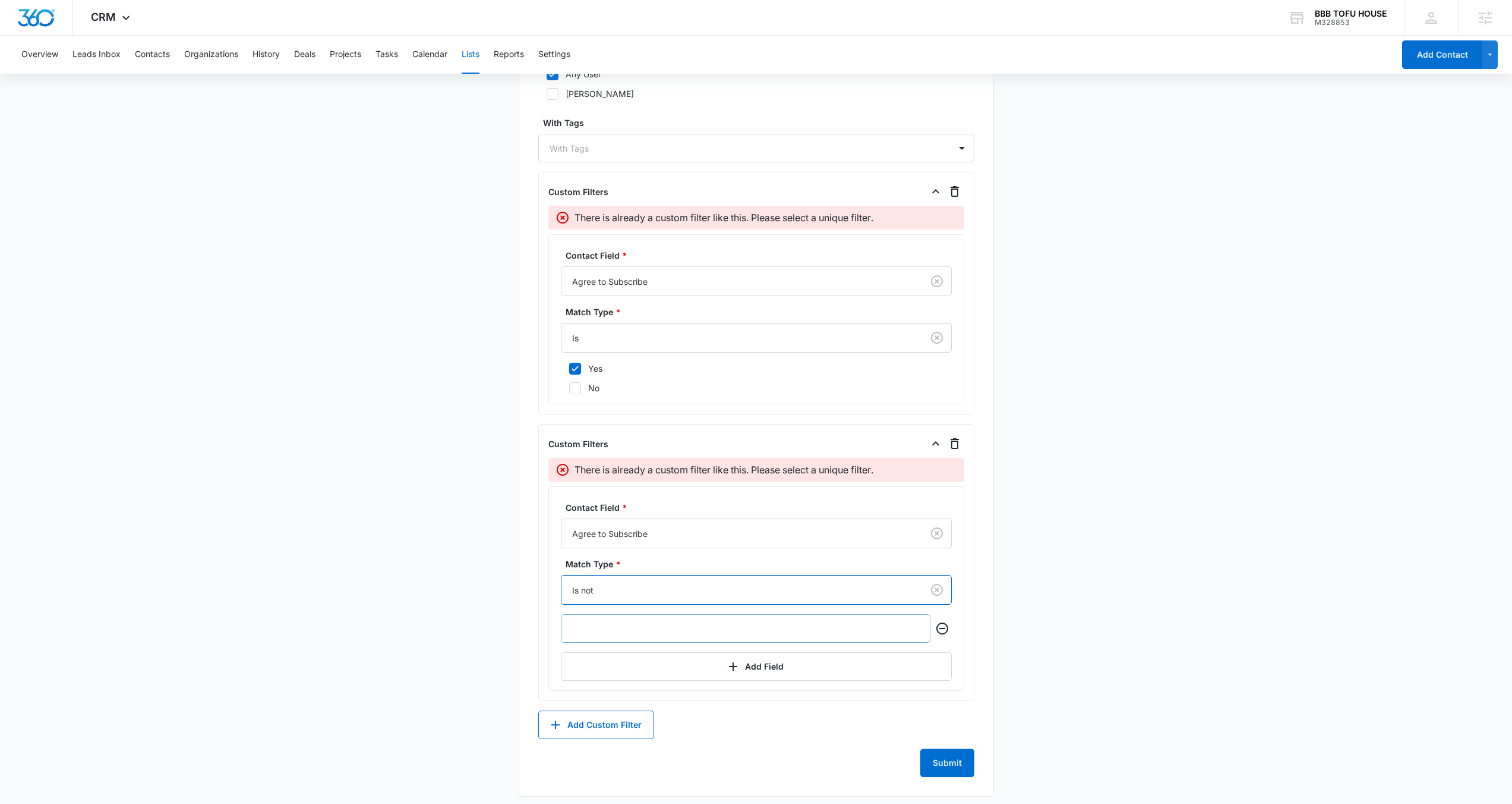
scroll to position [679, 0]
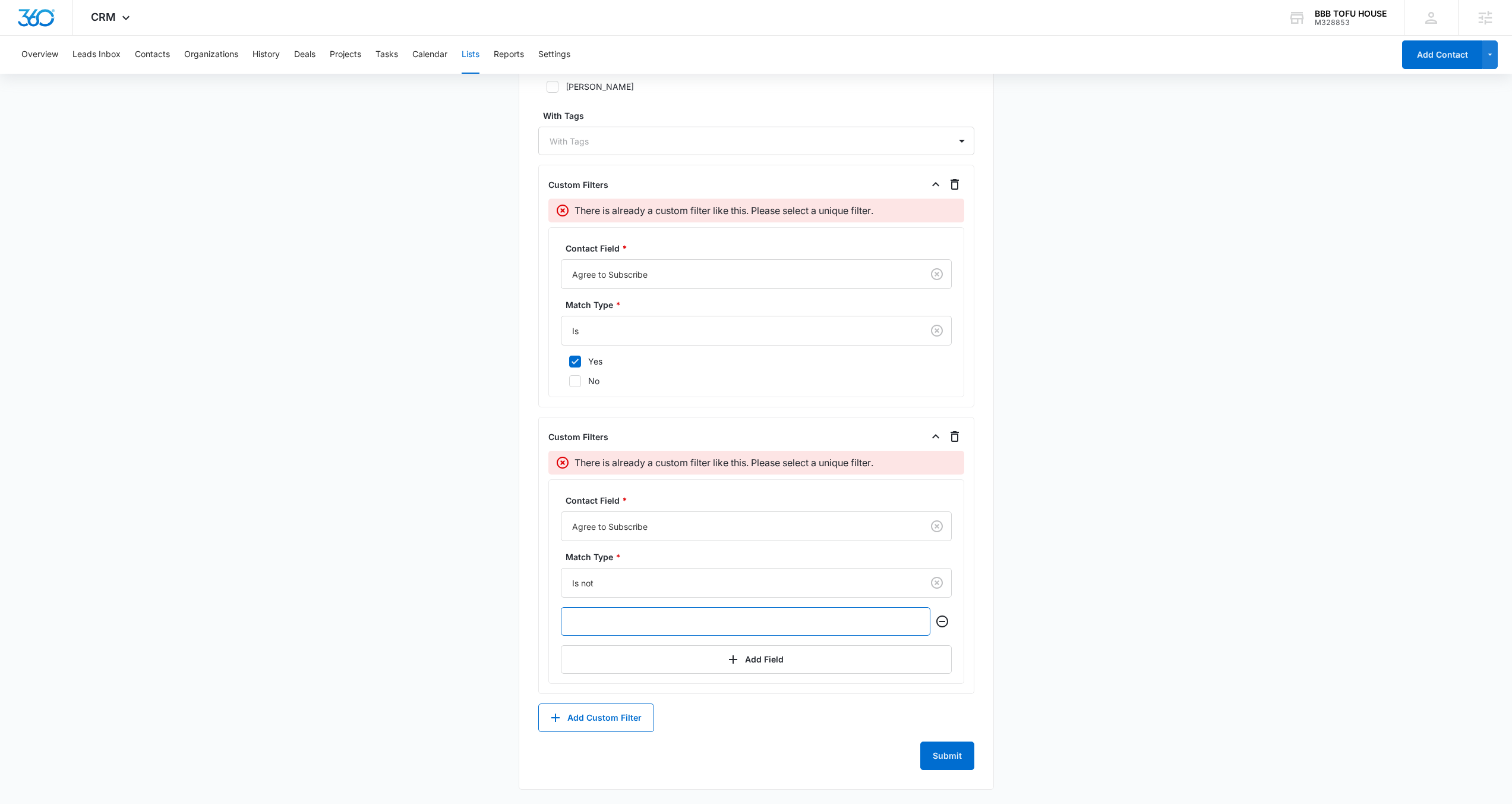
click at [656, 628] on input "text" at bounding box center [745, 621] width 370 height 28
click at [770, 658] on button "Add Field" at bounding box center [756, 659] width 391 height 28
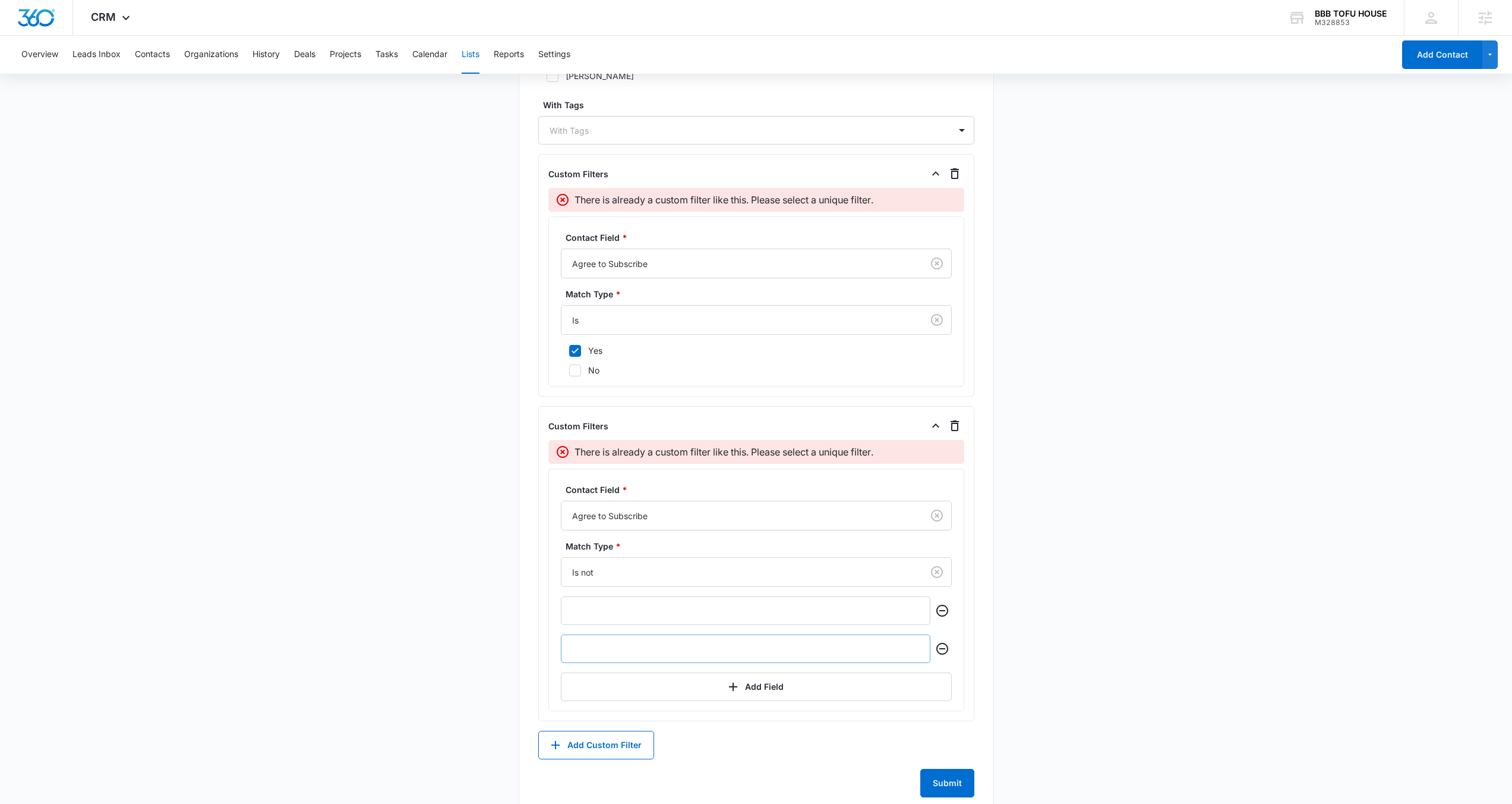
scroll to position [702, 0]
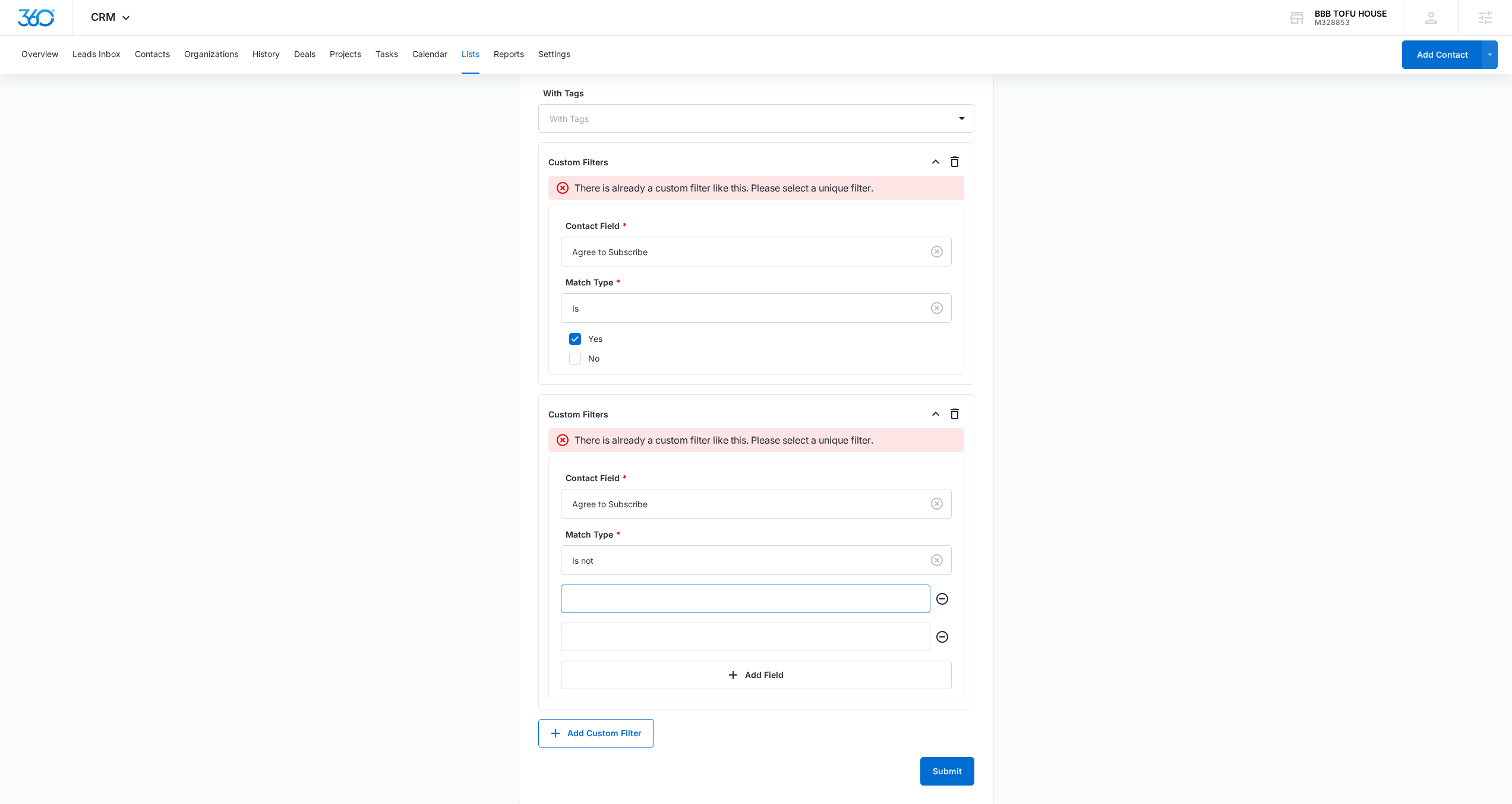
click at [719, 604] on input "text" at bounding box center [745, 598] width 370 height 28
type input "yes"
click at [736, 632] on input "text" at bounding box center [745, 637] width 370 height 28
type input "no"
click at [784, 309] on div at bounding box center [739, 308] width 335 height 15
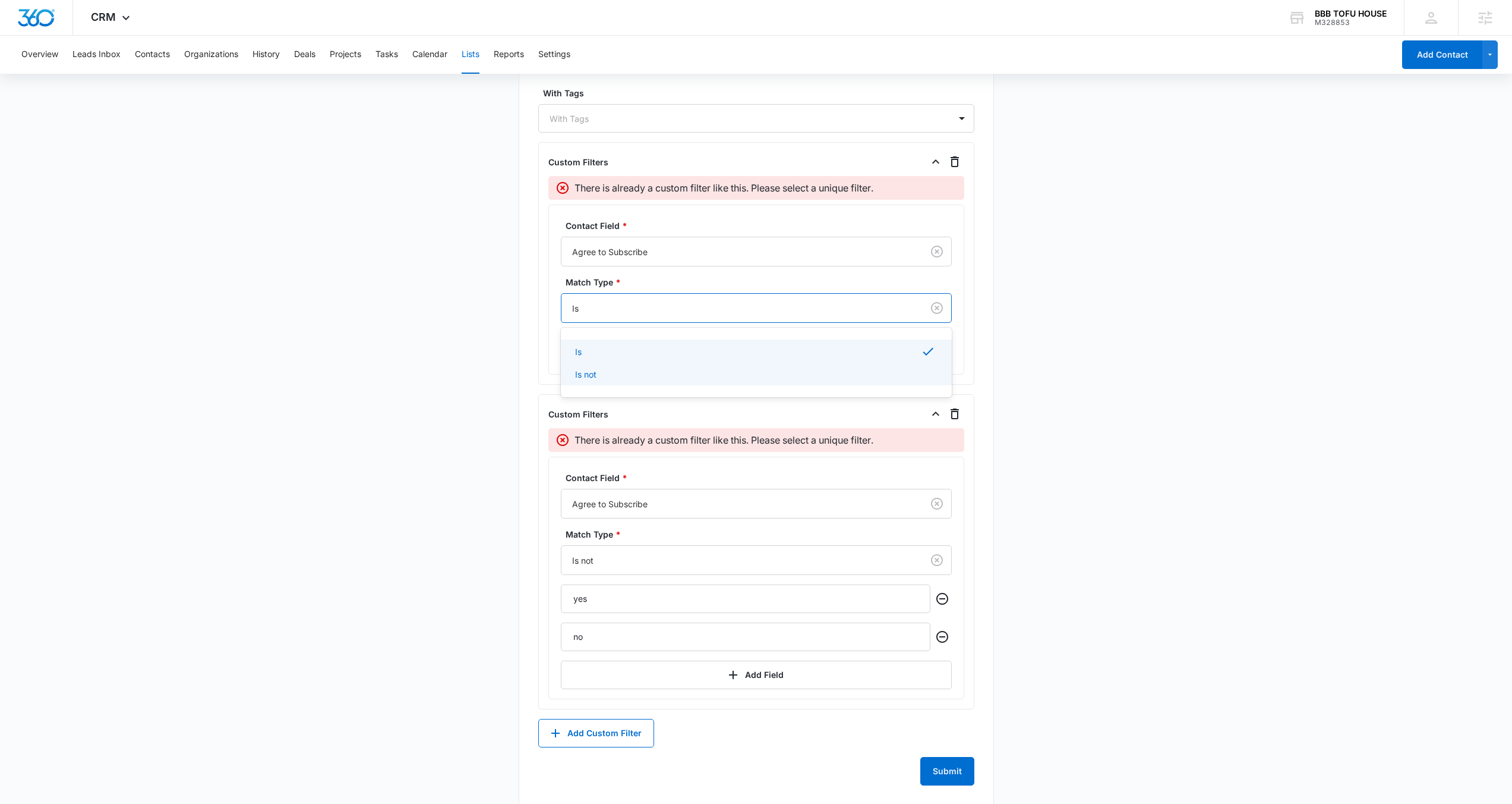
click at [692, 374] on div "Is not" at bounding box center [755, 374] width 360 height 13
click at [702, 299] on div "Is not" at bounding box center [742, 308] width 362 height 27
click at [697, 342] on div "Is" at bounding box center [756, 351] width 391 height 22
click at [985, 439] on div "List Name * All Subscribers Description * All contacts that have agreed to be a…" at bounding box center [756, 124] width 475 height 1363
click at [952, 408] on icon "button" at bounding box center [955, 414] width 14 height 14
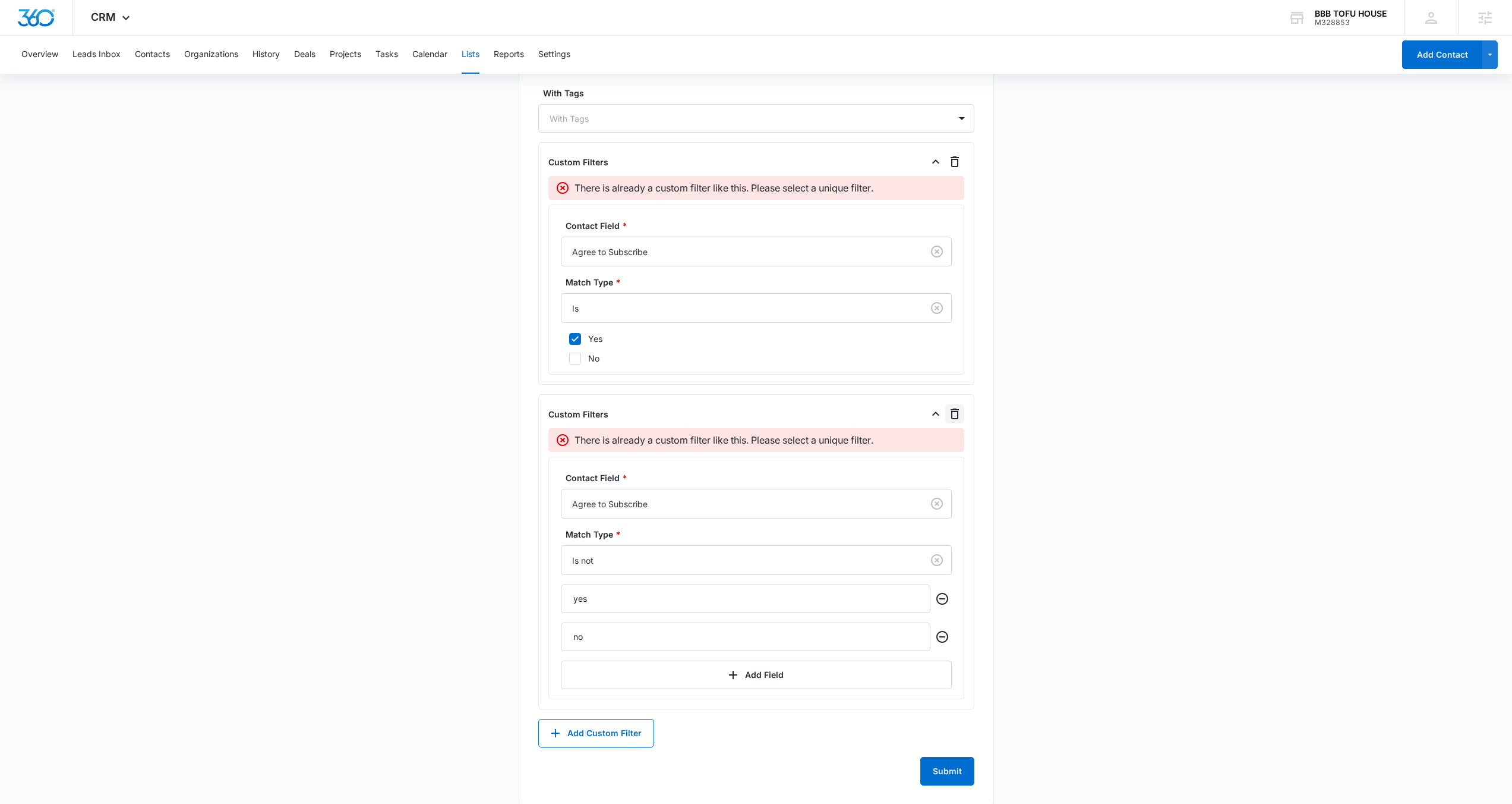
scroll to position [393, 0]
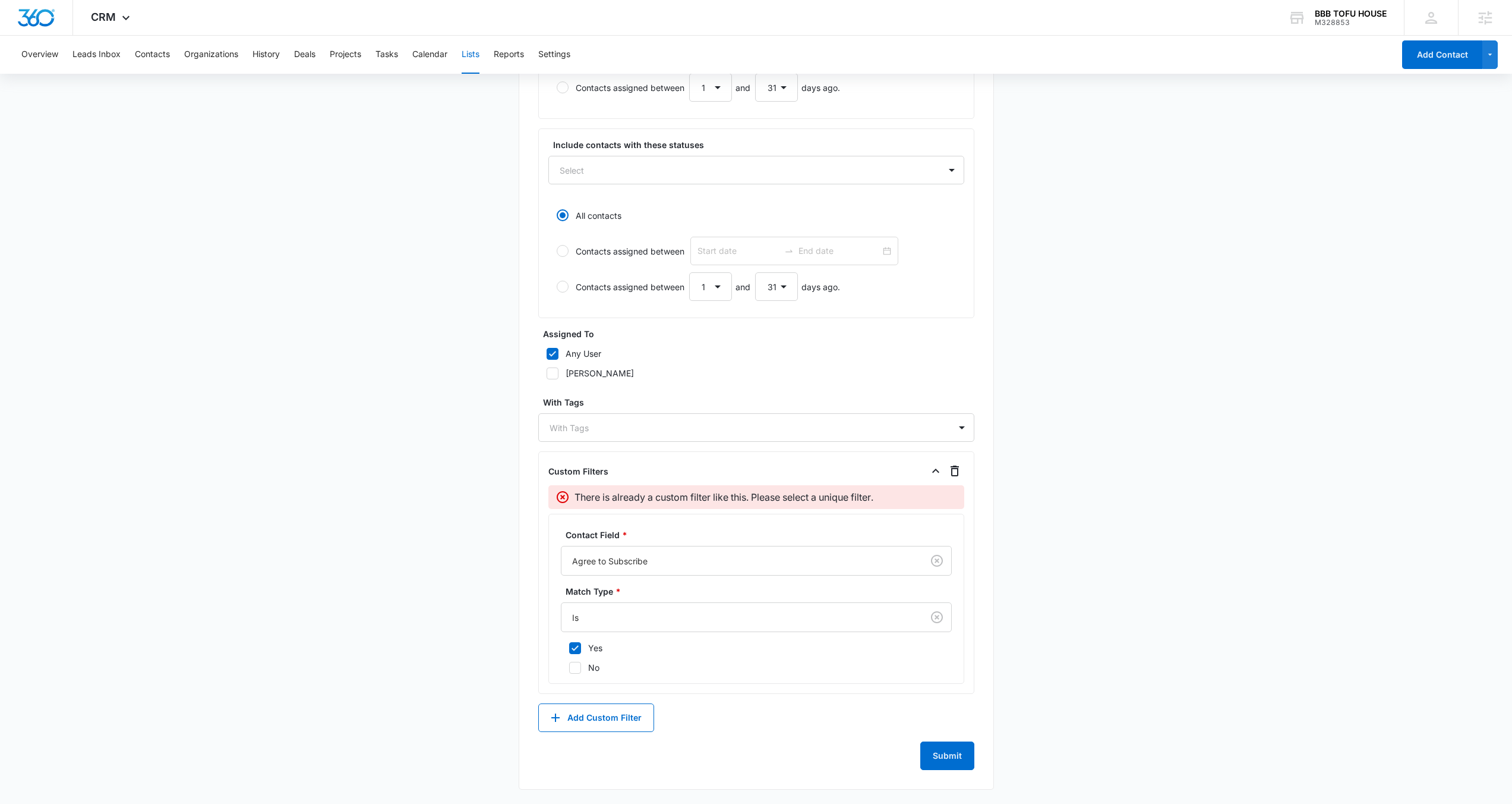
click at [424, 389] on main "Edit List Contacts In This List : 0 List Name * All Subscribers Description * A…" at bounding box center [756, 262] width 1512 height 1085
click at [470, 52] on button "Lists" at bounding box center [470, 54] width 18 height 38
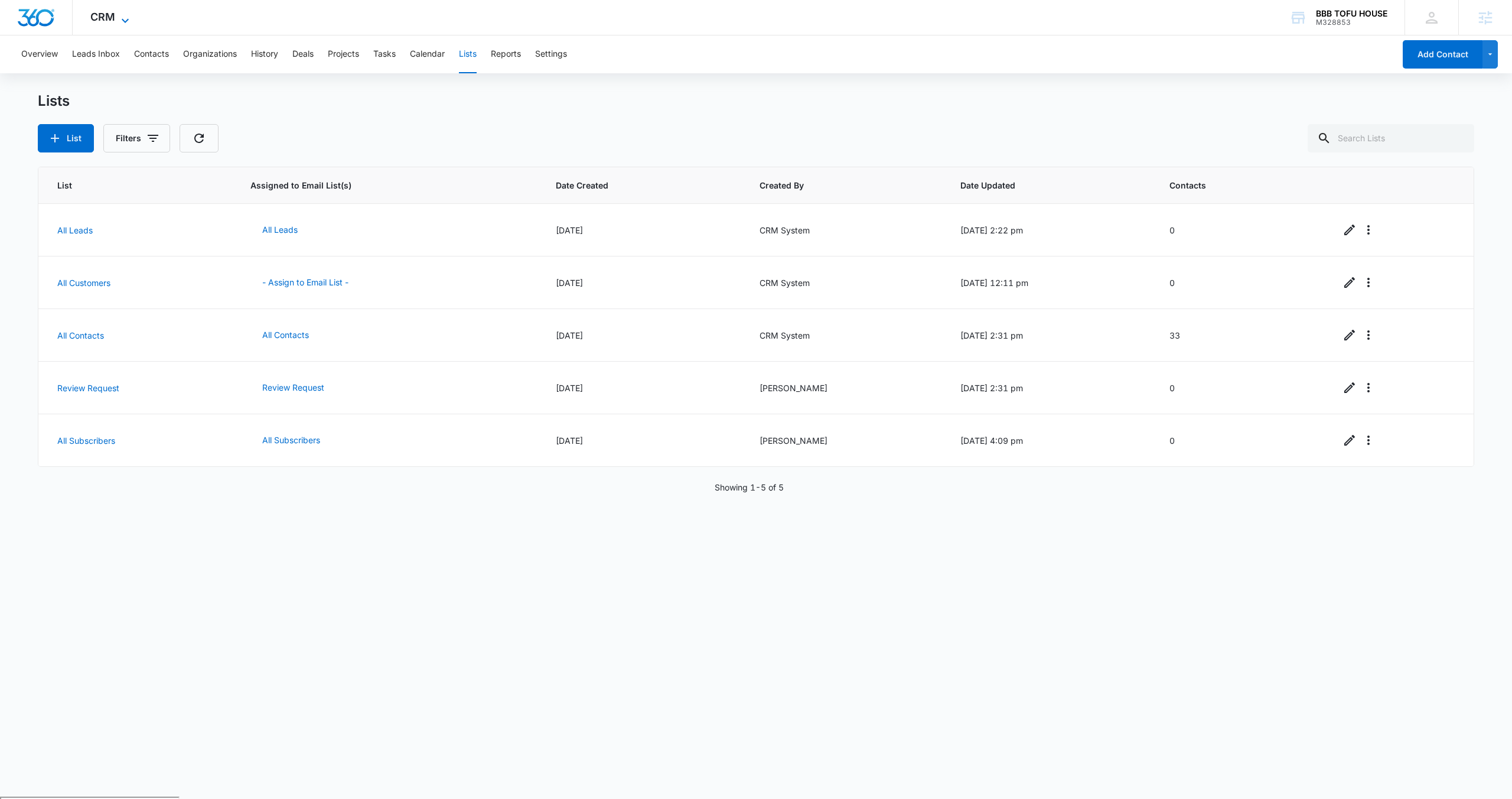
click at [126, 14] on icon at bounding box center [125, 20] width 14 height 14
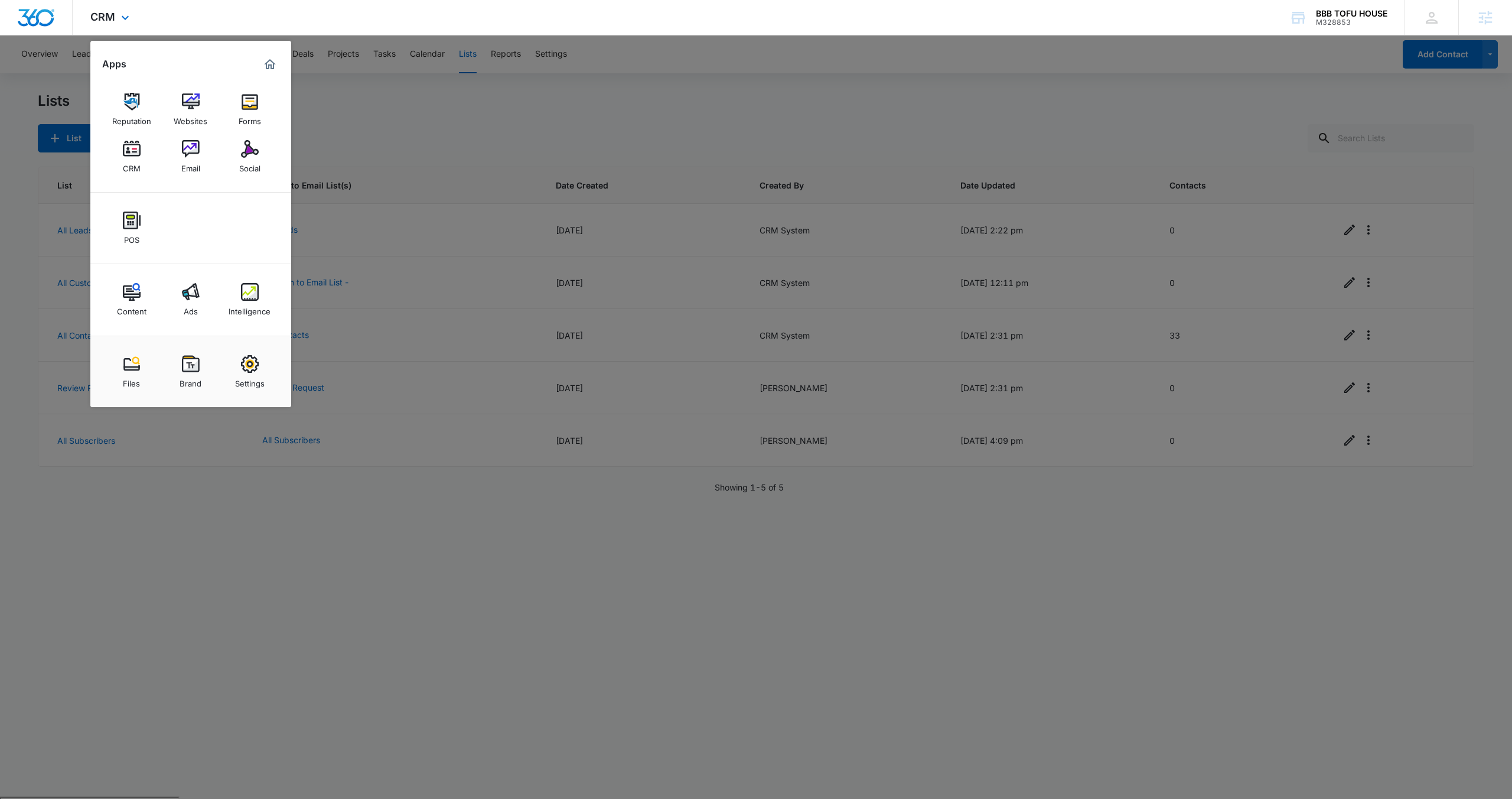
click at [148, 18] on div "CRM Apps Reputation Websites Forms CRM Email Social POS Content Ads Intelligenc…" at bounding box center [111, 17] width 78 height 34
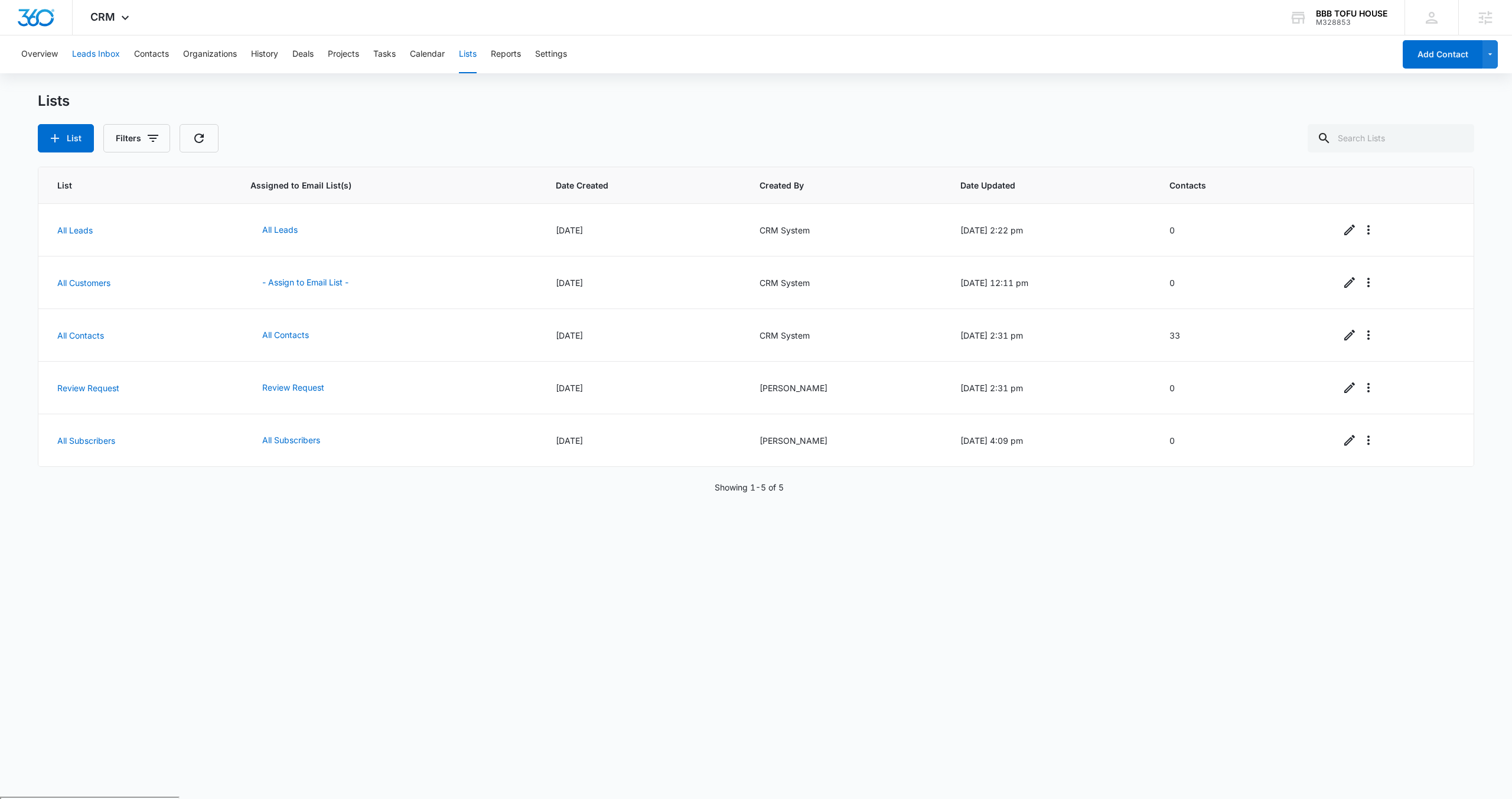
click at [103, 49] on button "Leads Inbox" at bounding box center [96, 54] width 48 height 38
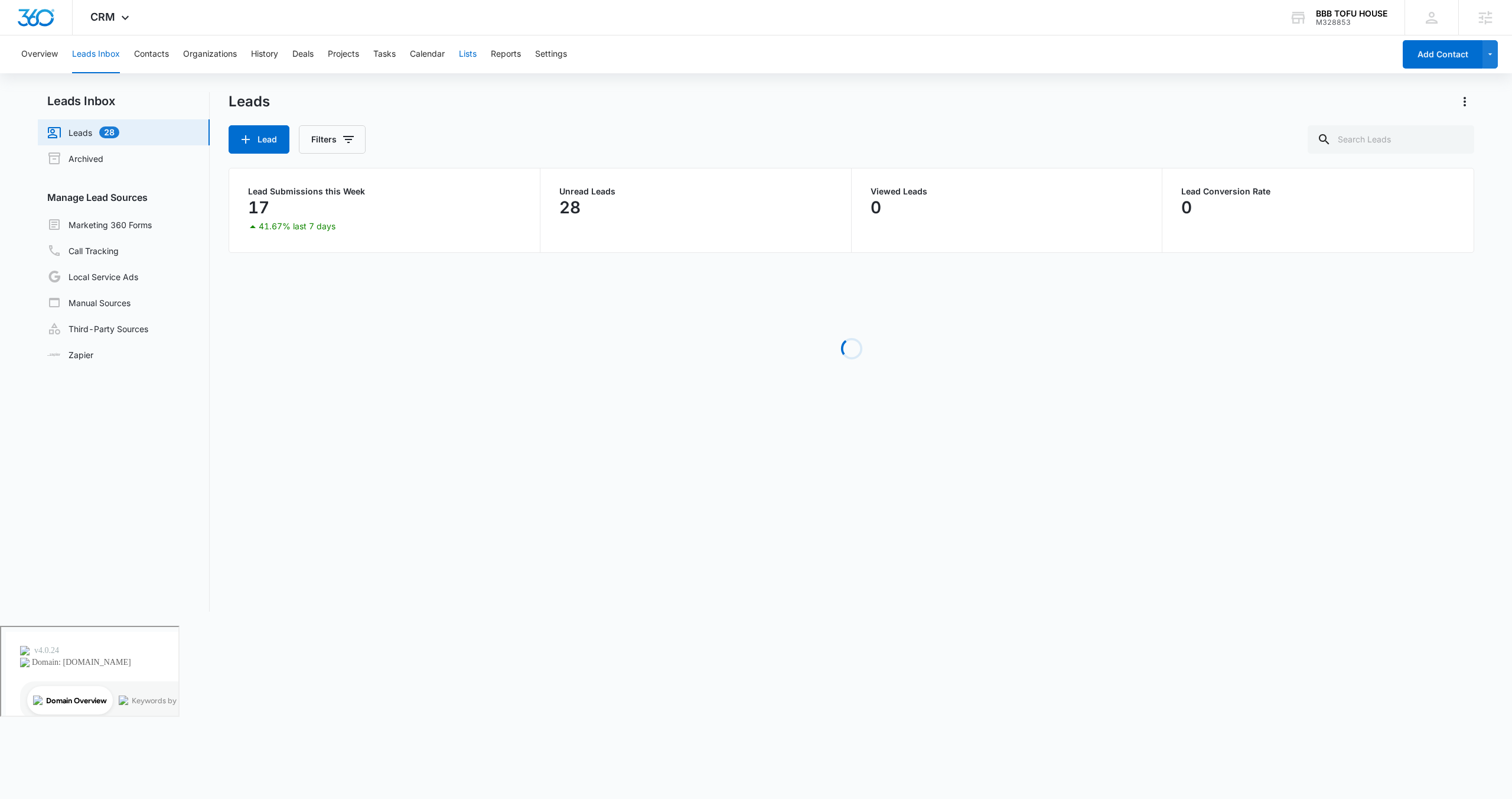
click at [465, 59] on button "Lists" at bounding box center [467, 54] width 18 height 38
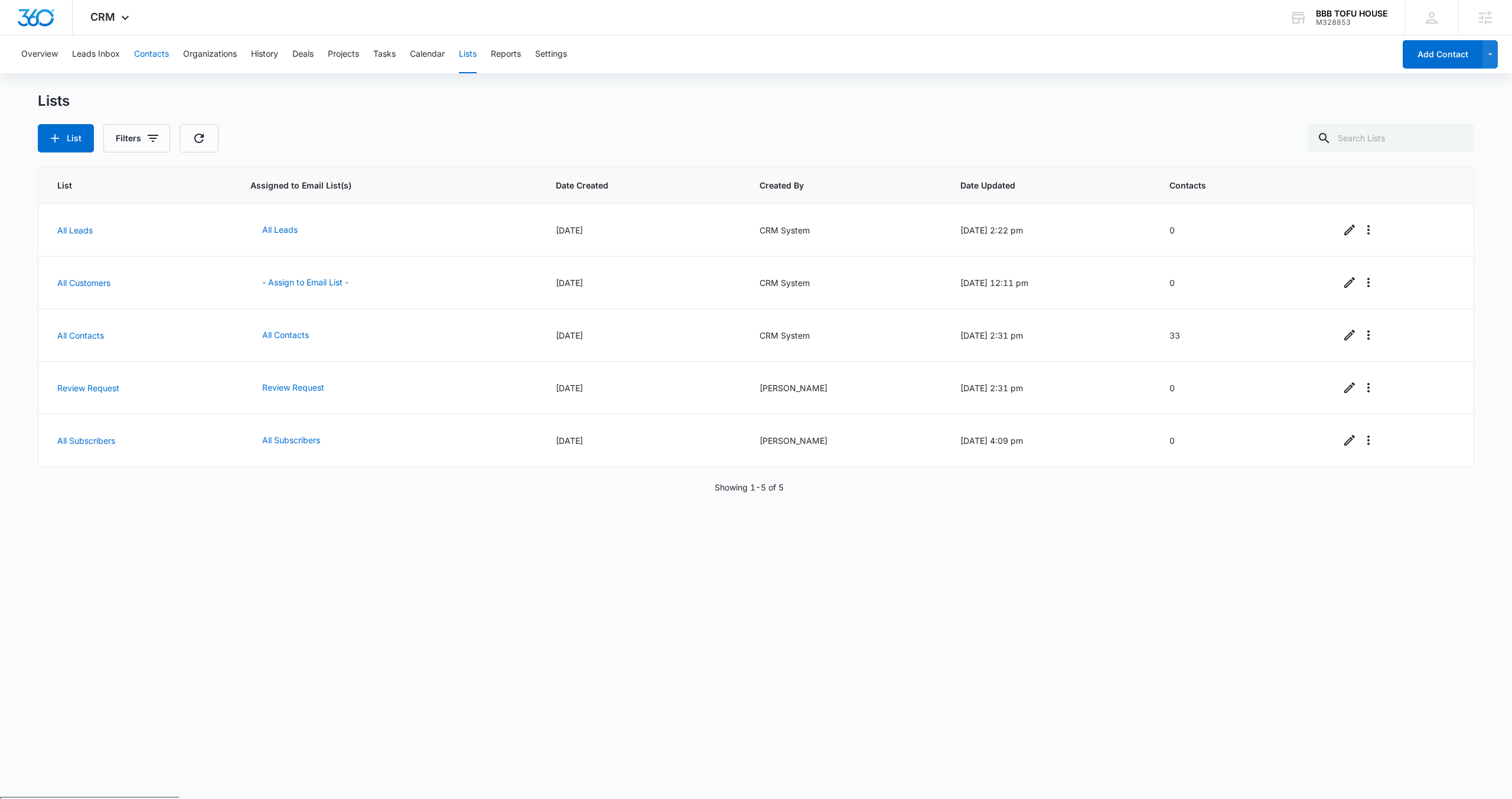
click at [143, 52] on button "Contacts" at bounding box center [151, 54] width 34 height 38
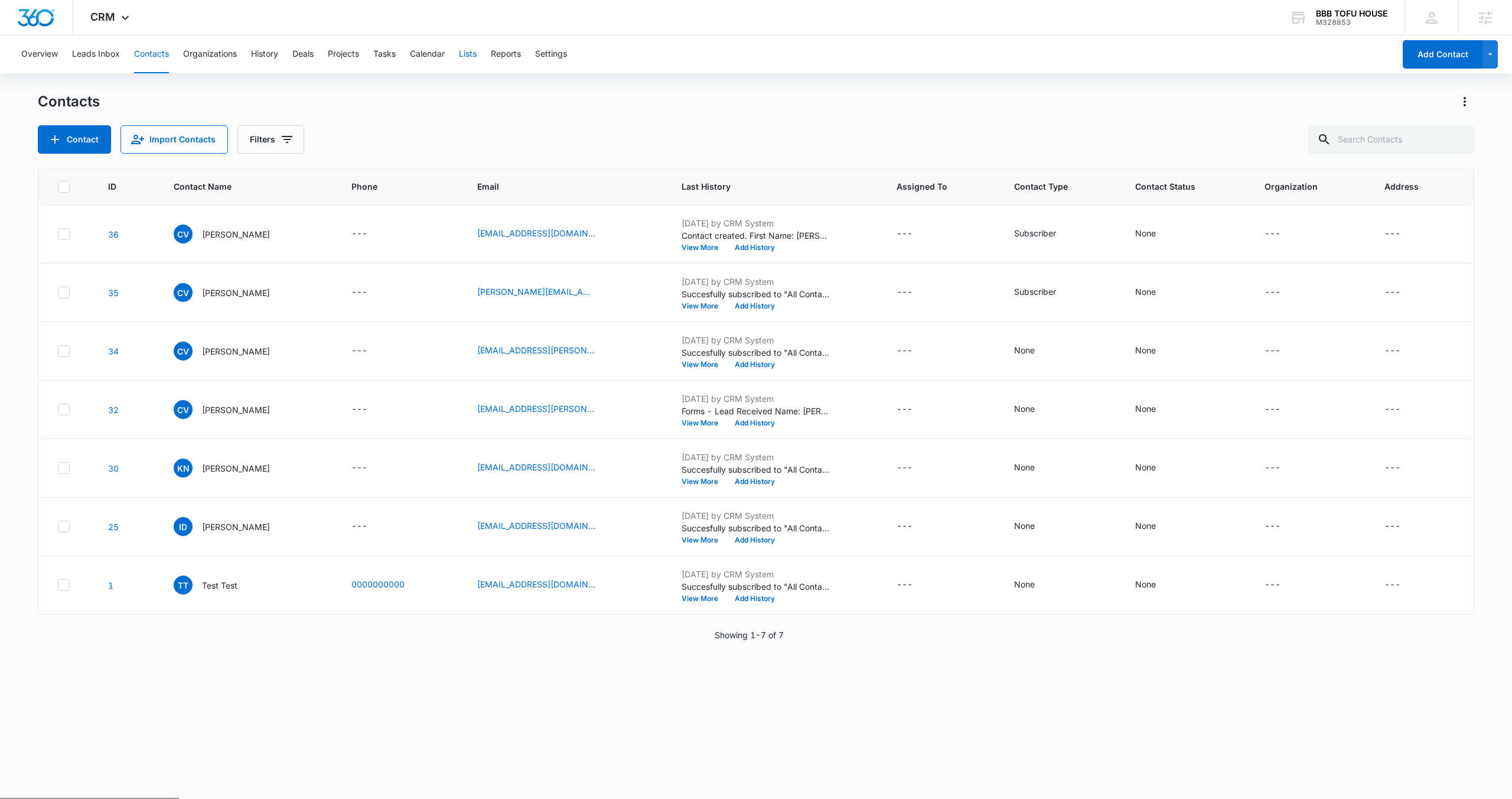
click at [475, 52] on button "Lists" at bounding box center [467, 54] width 18 height 38
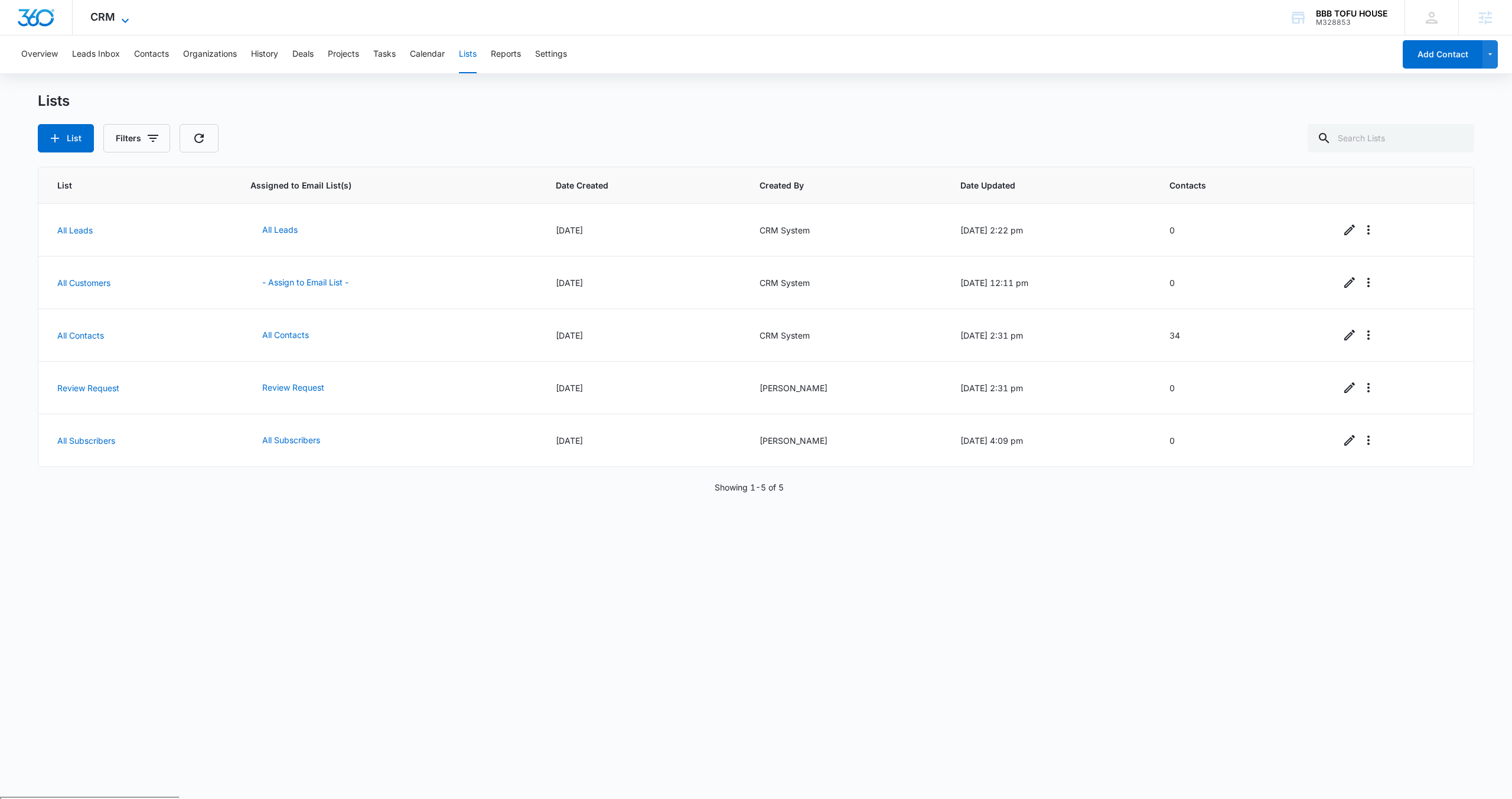
click at [122, 15] on icon at bounding box center [125, 20] width 14 height 14
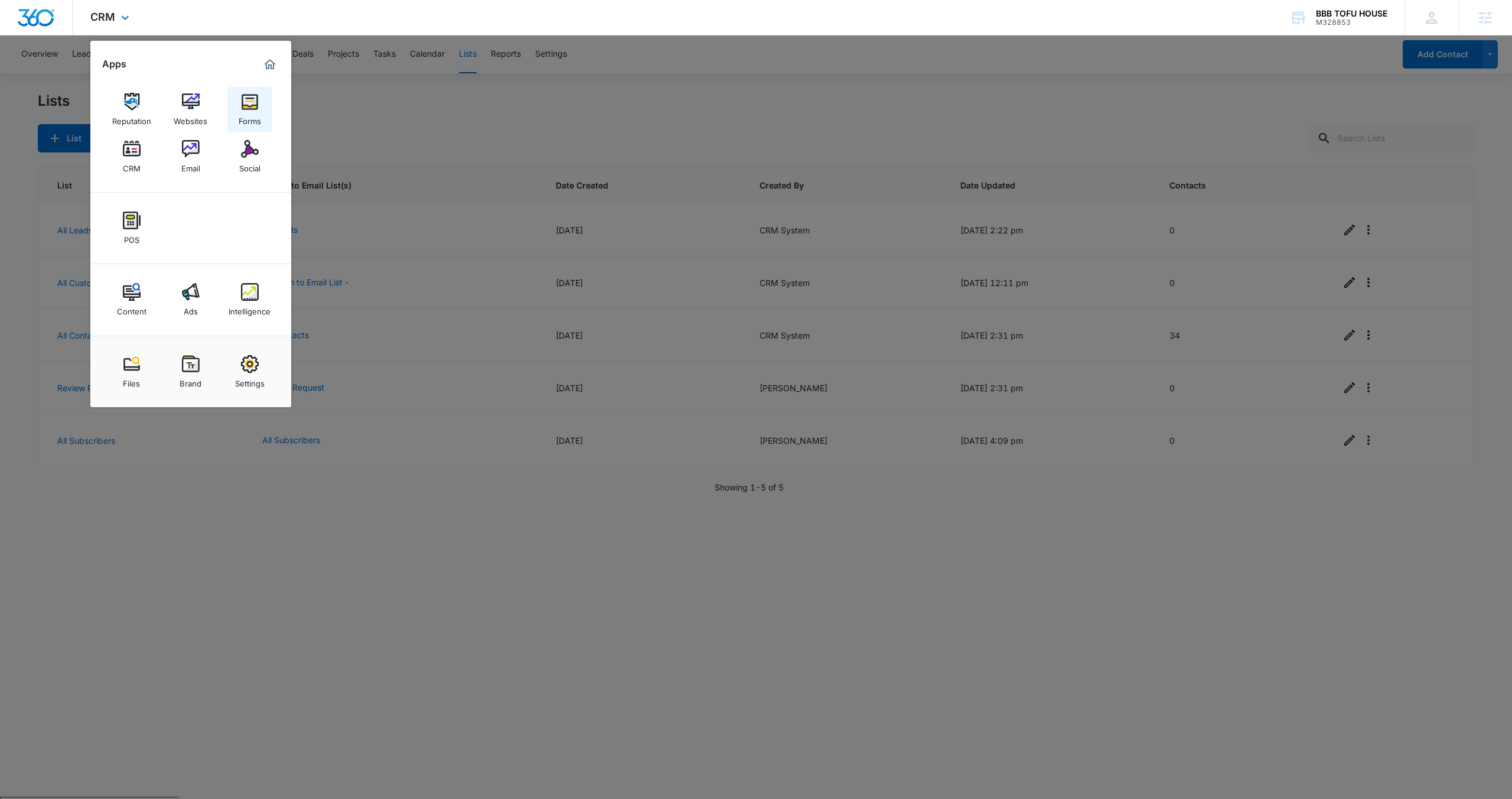
click at [244, 103] on img at bounding box center [250, 101] width 18 height 18
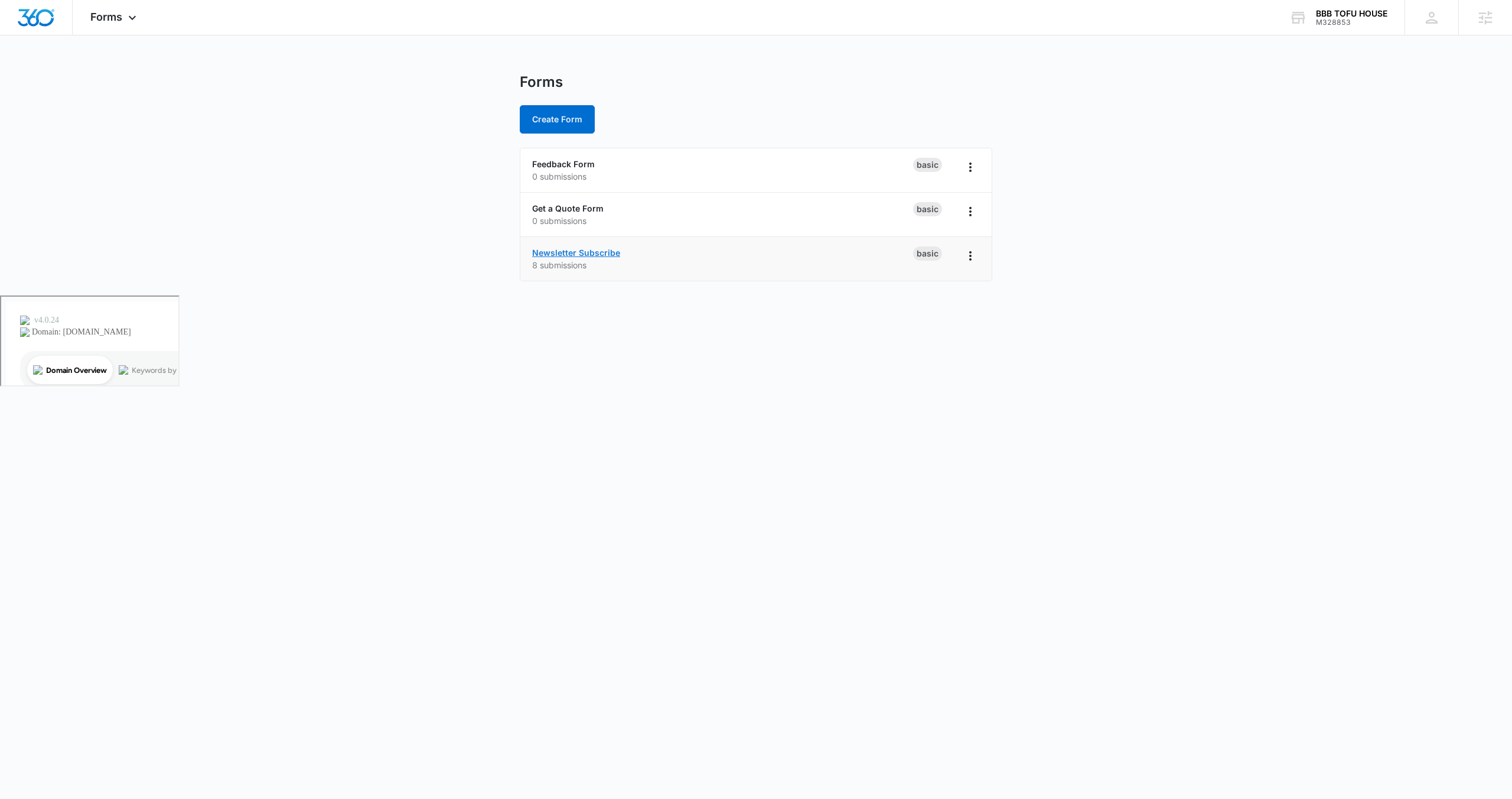
click at [598, 251] on link "Newsletter Subscribe" at bounding box center [576, 252] width 88 height 10
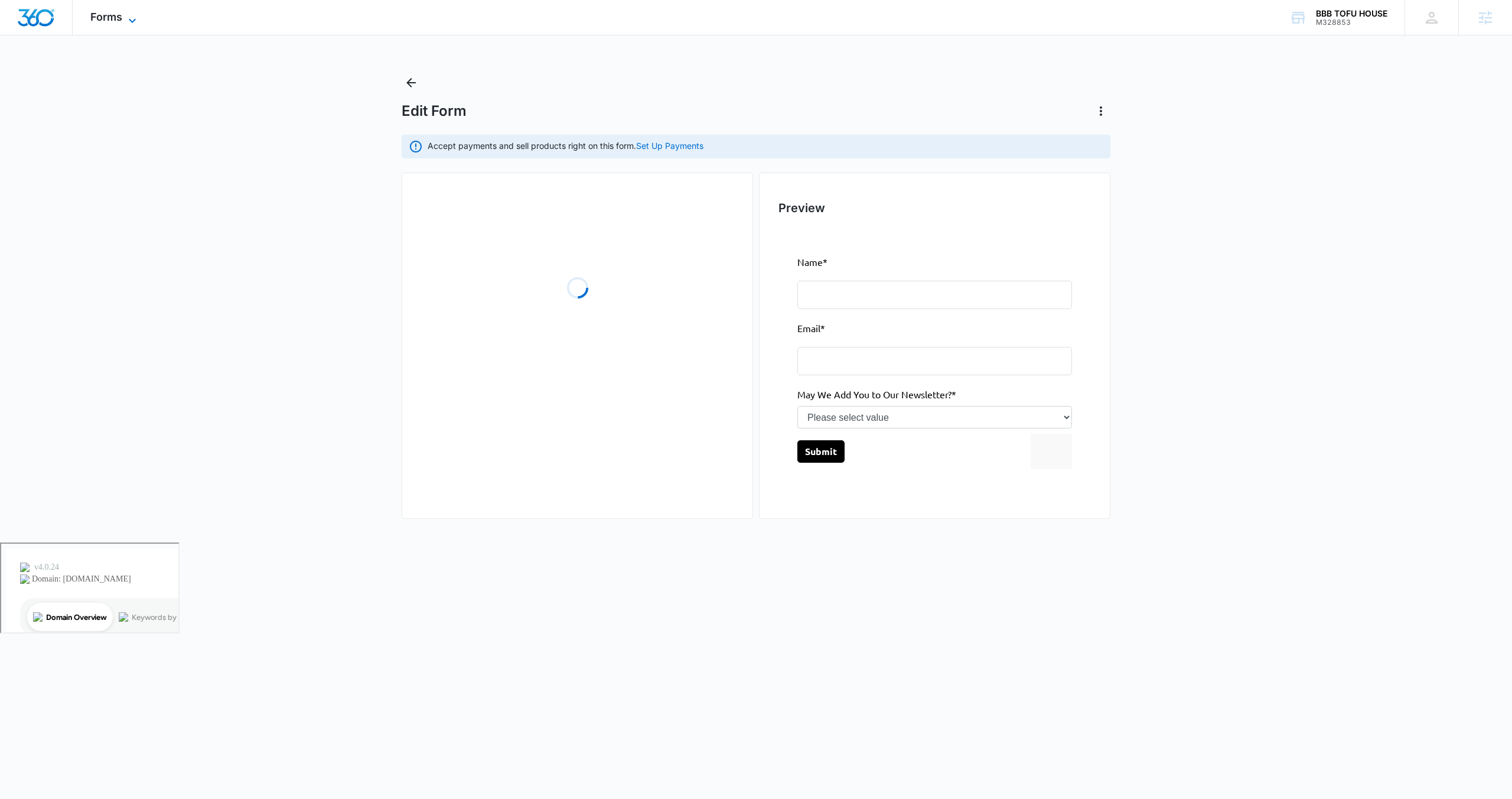
click at [97, 20] on span "Forms" at bounding box center [106, 17] width 32 height 13
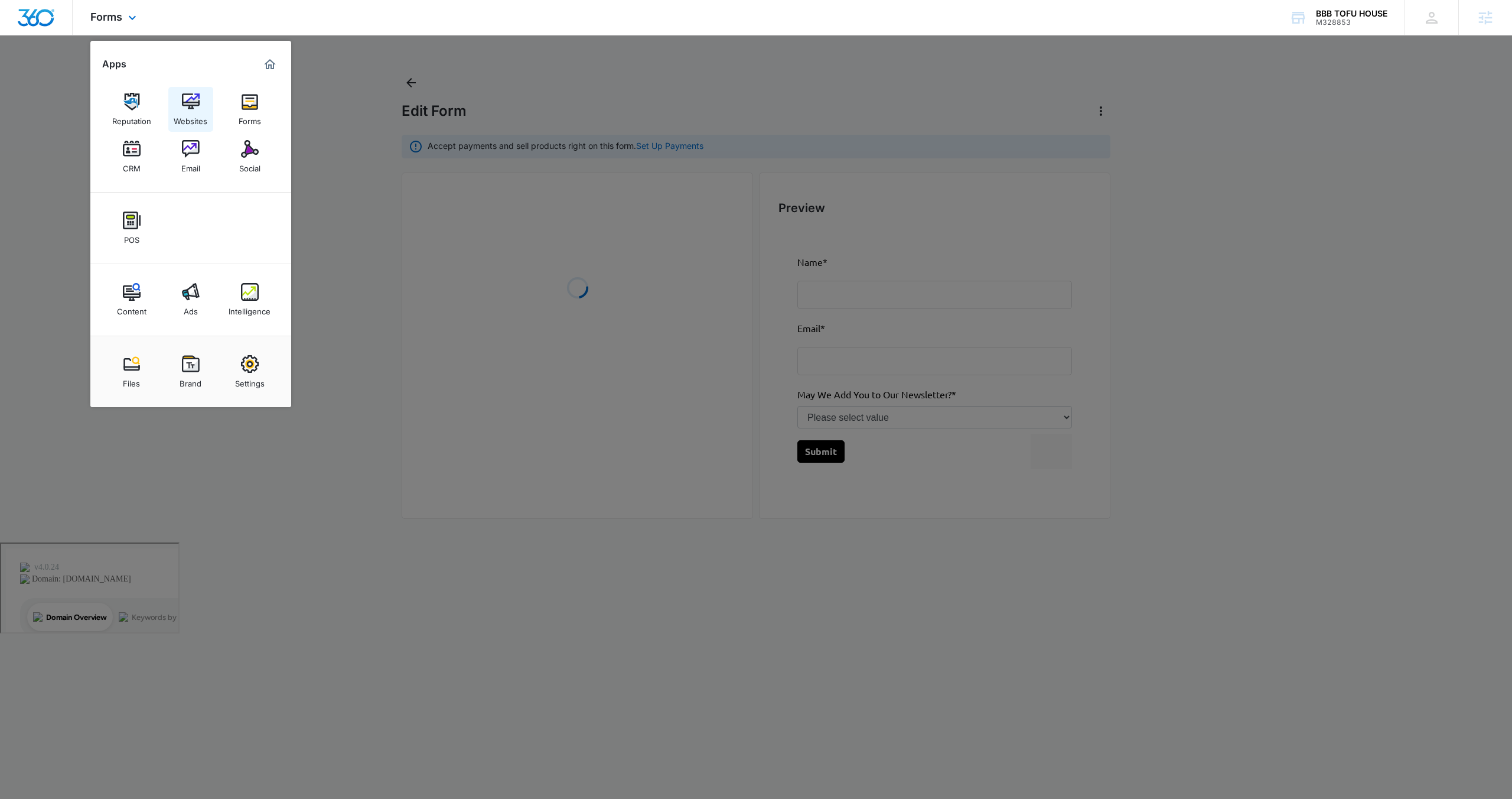
click at [198, 107] on img at bounding box center [190, 101] width 18 height 18
